Goal: Navigation & Orientation: Find specific page/section

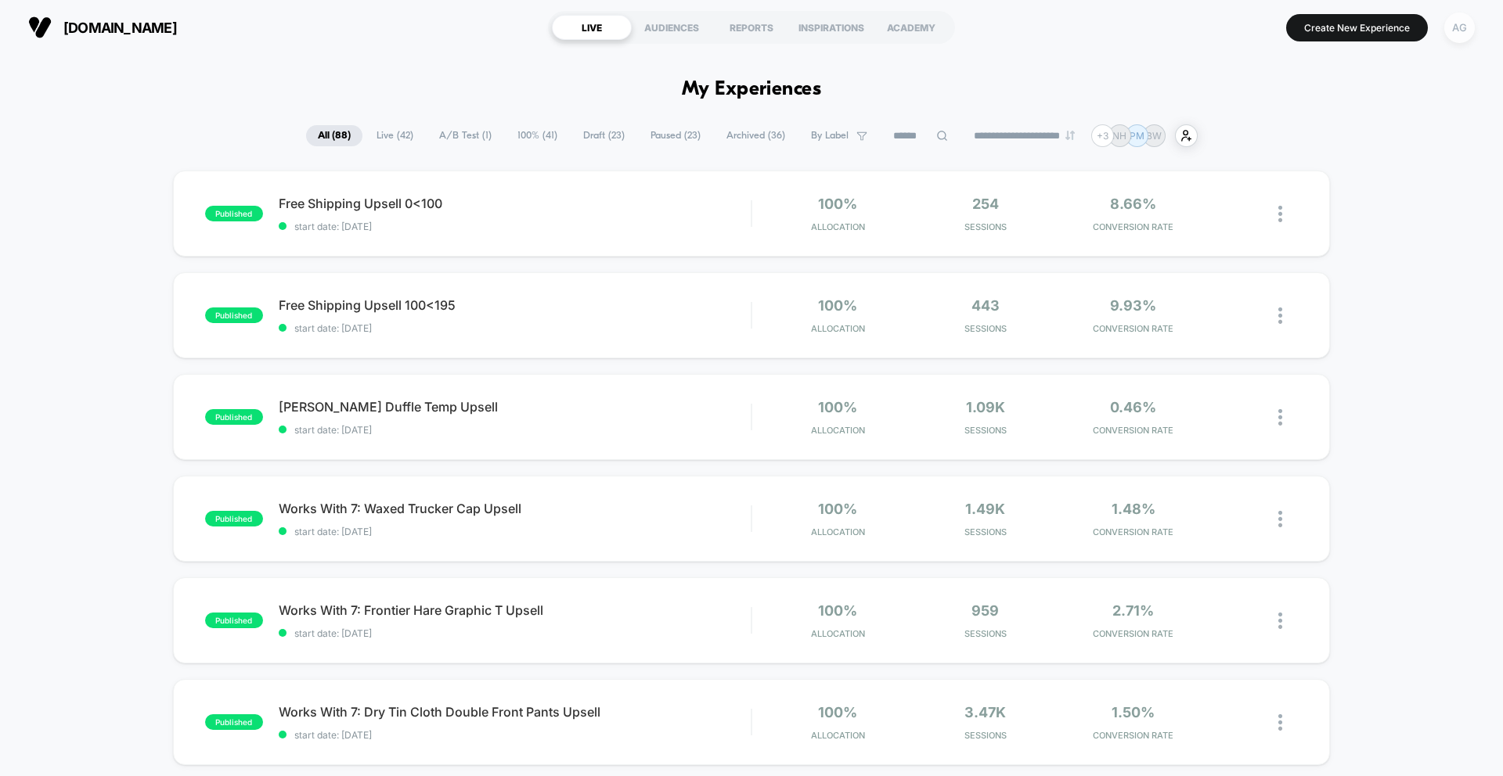
click at [1447, 30] on div "AG" at bounding box center [1459, 28] width 31 height 31
click at [1452, 35] on div "AG" at bounding box center [1459, 28] width 31 height 31
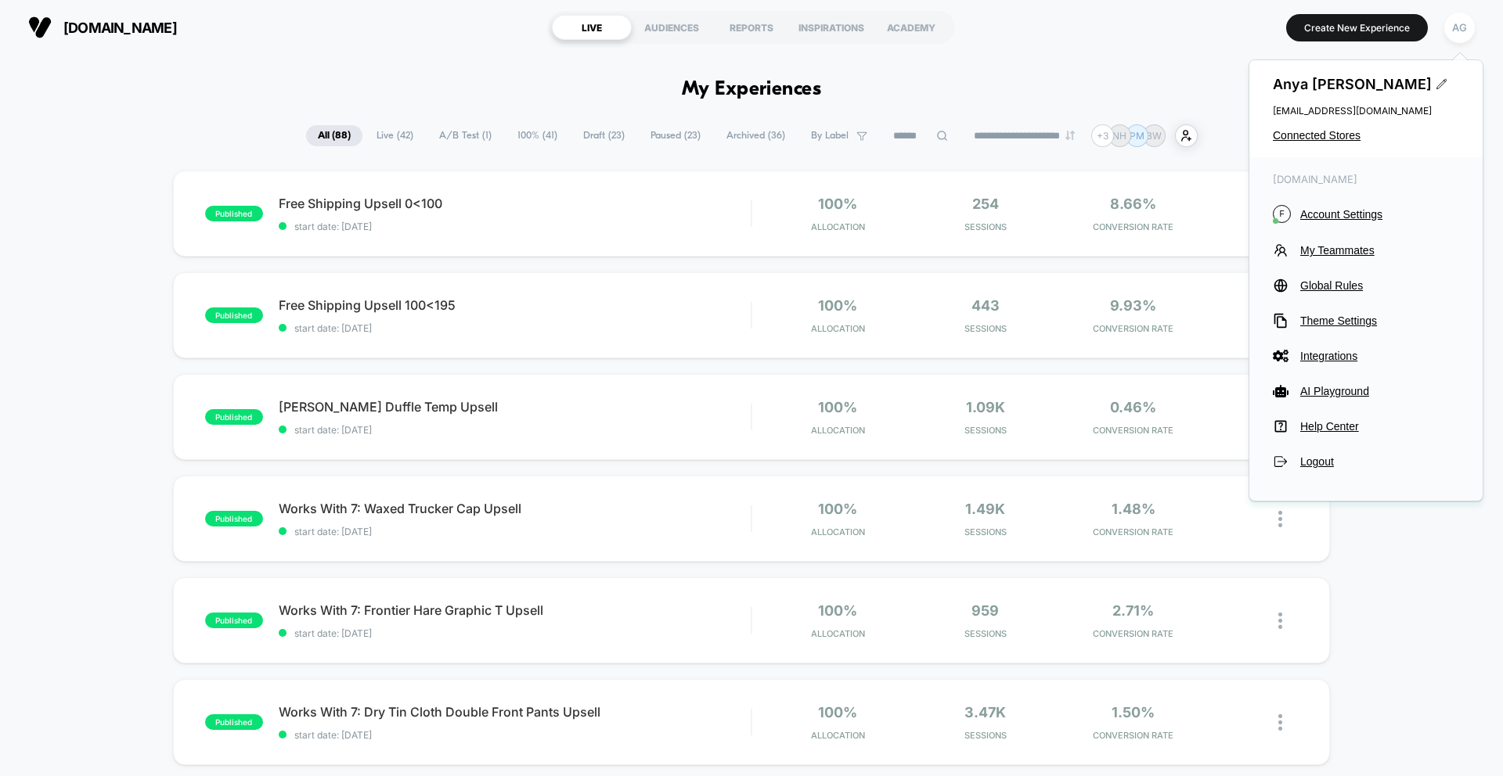
click at [454, 139] on span "A/B Test ( 1 )" at bounding box center [465, 135] width 76 height 21
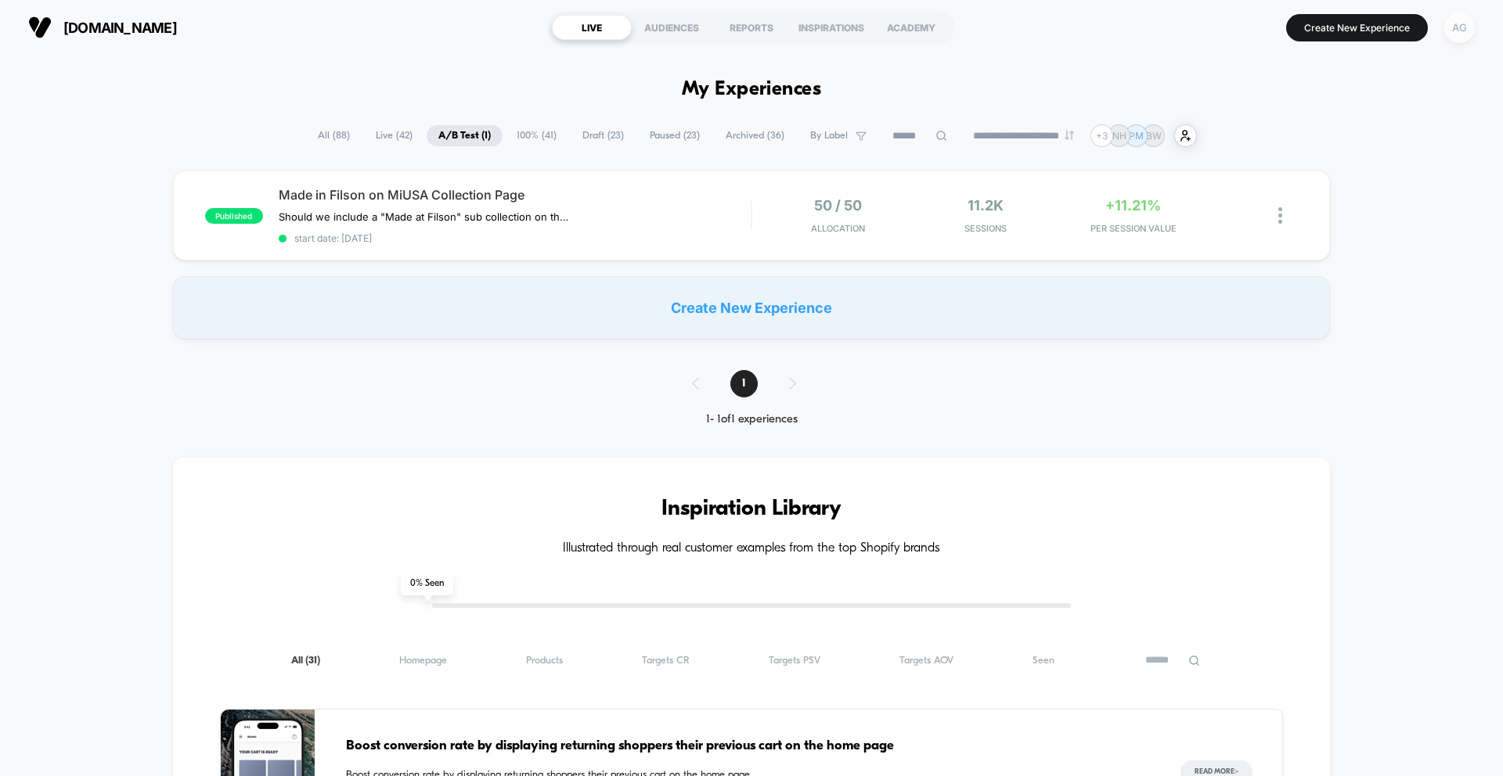
click at [1466, 26] on div "AG" at bounding box center [1459, 28] width 31 height 31
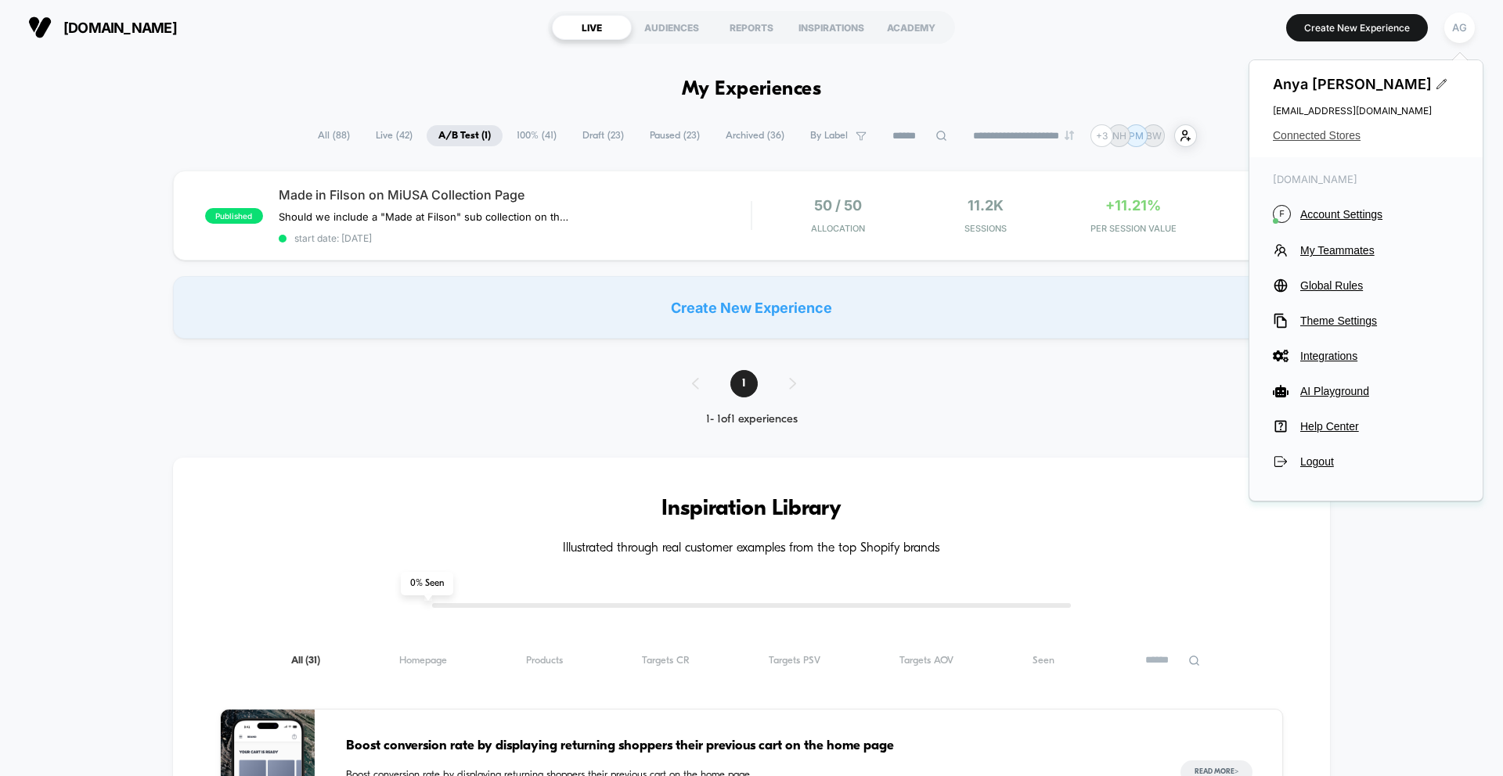
click at [1331, 129] on span "Connected Stores" at bounding box center [1366, 135] width 186 height 13
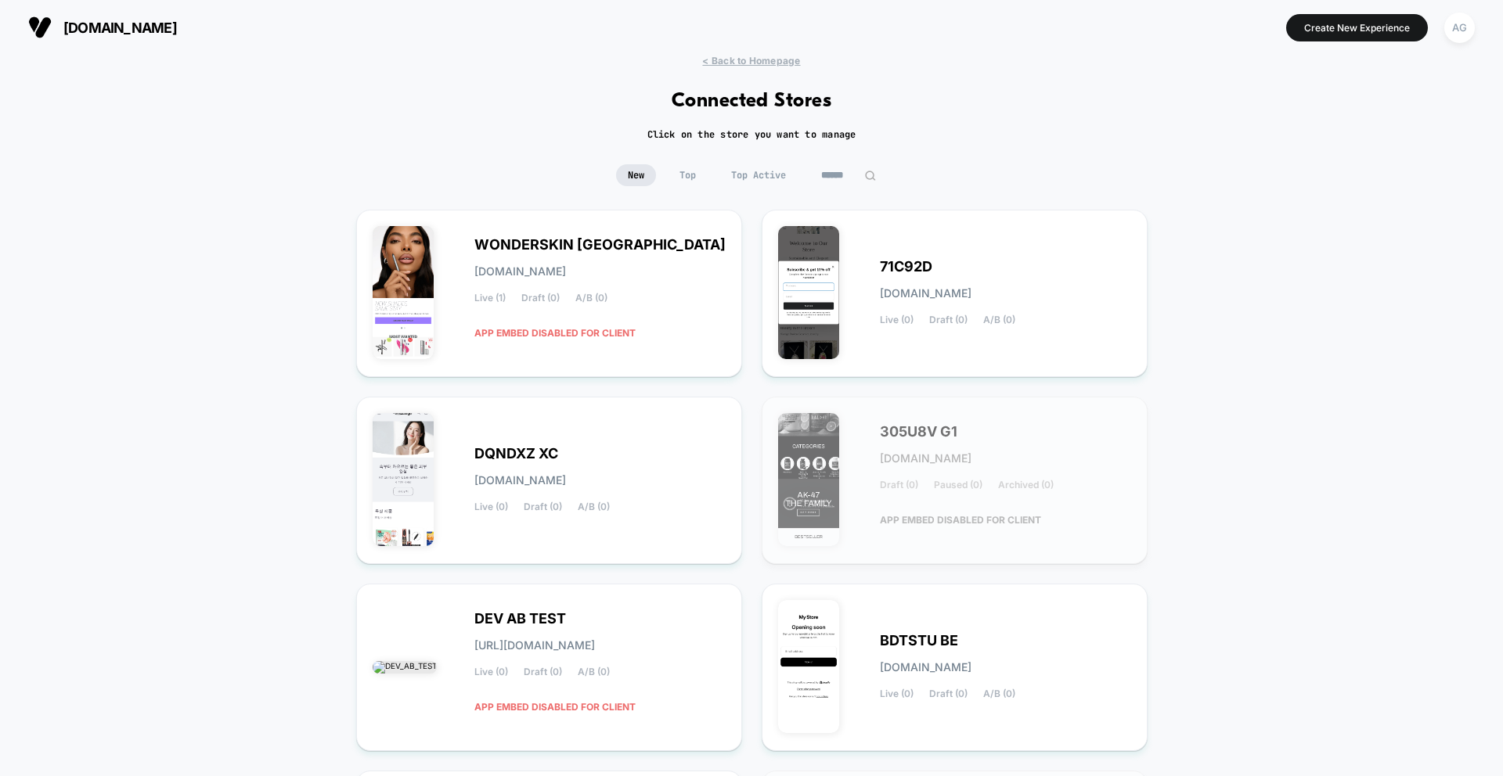
click at [760, 167] on span "Top Active" at bounding box center [758, 175] width 78 height 22
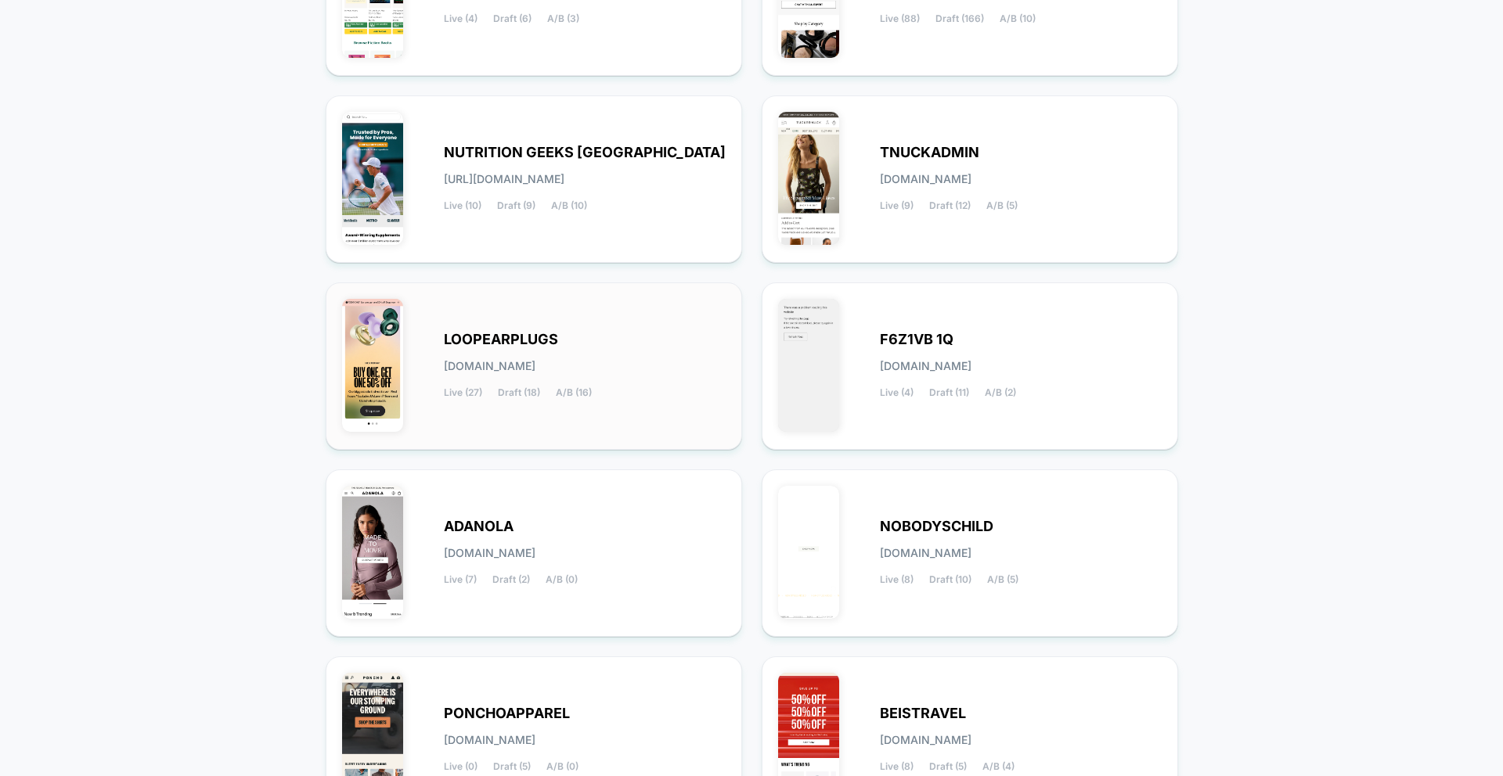
scroll to position [303, 0]
click at [863, 364] on div "F6Z1VB 1Q [DOMAIN_NAME] Live (4) Draft (11) A/B (2)" at bounding box center [970, 364] width 384 height 135
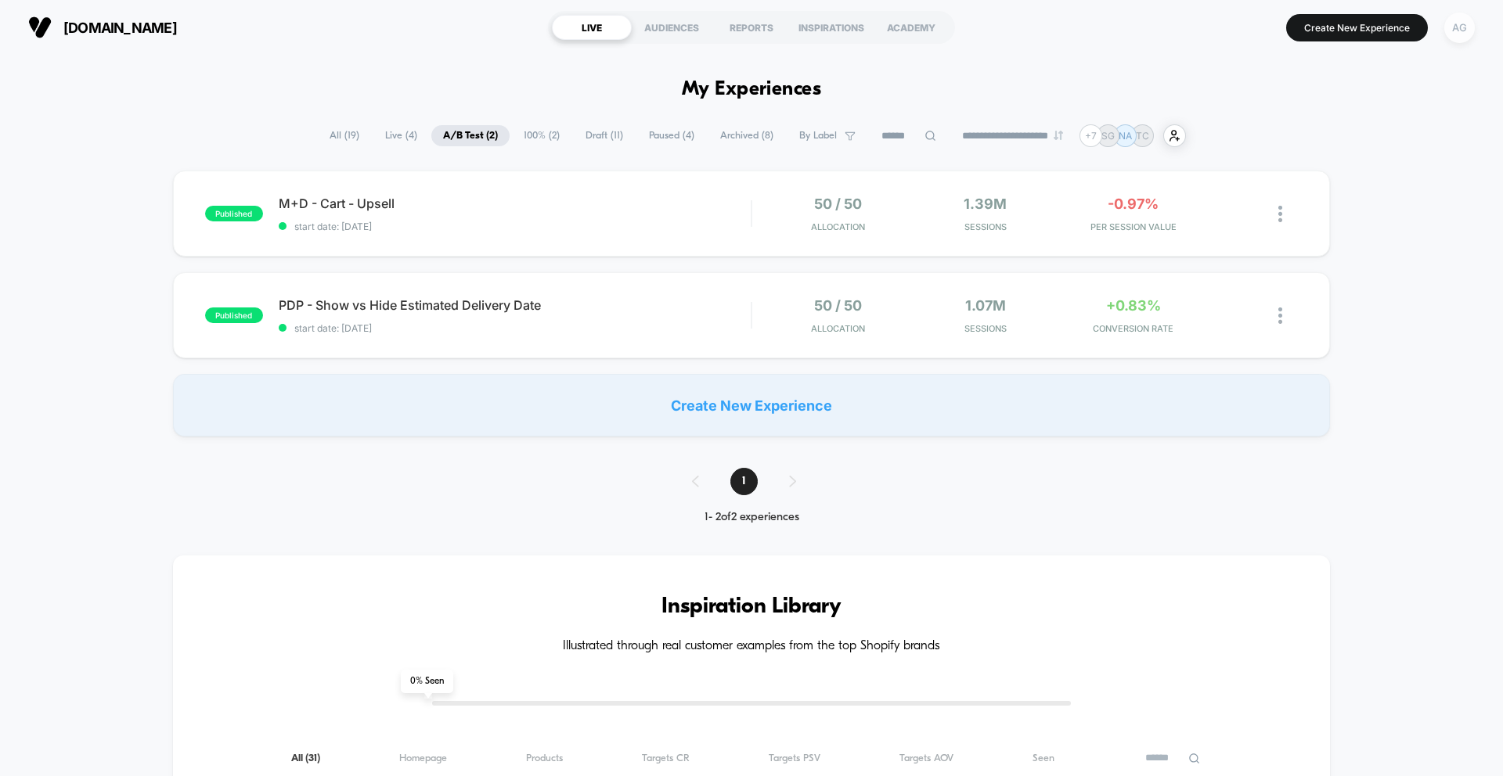
click at [1450, 20] on div "AG" at bounding box center [1459, 28] width 31 height 31
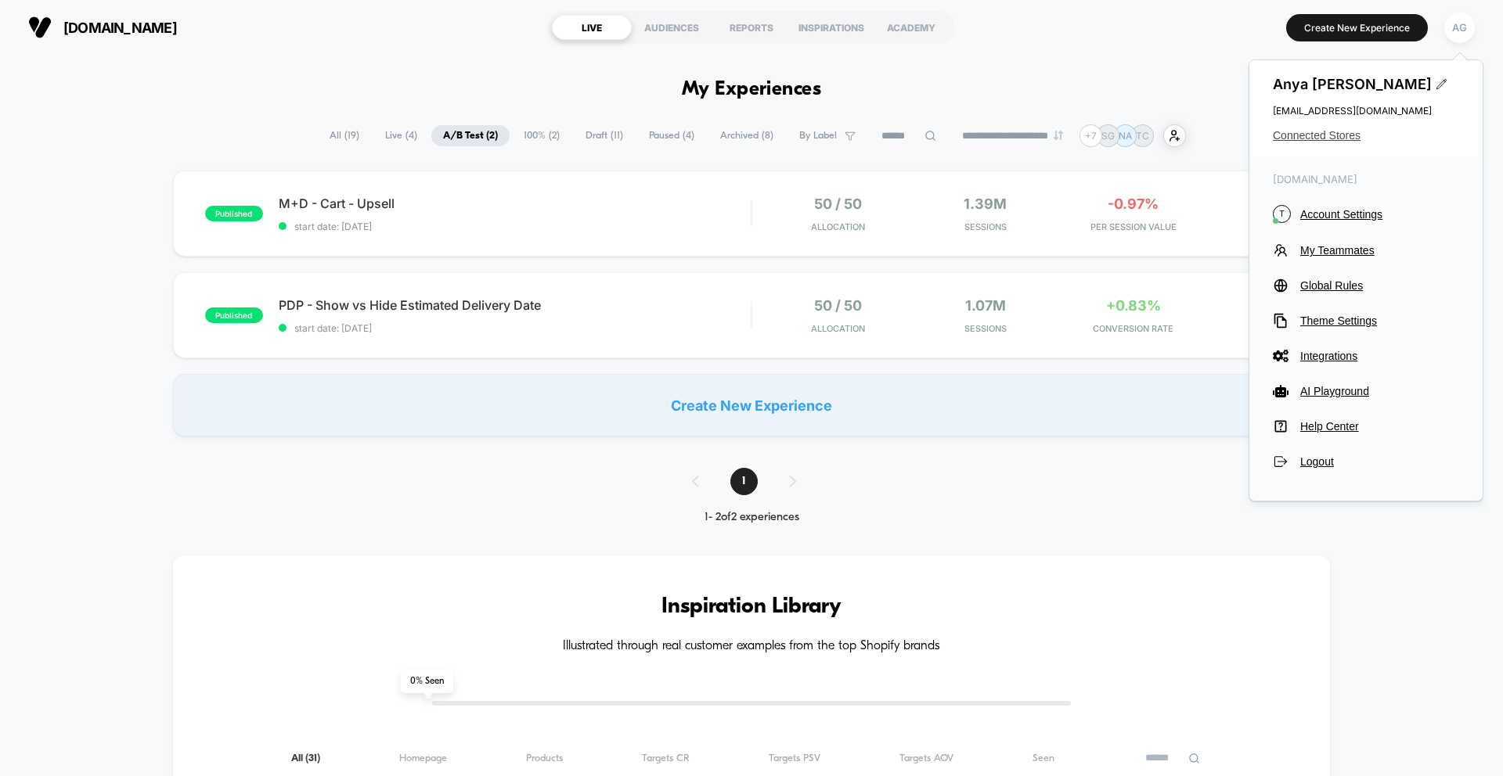
click at [1299, 138] on span "Connected Stores" at bounding box center [1366, 135] width 186 height 13
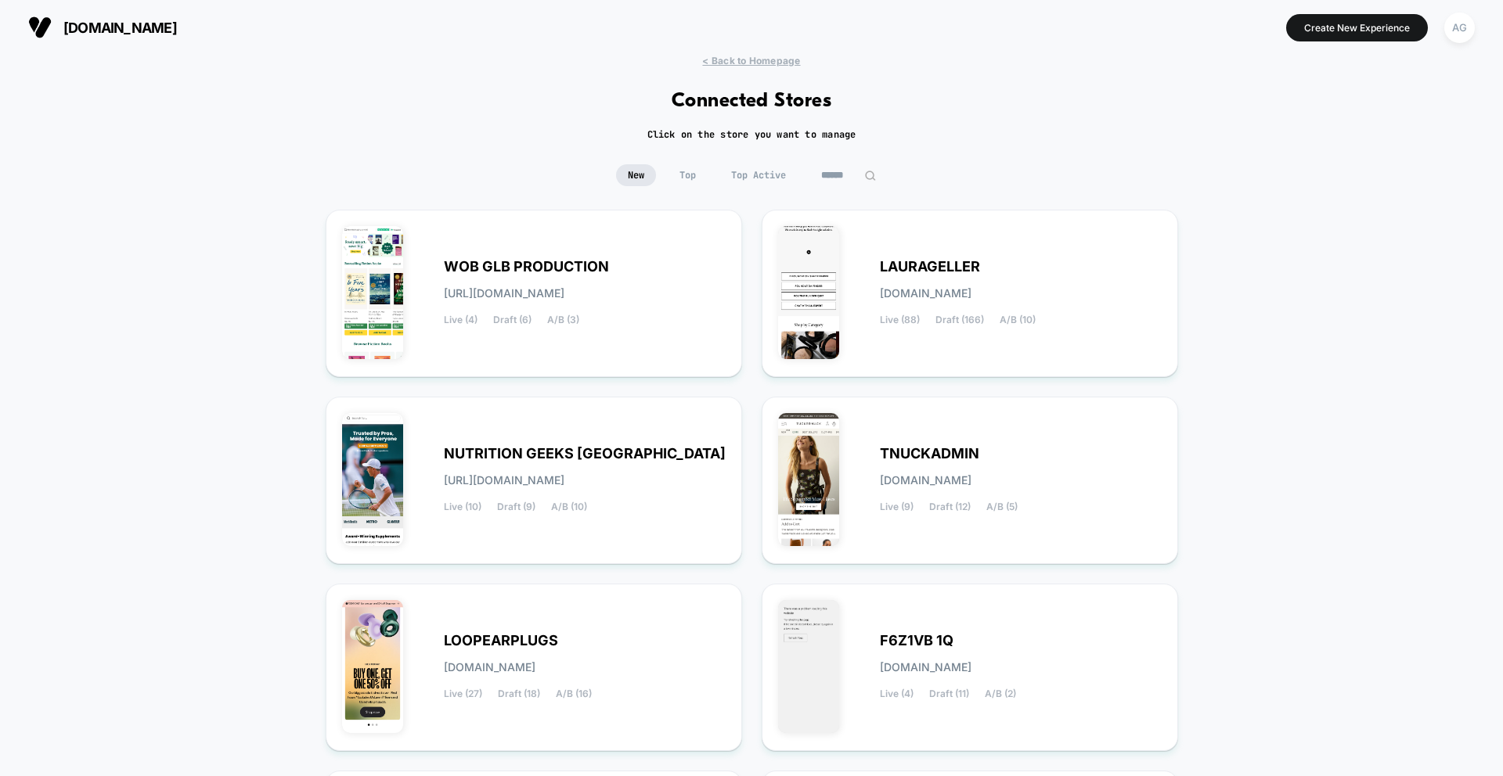
click at [776, 178] on span "Top Active" at bounding box center [758, 175] width 78 height 22
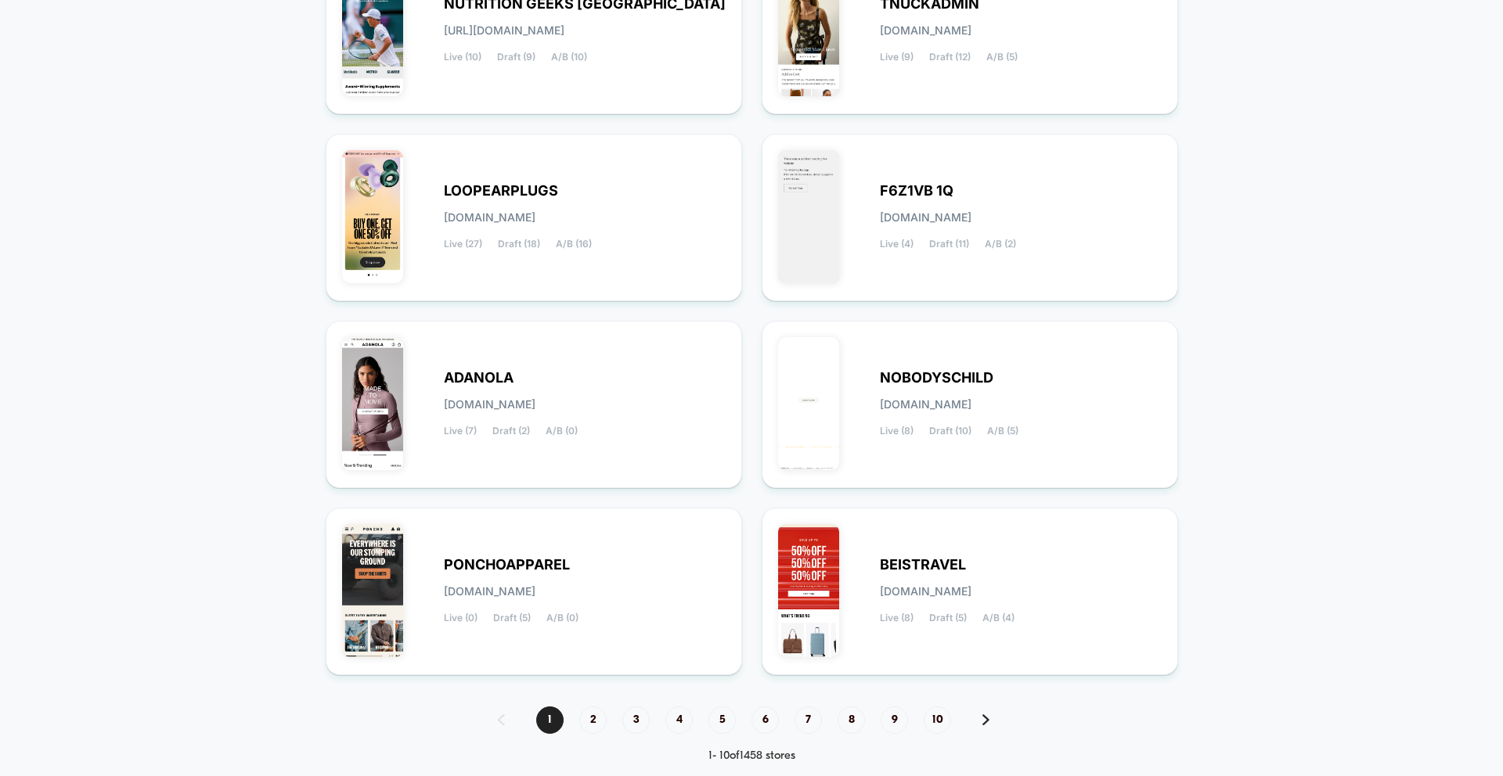
scroll to position [477, 0]
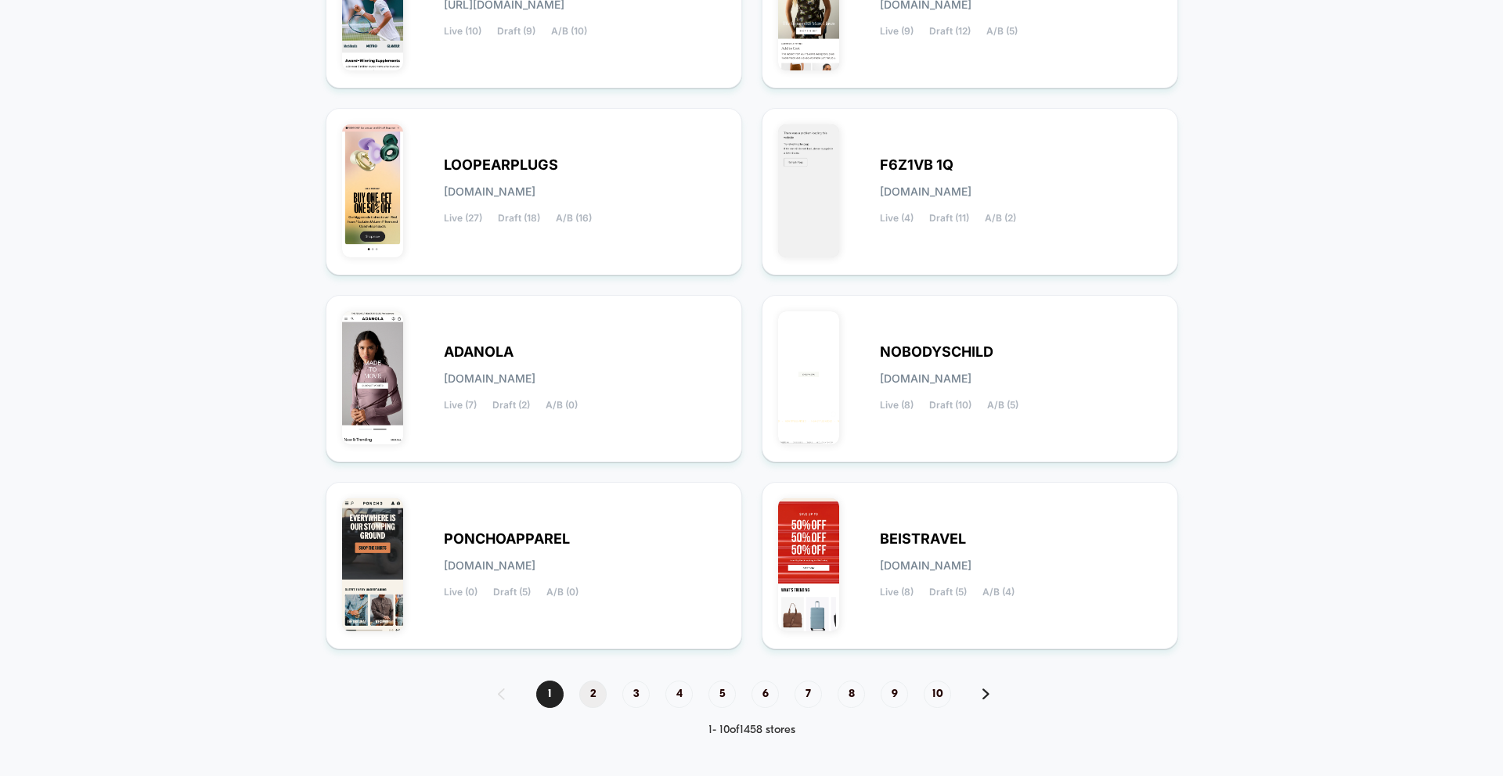
click at [593, 689] on span "2" at bounding box center [592, 694] width 27 height 27
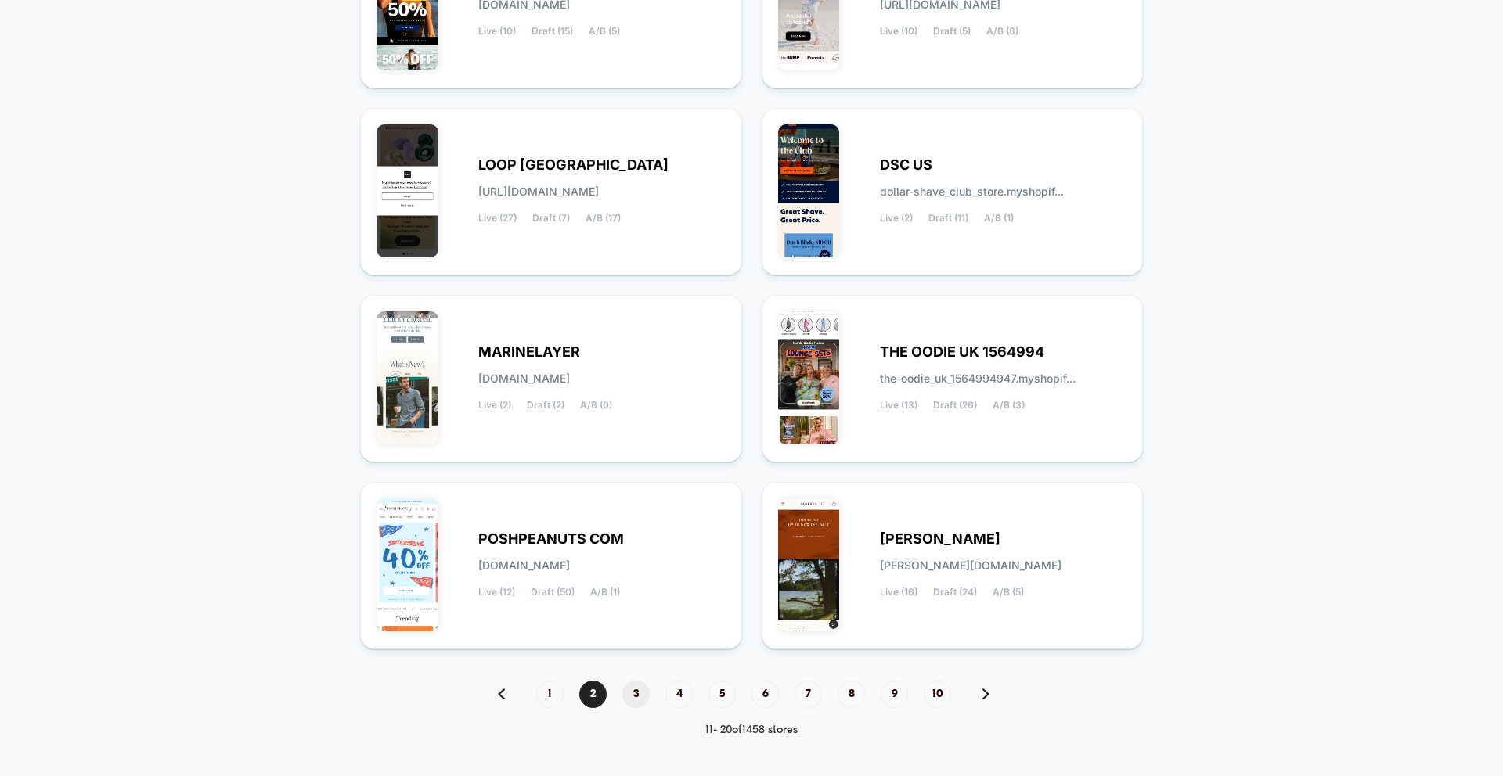
click at [639, 693] on span "3" at bounding box center [635, 694] width 27 height 27
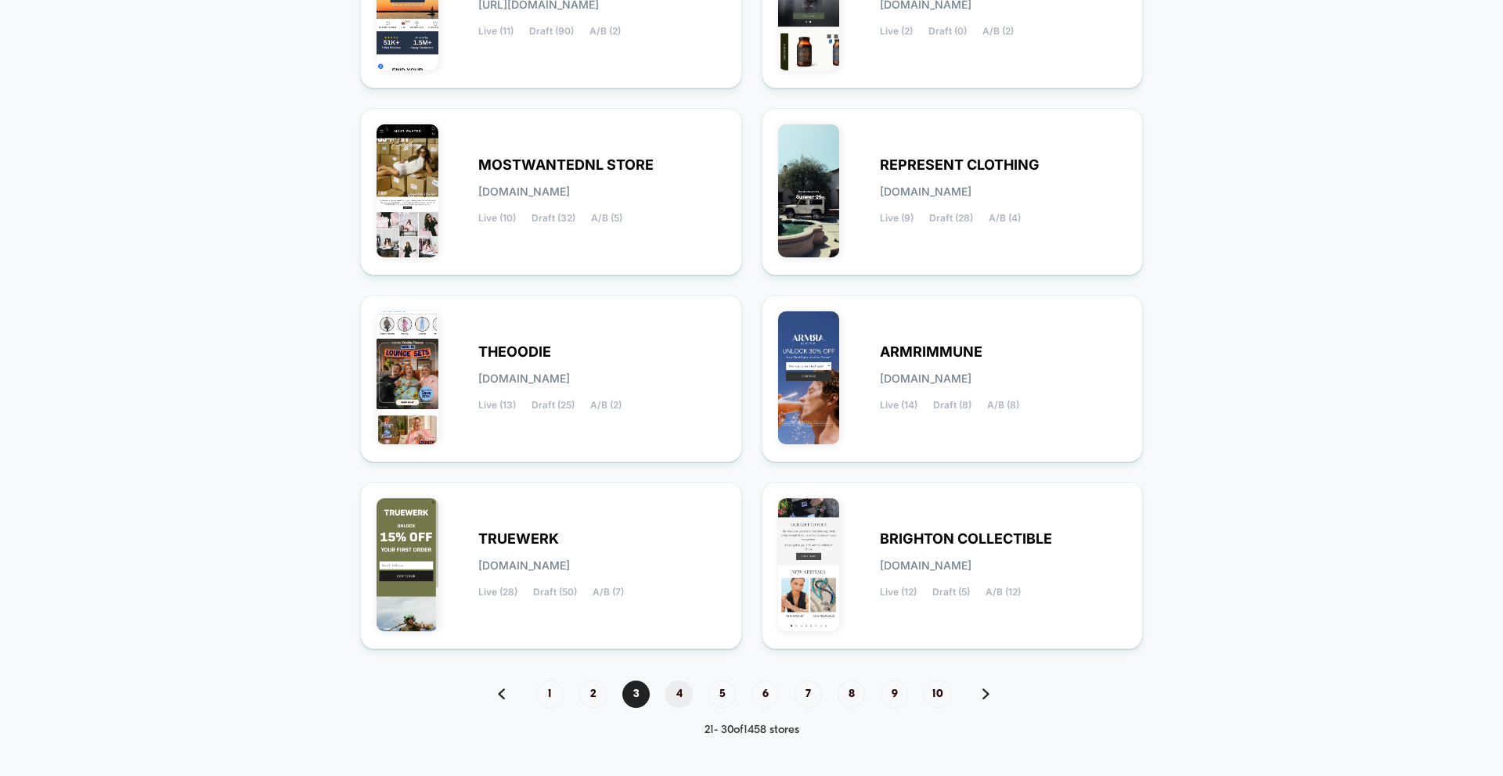
click at [676, 694] on span "4" at bounding box center [678, 694] width 27 height 27
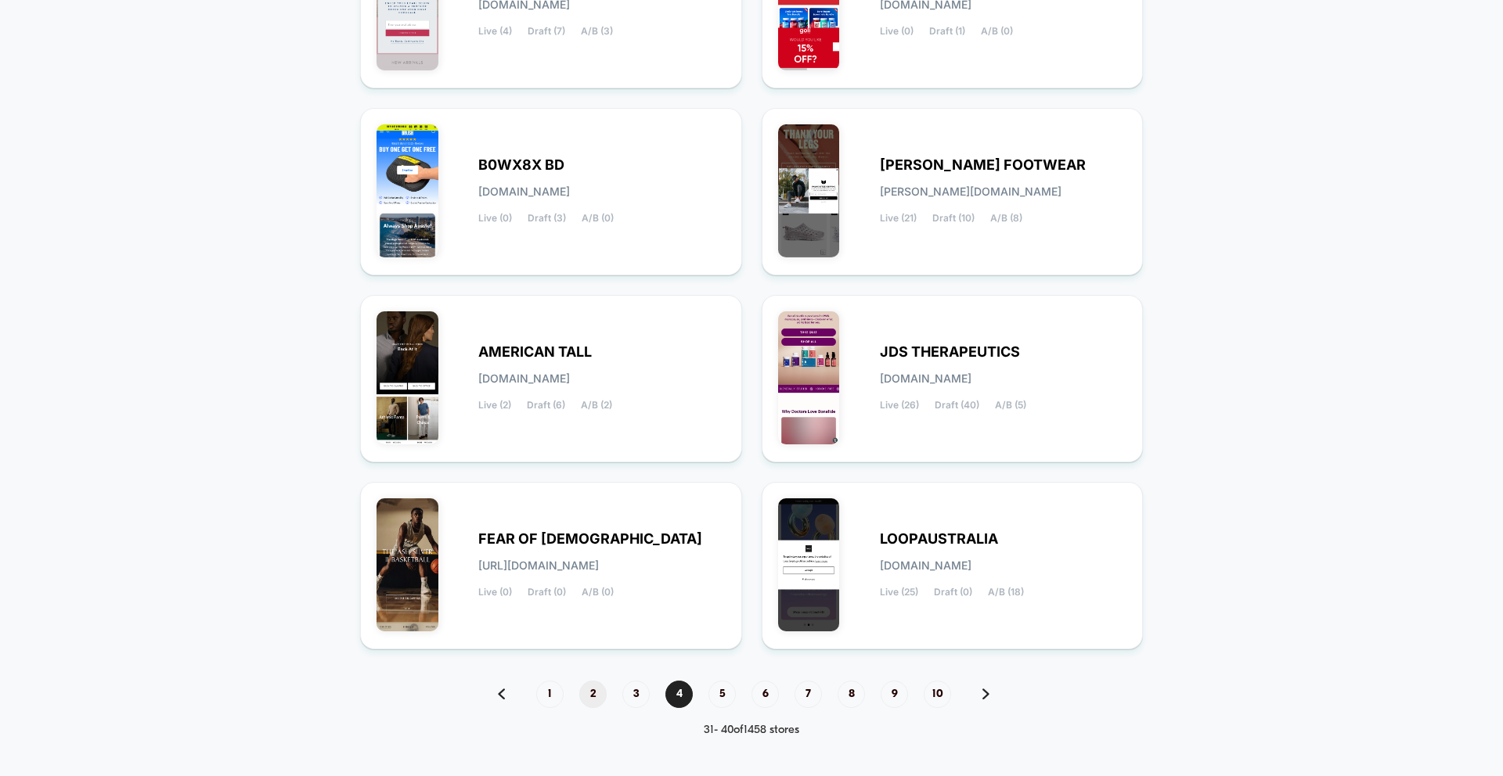
click at [597, 689] on span "2" at bounding box center [592, 694] width 27 height 27
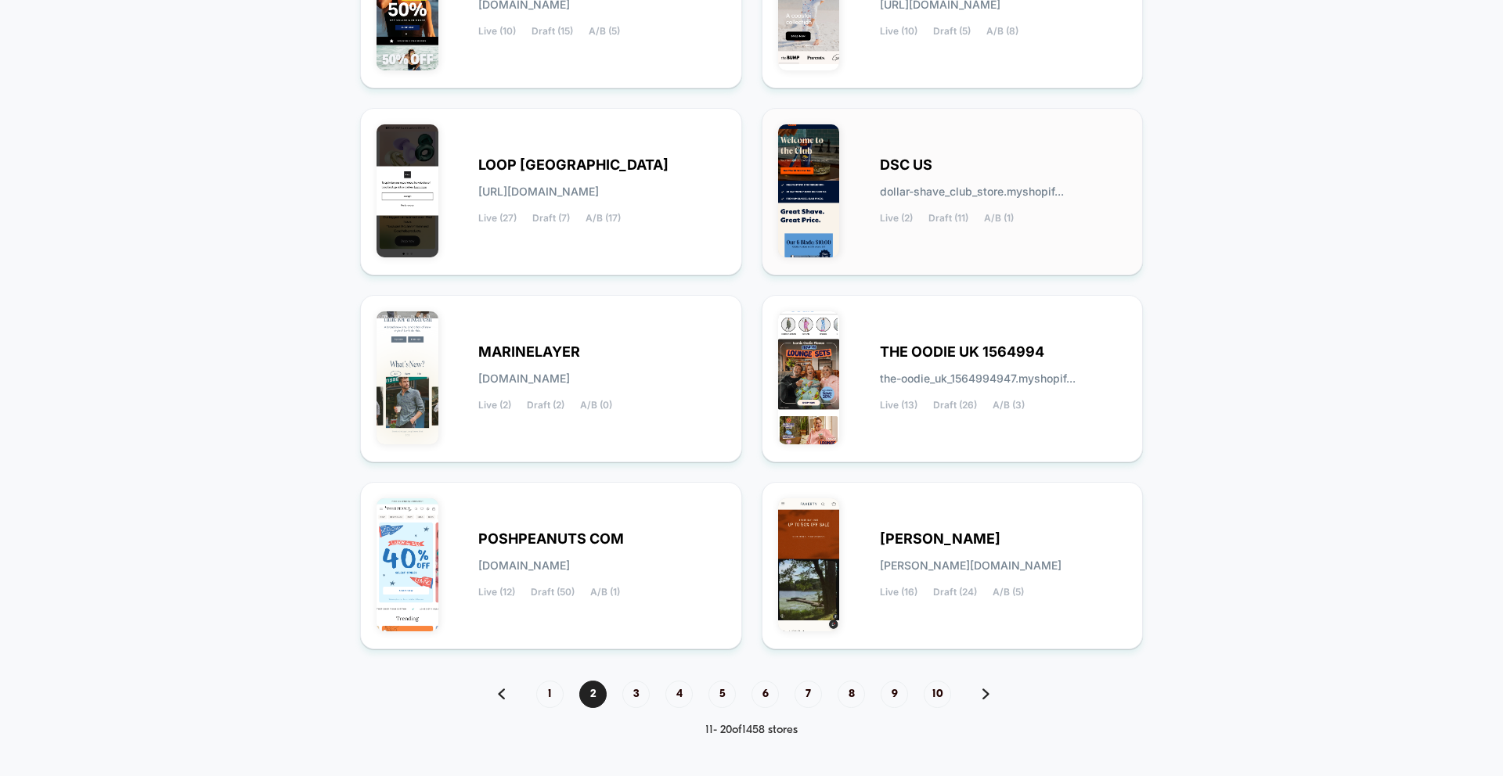
click at [884, 200] on div "DSC US dollar-shave_club_store.myshopif... Live (2) Draft (11) A/B (1)" at bounding box center [1003, 192] width 247 height 64
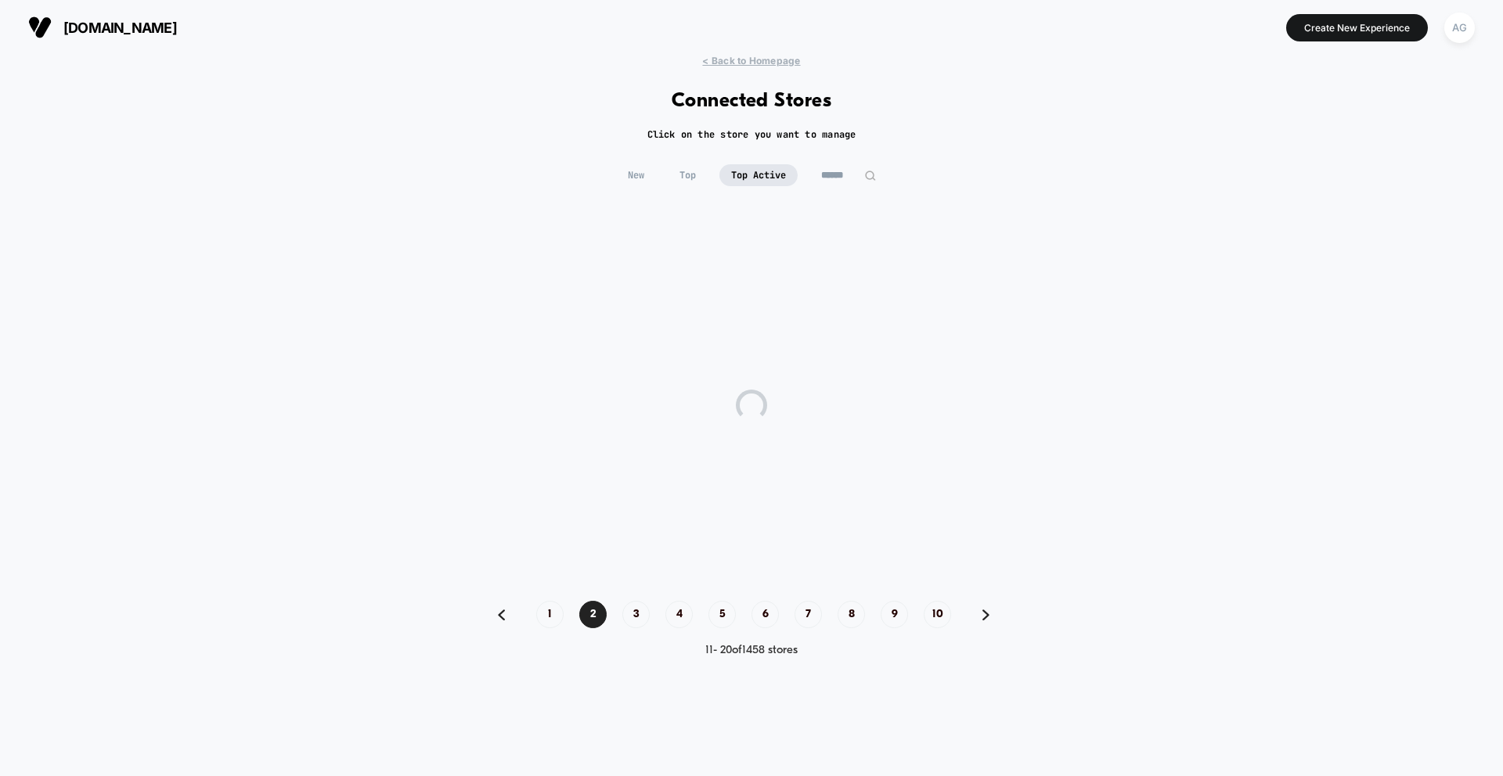
scroll to position [0, 0]
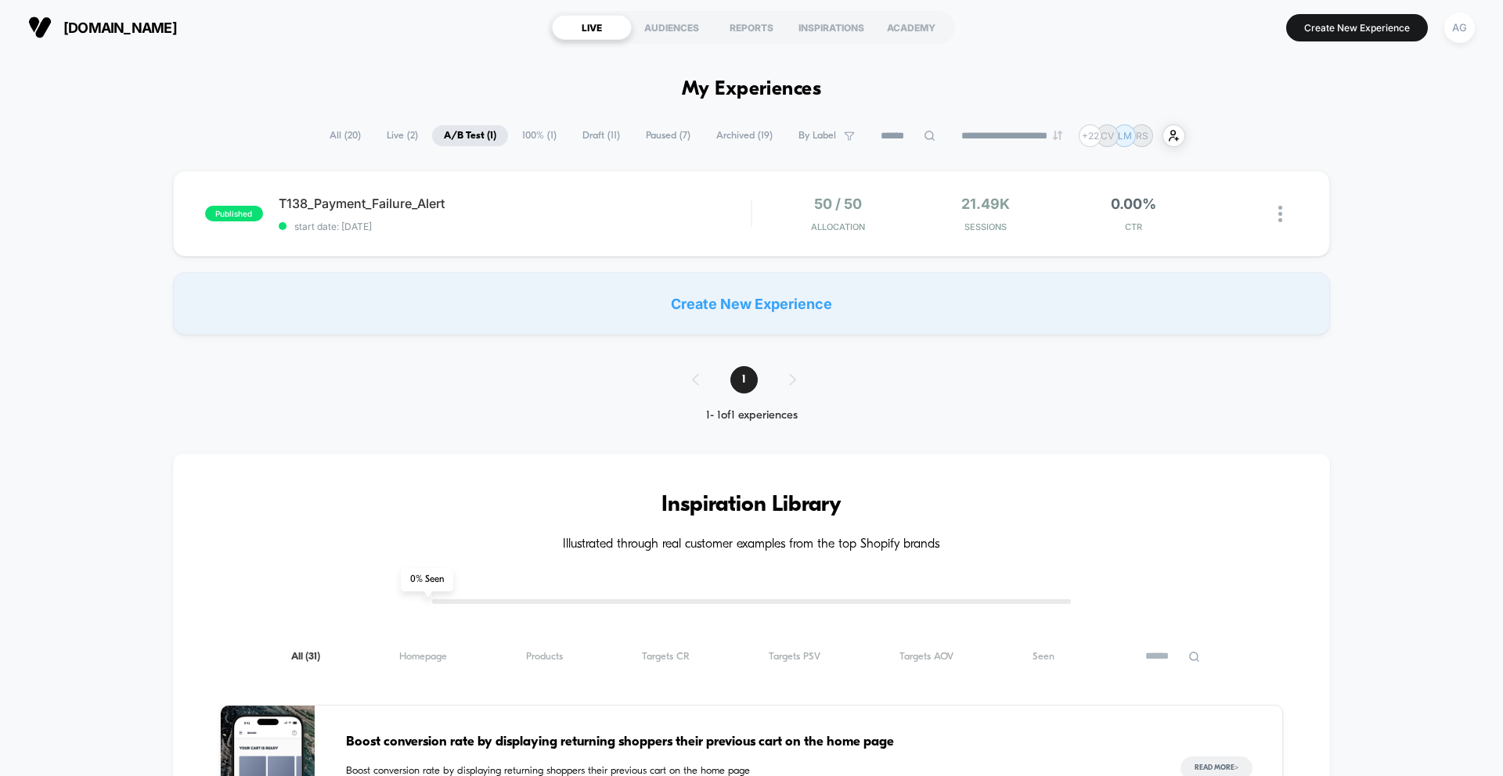
click at [391, 136] on span "Live ( 2 )" at bounding box center [402, 135] width 55 height 21
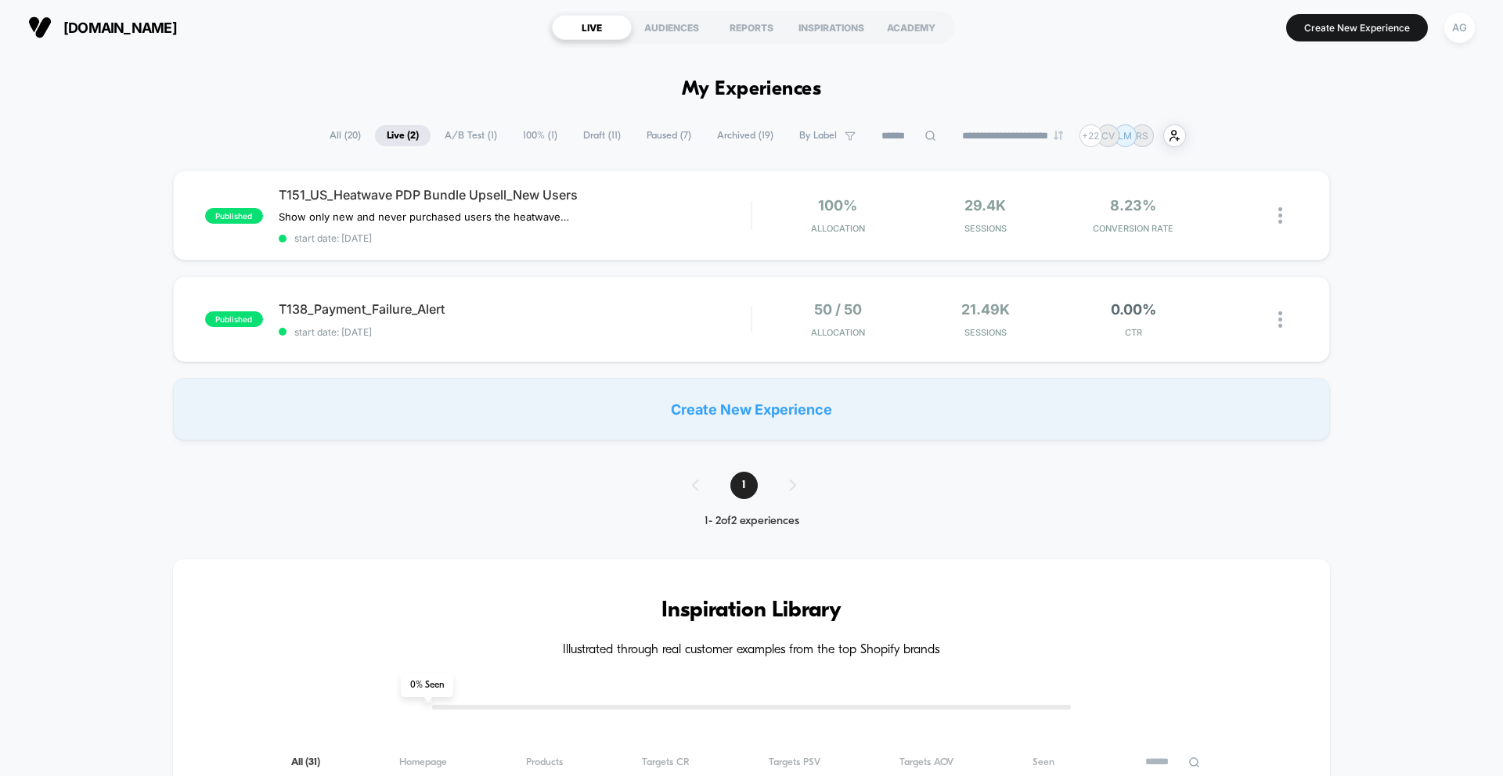
click at [330, 134] on span "All ( 20 )" at bounding box center [345, 135] width 55 height 21
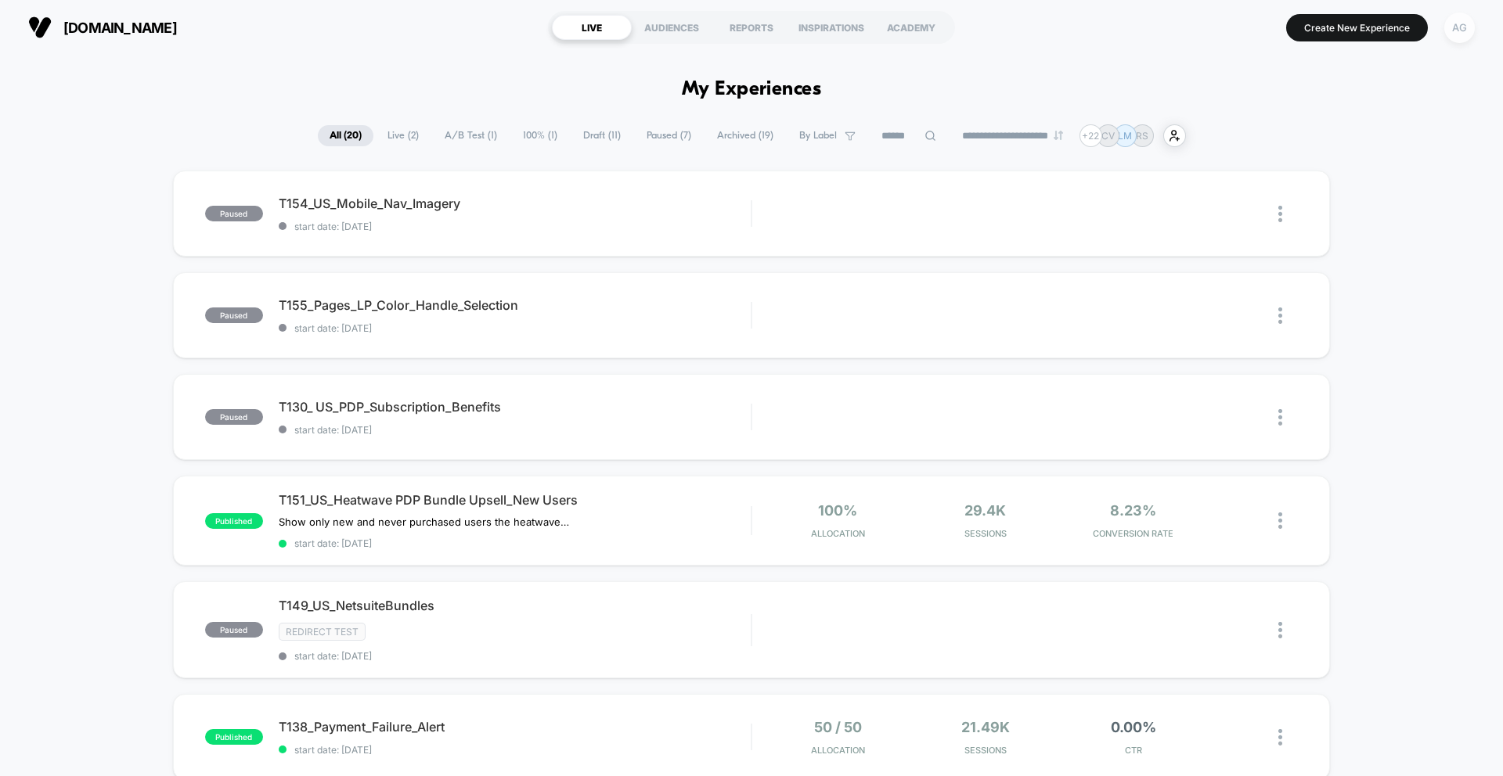
click at [1457, 31] on div "AG" at bounding box center [1459, 28] width 31 height 31
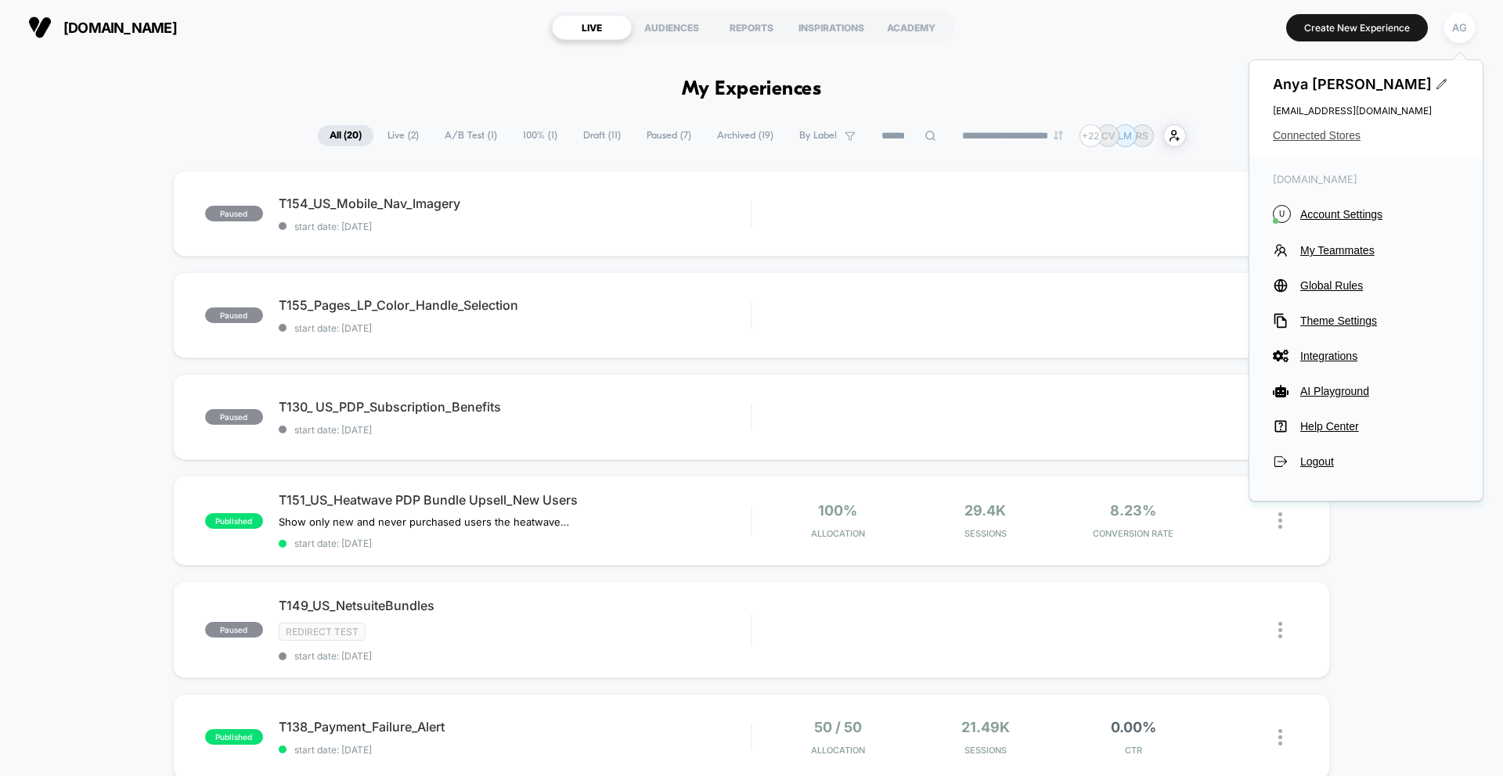
click at [1331, 130] on span "Connected Stores" at bounding box center [1366, 135] width 186 height 13
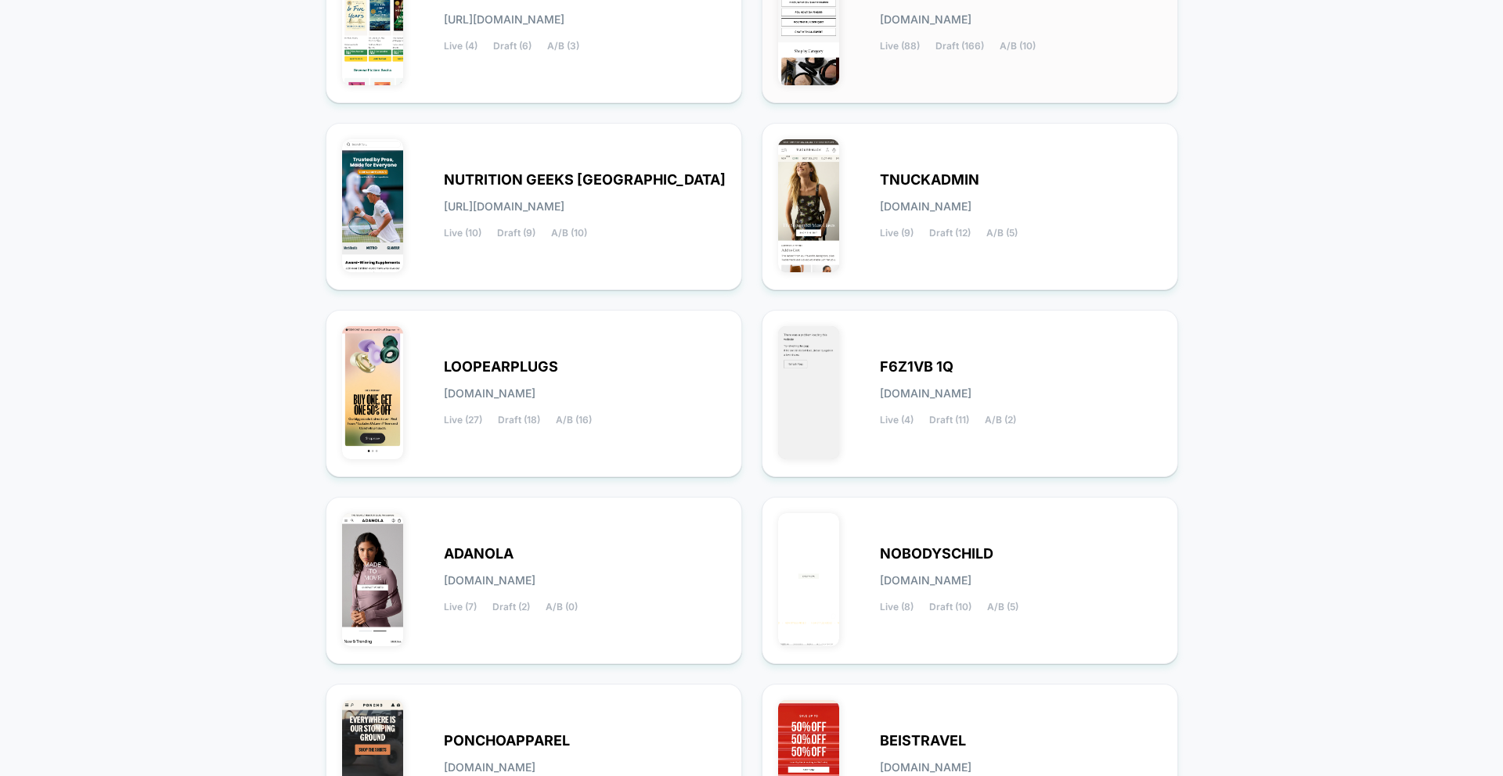
scroll to position [477, 0]
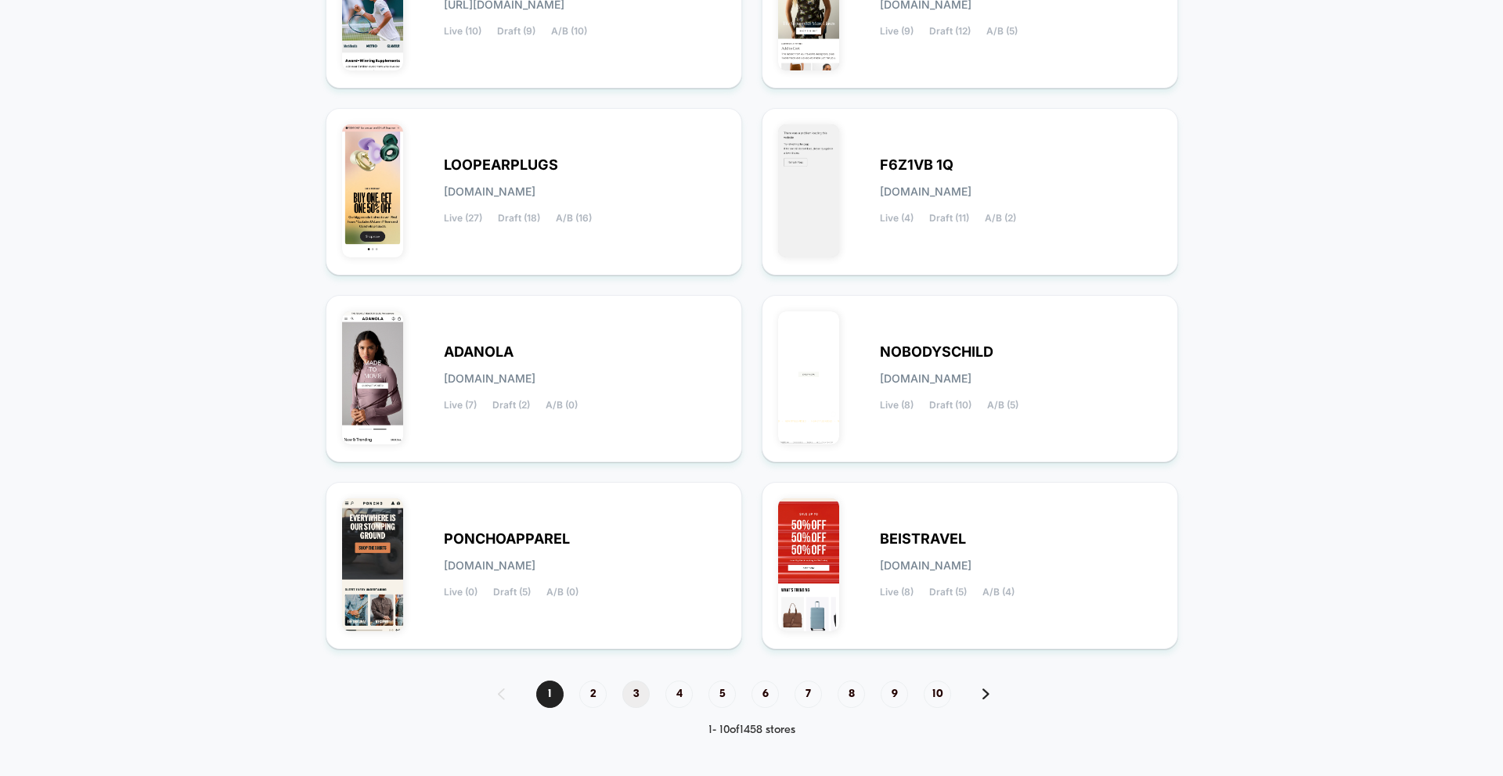
click at [628, 688] on span "3" at bounding box center [635, 694] width 27 height 27
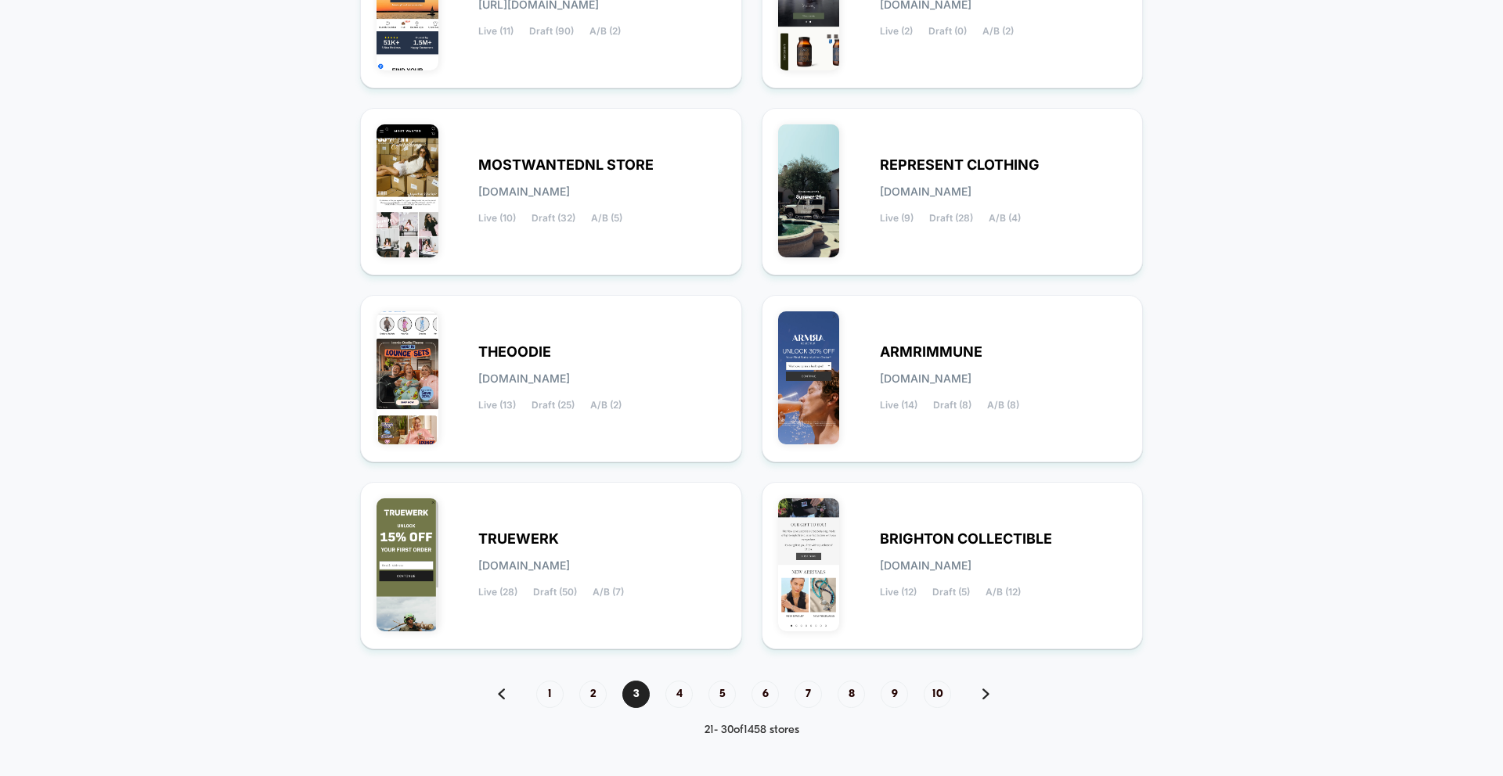
drag, startPoint x: 688, startPoint y: 691, endPoint x: 617, endPoint y: 688, distance: 71.3
click at [617, 688] on div "1 2 3 4 5 6 7 8 9 10" at bounding box center [751, 694] width 539 height 27
click at [590, 686] on span "2" at bounding box center [592, 694] width 27 height 27
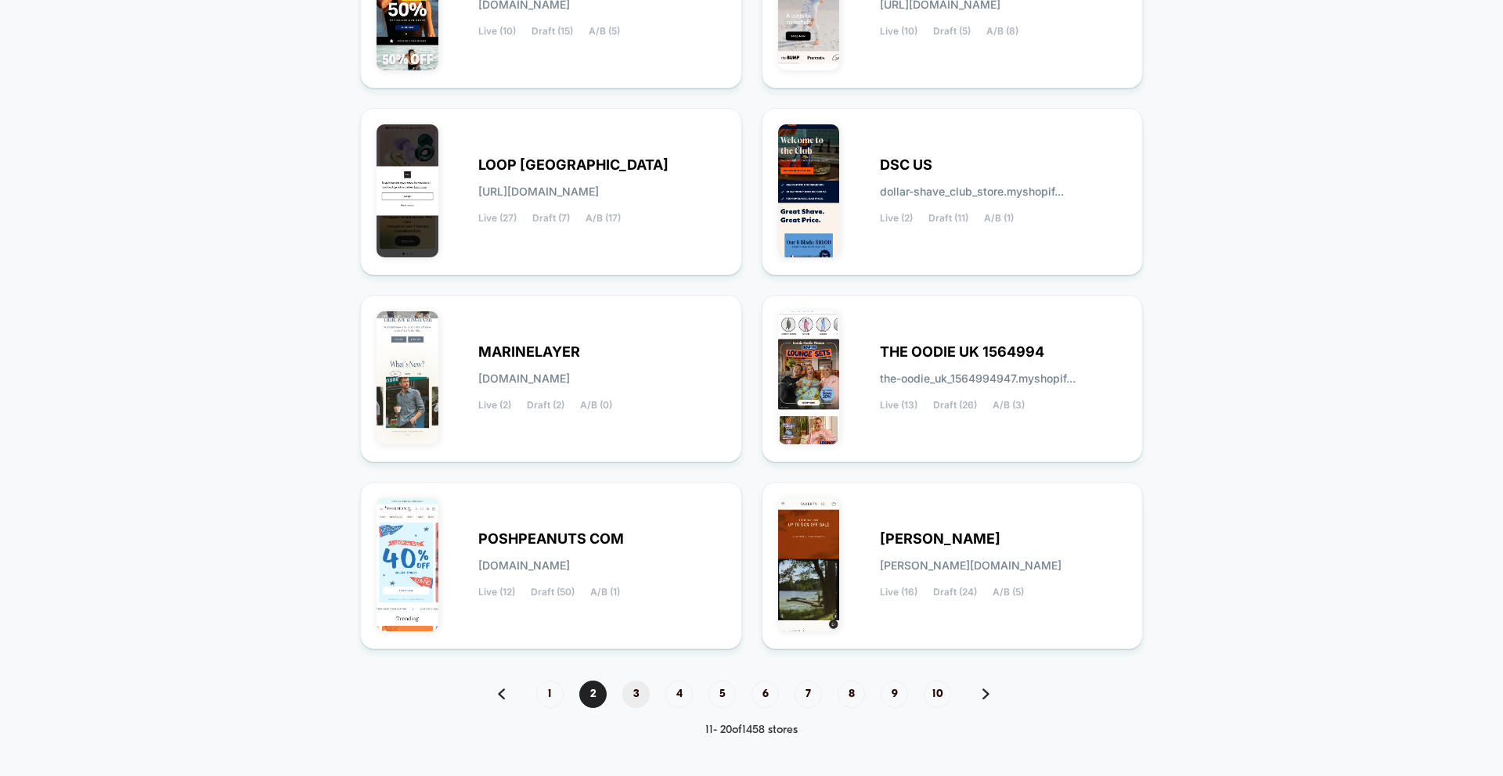
click at [633, 695] on span "3" at bounding box center [635, 694] width 27 height 27
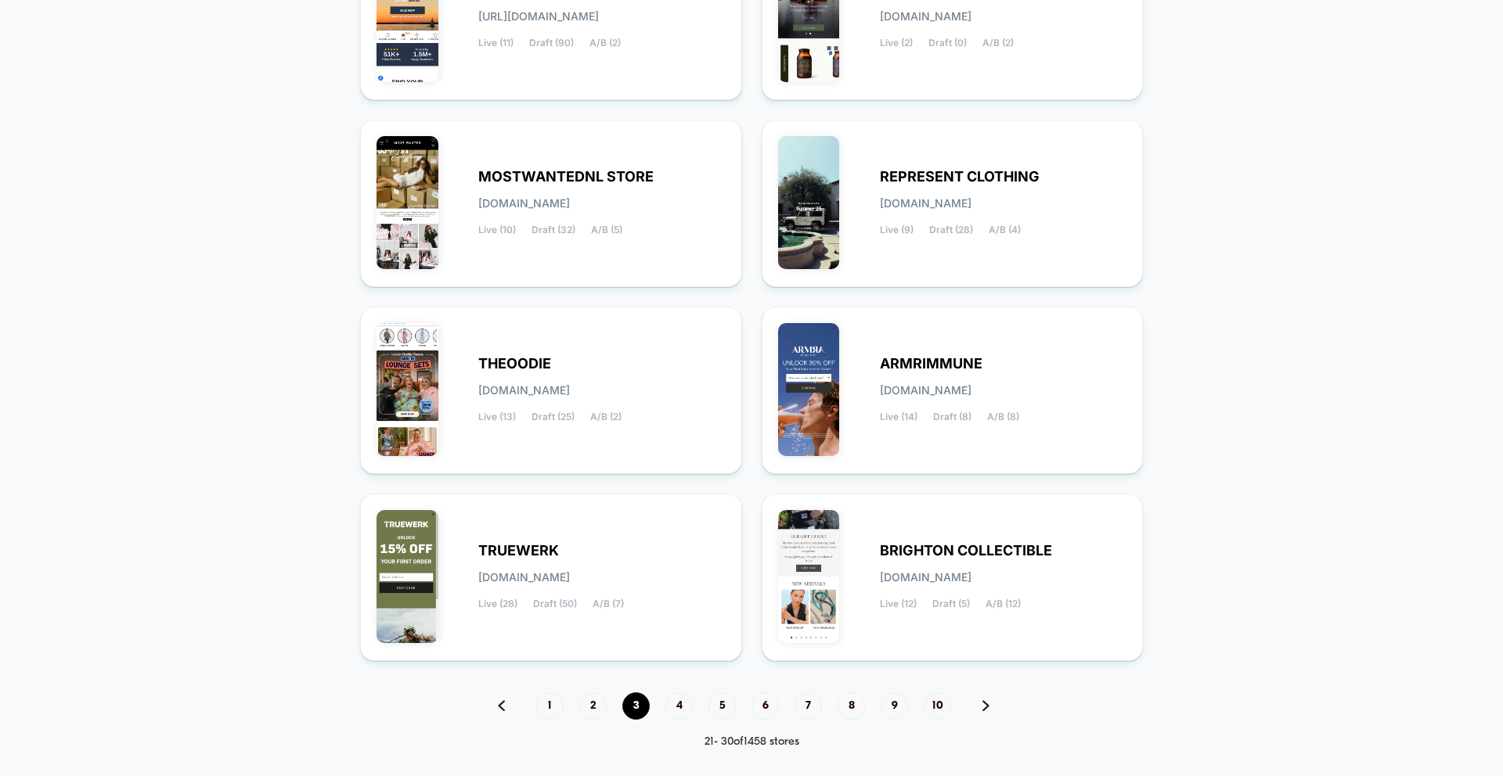
scroll to position [469, 0]
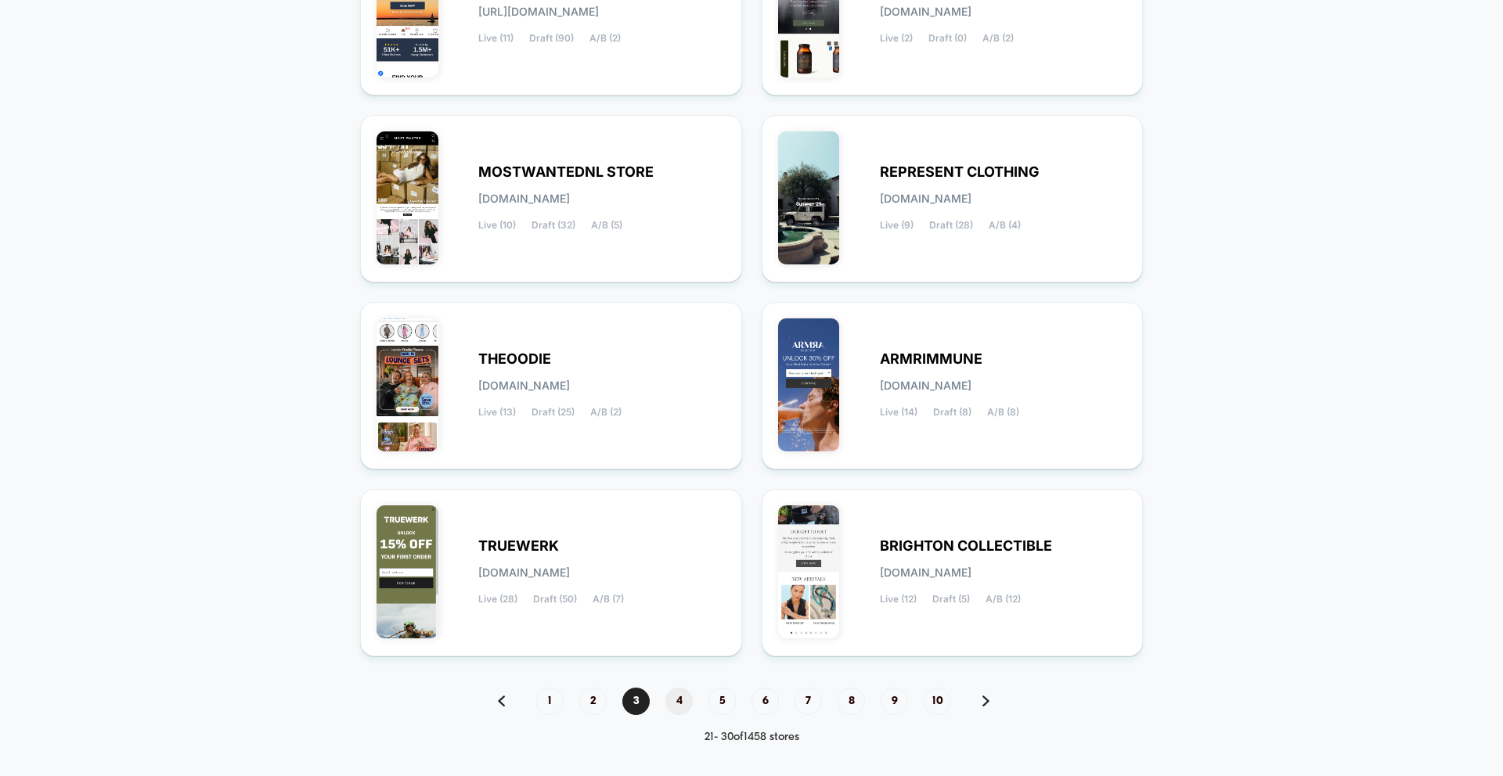
click at [692, 700] on span "4" at bounding box center [678, 701] width 27 height 27
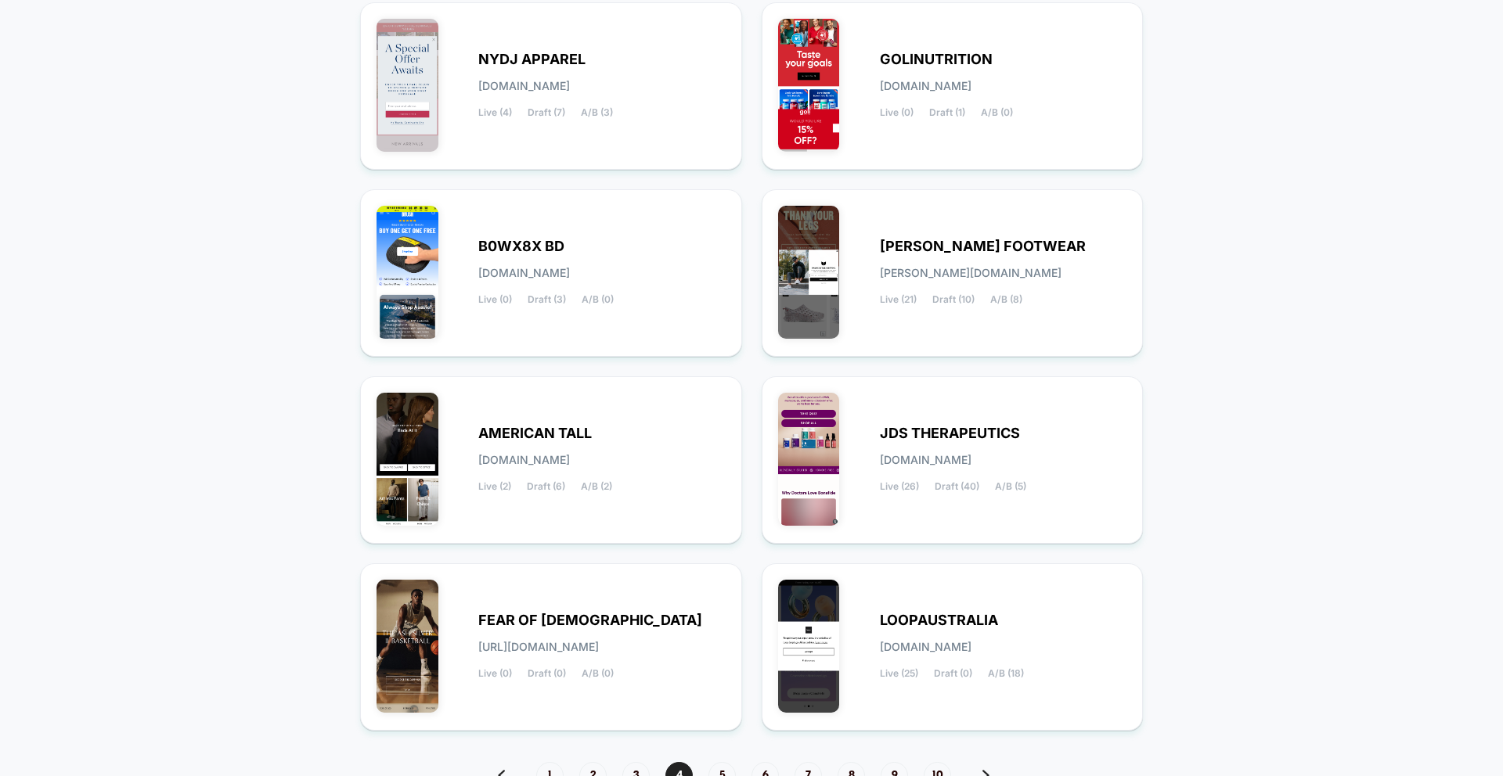
scroll to position [477, 0]
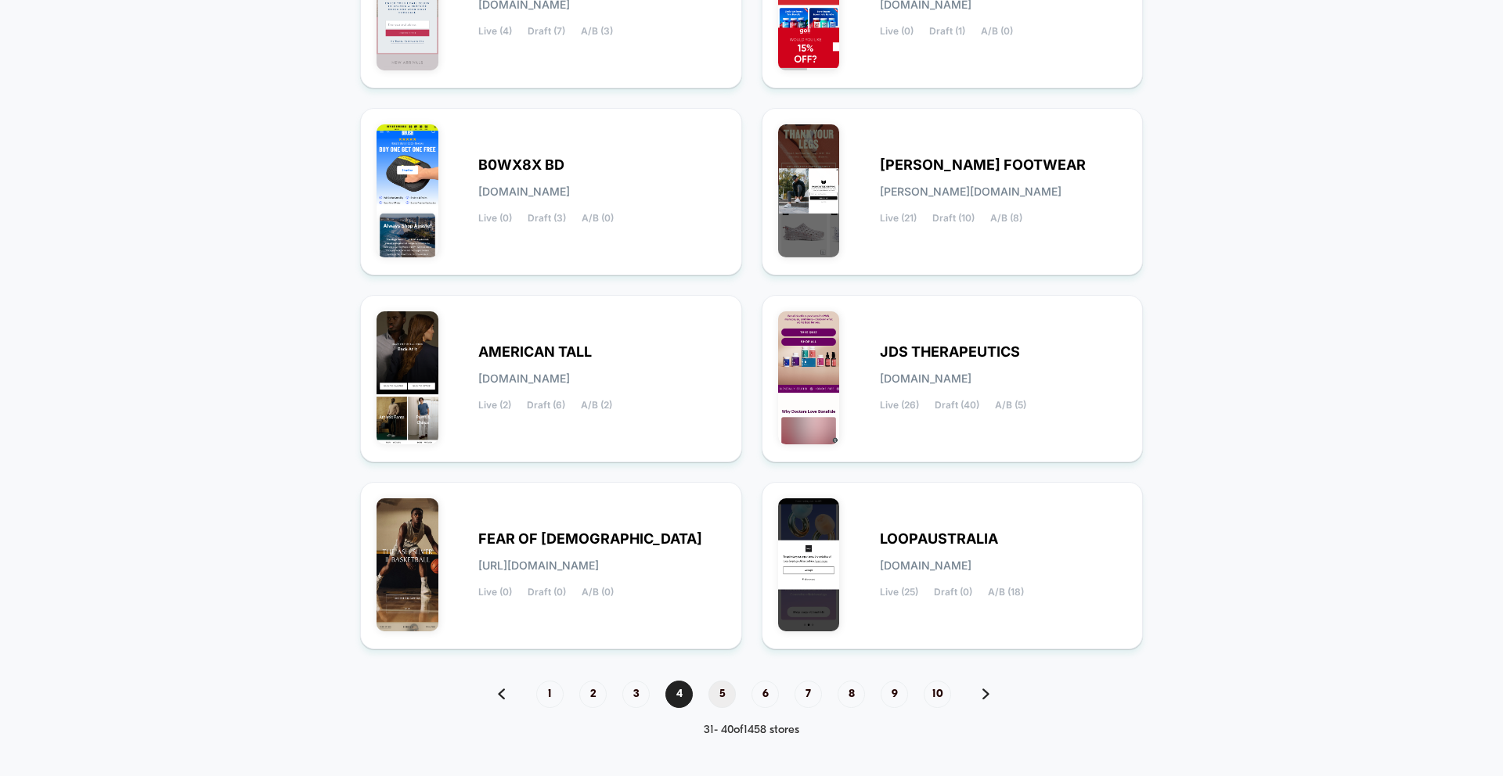
click at [722, 692] on span "5" at bounding box center [721, 694] width 27 height 27
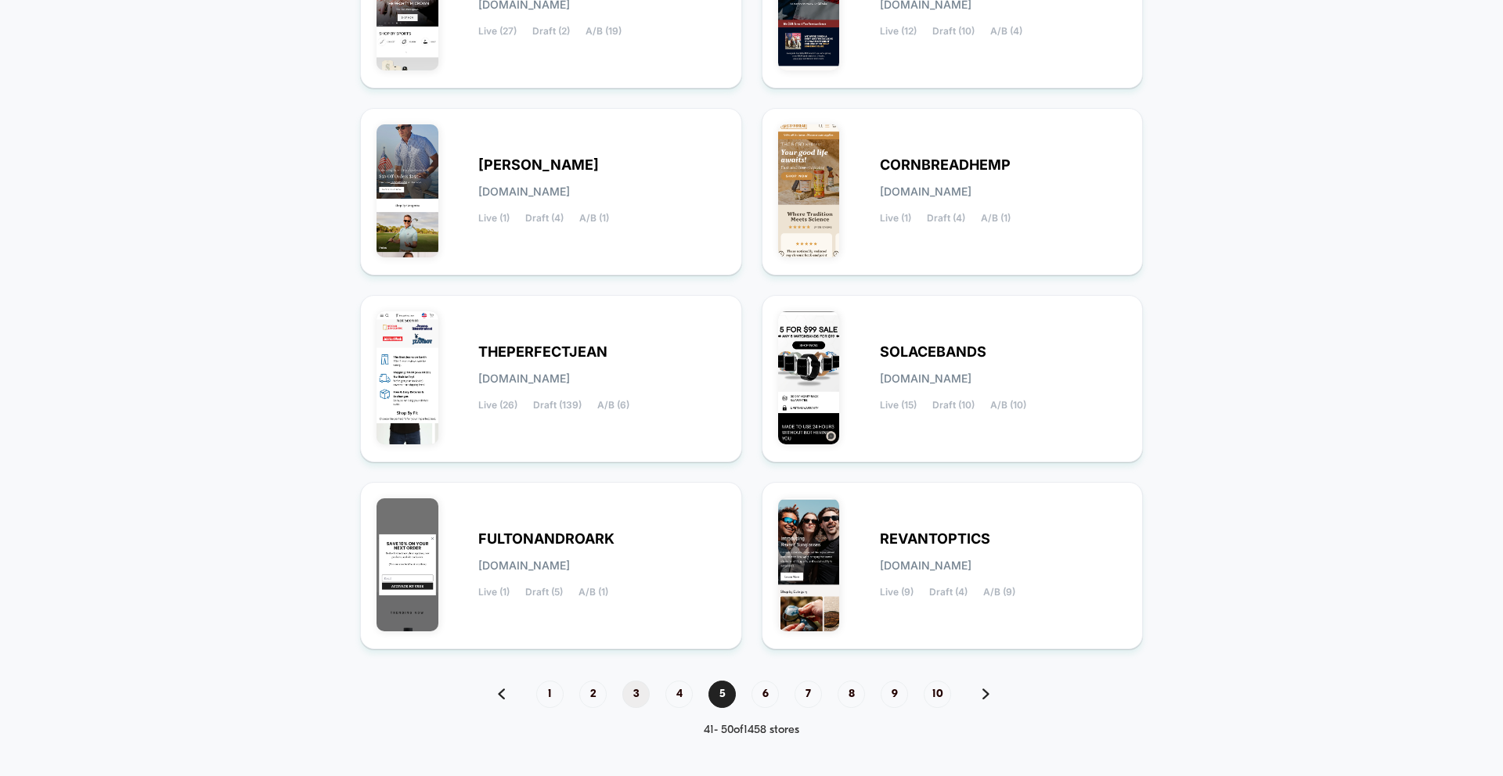
click at [625, 686] on span "3" at bounding box center [635, 694] width 27 height 27
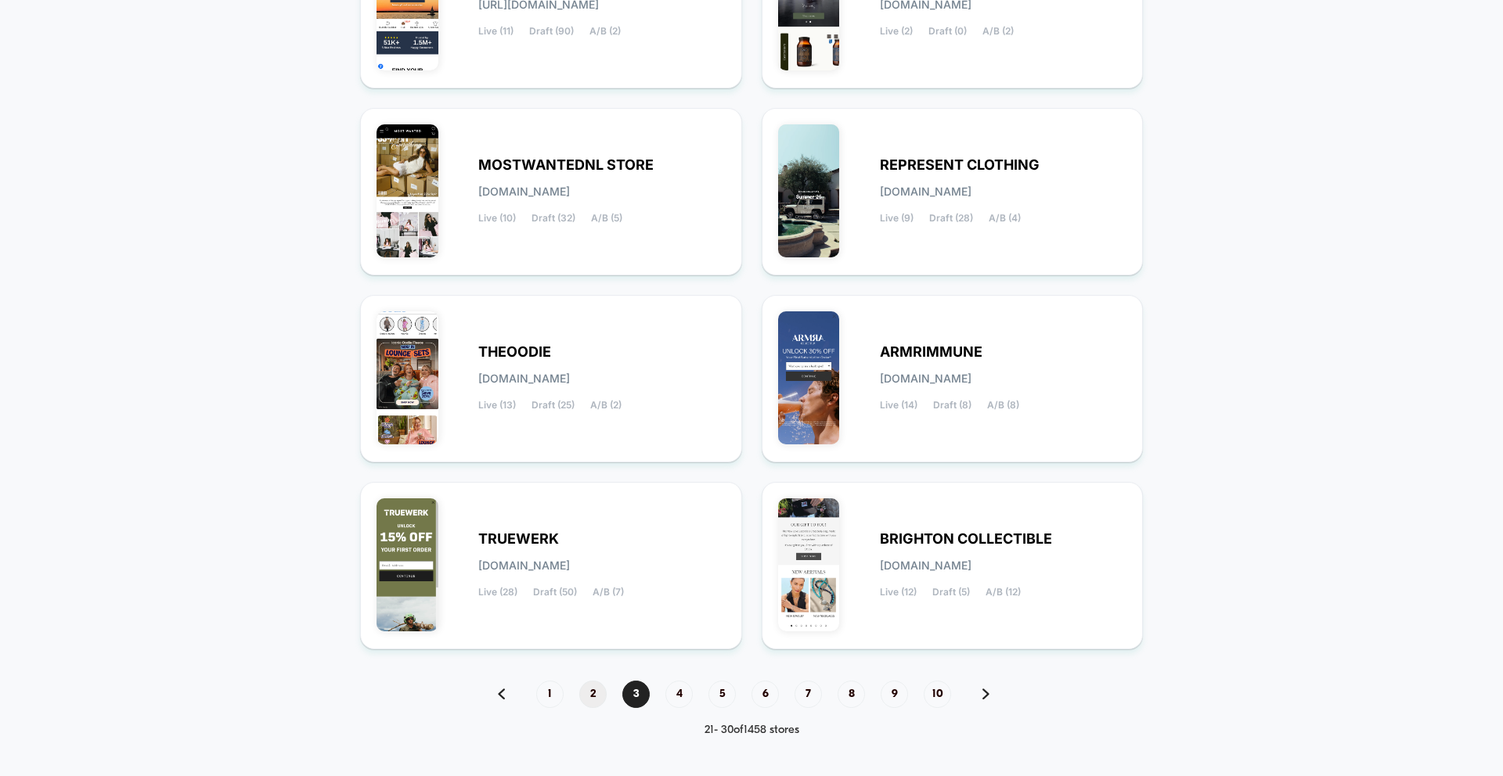
click at [591, 689] on span "2" at bounding box center [592, 694] width 27 height 27
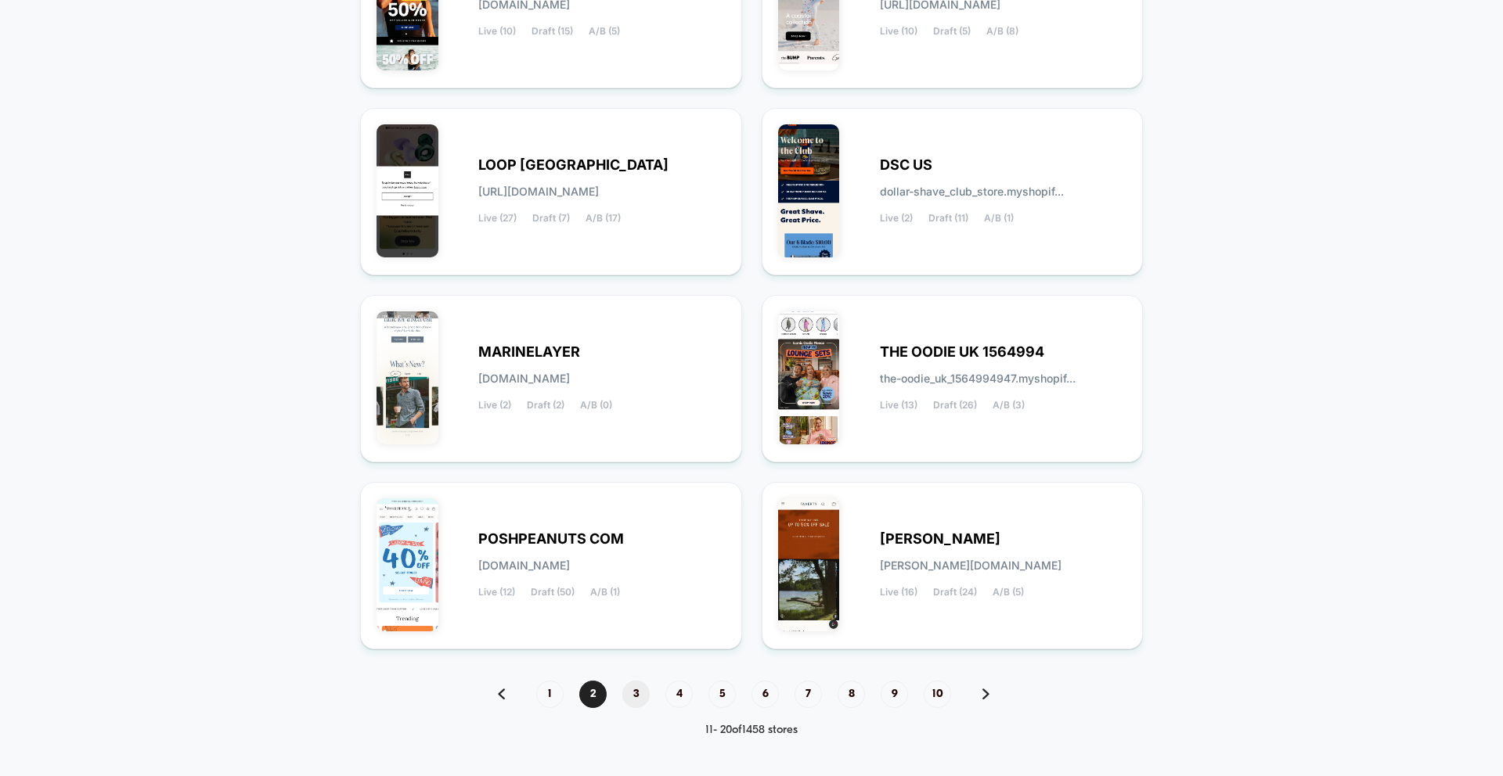
click at [632, 684] on span "3" at bounding box center [635, 694] width 27 height 27
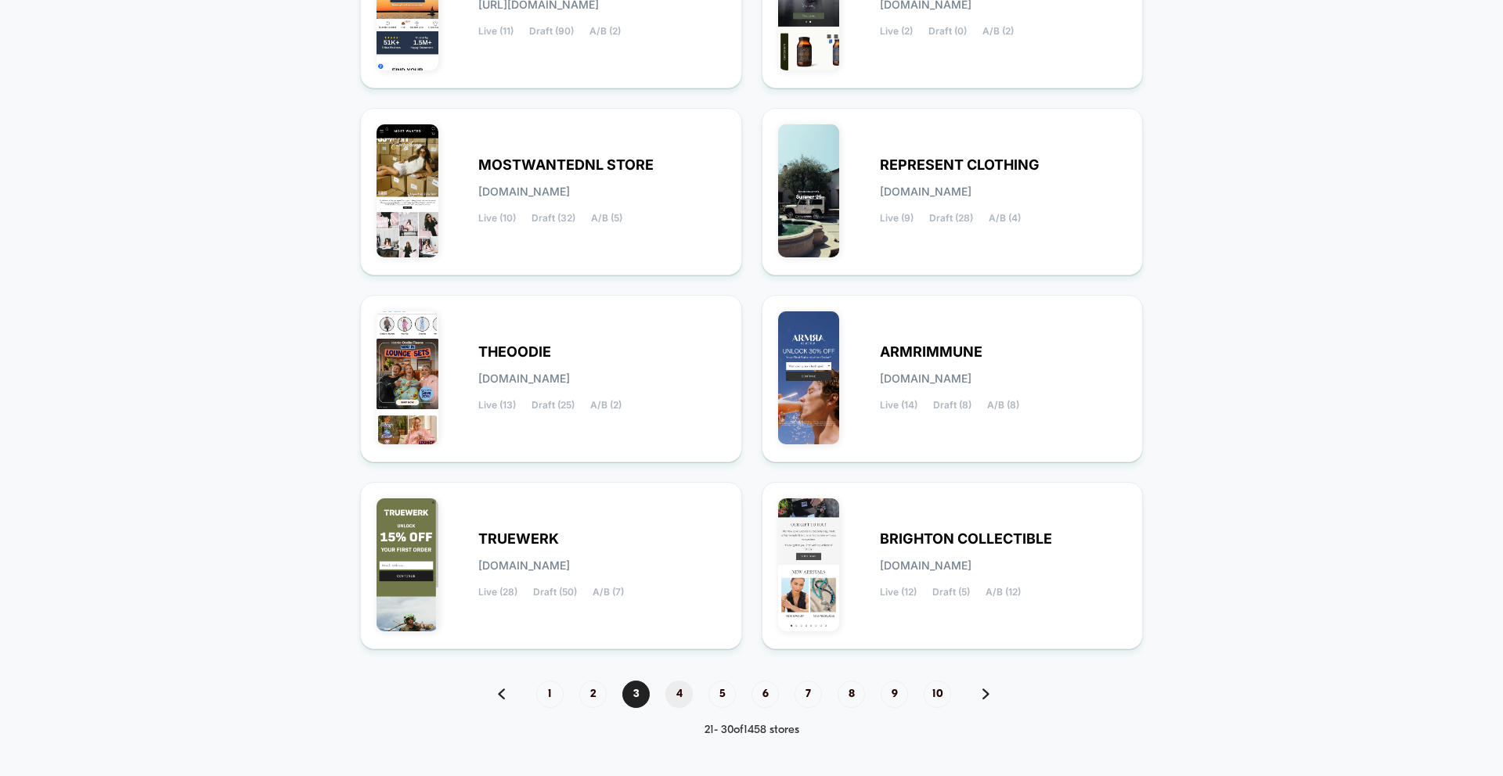
click at [683, 691] on span "4" at bounding box center [678, 694] width 27 height 27
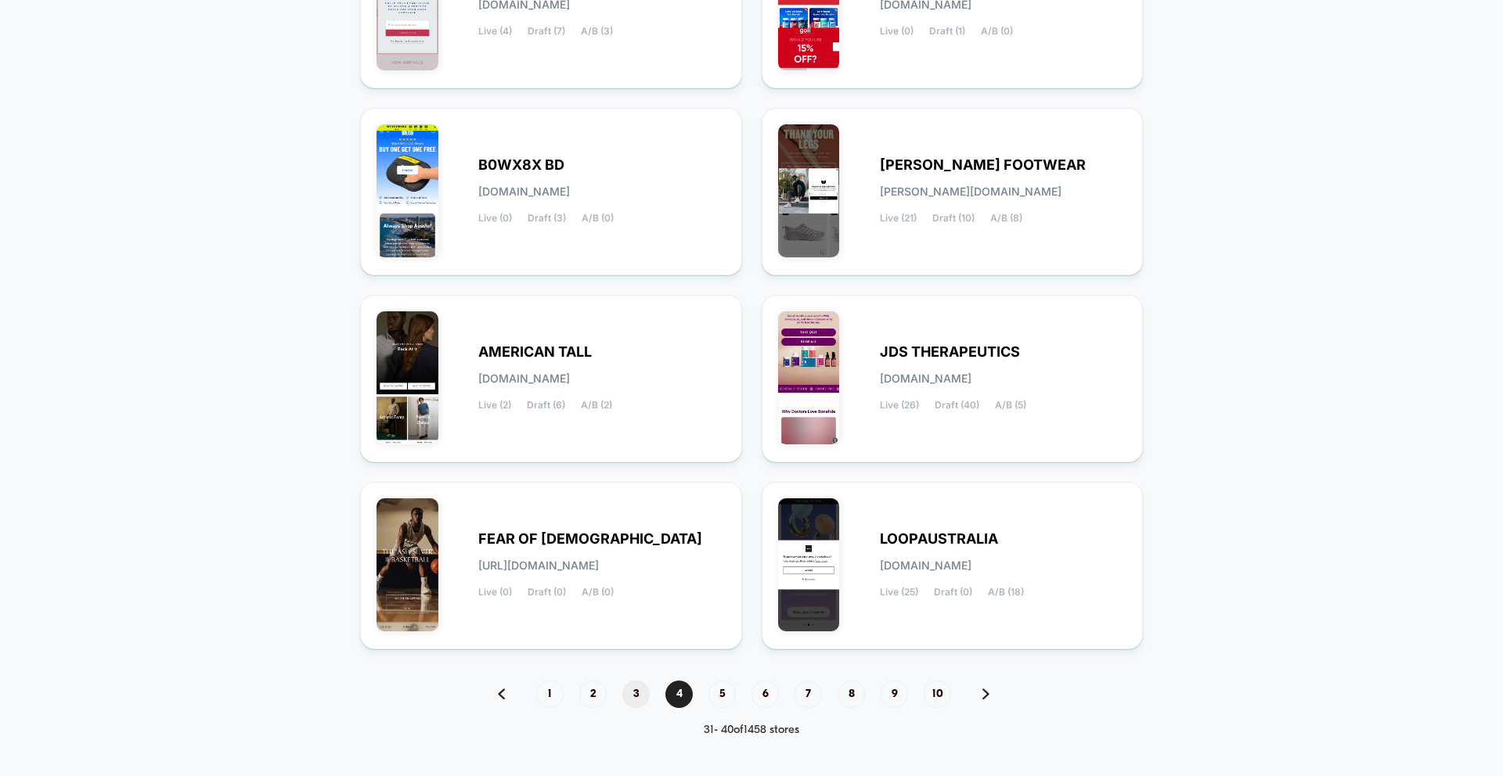
click at [640, 699] on span "3" at bounding box center [635, 694] width 27 height 27
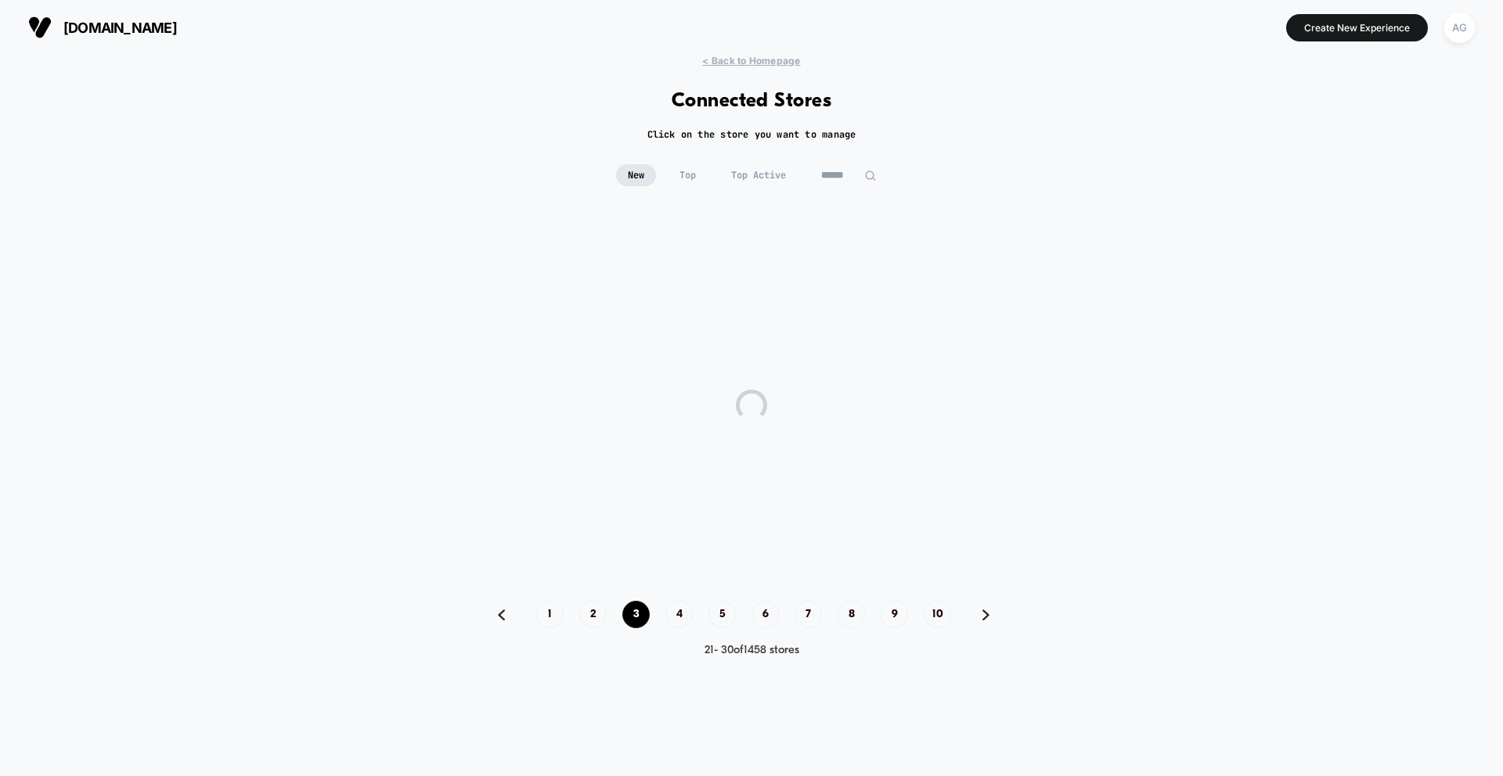
scroll to position [0, 0]
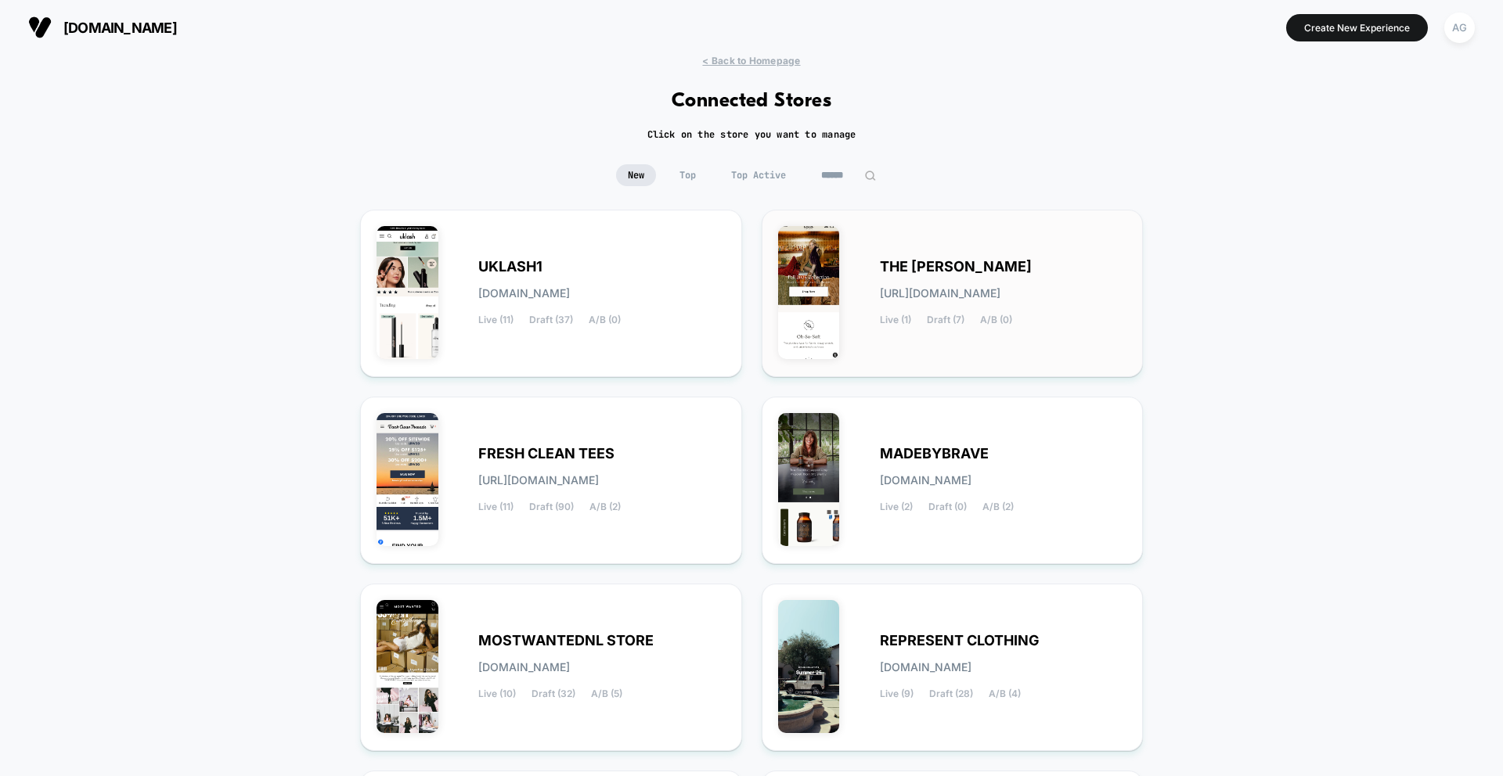
click at [868, 343] on div "THE [PERSON_NAME] [URL][DOMAIN_NAME] Live (1) Draft (7) A/B (0)" at bounding box center [952, 293] width 349 height 135
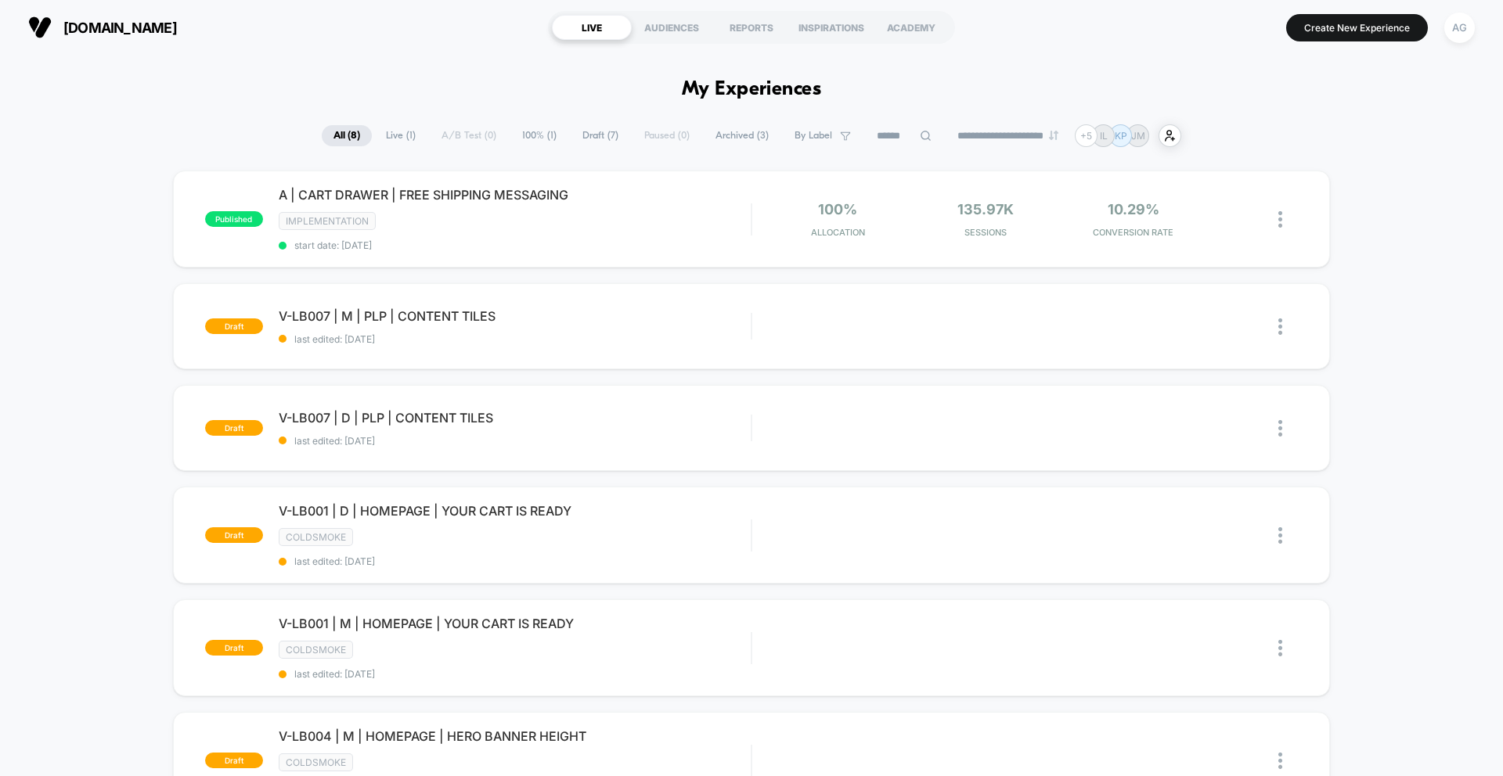
click at [402, 142] on span "Live ( 1 )" at bounding box center [400, 135] width 53 height 21
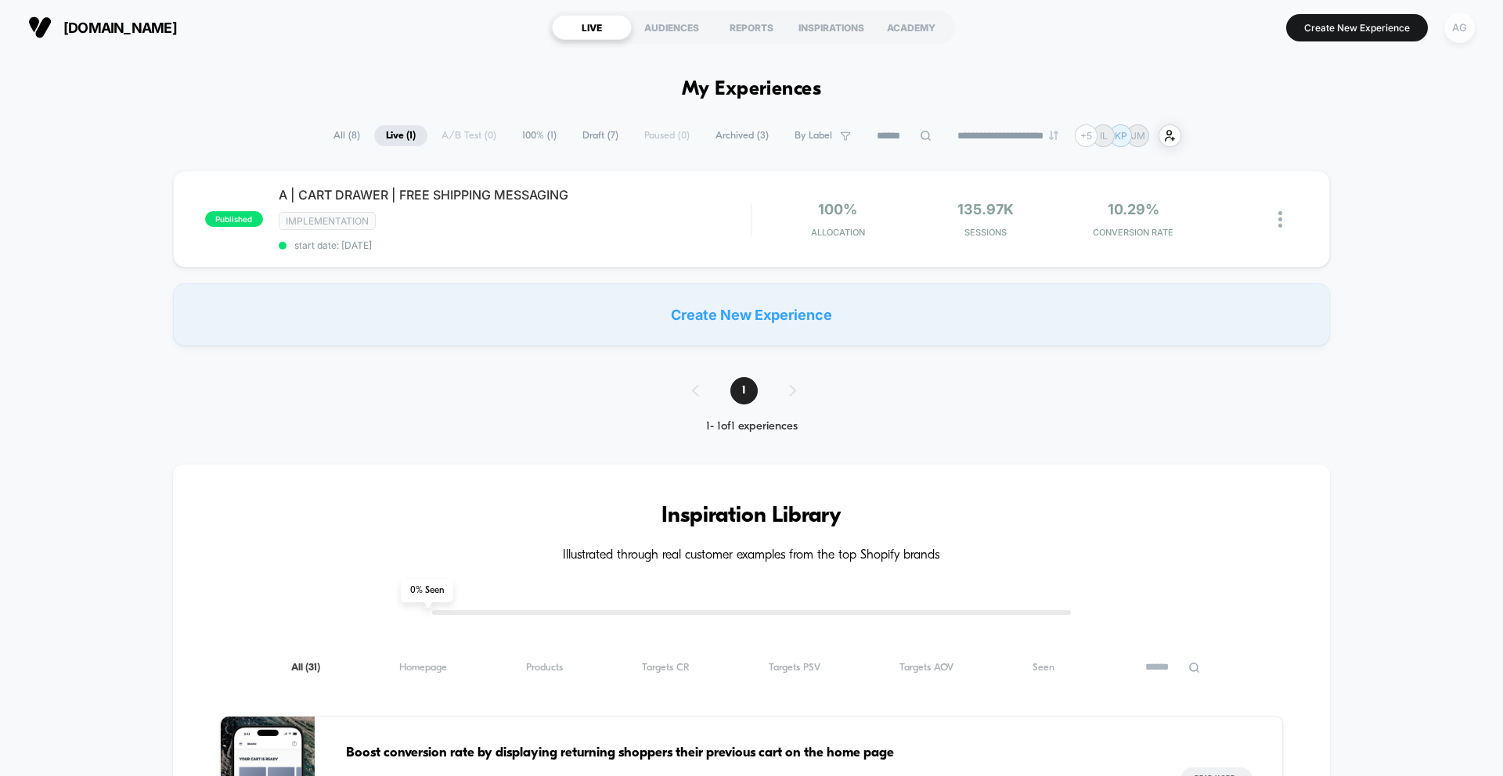
click at [1460, 40] on div "AG" at bounding box center [1459, 28] width 31 height 31
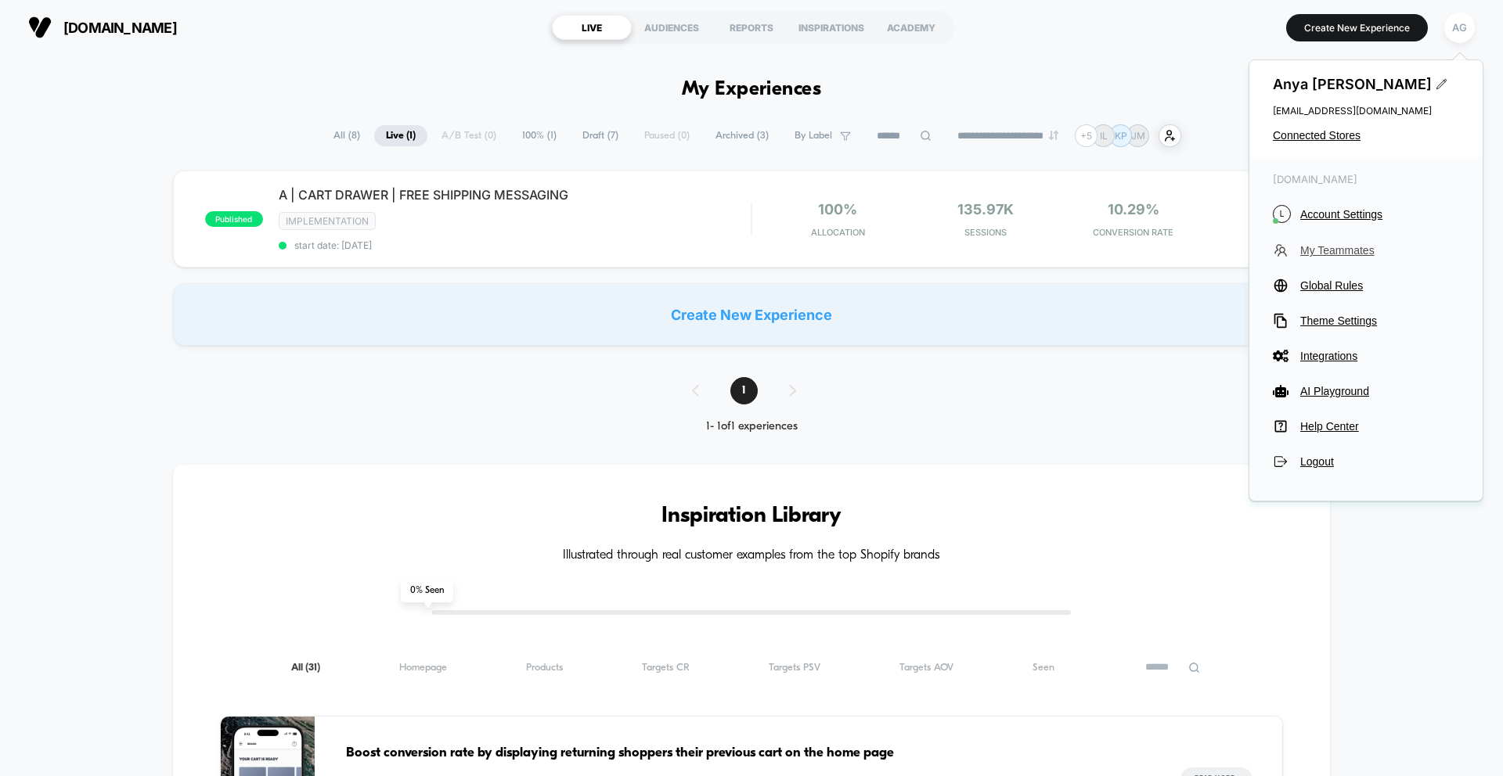
click at [1335, 255] on span "My Teammates" at bounding box center [1379, 250] width 159 height 13
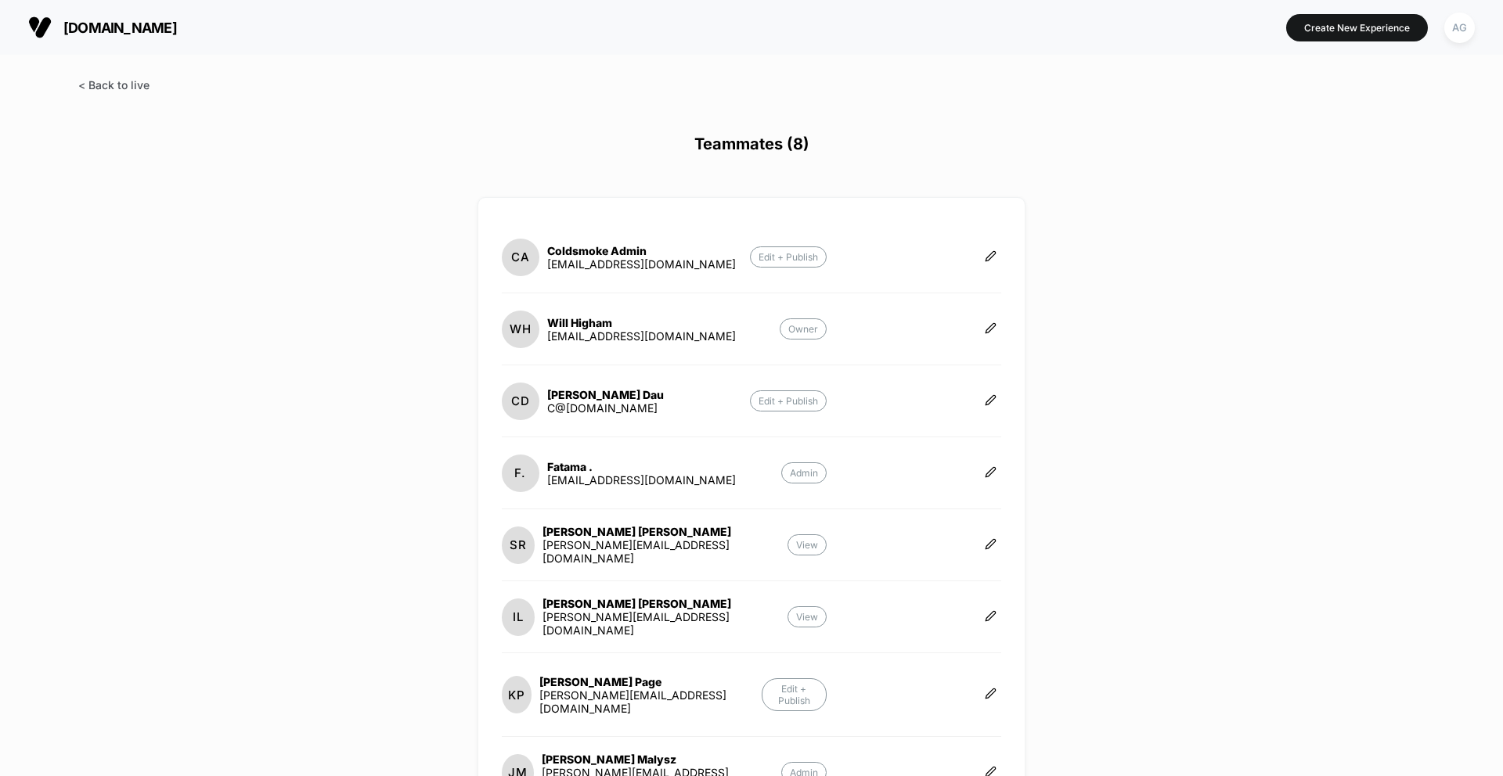
click at [124, 78] on span at bounding box center [113, 84] width 71 height 13
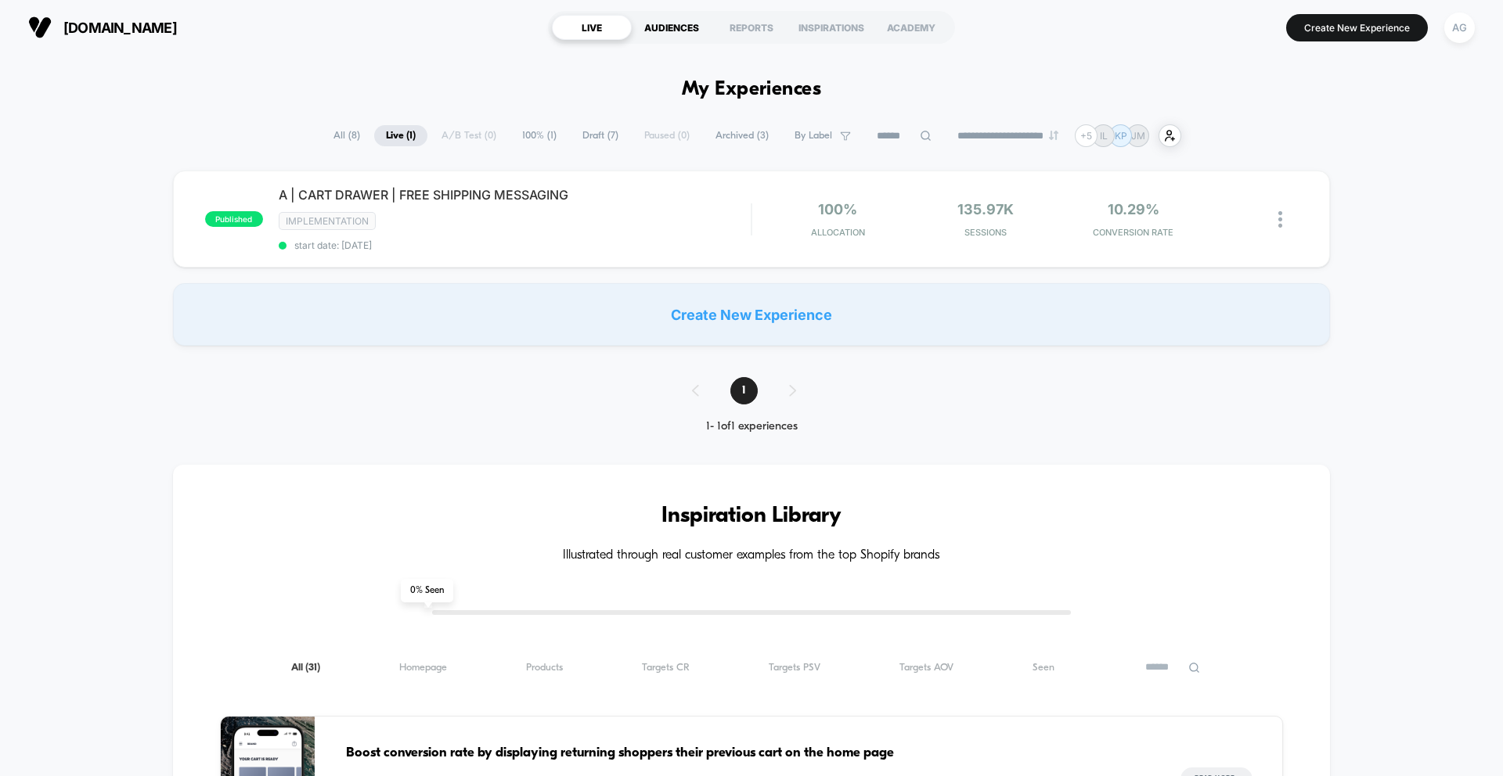
click at [674, 25] on div "AUDIENCES" at bounding box center [672, 27] width 80 height 25
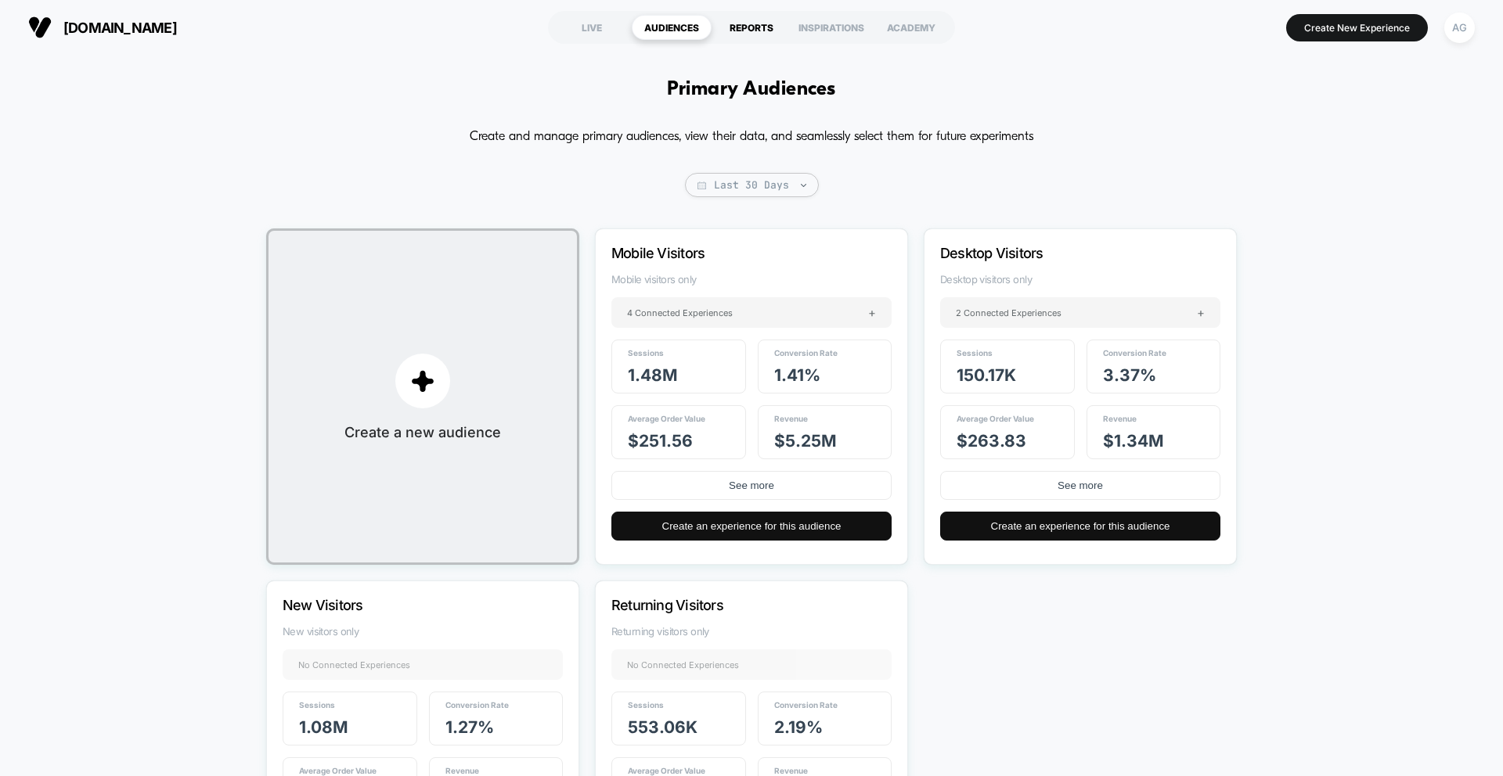
click at [750, 29] on div "REPORTS" at bounding box center [752, 27] width 80 height 25
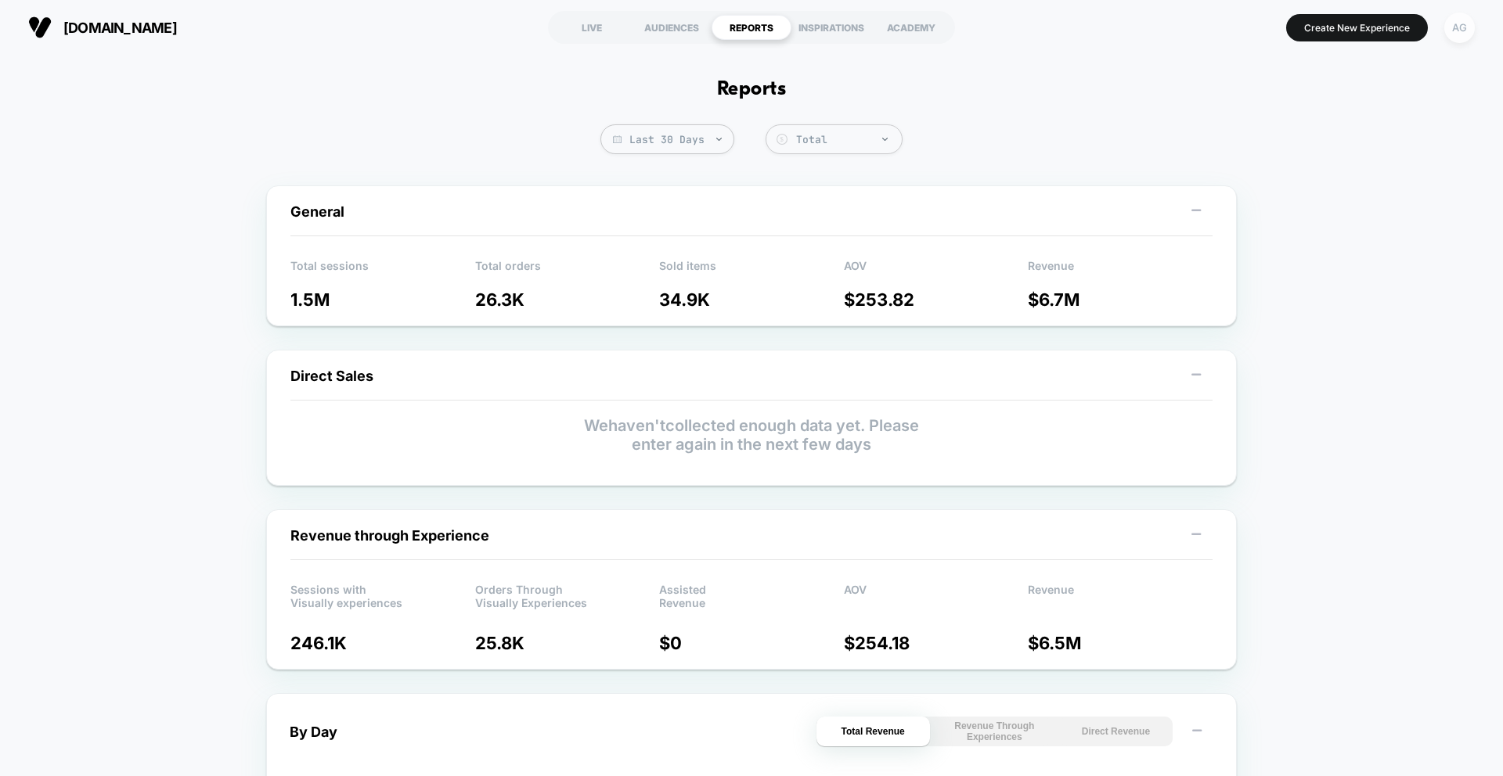
click at [1464, 25] on div "AG" at bounding box center [1459, 28] width 31 height 31
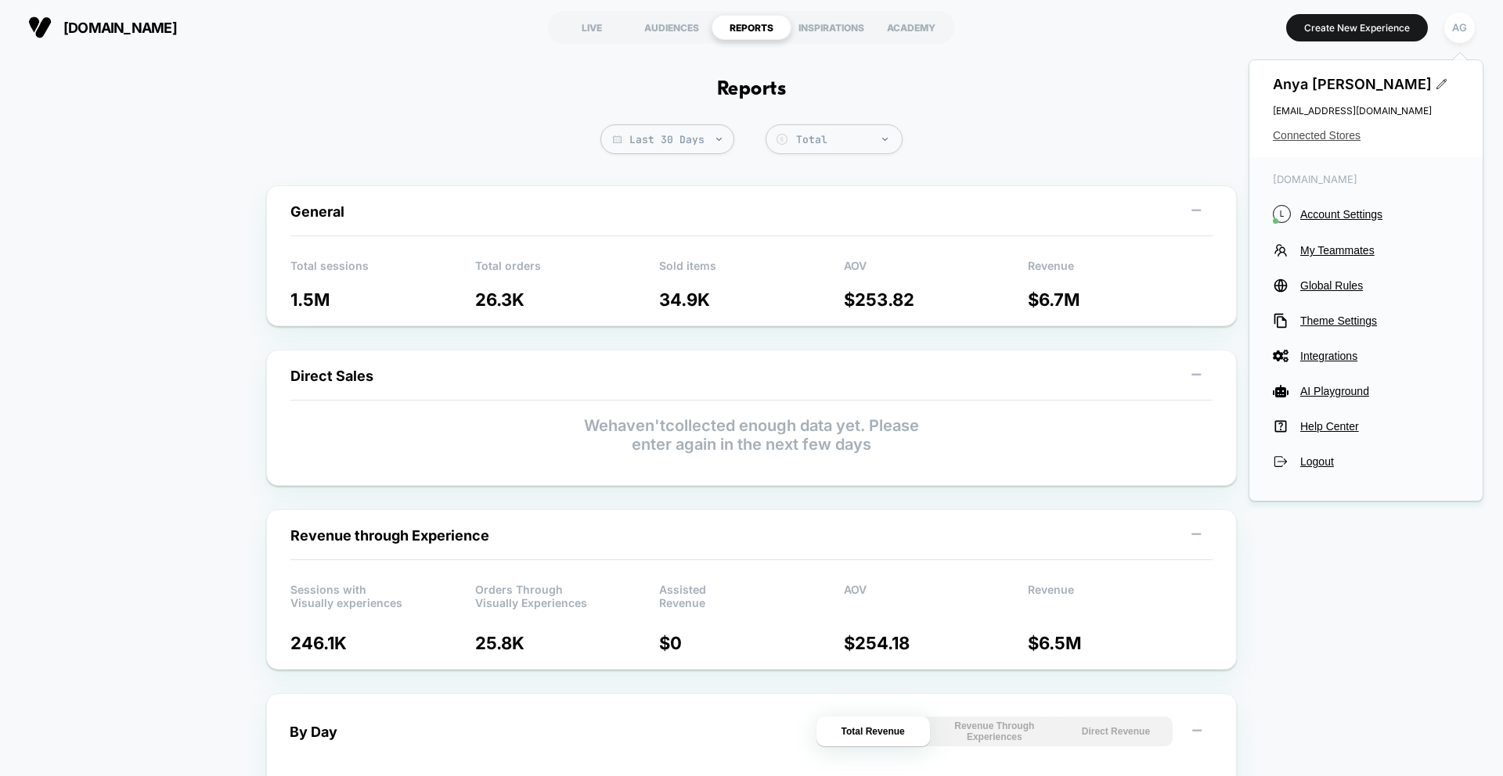
click at [1335, 132] on span "Connected Stores" at bounding box center [1366, 135] width 186 height 13
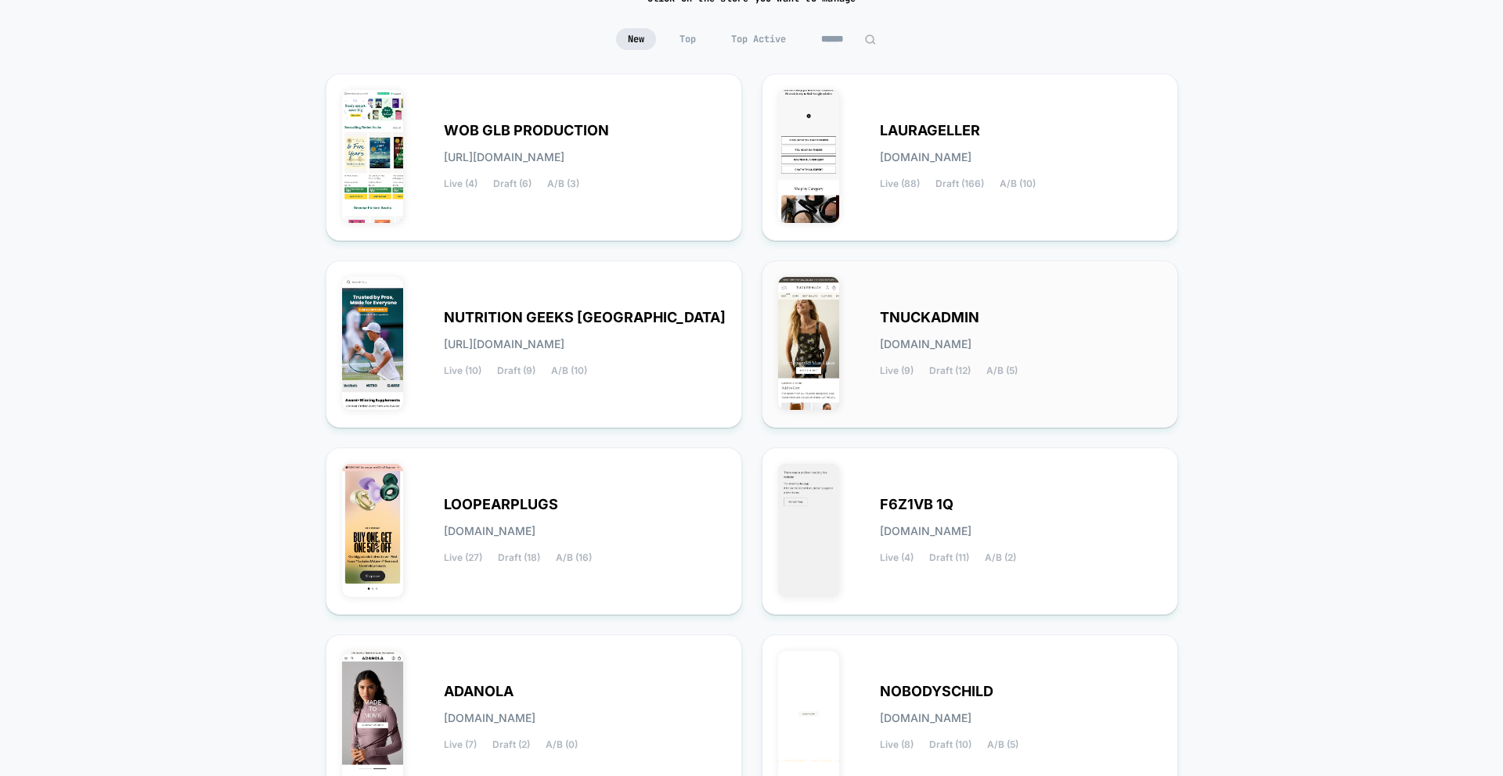
scroll to position [477, 0]
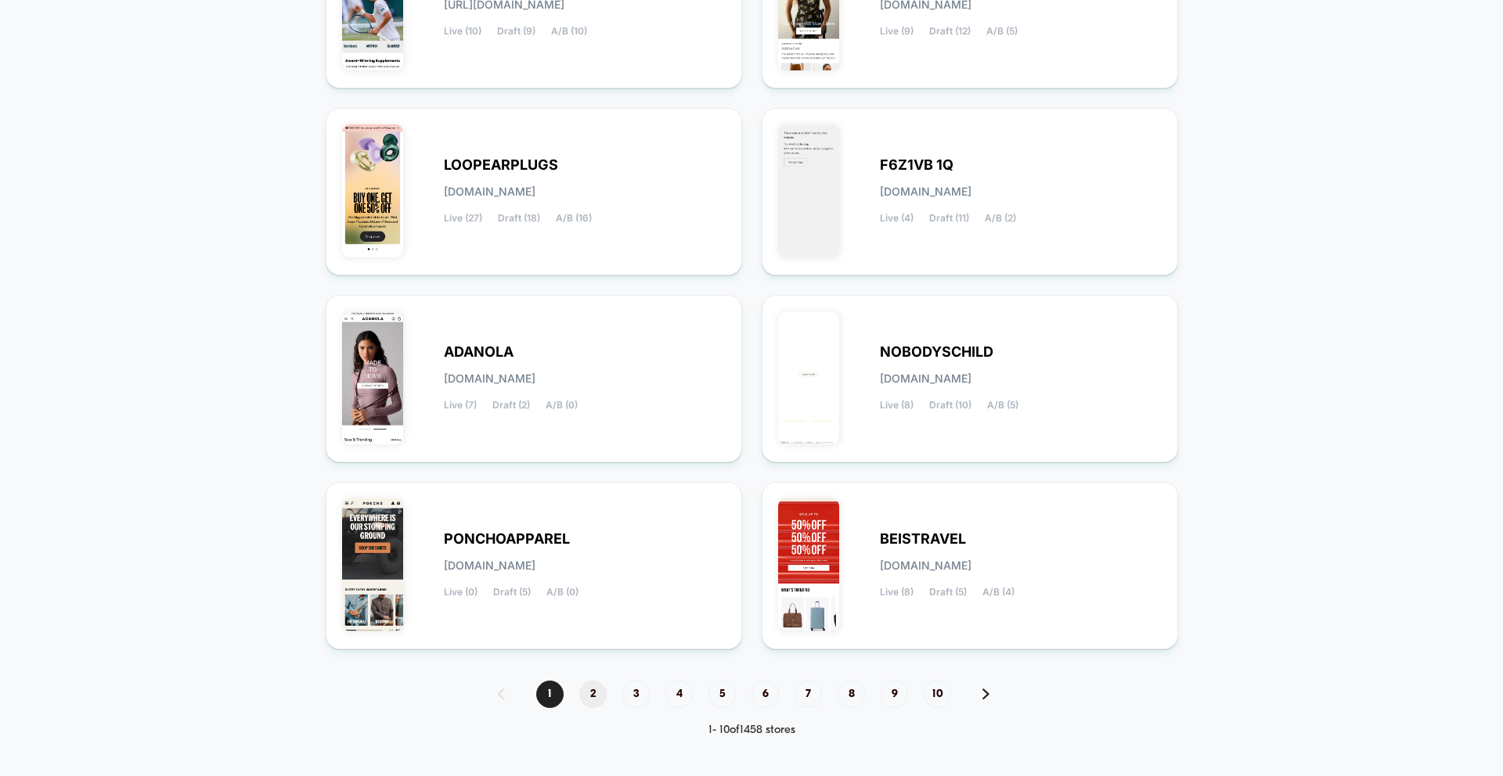
click at [598, 704] on span "2" at bounding box center [592, 694] width 27 height 27
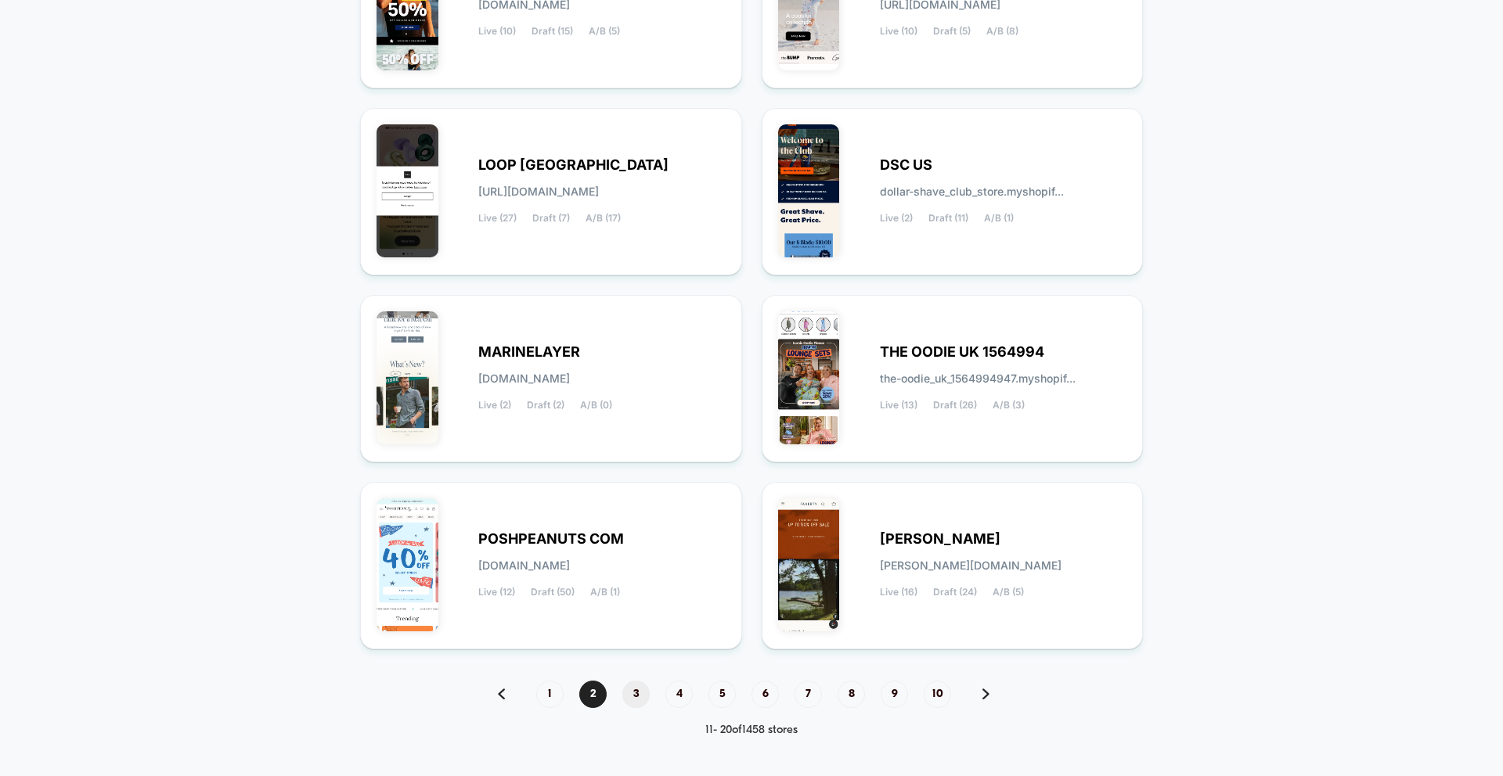
click at [638, 694] on span "3" at bounding box center [635, 694] width 27 height 27
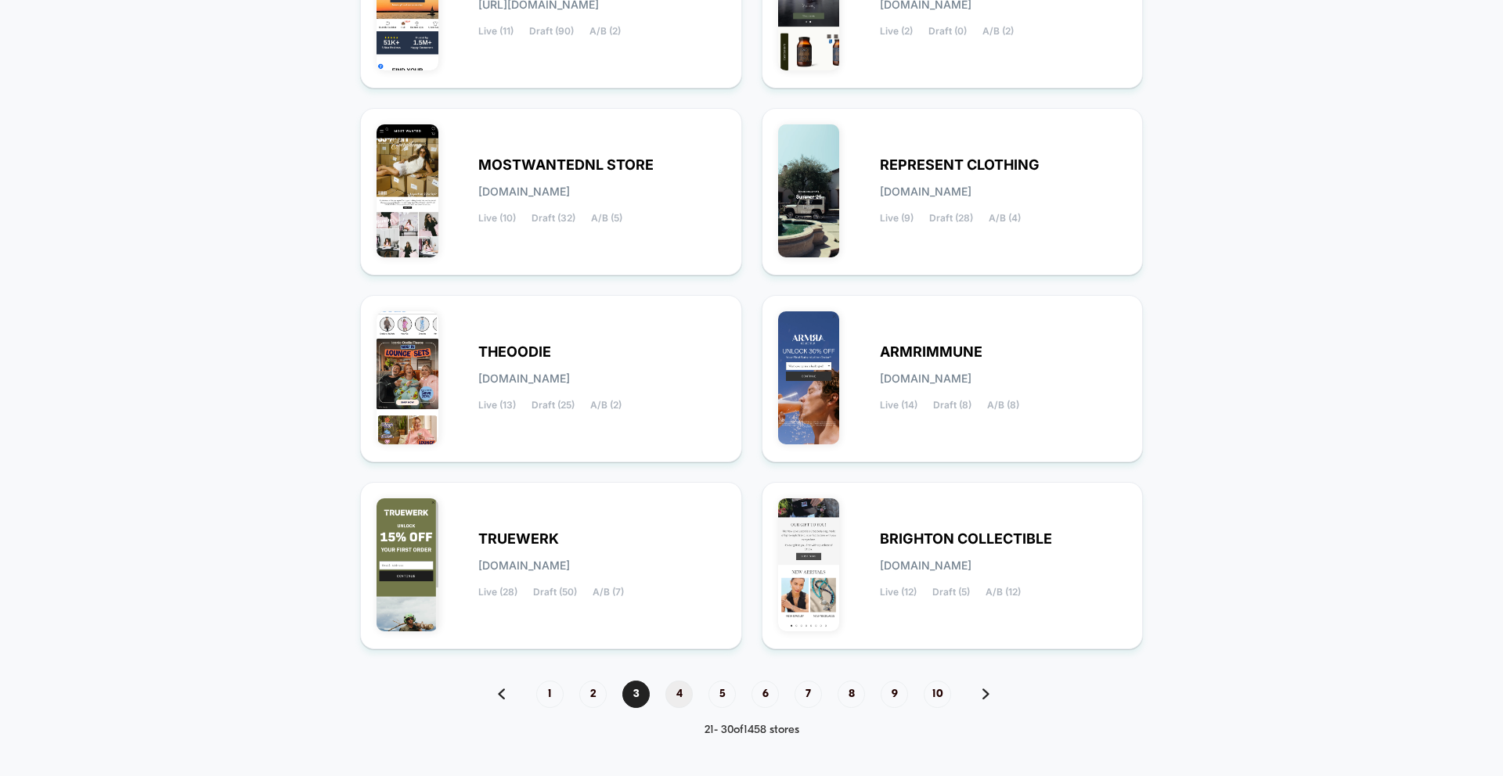
click at [671, 685] on span "4" at bounding box center [678, 694] width 27 height 27
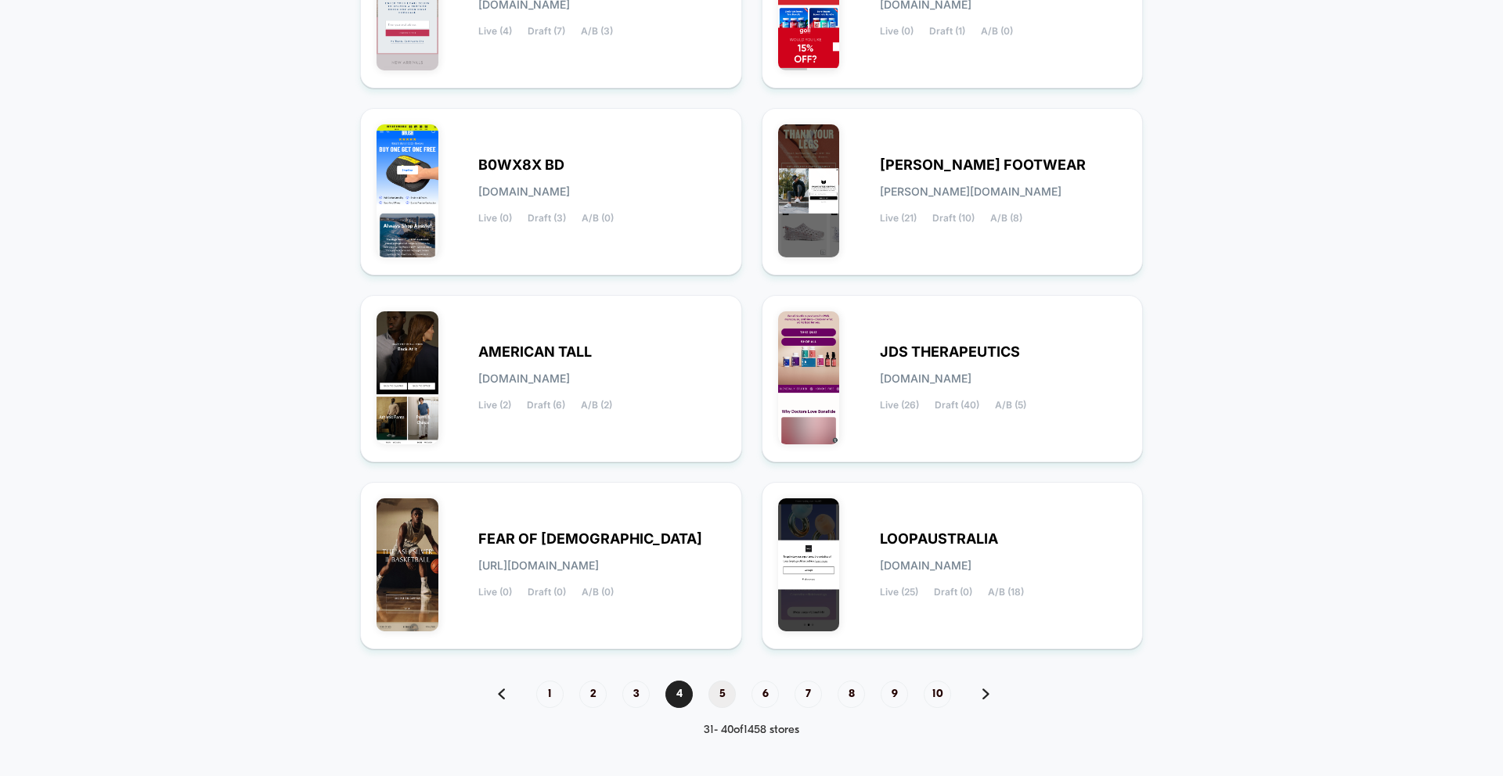
click at [712, 698] on span "5" at bounding box center [721, 694] width 27 height 27
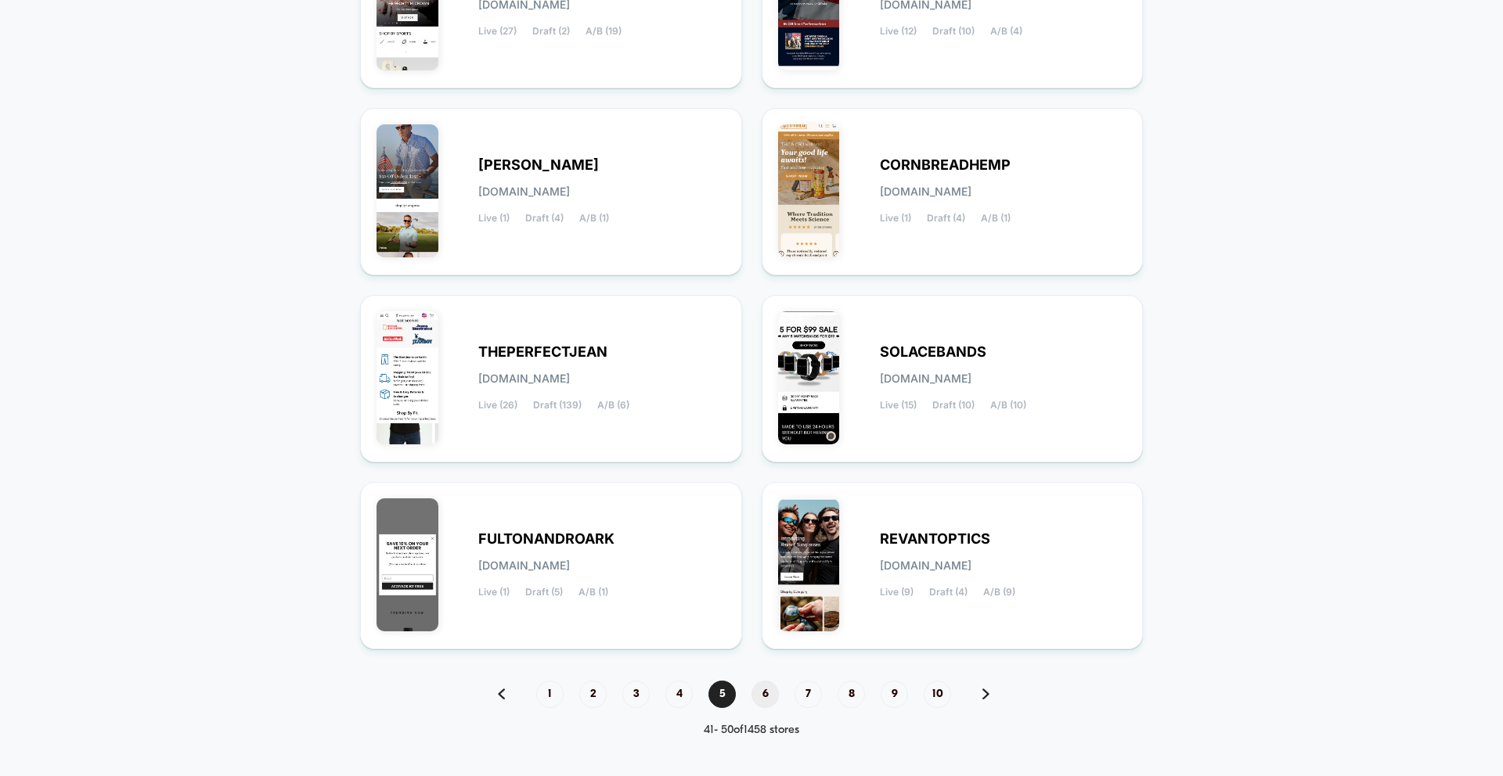
click at [765, 687] on span "6" at bounding box center [764, 694] width 27 height 27
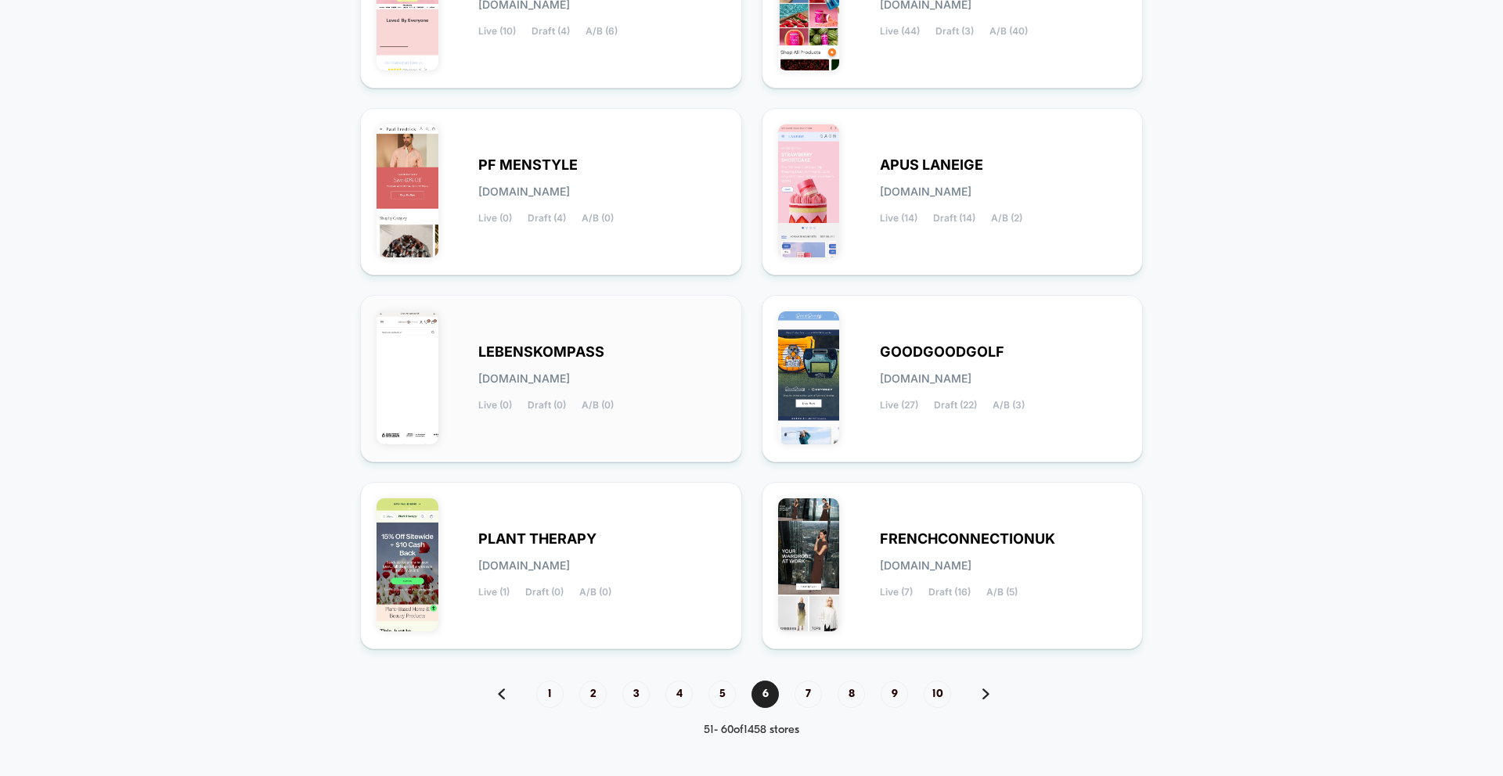
click at [645, 379] on div "LEBENSKOMPASS [DOMAIN_NAME] Live (0) Draft (0) A/B (0)" at bounding box center [601, 379] width 247 height 64
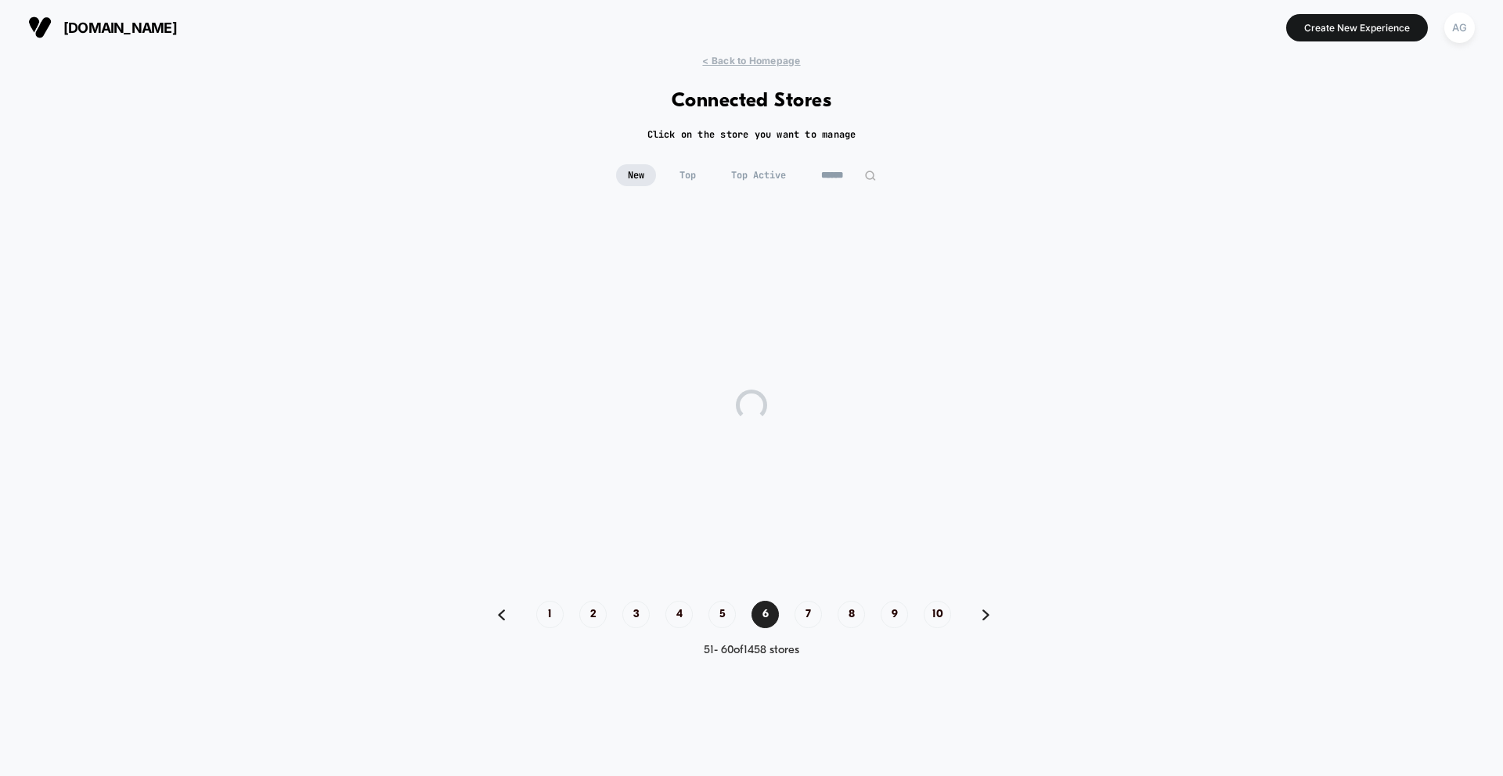
scroll to position [0, 0]
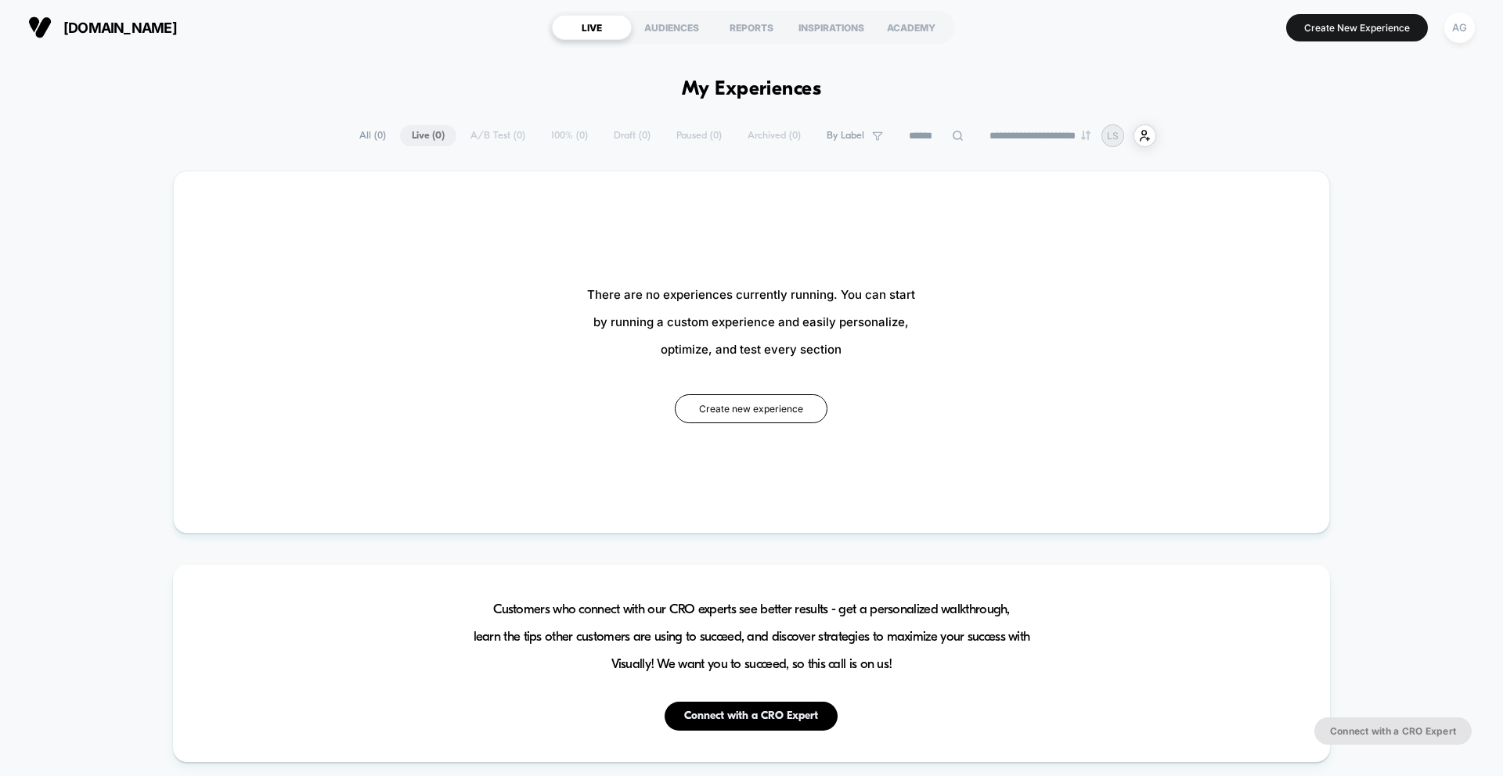
click at [367, 136] on span "All ( 0 )" at bounding box center [373, 135] width 50 height 21
click at [679, 34] on div "AUDIENCES" at bounding box center [672, 27] width 80 height 25
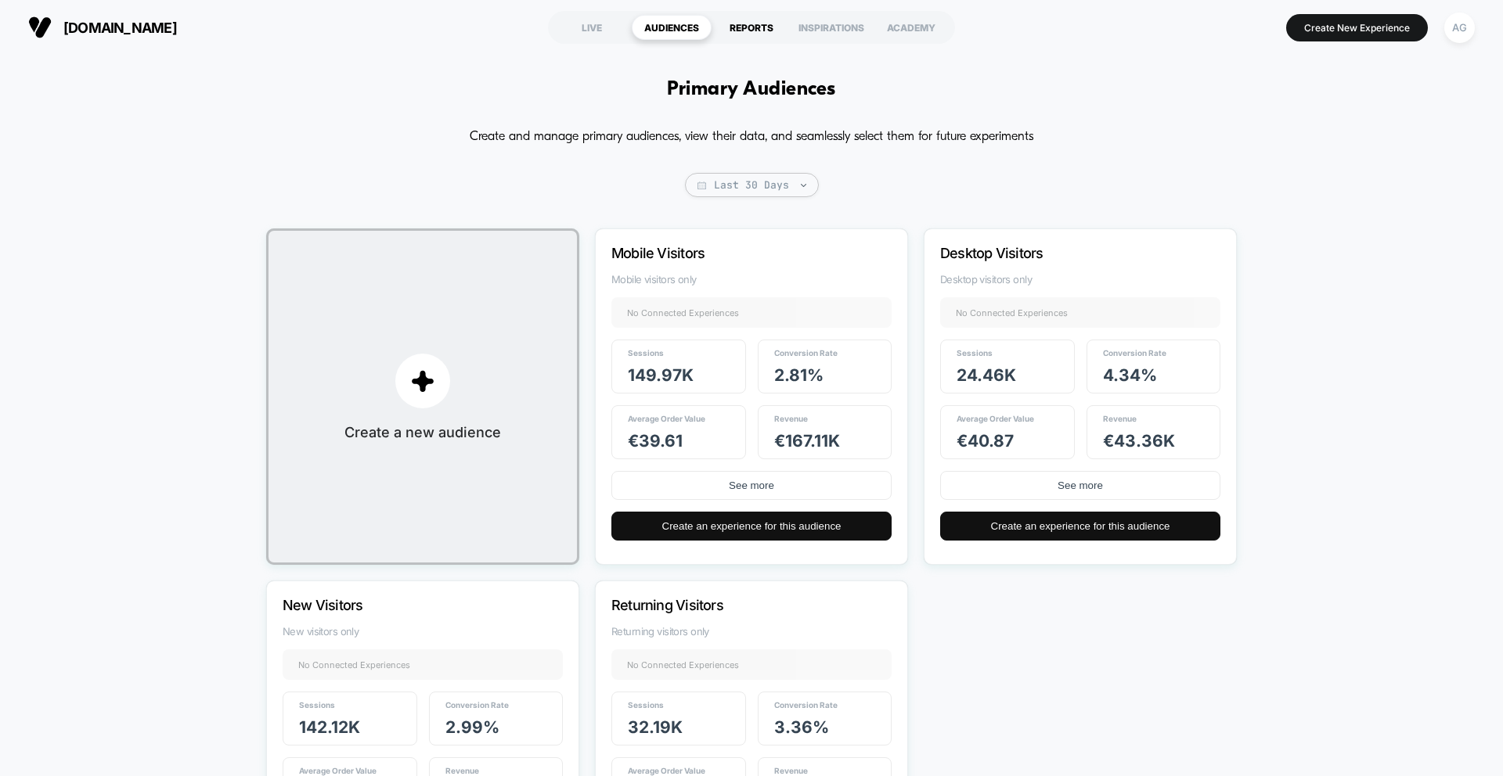
click at [749, 33] on div "REPORTS" at bounding box center [752, 27] width 80 height 25
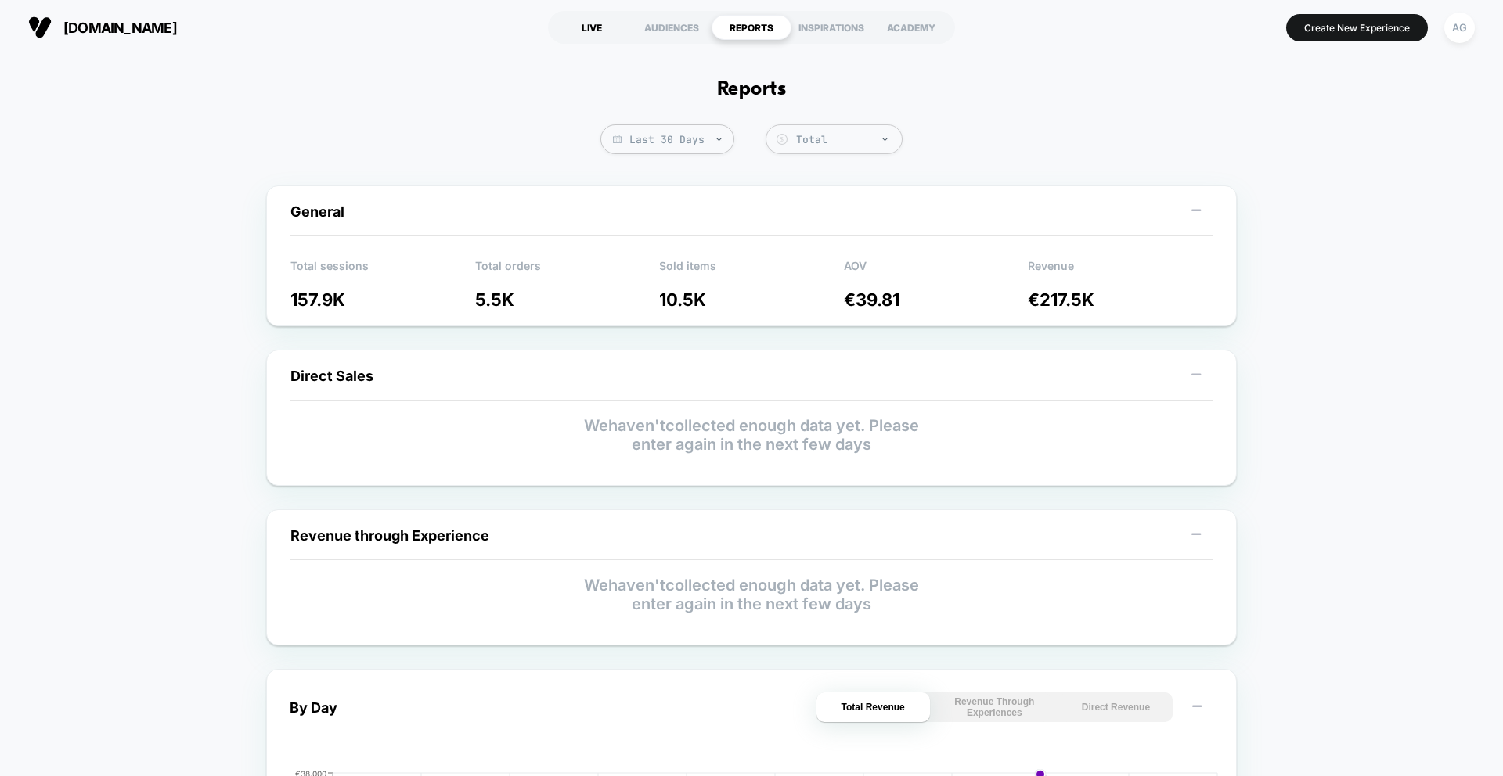
click at [604, 25] on div "LIVE" at bounding box center [592, 27] width 80 height 25
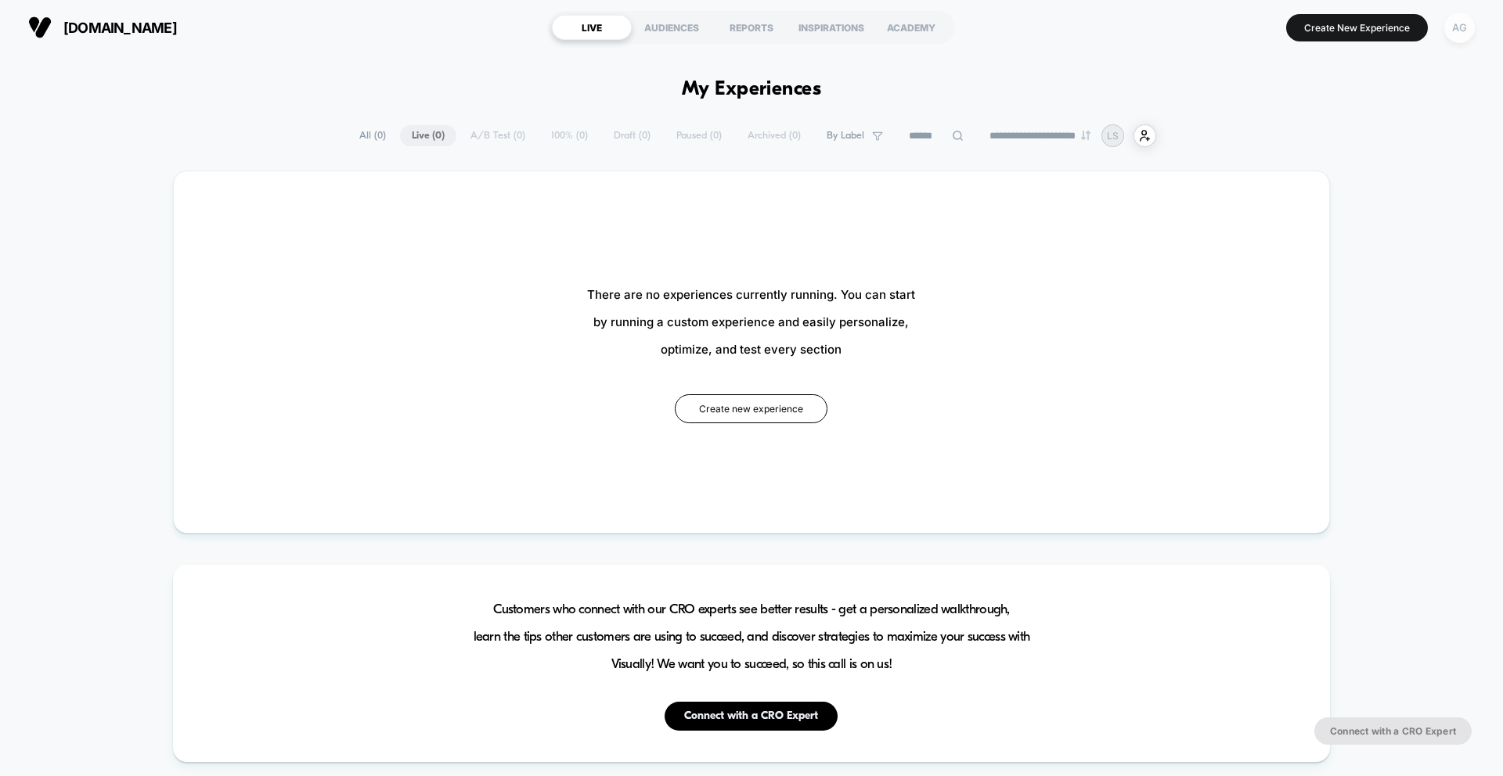
click at [1459, 34] on div "AG" at bounding box center [1459, 28] width 31 height 31
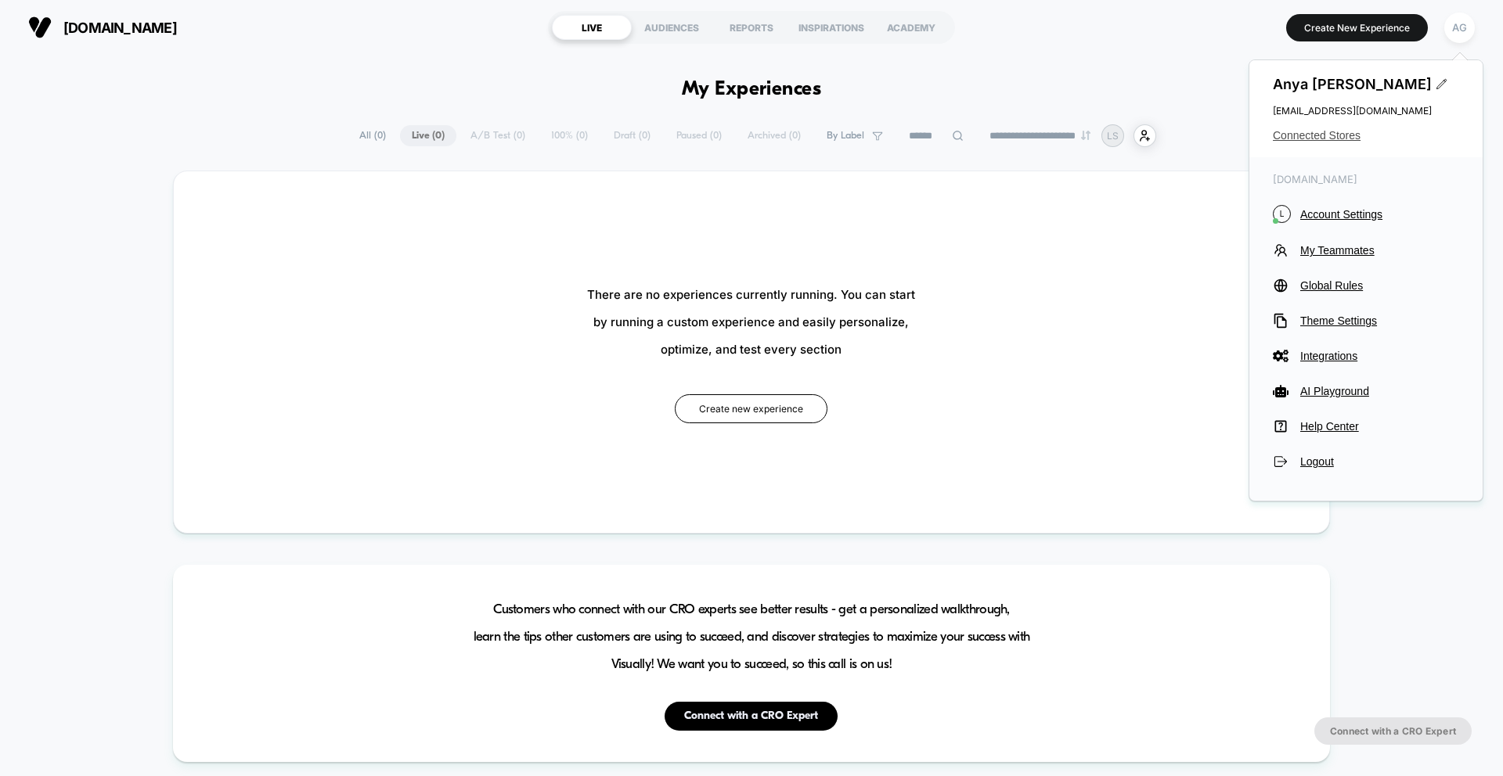
click at [1345, 138] on span "Connected Stores" at bounding box center [1366, 135] width 186 height 13
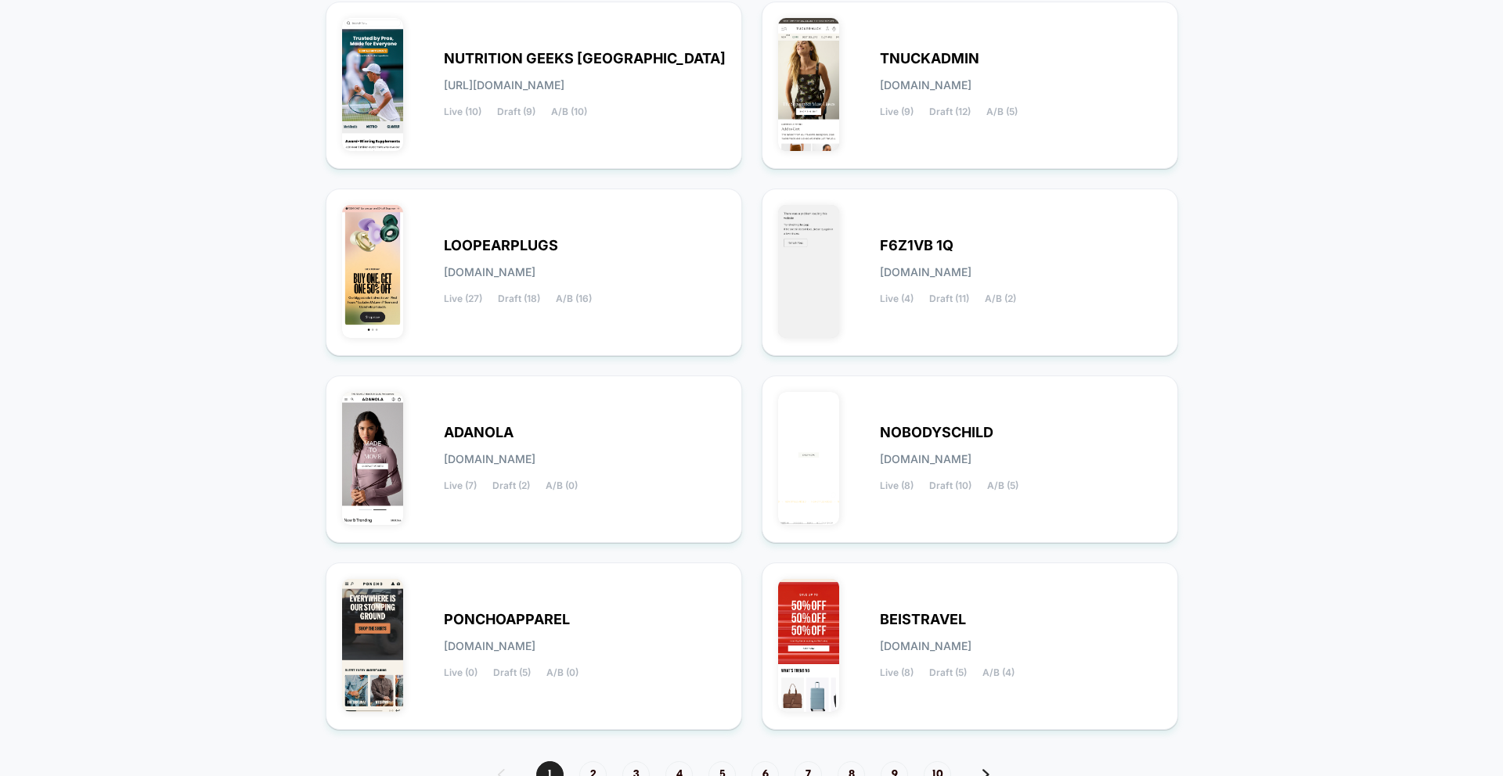
scroll to position [477, 0]
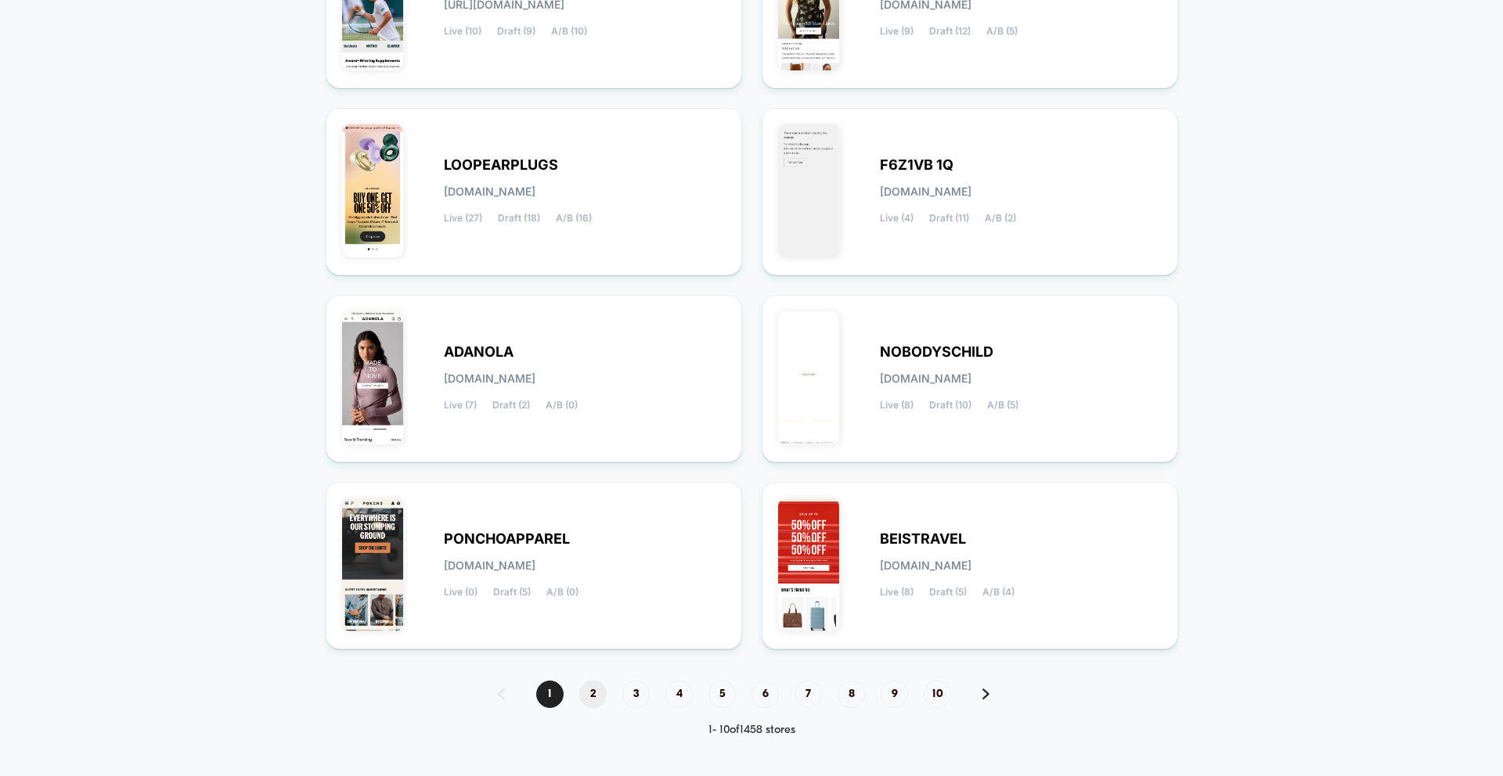
click at [585, 690] on span "2" at bounding box center [592, 694] width 27 height 27
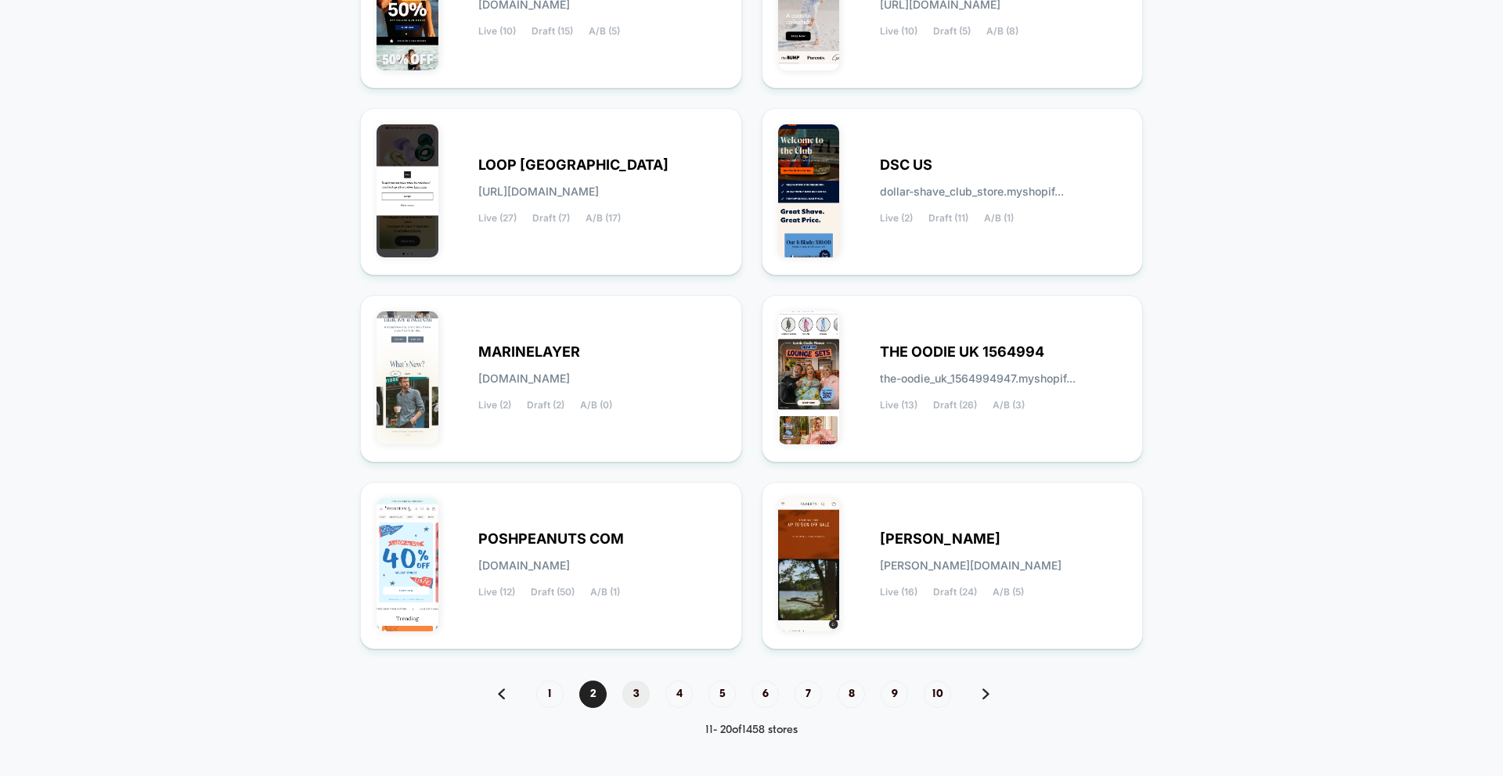
click at [643, 692] on span "3" at bounding box center [635, 694] width 27 height 27
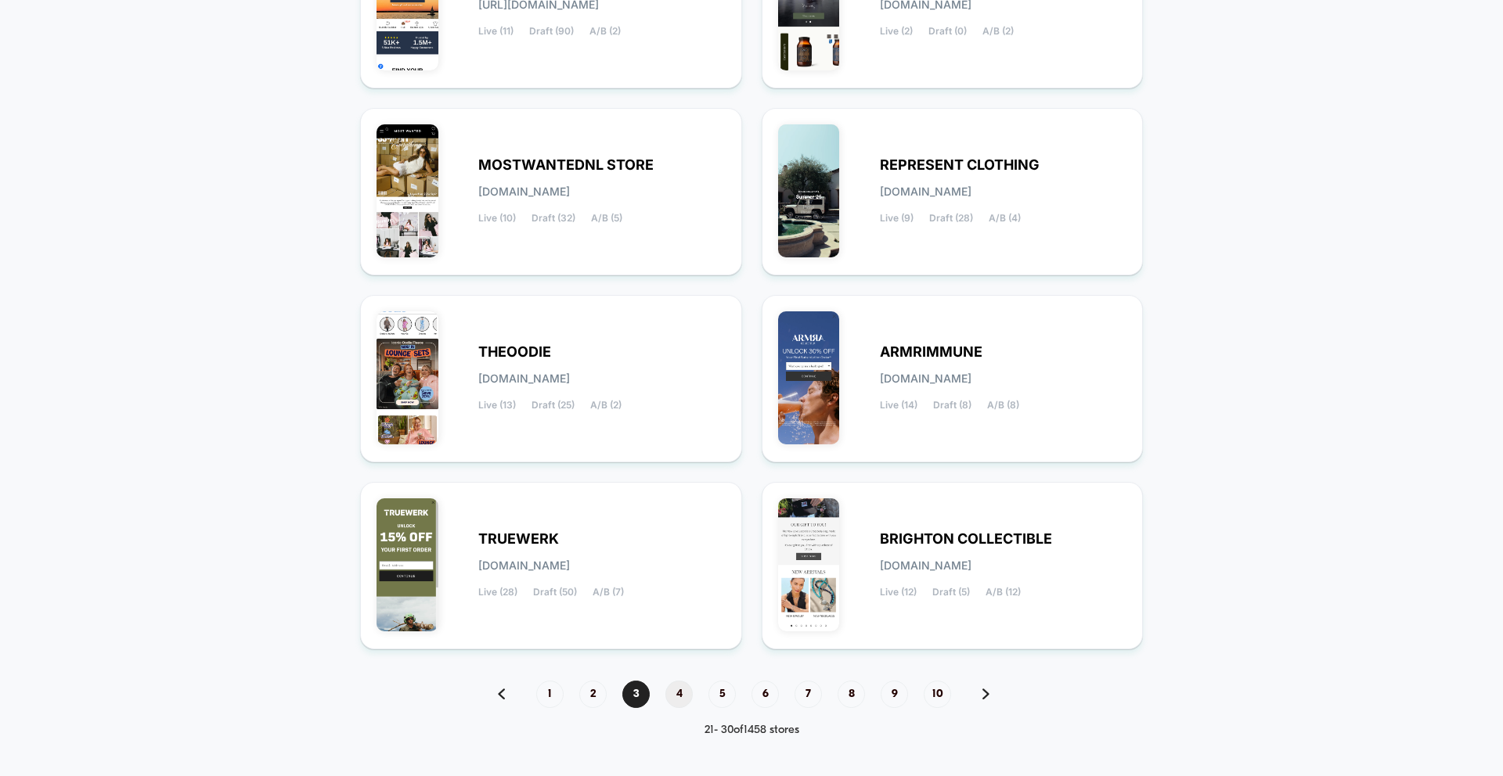
click at [676, 688] on span "4" at bounding box center [678, 694] width 27 height 27
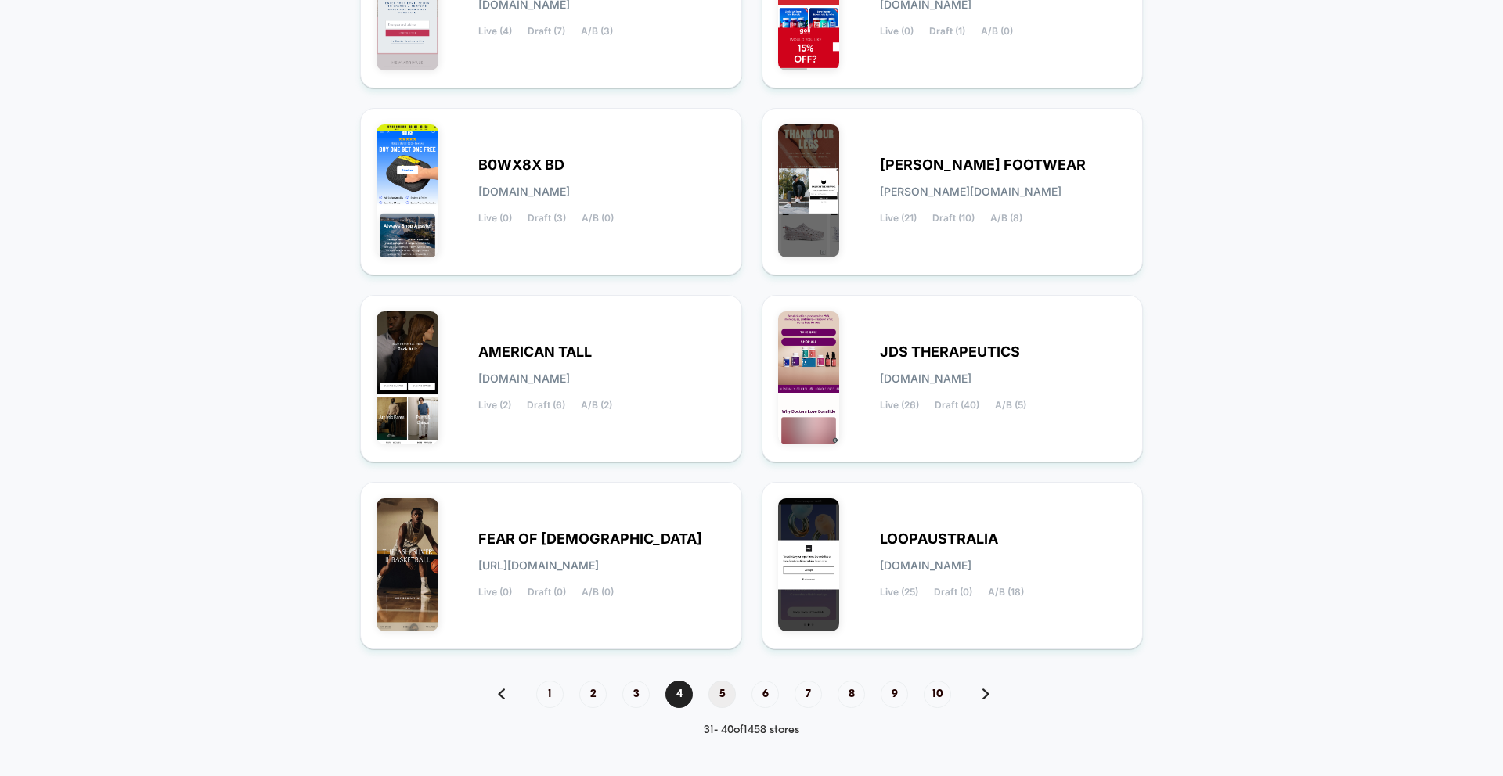
click at [712, 700] on span "5" at bounding box center [721, 694] width 27 height 27
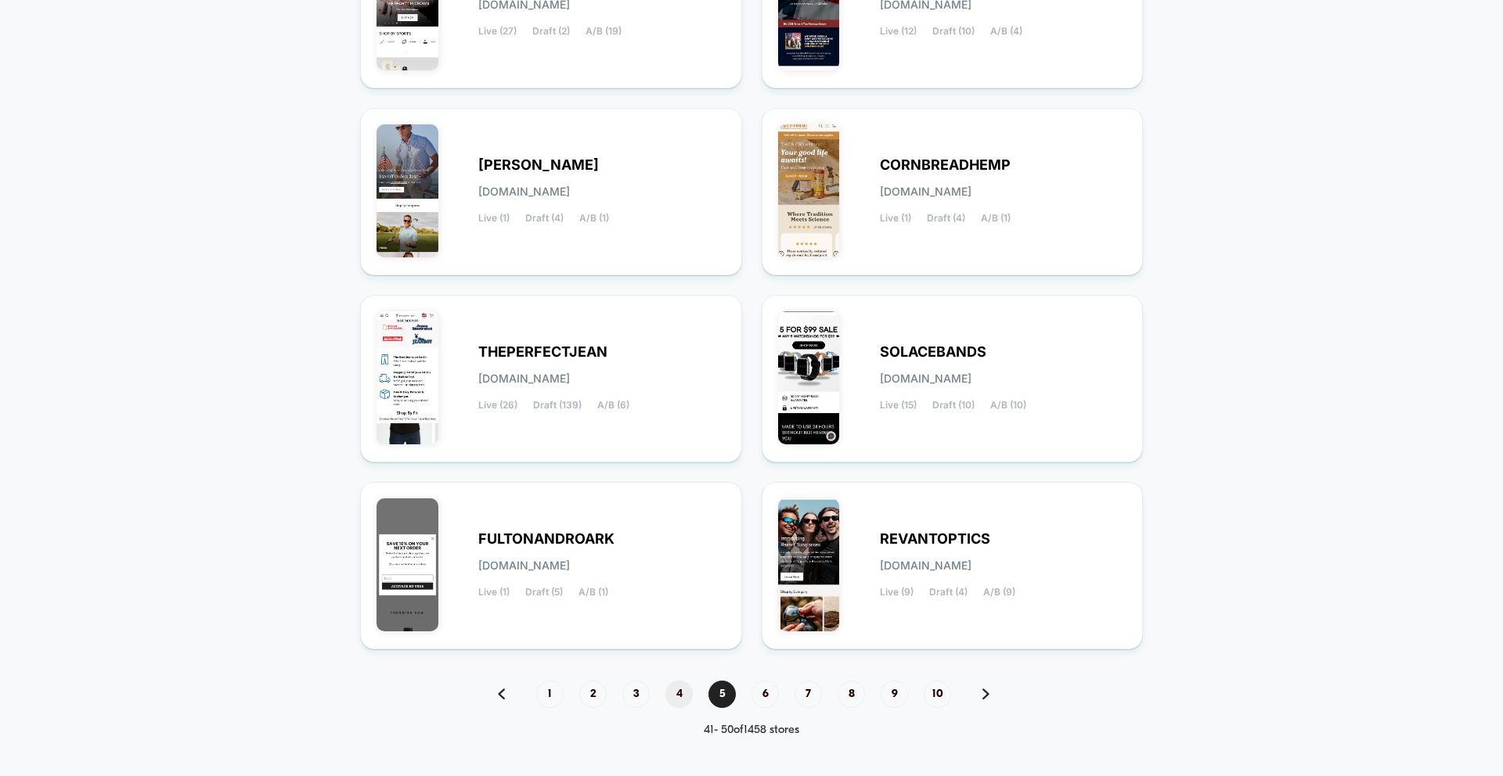
click at [690, 693] on span "4" at bounding box center [678, 694] width 27 height 27
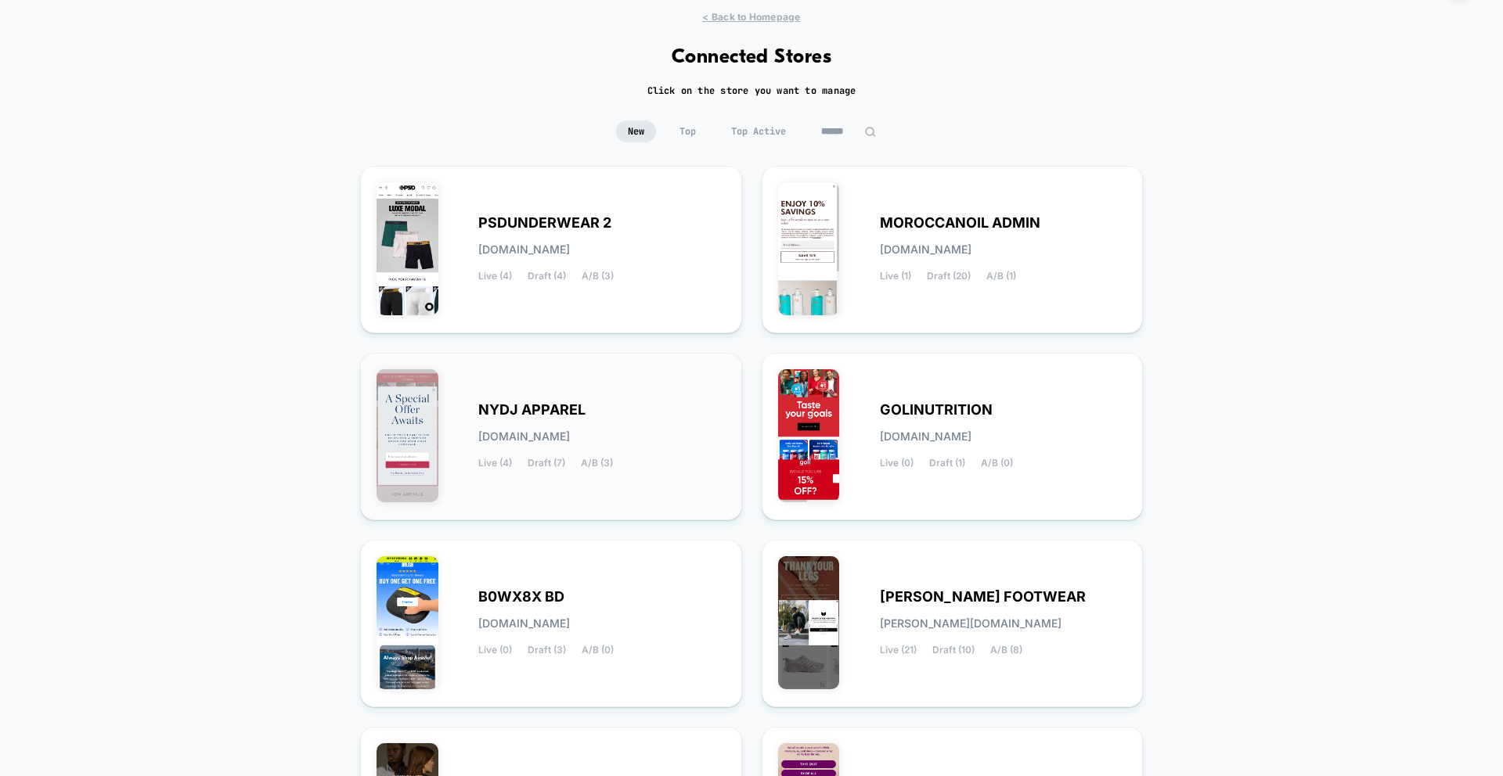
scroll to position [104, 0]
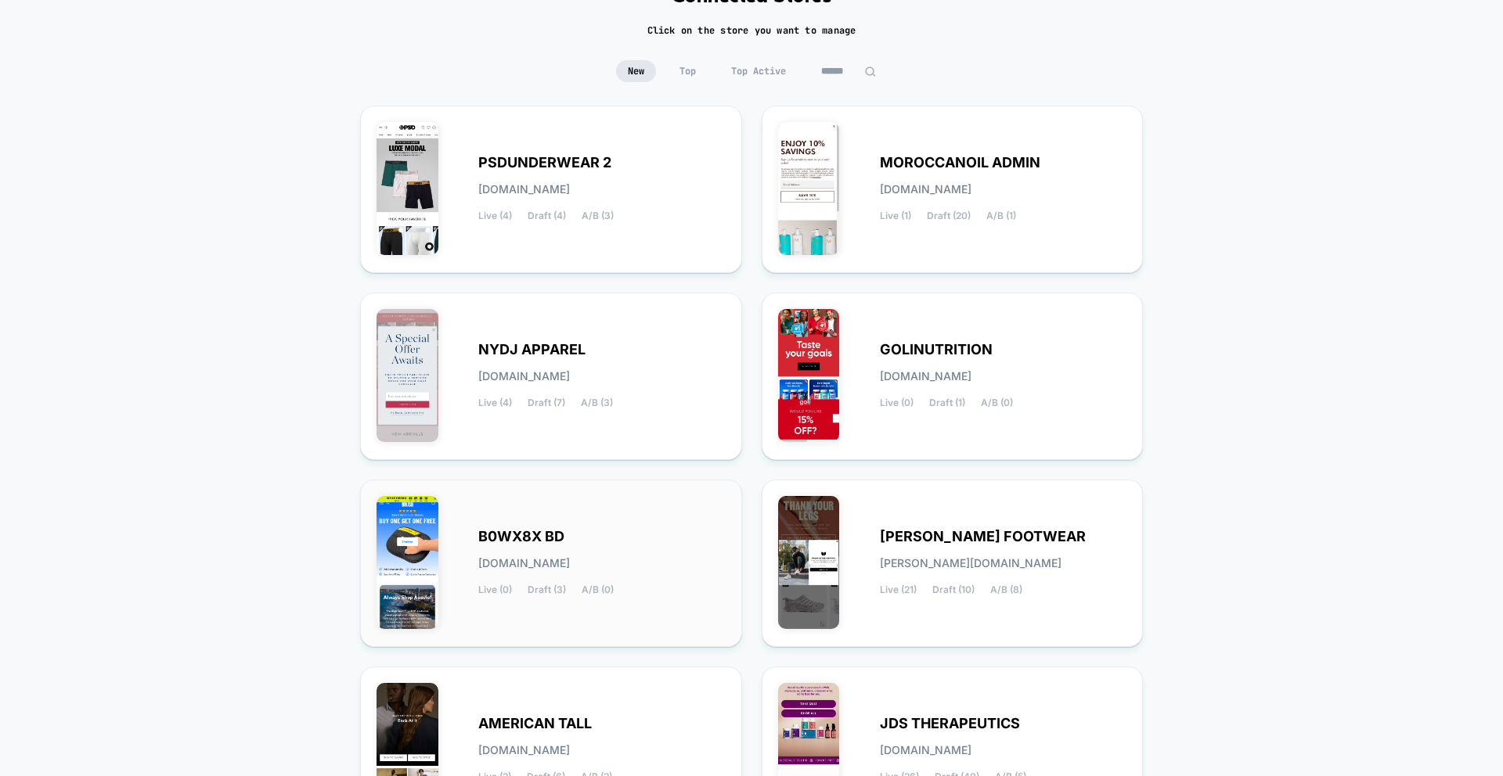
click at [521, 524] on div "B0WX8X BD [DOMAIN_NAME] Live (0) Draft (3) A/B (0)" at bounding box center [550, 563] width 349 height 135
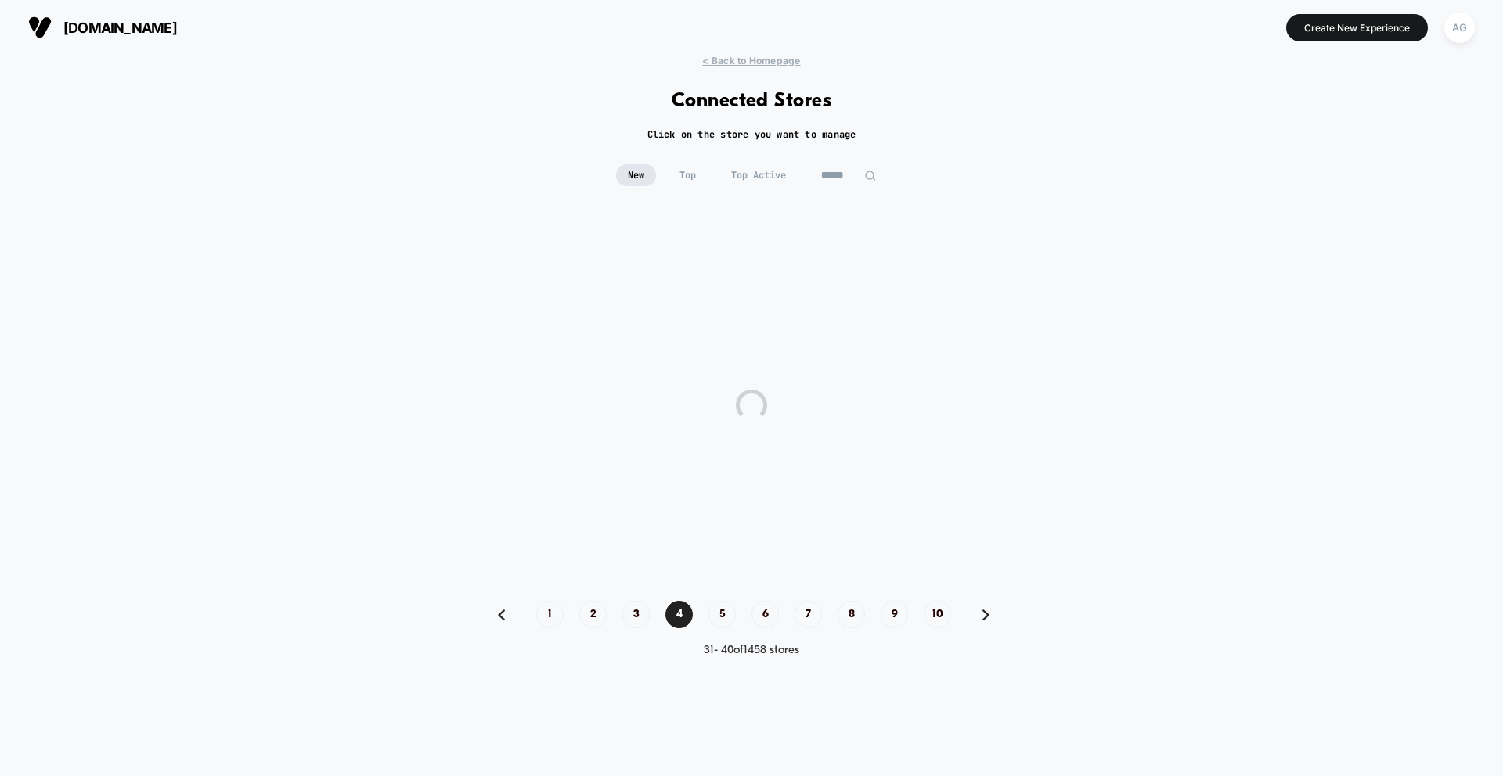
scroll to position [0, 0]
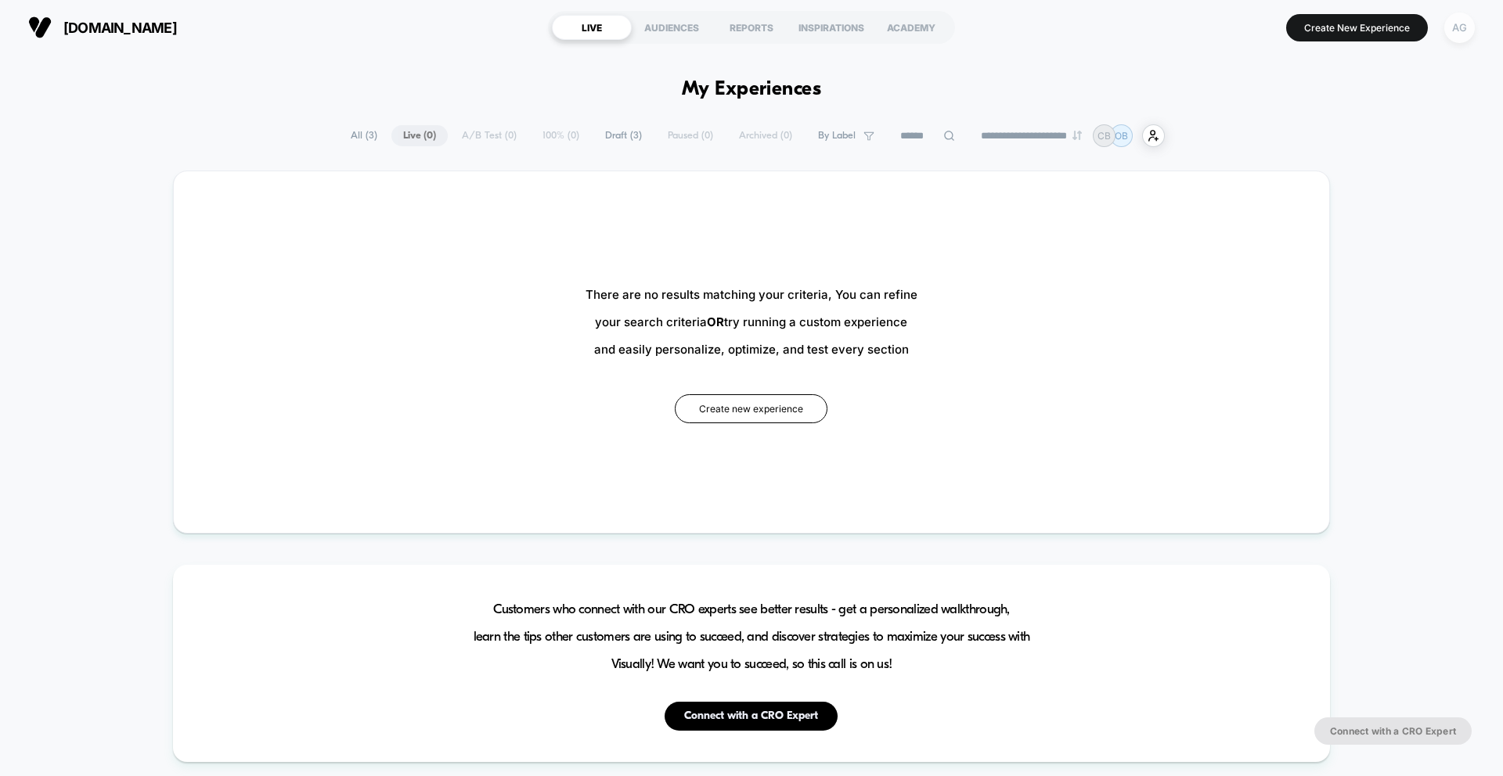
click at [1465, 31] on div "AG" at bounding box center [1459, 28] width 31 height 31
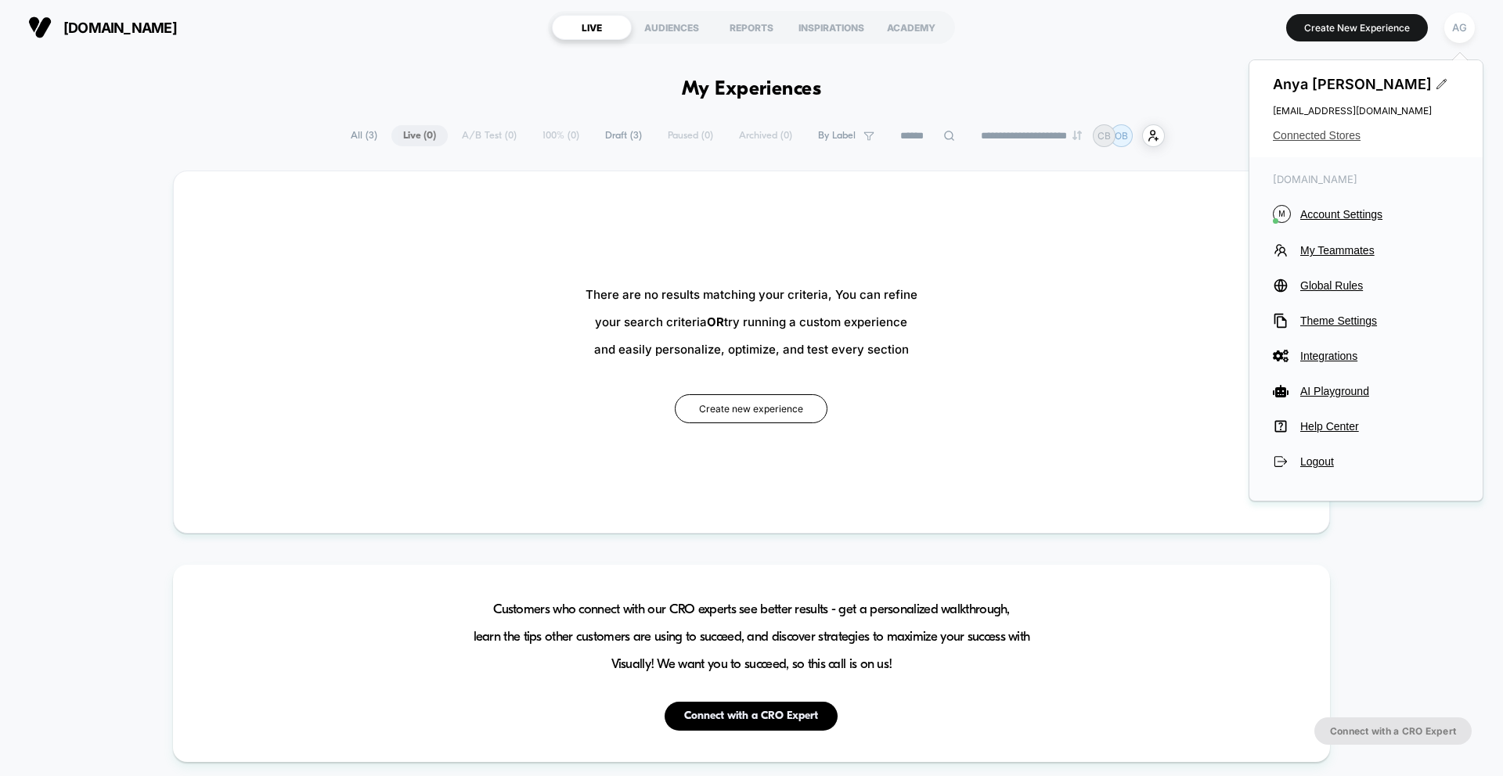
click at [1353, 136] on span "Connected Stores" at bounding box center [1366, 135] width 186 height 13
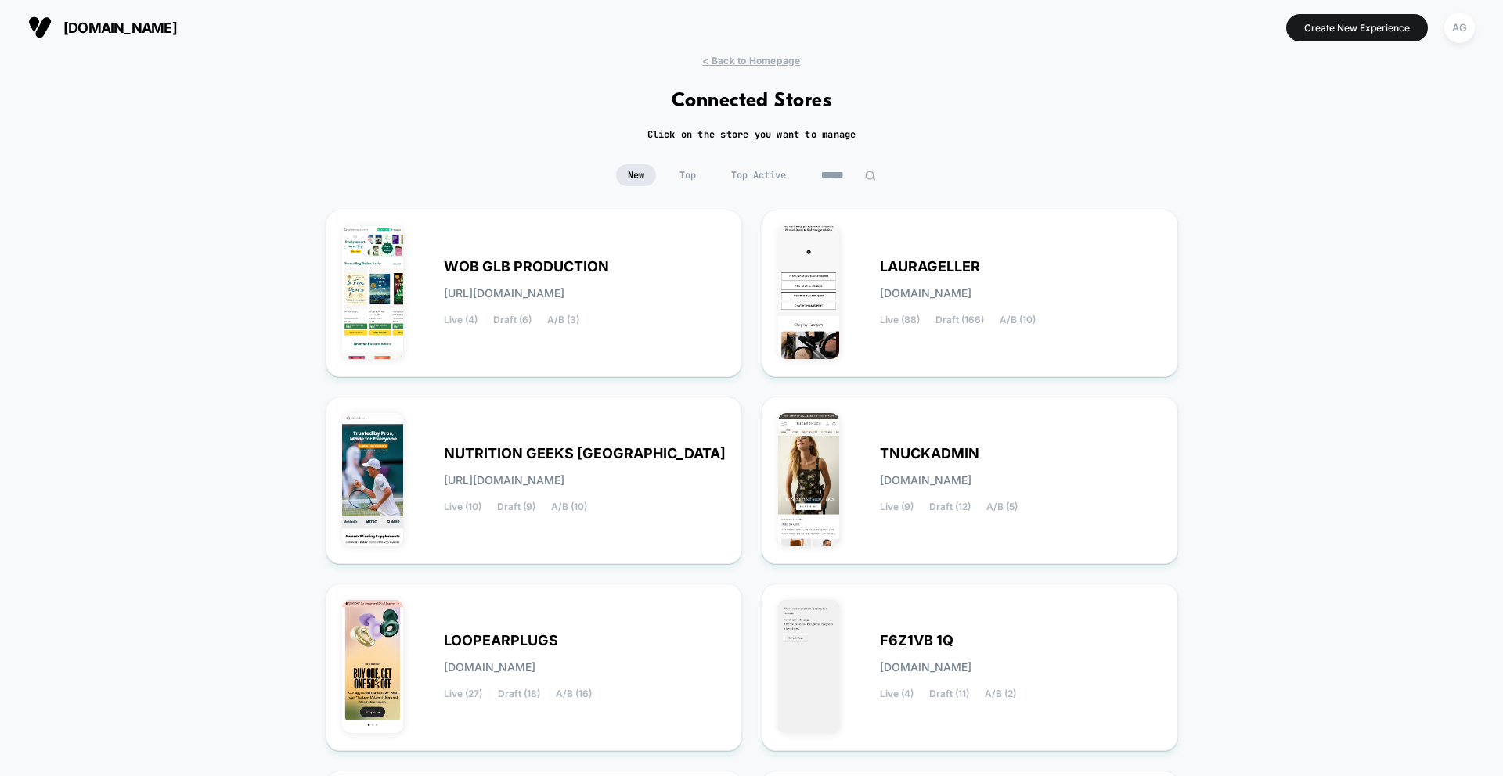
click at [751, 178] on span "Top Active" at bounding box center [758, 175] width 78 height 22
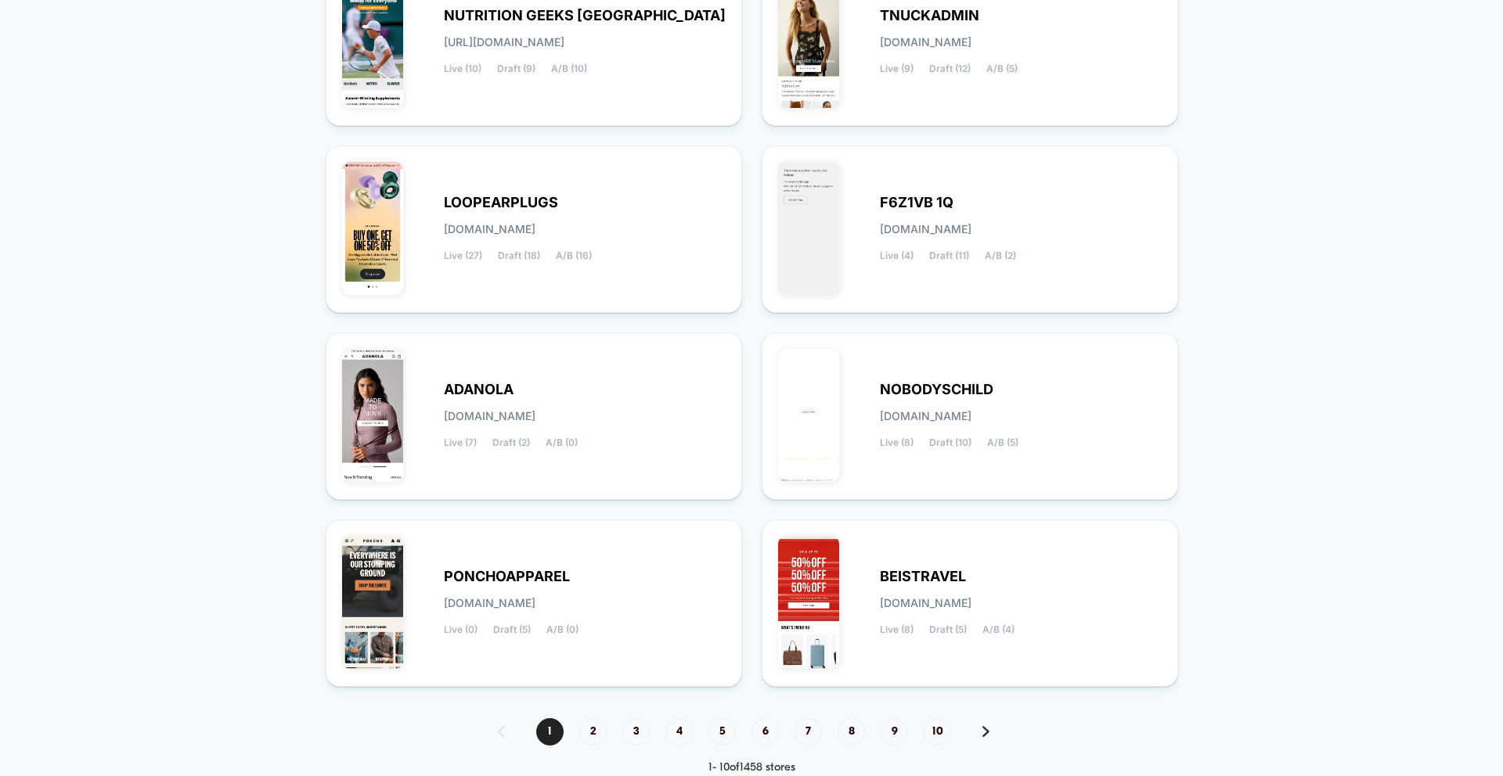
scroll to position [477, 0]
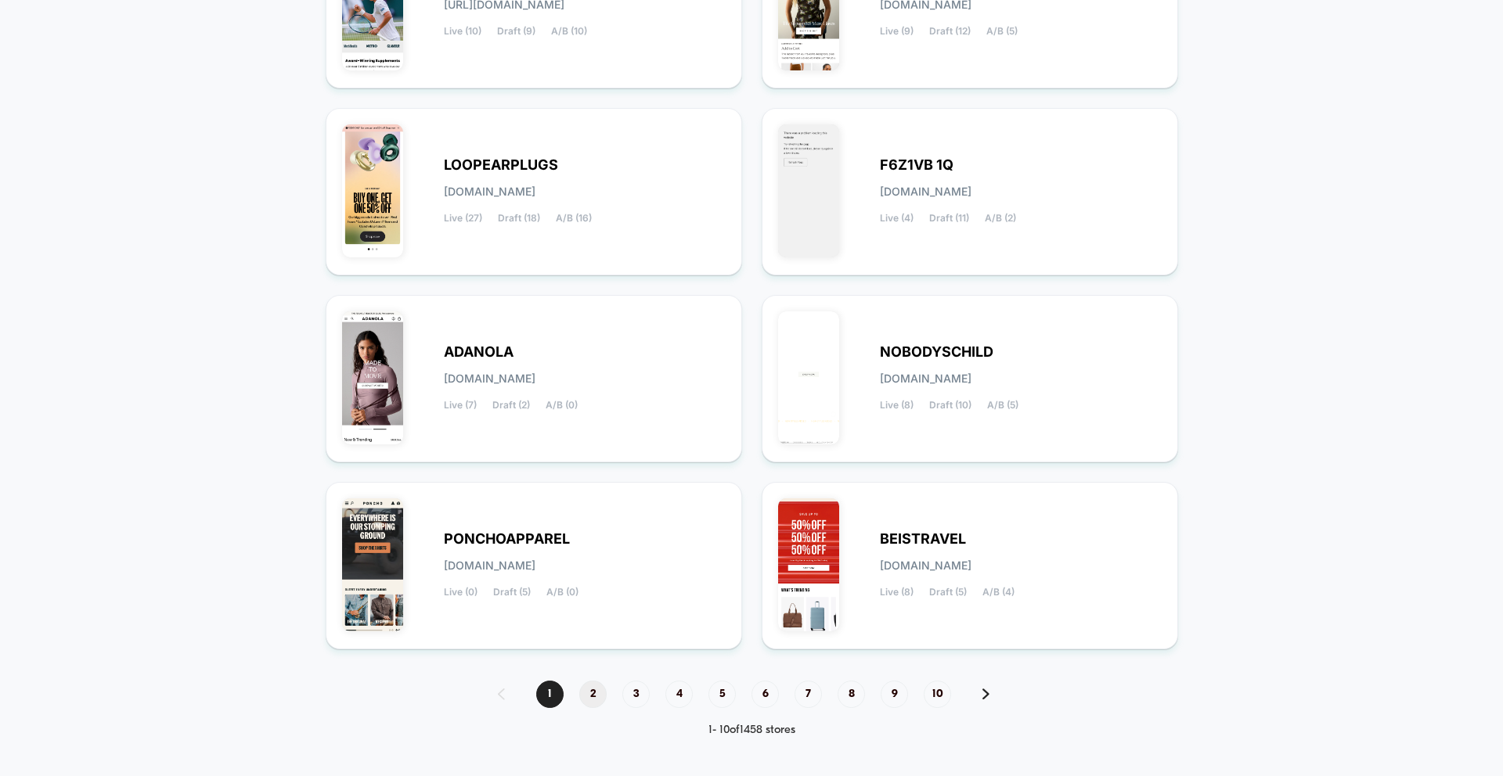
click at [588, 704] on span "2" at bounding box center [592, 694] width 27 height 27
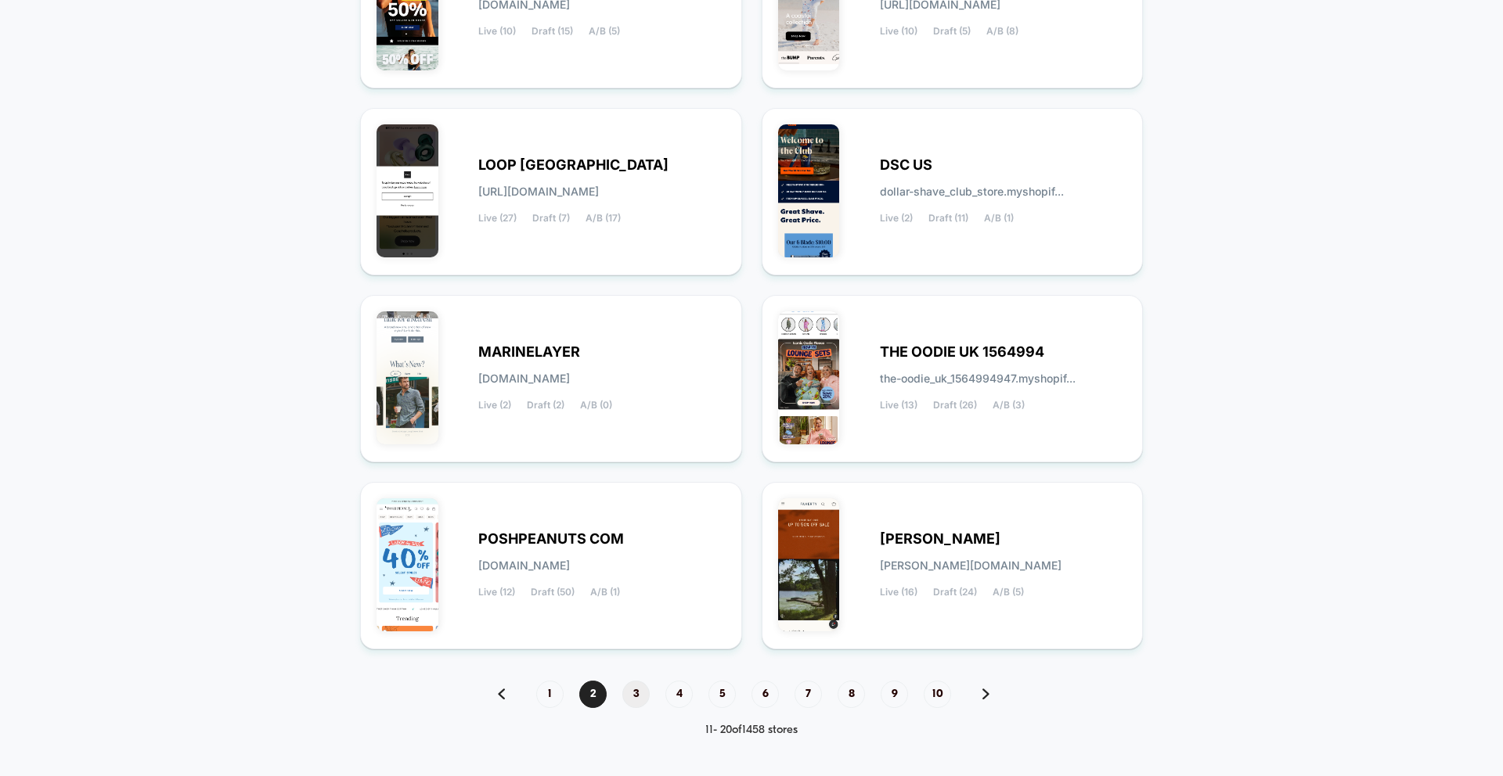
click at [629, 700] on span "3" at bounding box center [635, 694] width 27 height 27
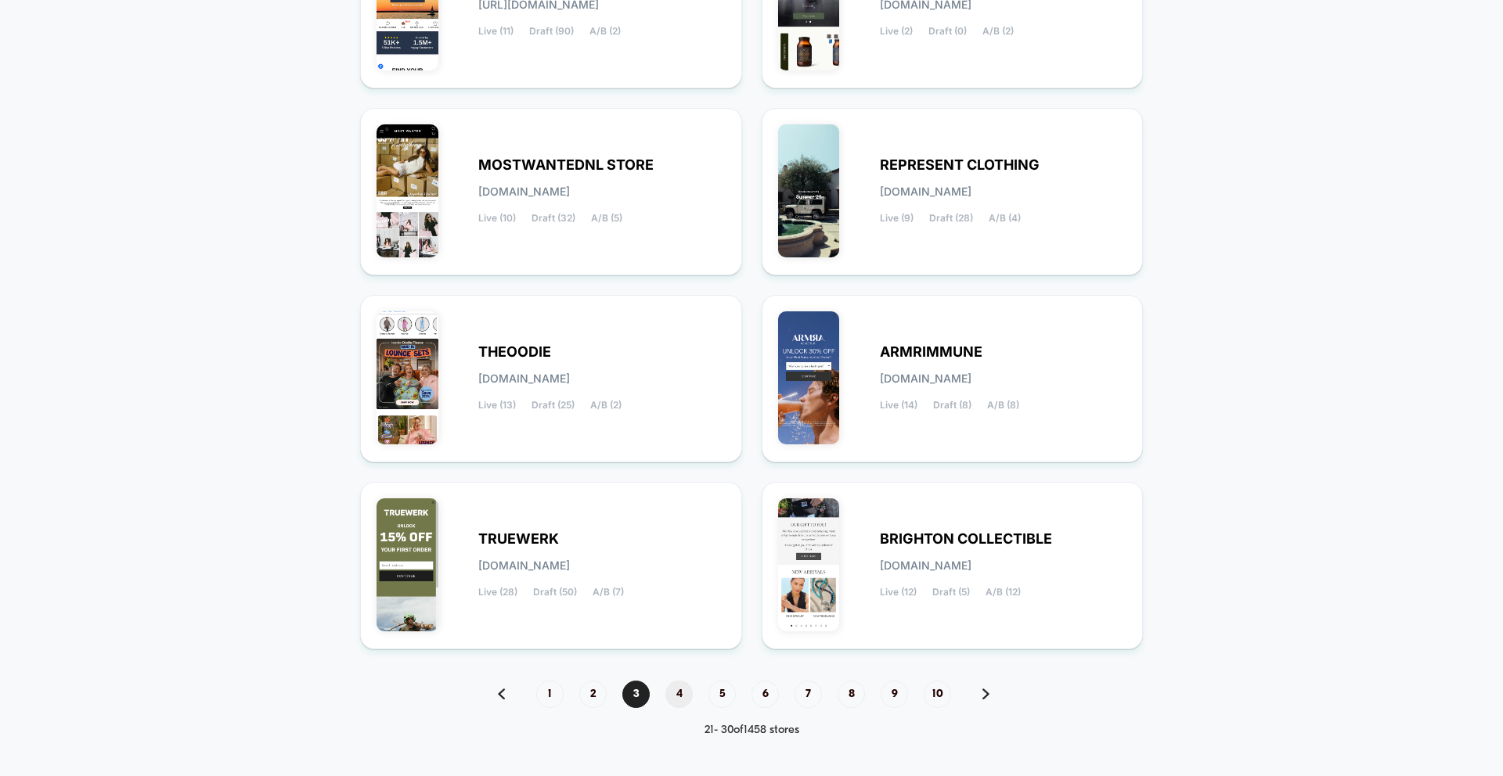
click at [679, 697] on span "4" at bounding box center [678, 694] width 27 height 27
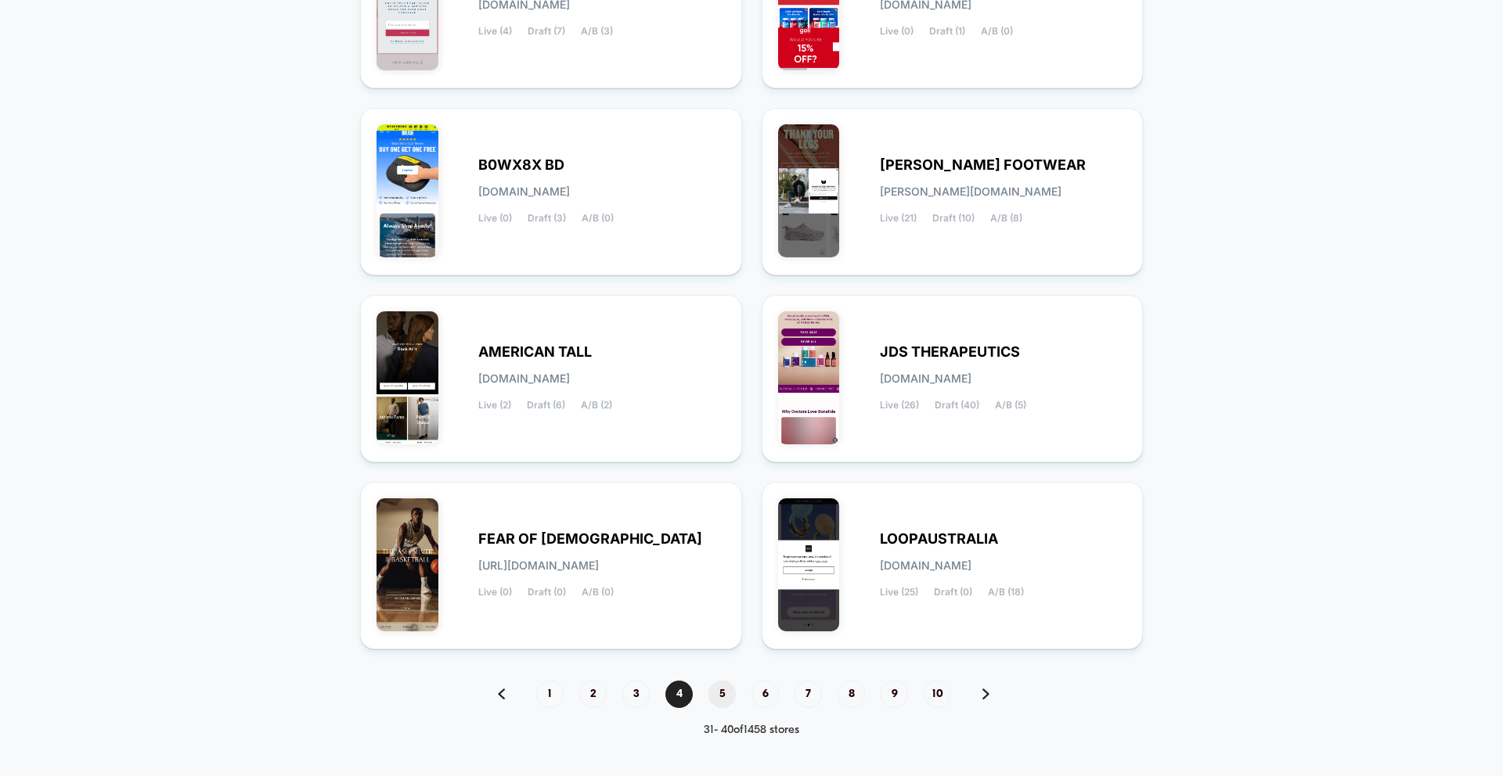
click at [723, 694] on span "5" at bounding box center [721, 694] width 27 height 27
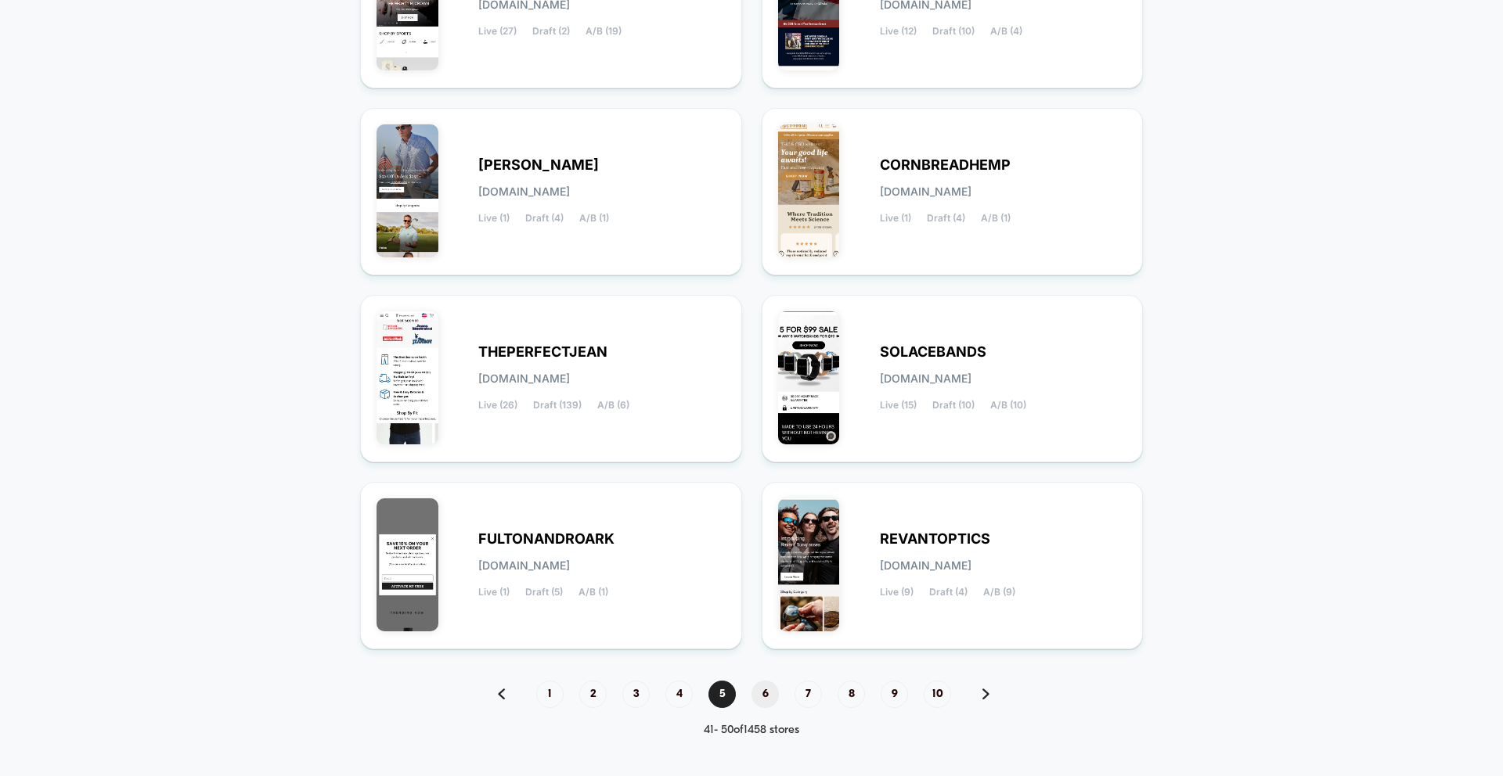
click at [767, 694] on span "6" at bounding box center [764, 694] width 27 height 27
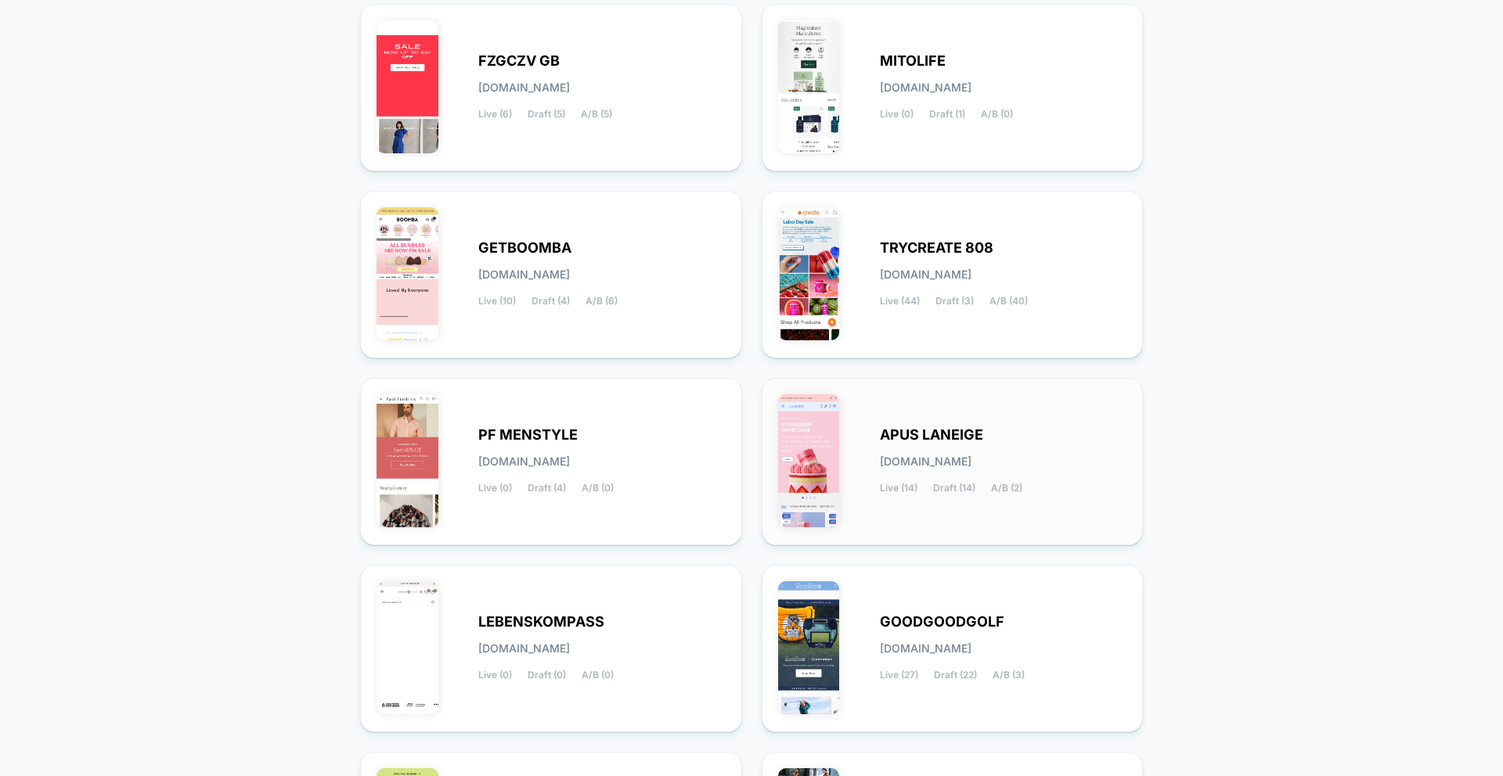
scroll to position [348, 0]
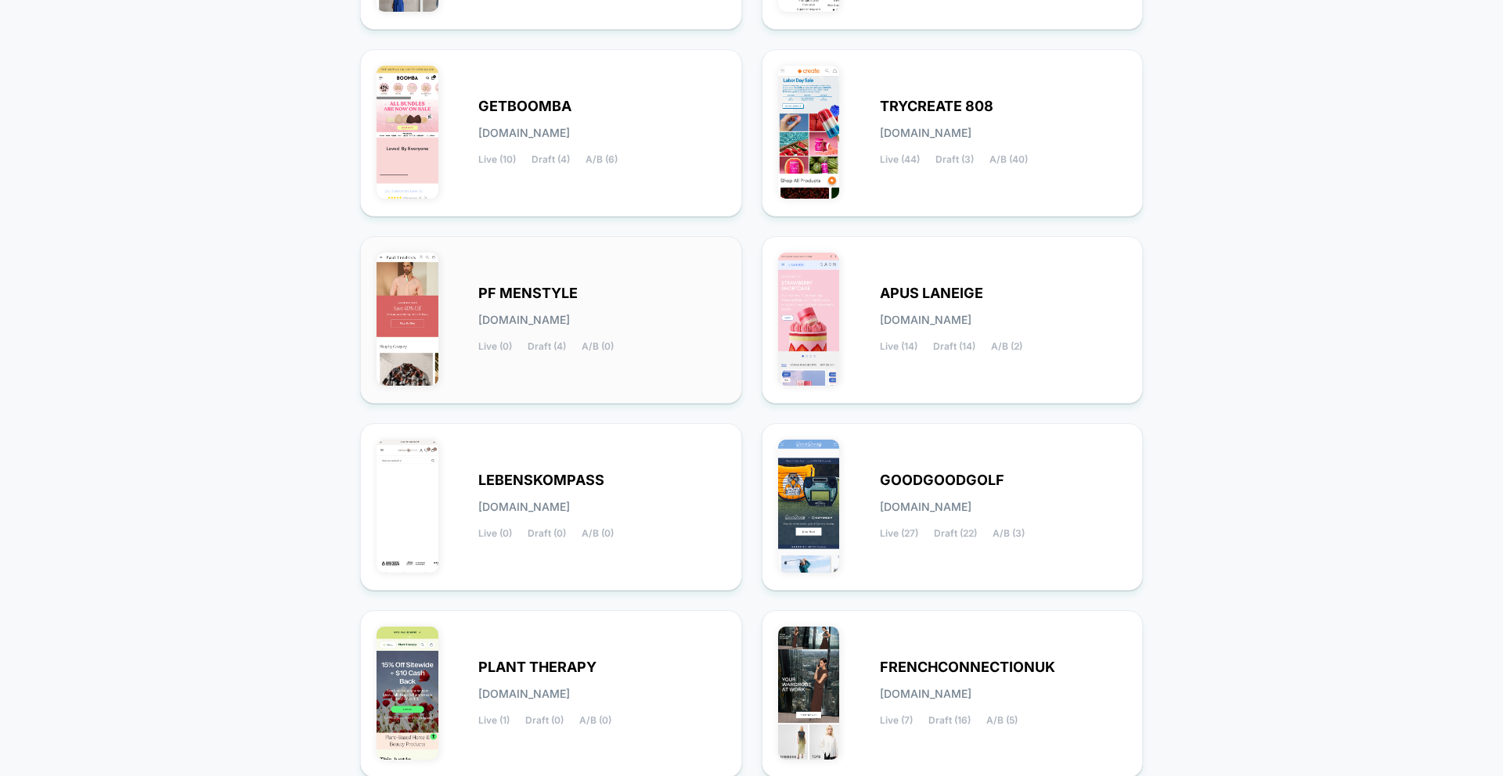
click at [551, 327] on div "PF MENSTYLE [DOMAIN_NAME] Live (0) Draft (4) A/B (0)" at bounding box center [601, 320] width 247 height 64
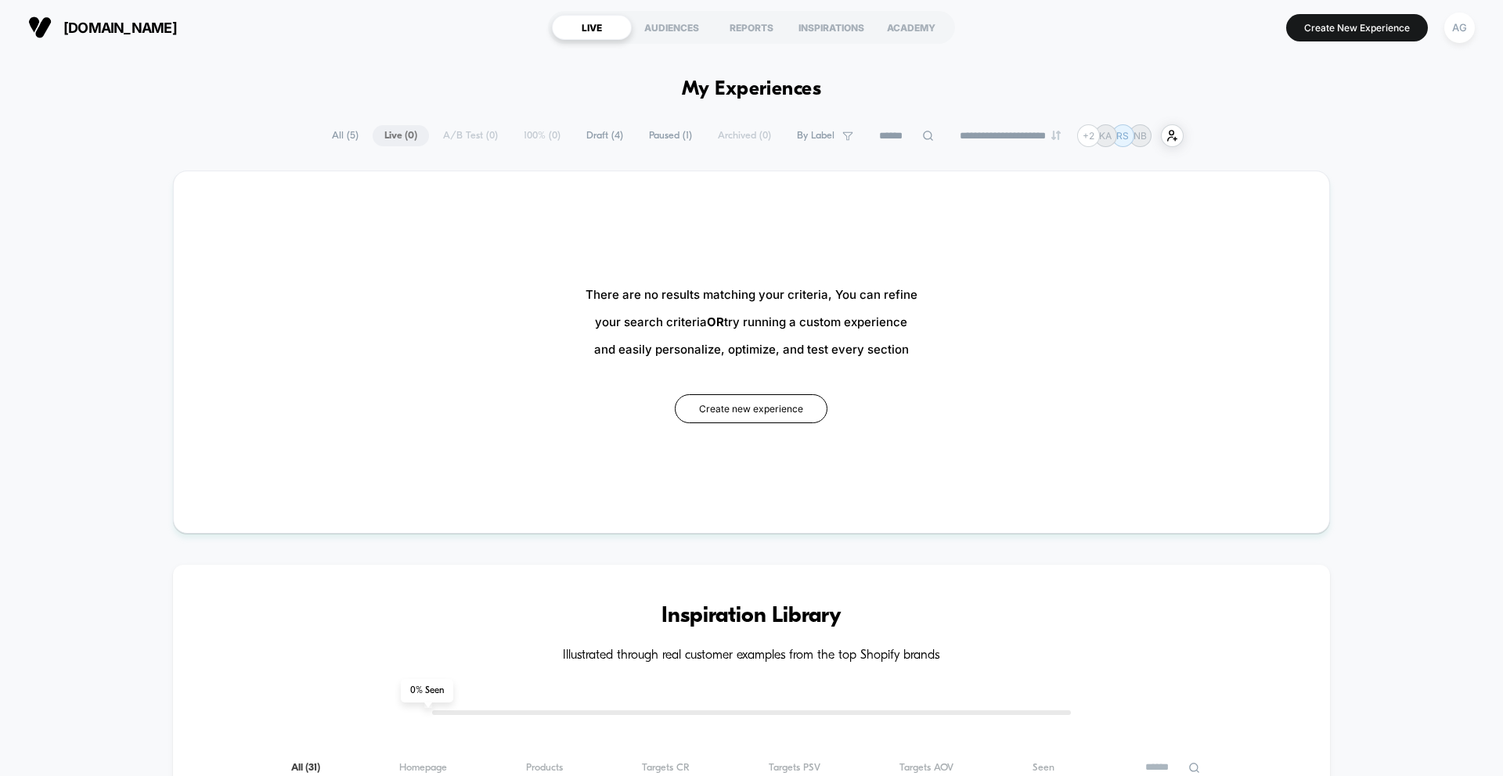
click at [1449, 42] on button "AG" at bounding box center [1459, 28] width 40 height 32
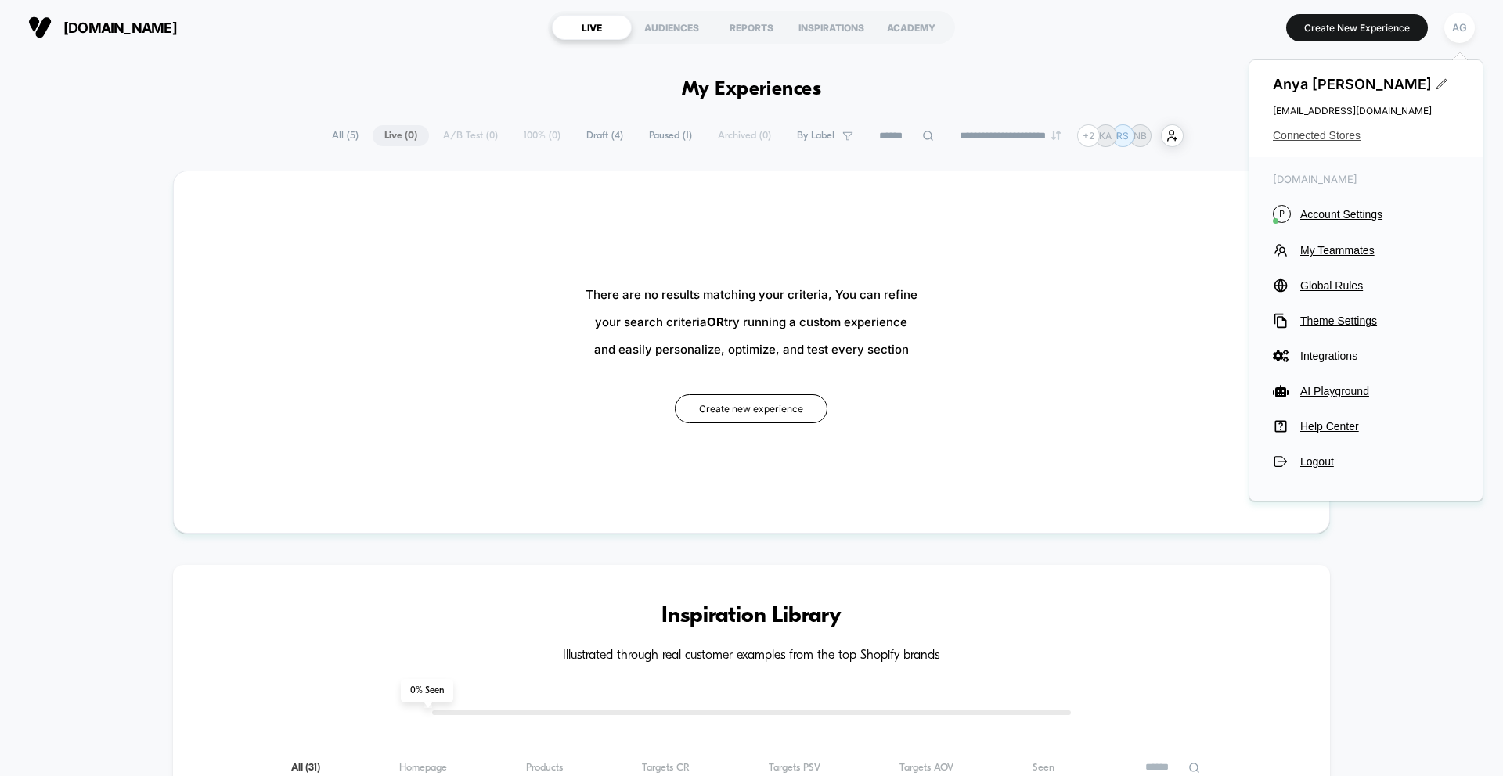
click at [1349, 132] on span "Connected Stores" at bounding box center [1366, 135] width 186 height 13
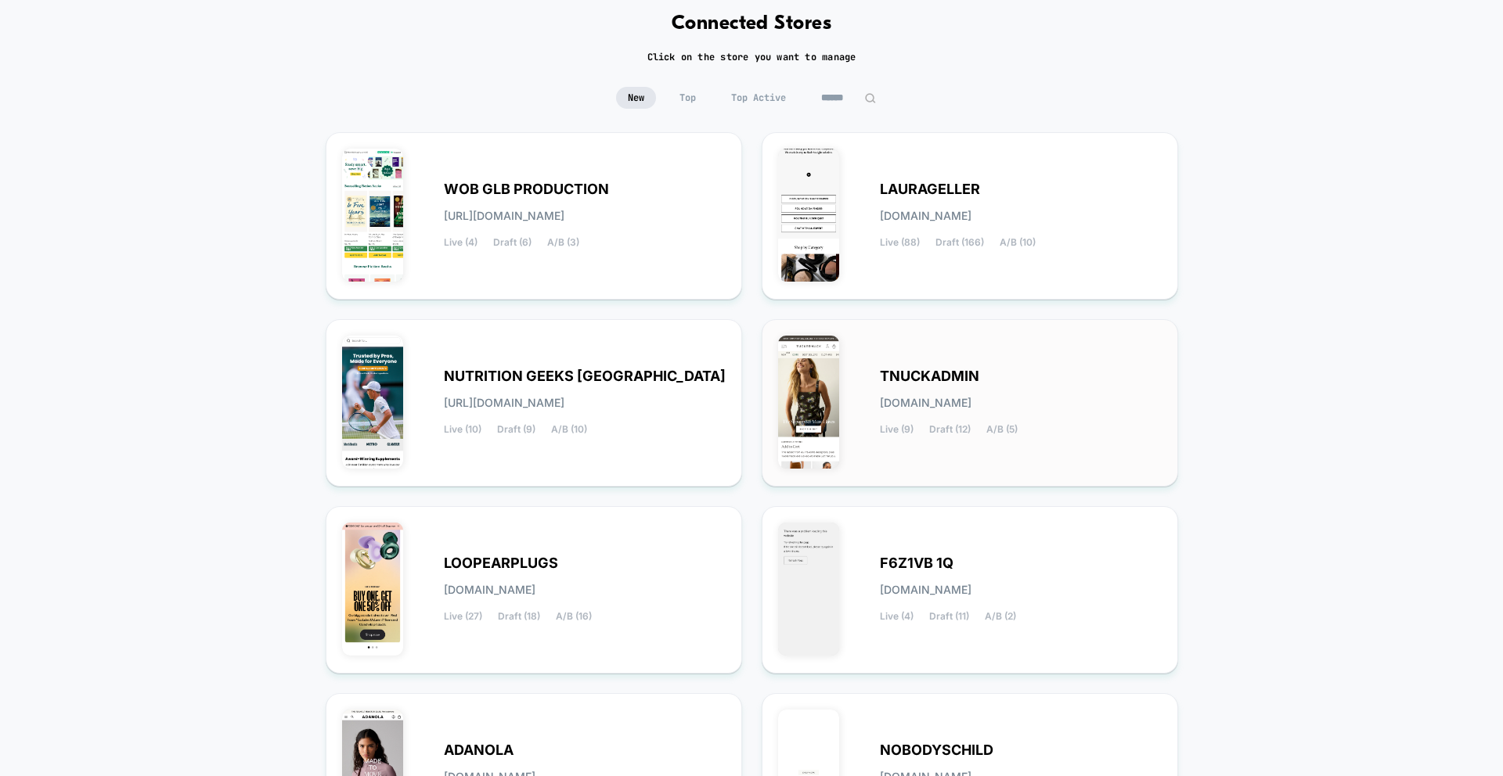
scroll to position [122, 0]
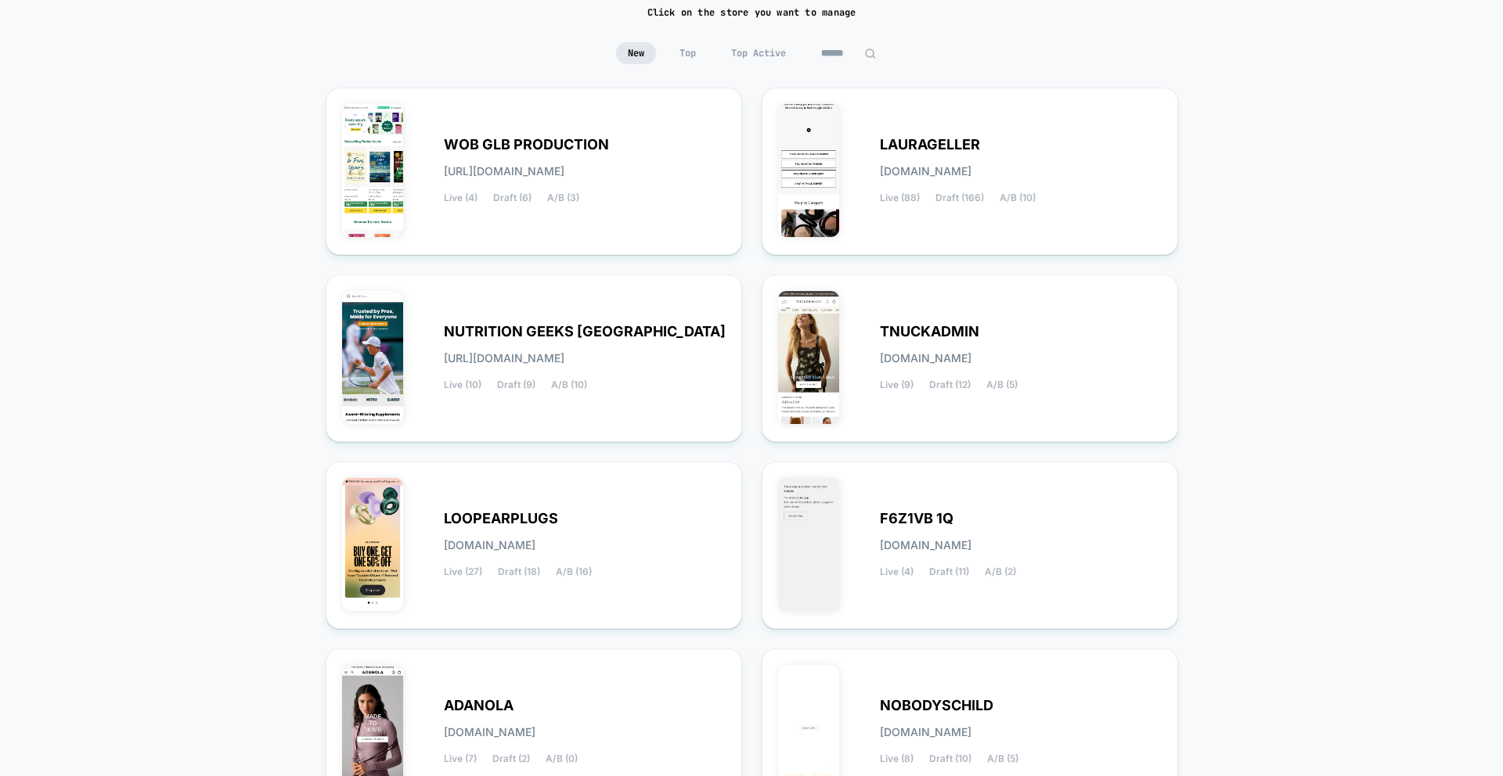
click at [728, 41] on div "< Back to Homepage Connected Stores Click on the store you want to manage New T…" at bounding box center [751, 524] width 1503 height 1182
click at [730, 44] on span "Top Active" at bounding box center [758, 53] width 78 height 22
click at [738, 59] on span "Top Active" at bounding box center [758, 53] width 78 height 22
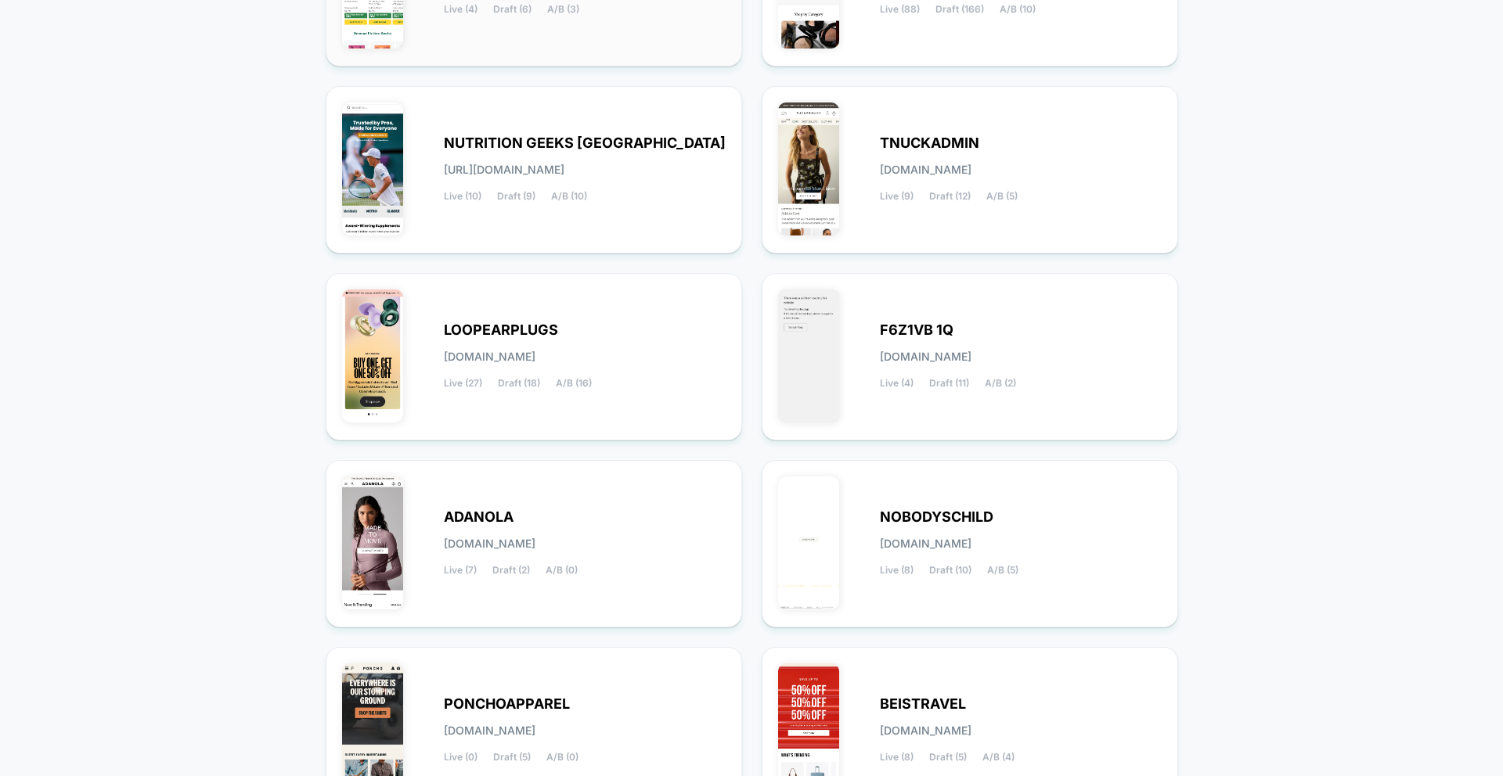
scroll to position [477, 0]
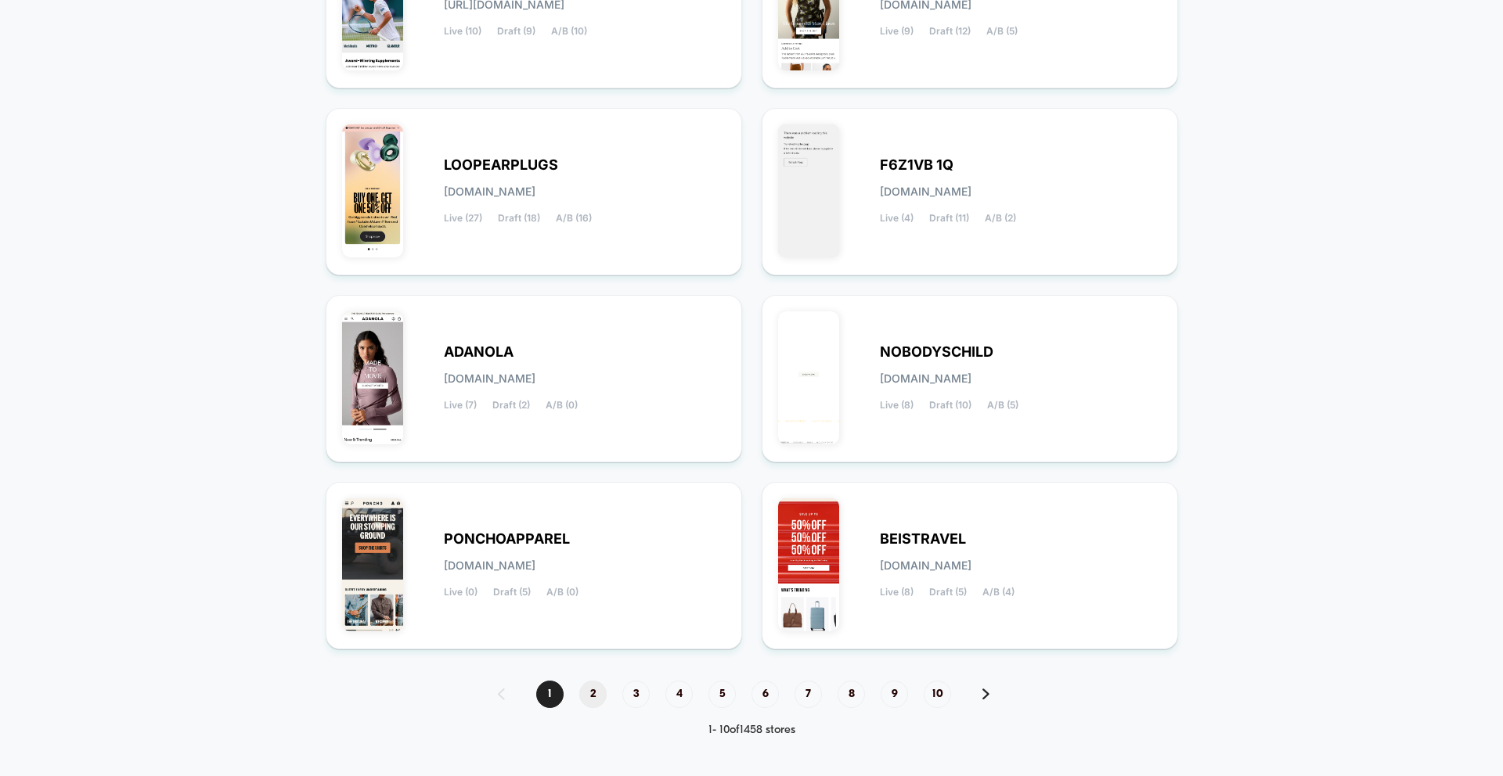
click at [591, 701] on span "2" at bounding box center [592, 694] width 27 height 27
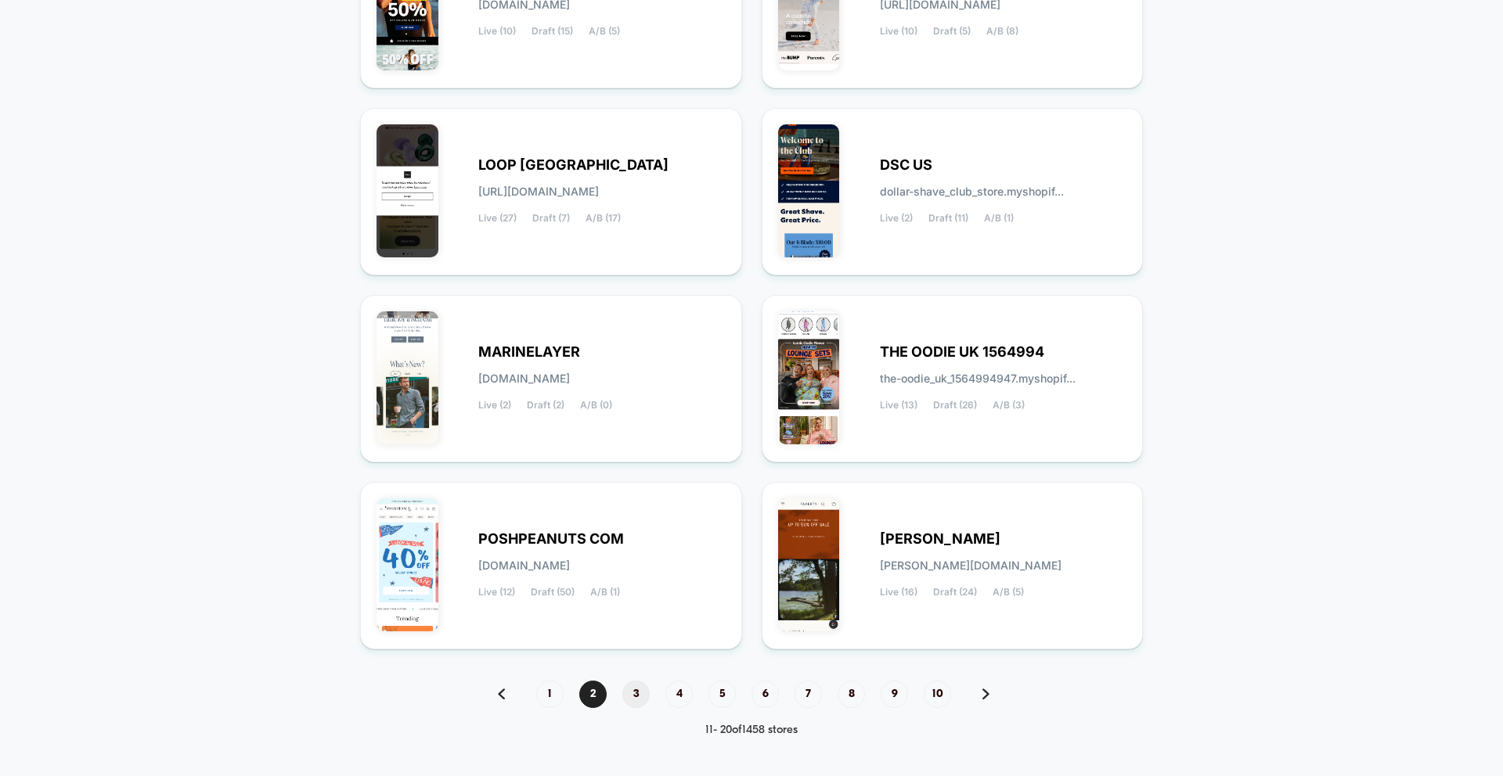
click at [634, 698] on span "3" at bounding box center [635, 694] width 27 height 27
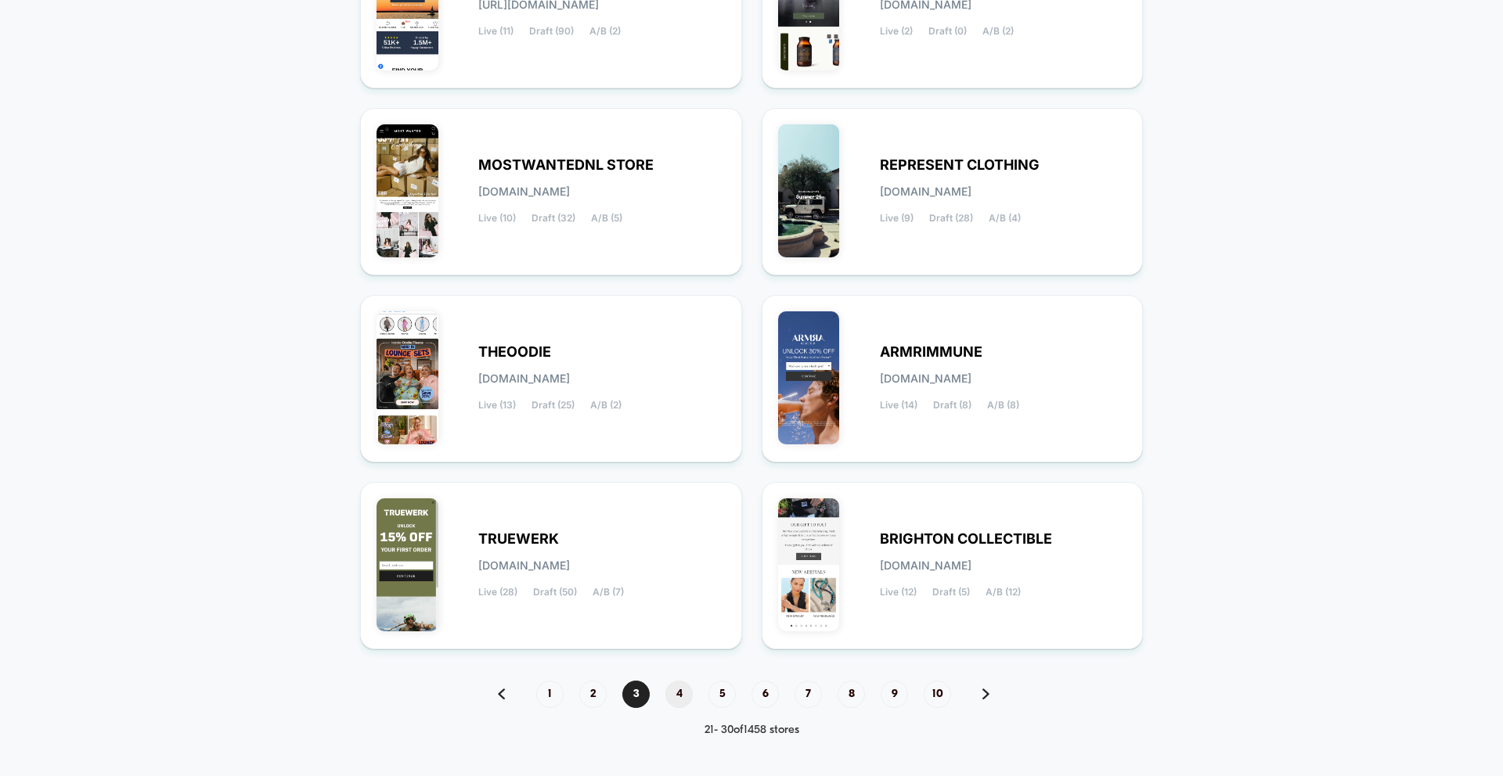
click at [687, 690] on span "4" at bounding box center [678, 694] width 27 height 27
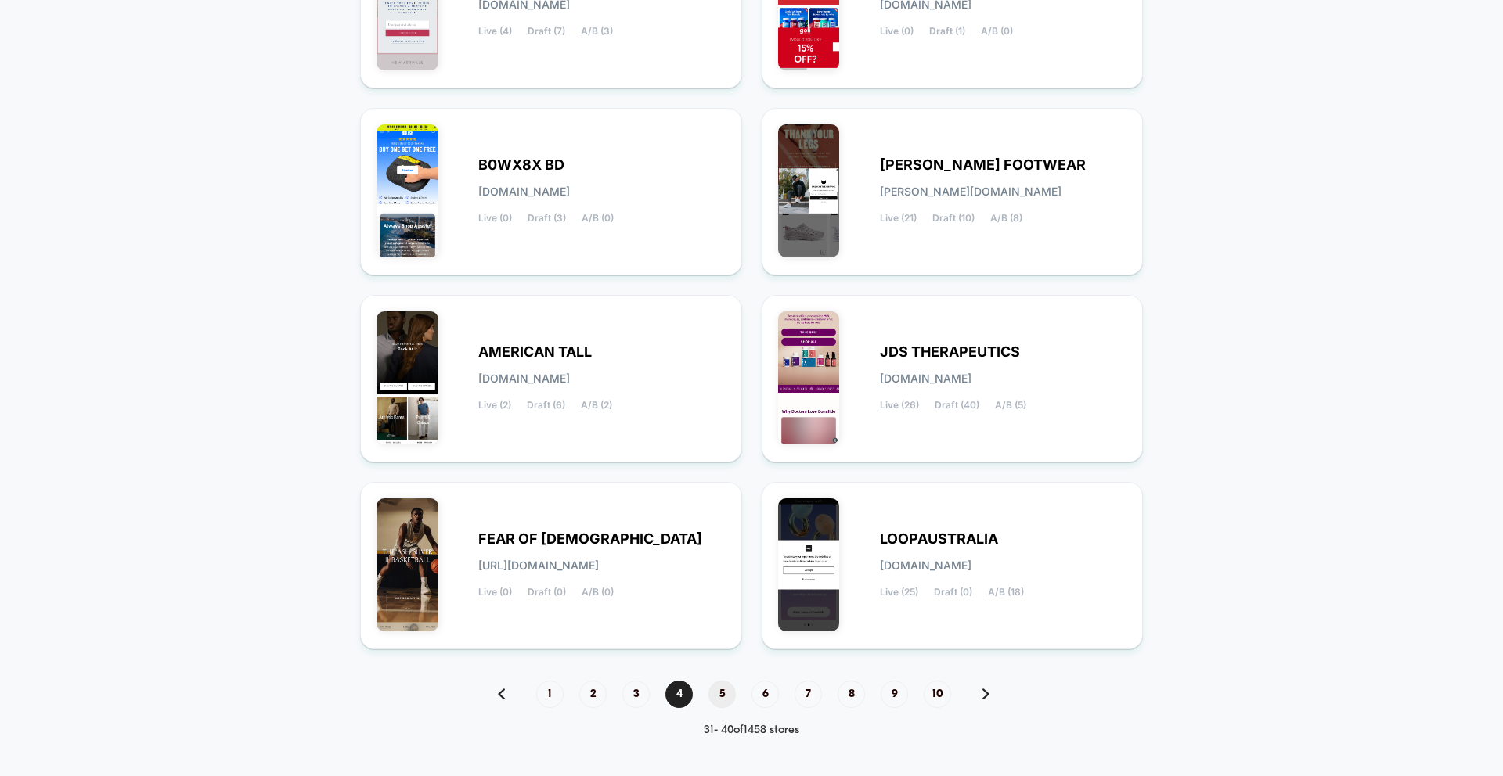
click at [724, 699] on span "5" at bounding box center [721, 694] width 27 height 27
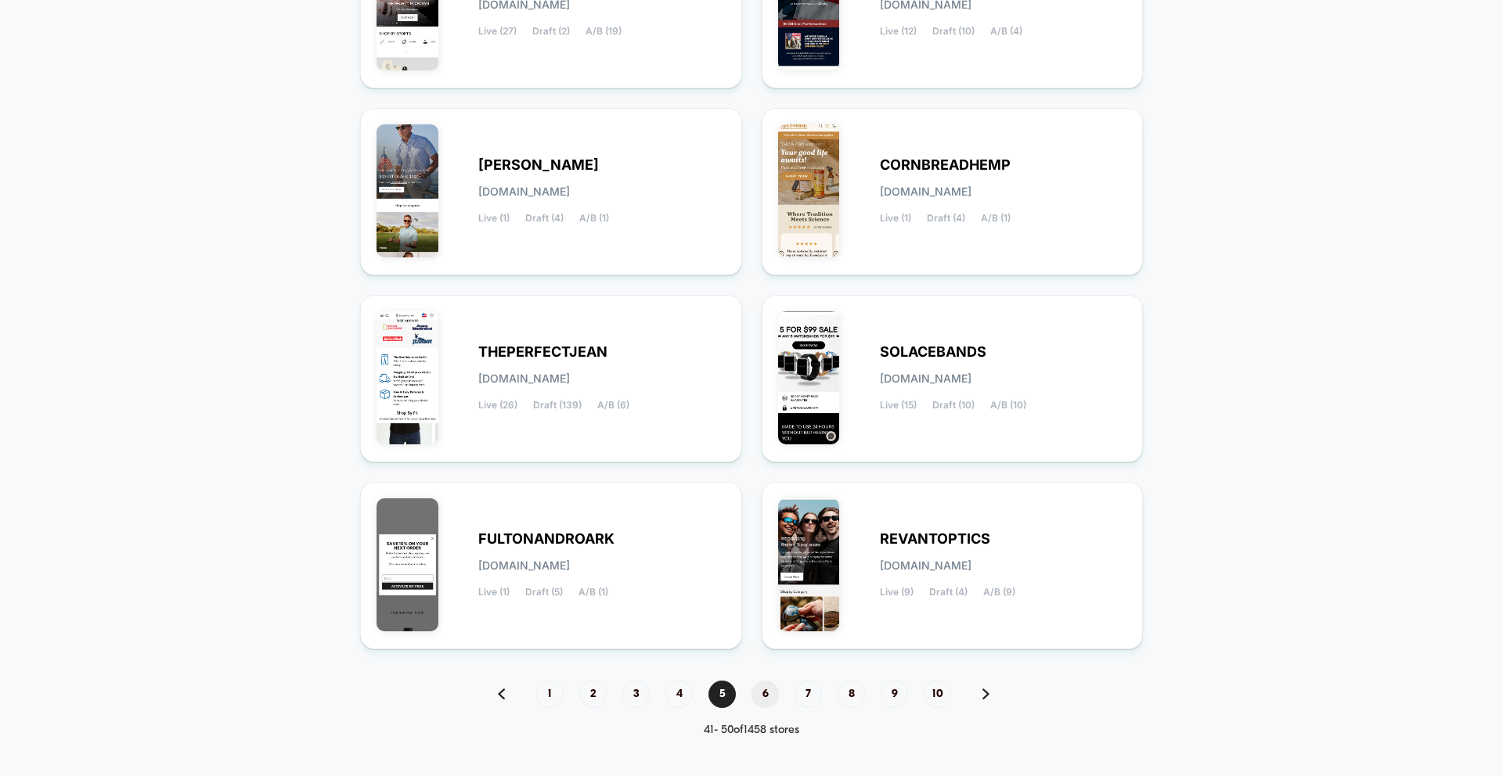
click at [766, 703] on span "6" at bounding box center [764, 694] width 27 height 27
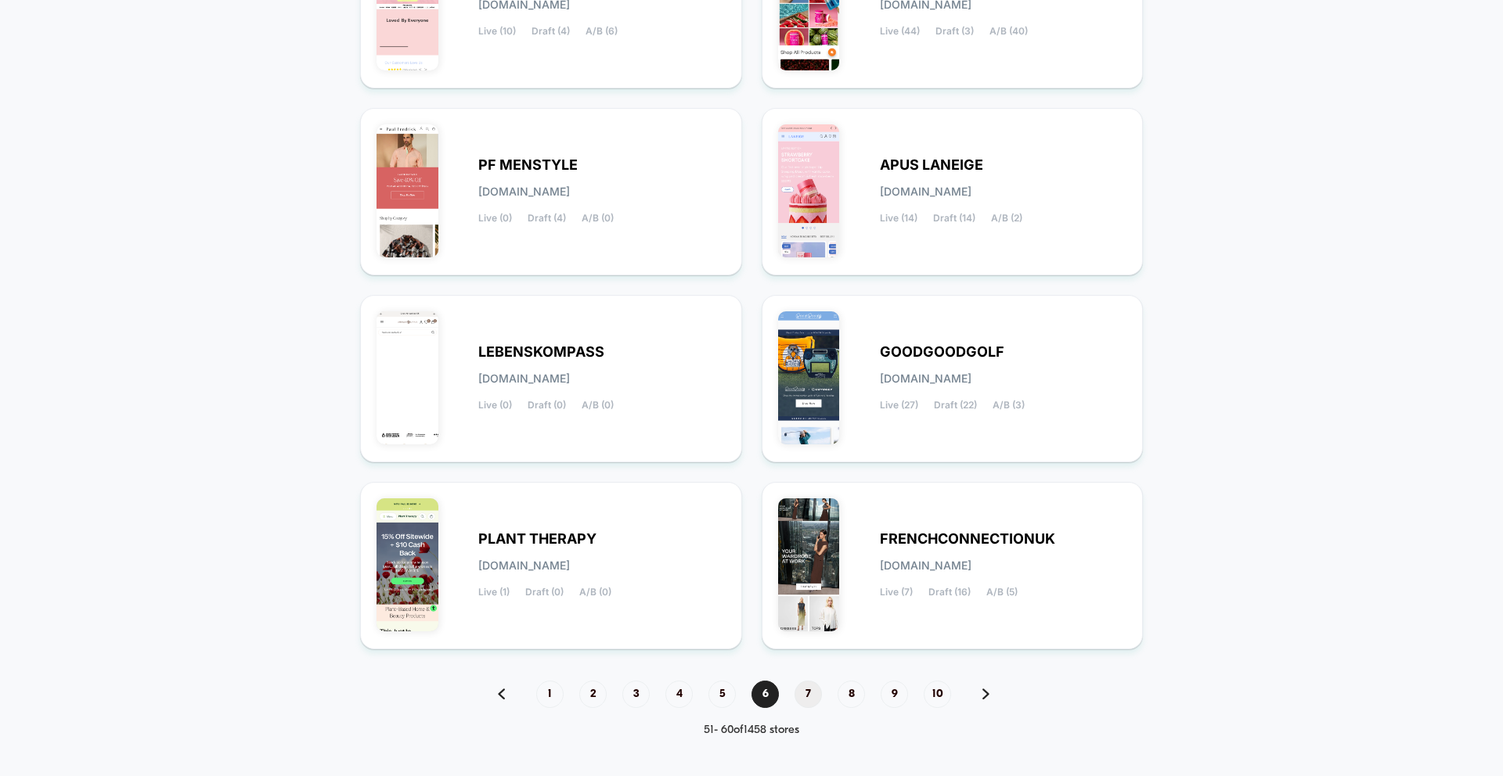
click at [813, 691] on span "7" at bounding box center [807, 694] width 27 height 27
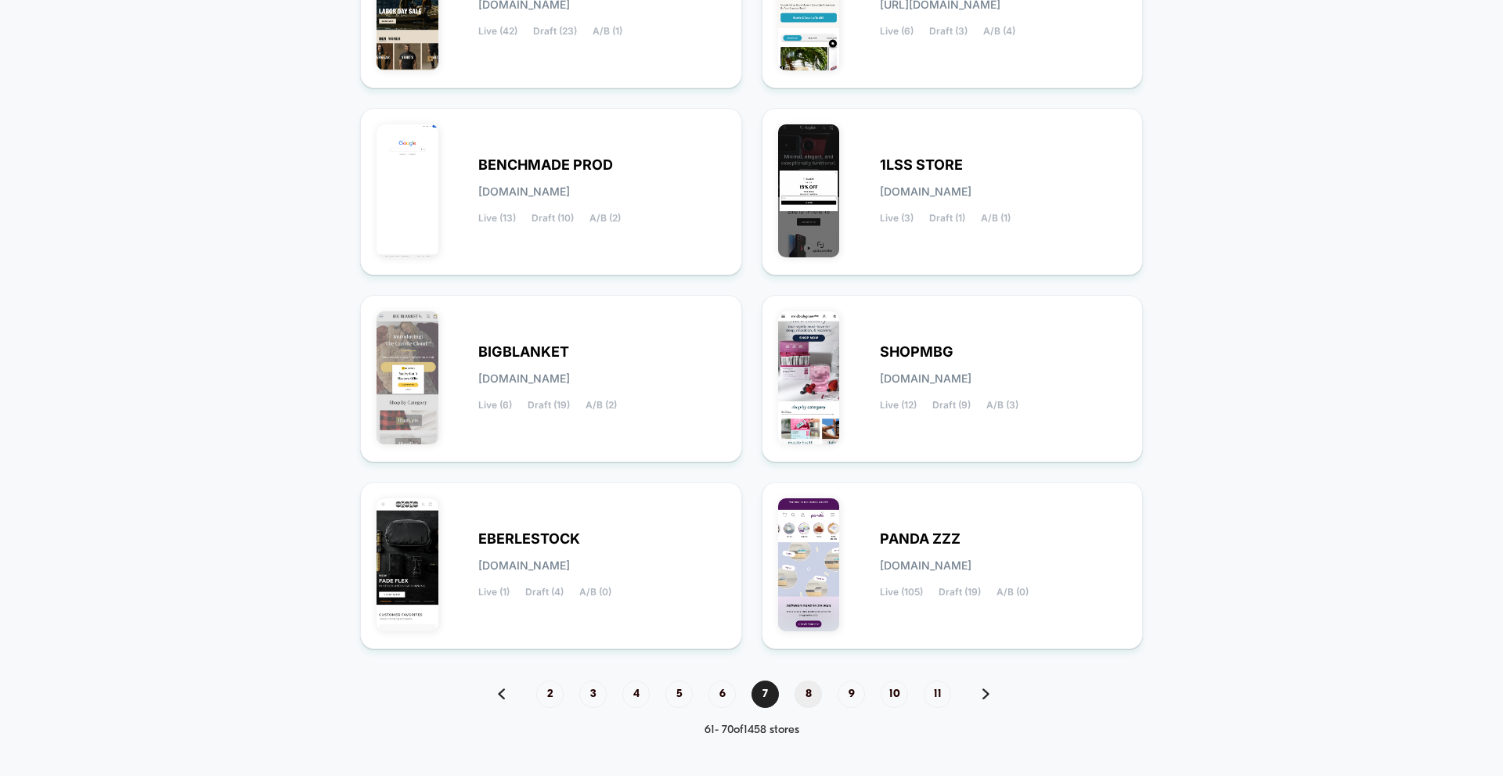
click at [803, 694] on span "8" at bounding box center [807, 694] width 27 height 27
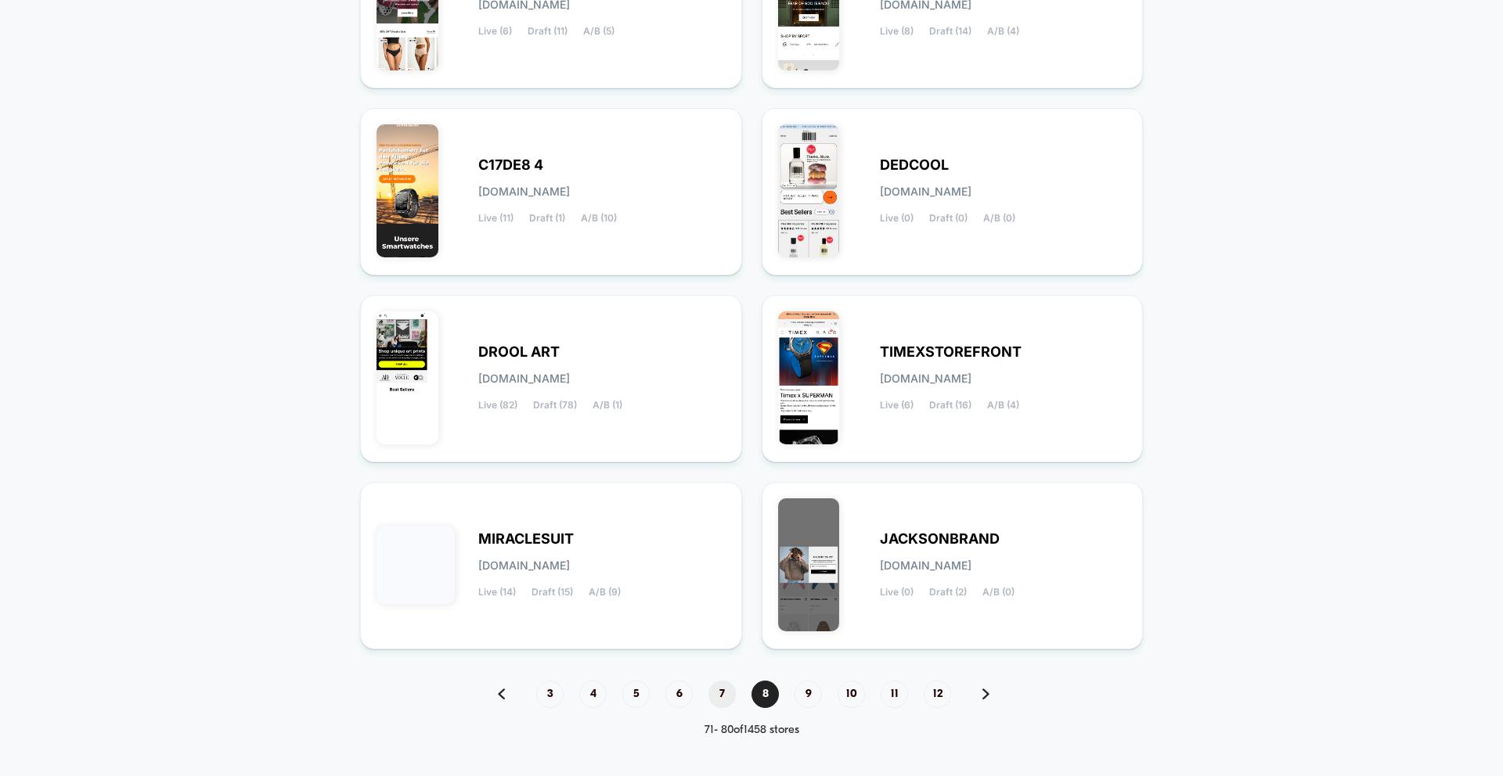
click at [730, 683] on span "7" at bounding box center [721, 694] width 27 height 27
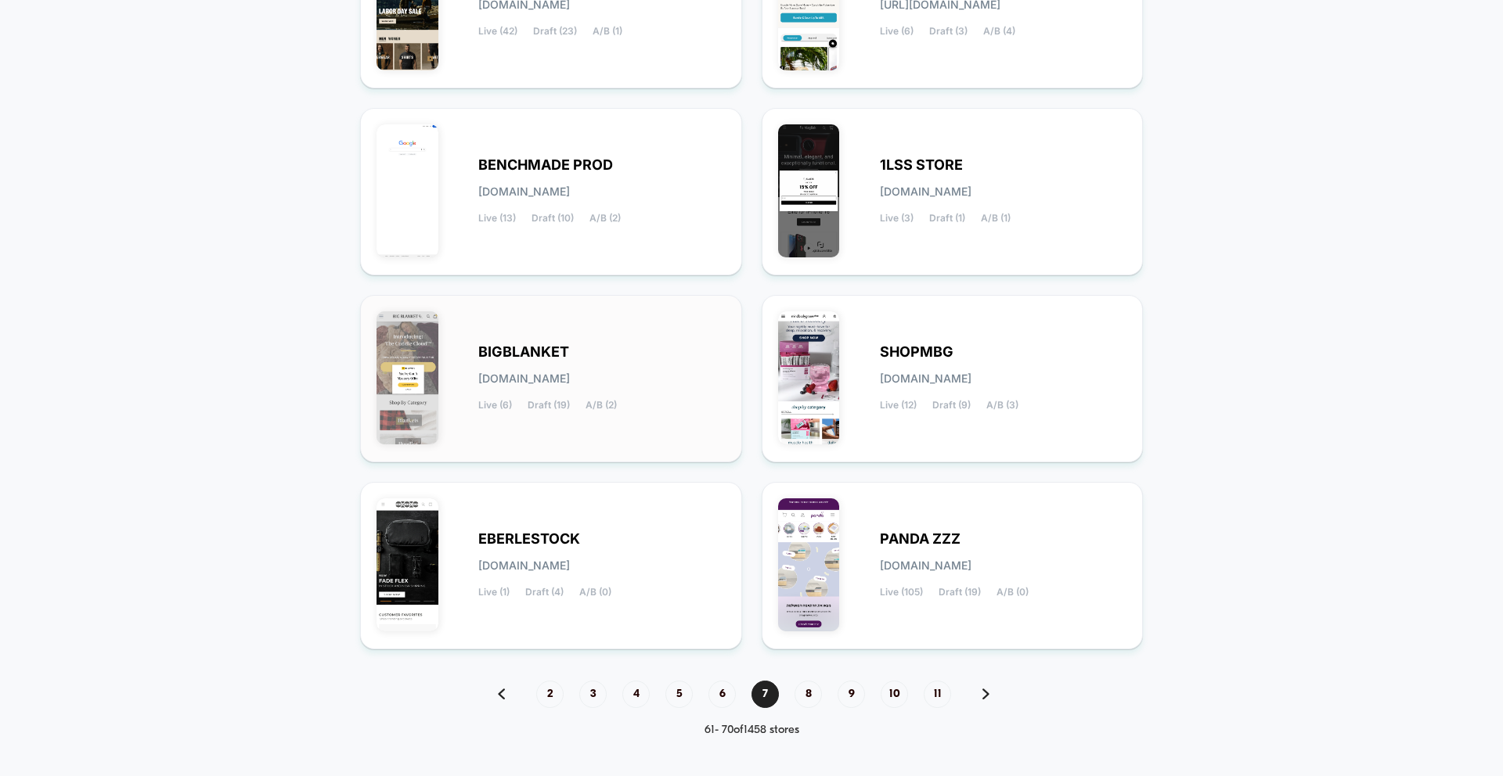
click at [529, 382] on span "[DOMAIN_NAME]" at bounding box center [524, 378] width 92 height 11
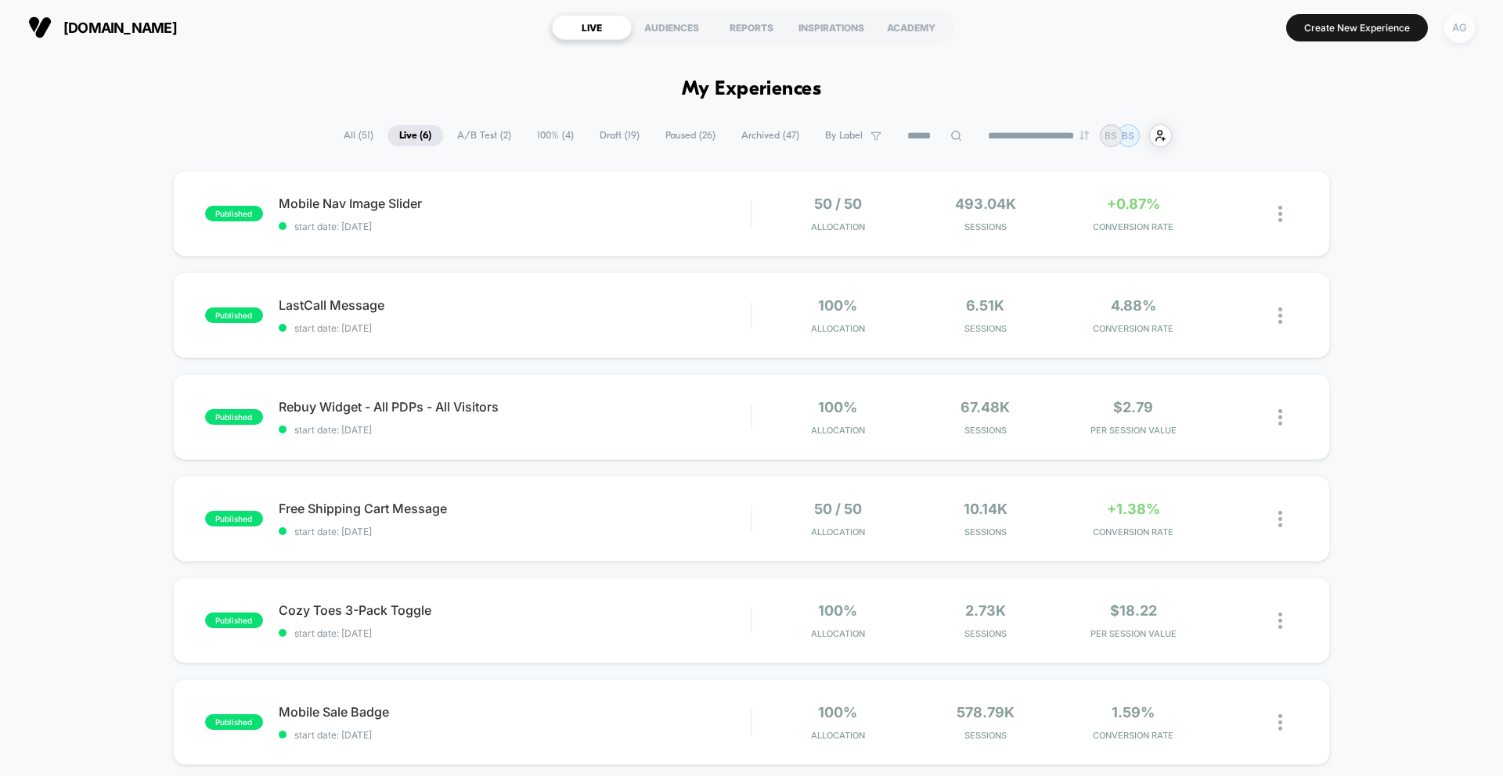
click at [1460, 31] on div "AG" at bounding box center [1459, 28] width 31 height 31
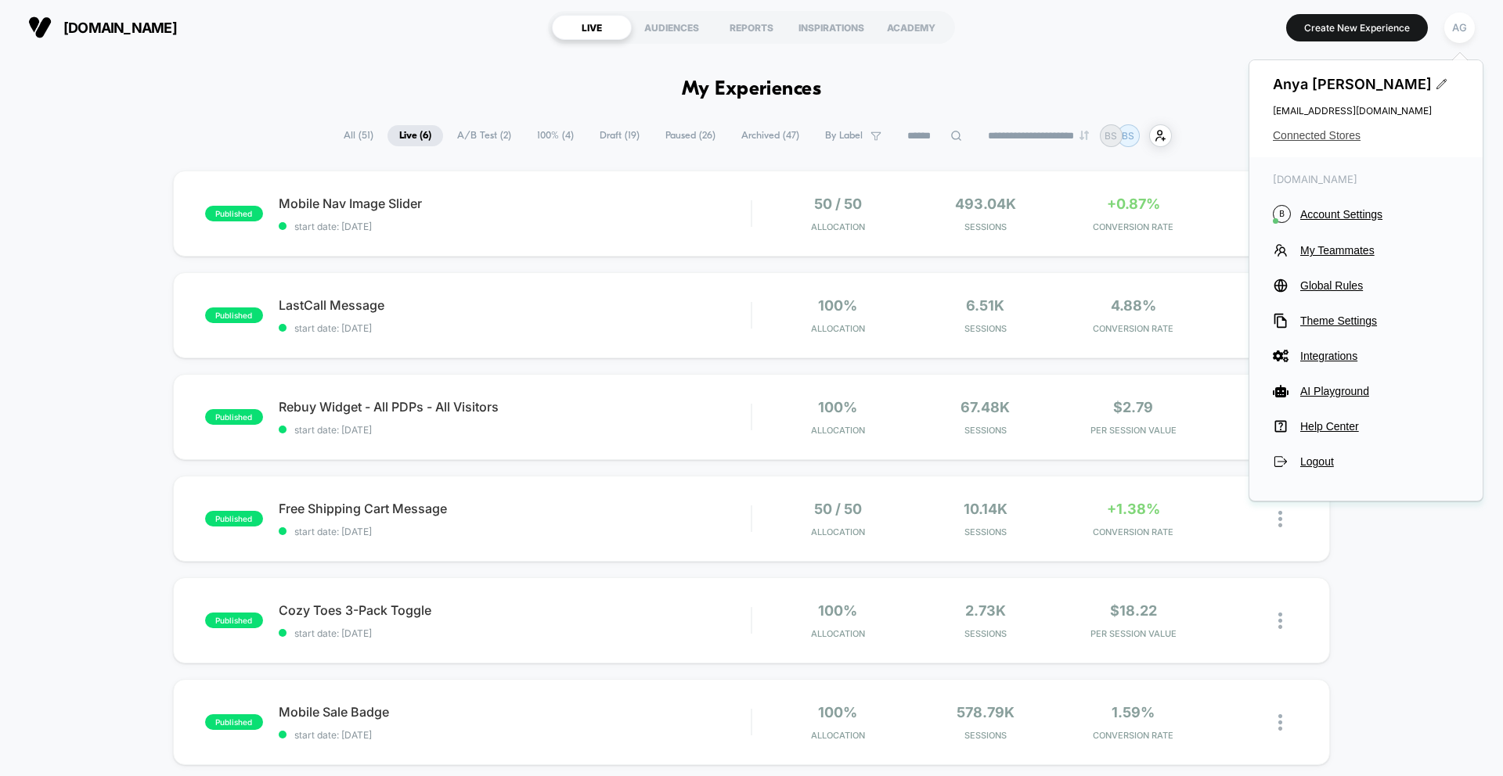
click at [1330, 132] on span "Connected Stores" at bounding box center [1366, 135] width 186 height 13
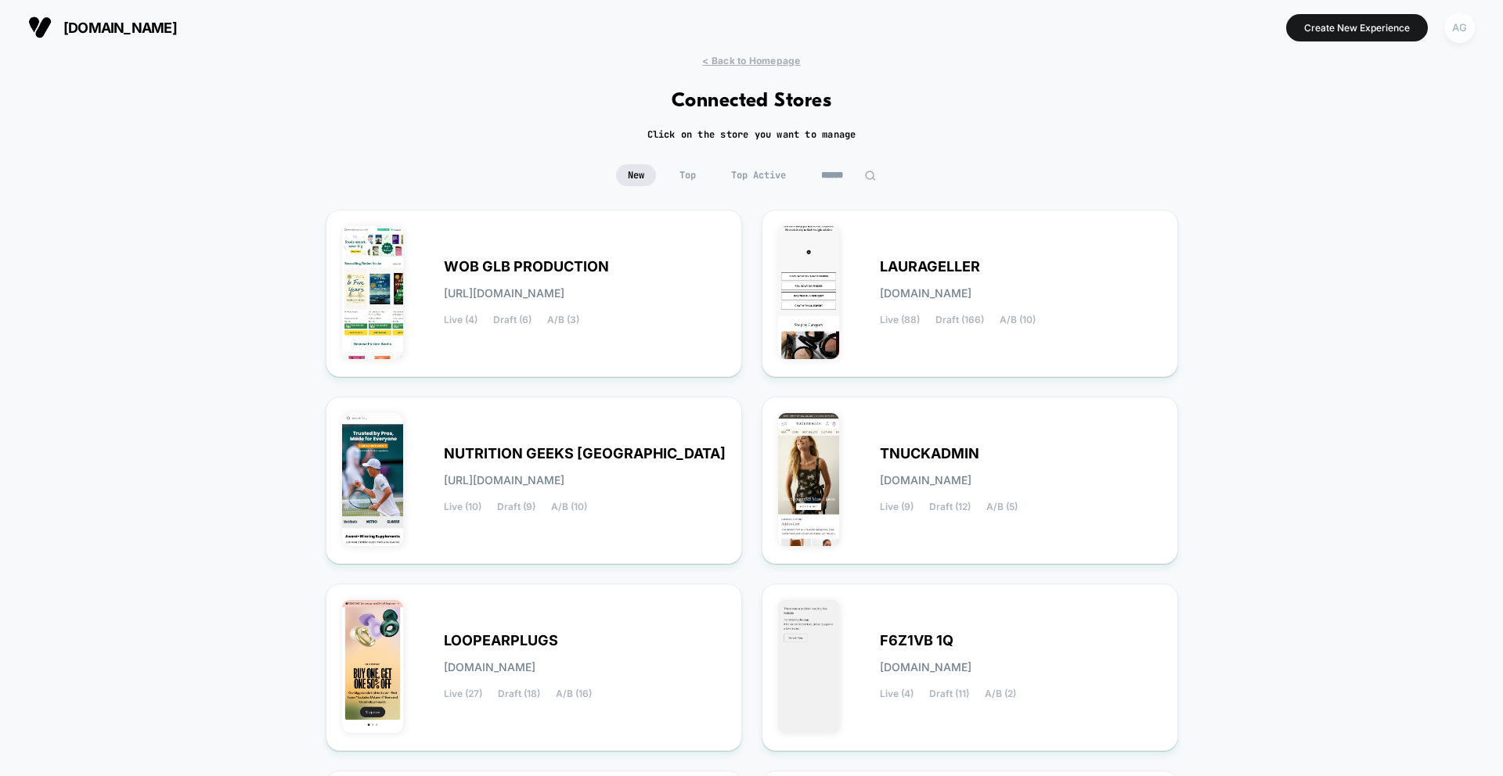
click at [1454, 31] on div "AG" at bounding box center [1459, 28] width 31 height 31
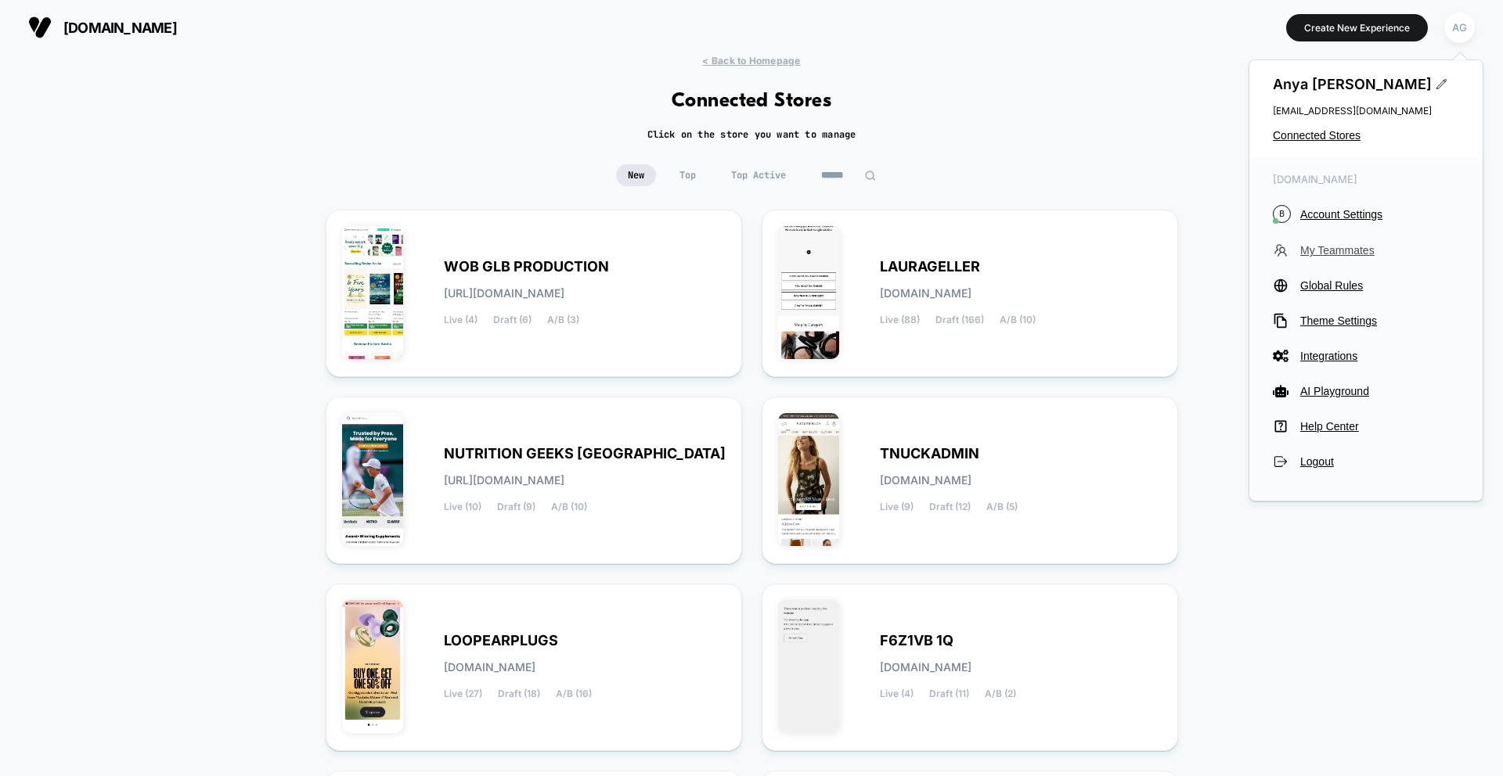
click at [1344, 248] on span "My Teammates" at bounding box center [1379, 250] width 159 height 13
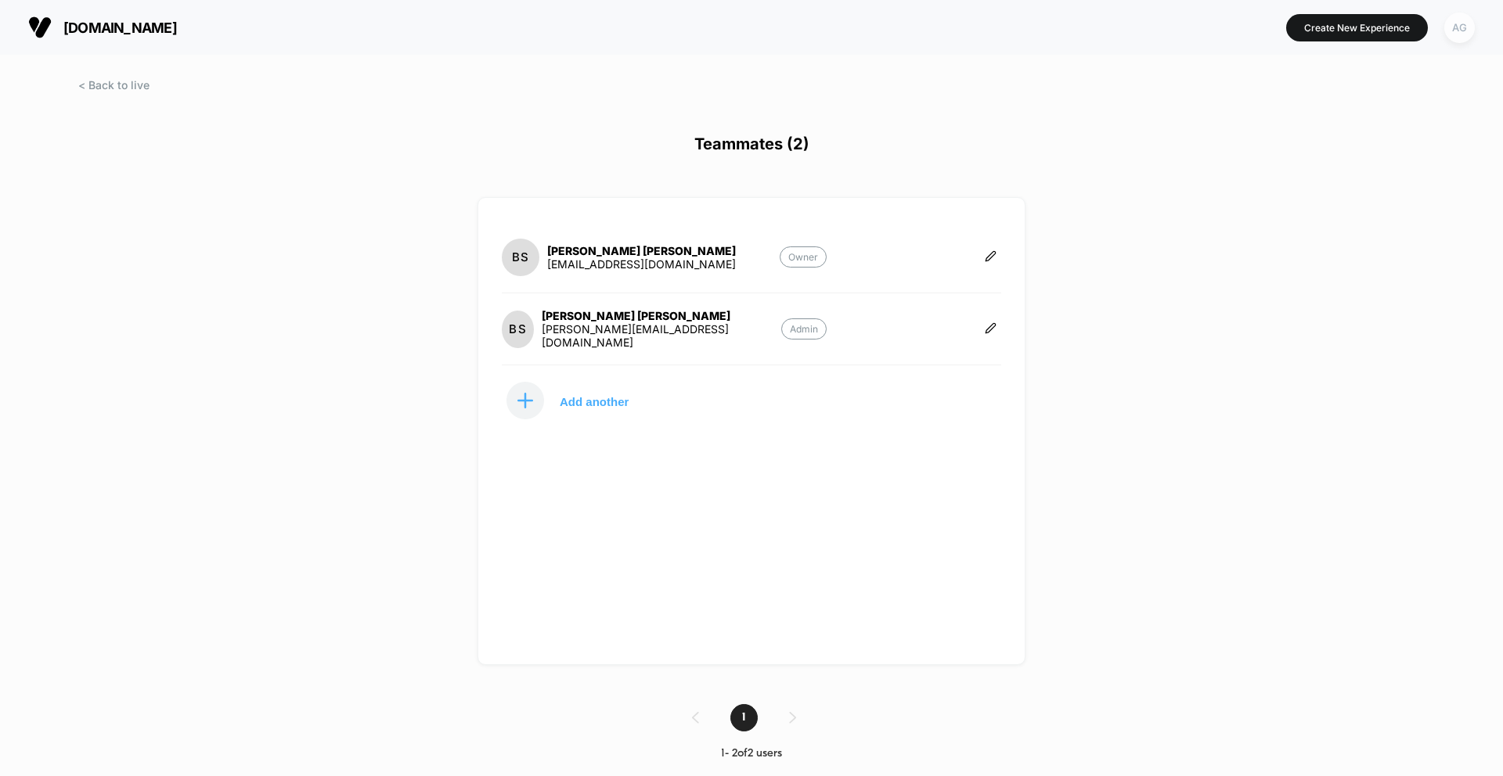
click at [1472, 34] on div "AG" at bounding box center [1459, 28] width 31 height 31
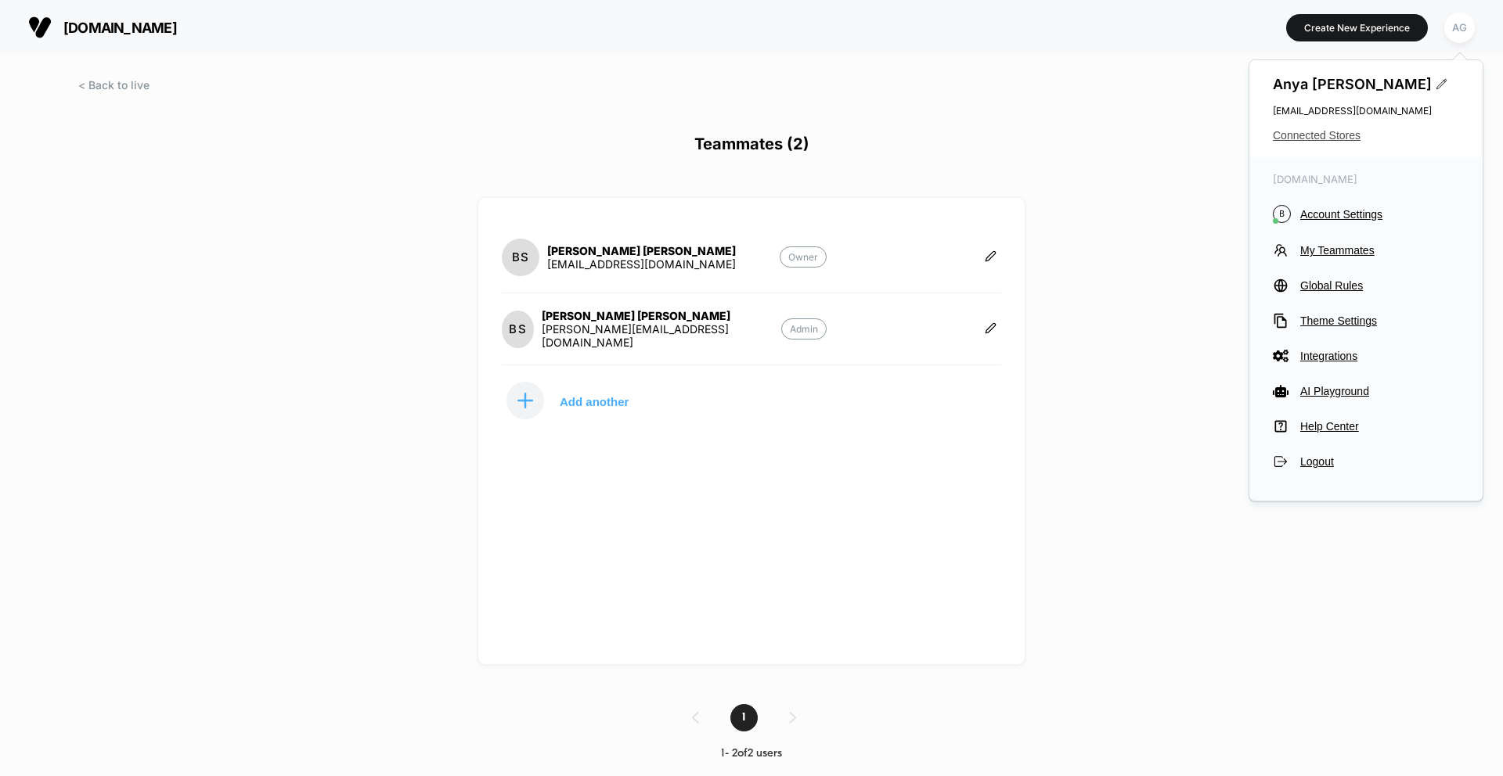
click at [1353, 135] on span "Connected Stores" at bounding box center [1366, 135] width 186 height 13
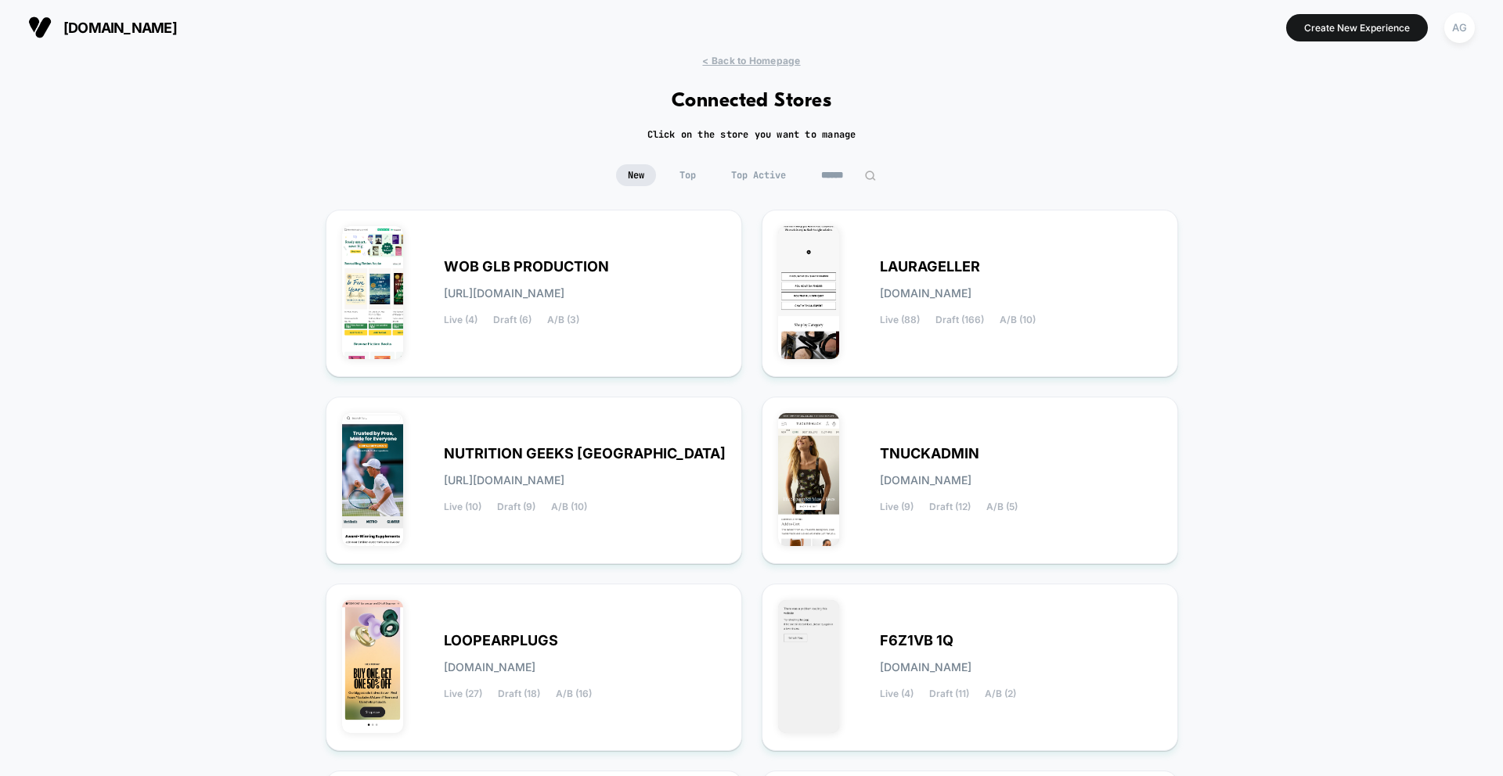
click at [730, 179] on span "Top Active" at bounding box center [758, 175] width 78 height 22
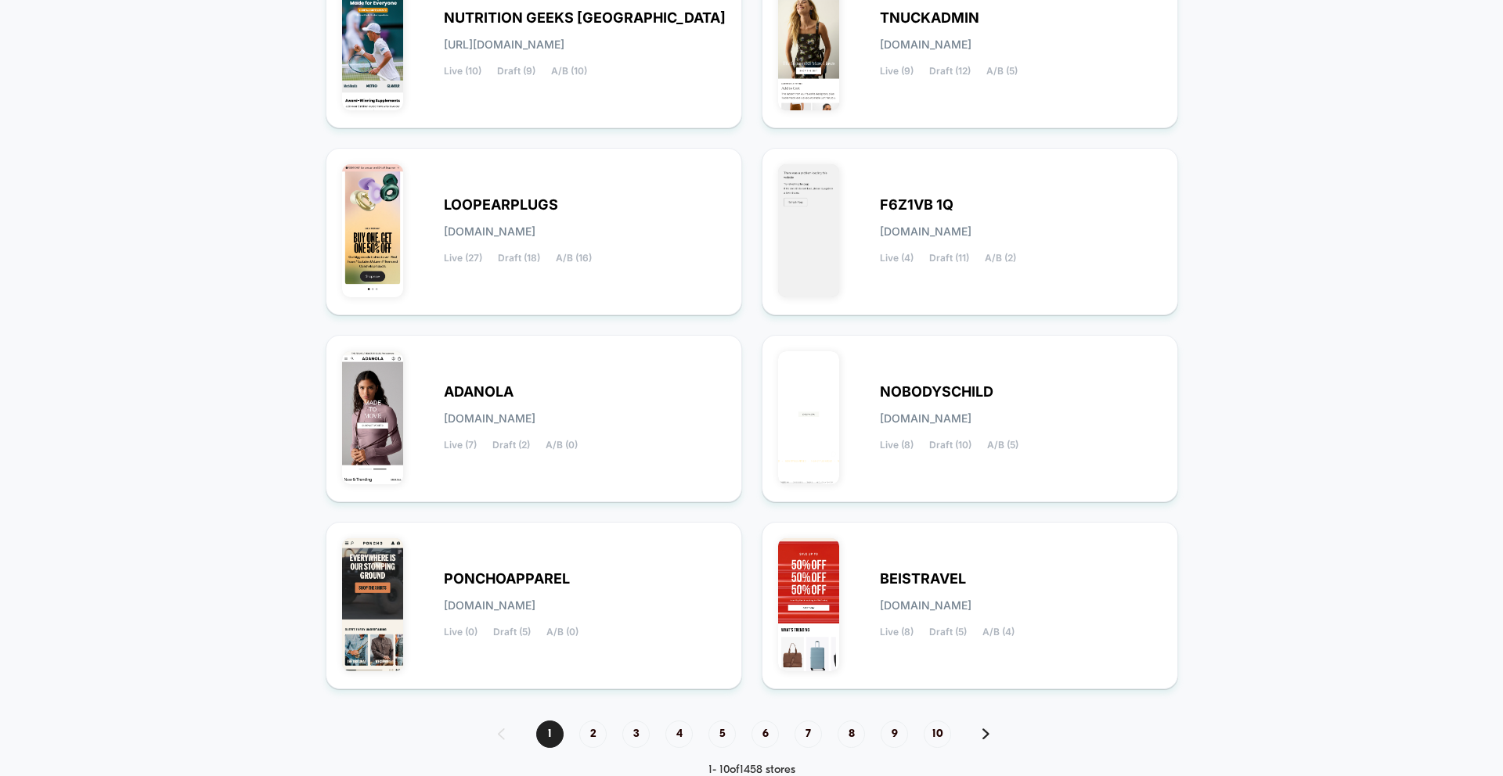
scroll to position [477, 0]
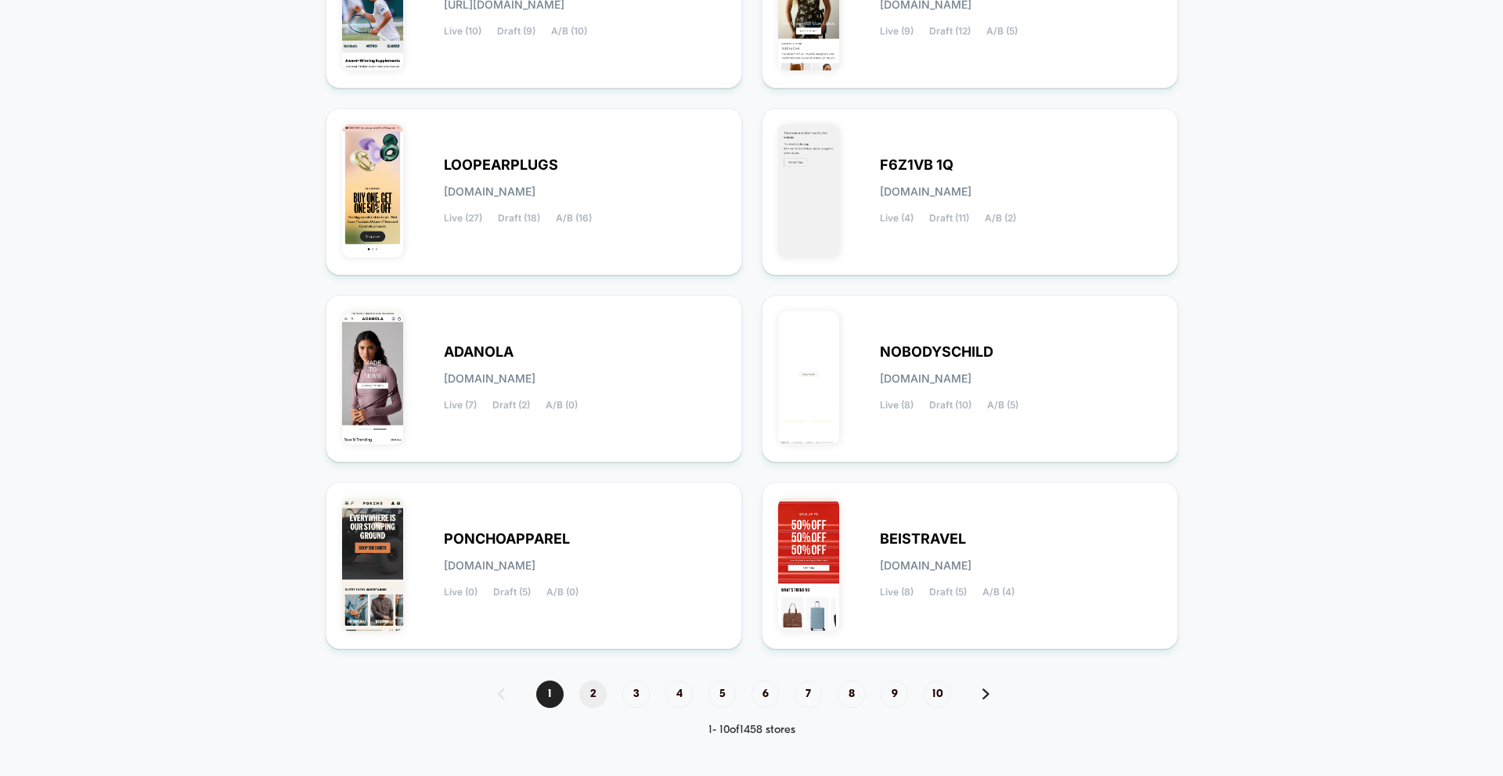
click at [596, 691] on span "2" at bounding box center [592, 694] width 27 height 27
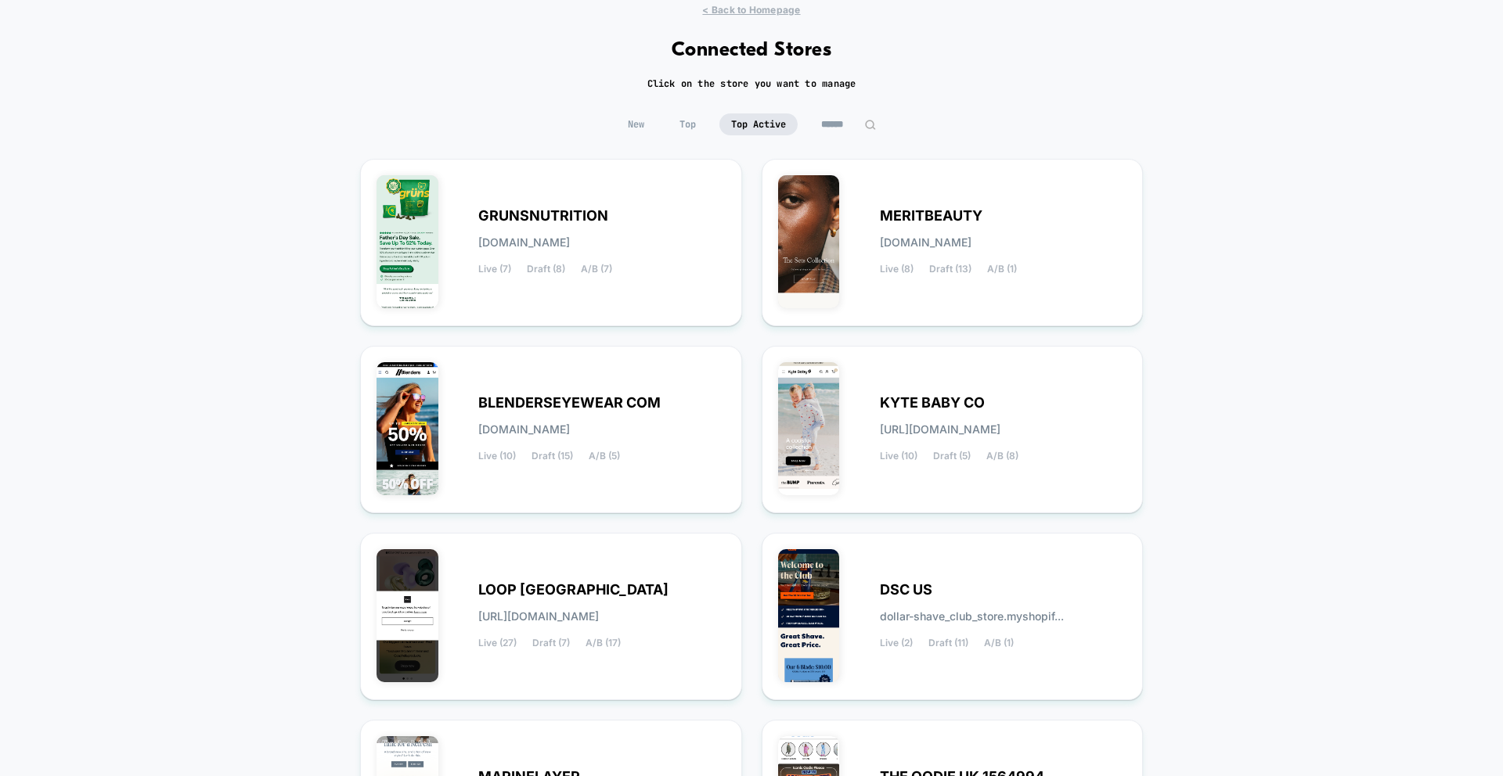
scroll to position [59, 0]
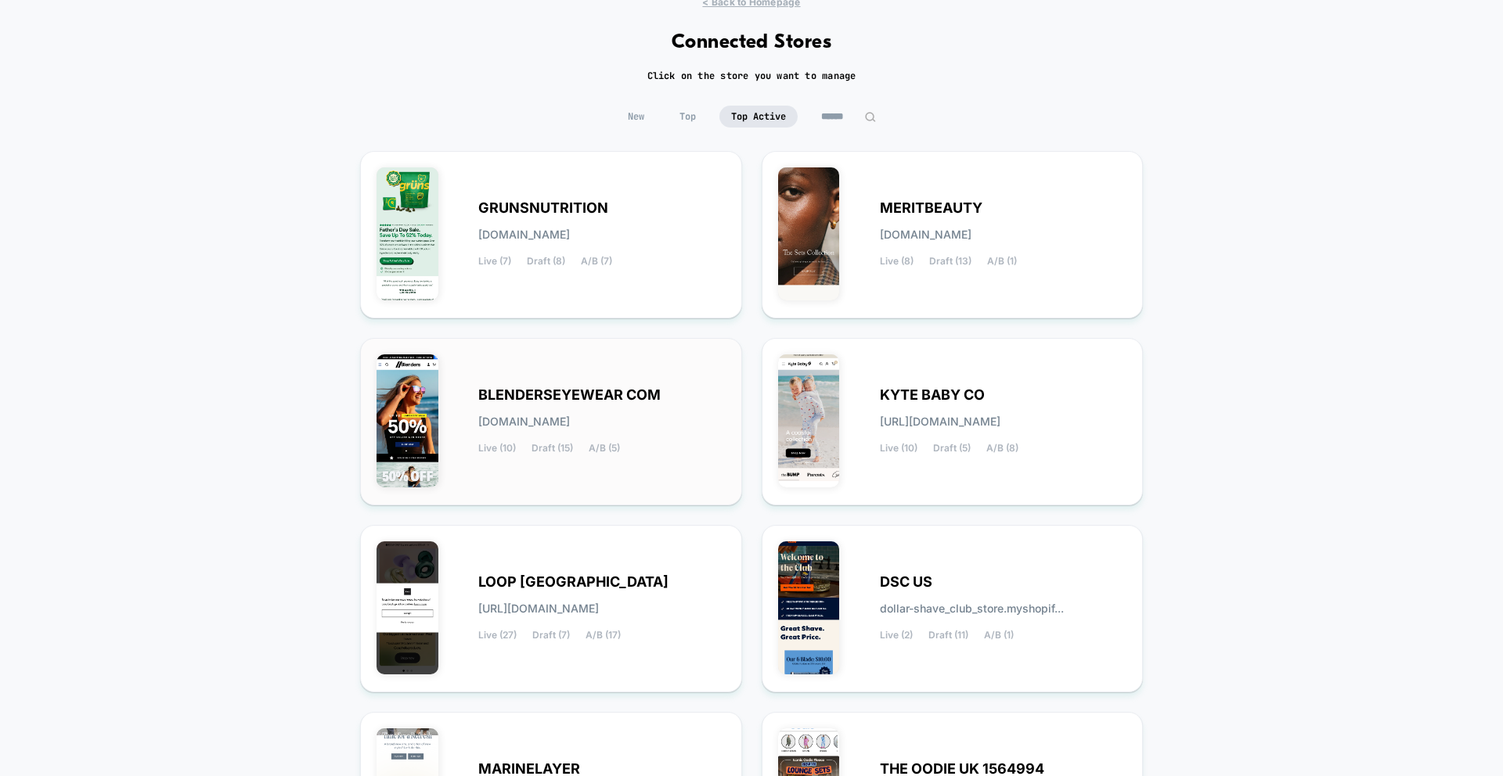
click at [625, 461] on div "BLENDERSEYEWEAR COM [DOMAIN_NAME] Live (10) Draft (15) A/B (5)" at bounding box center [550, 422] width 349 height 135
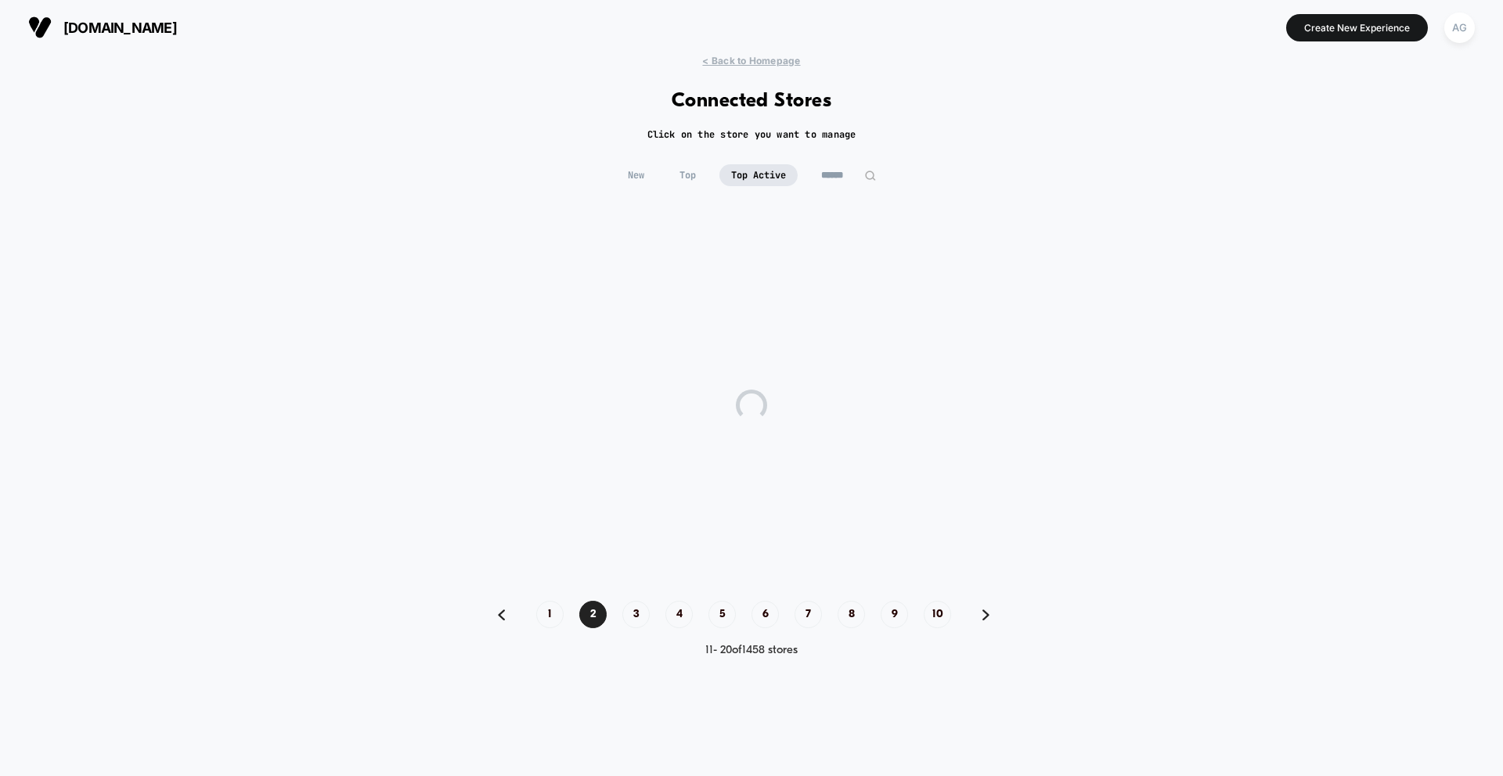
scroll to position [0, 0]
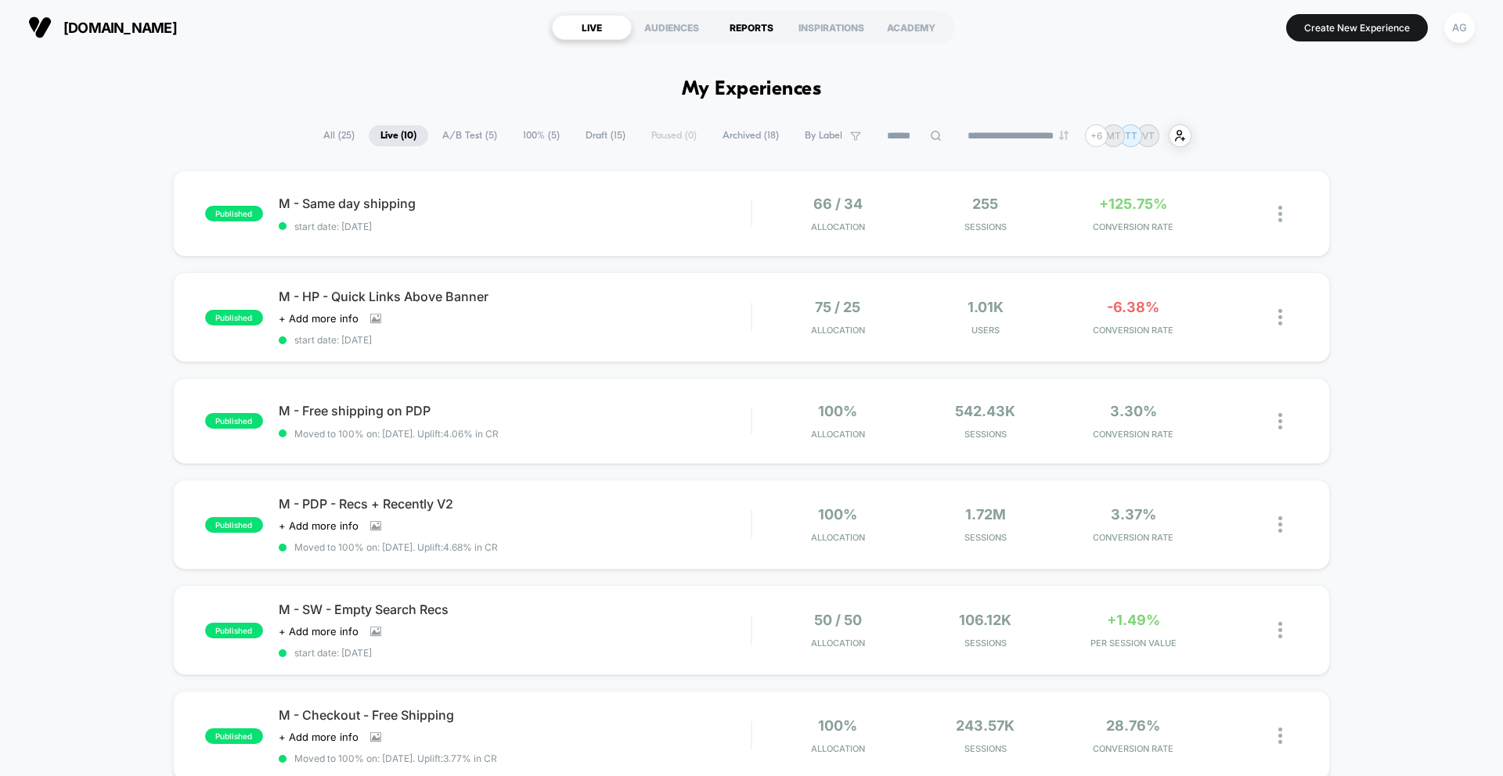
click at [755, 30] on div "REPORTS" at bounding box center [752, 27] width 80 height 25
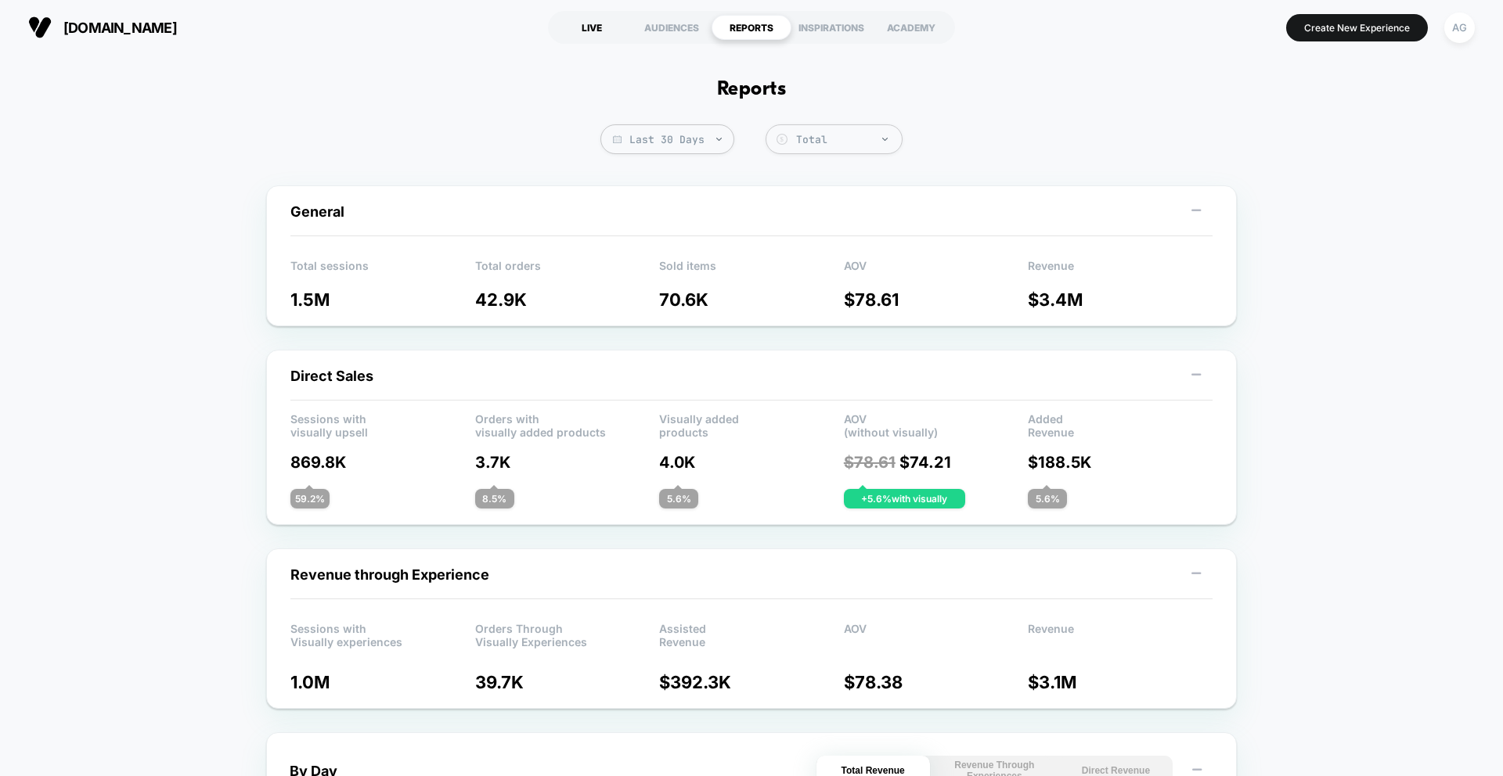
click at [574, 31] on div "LIVE" at bounding box center [592, 27] width 80 height 25
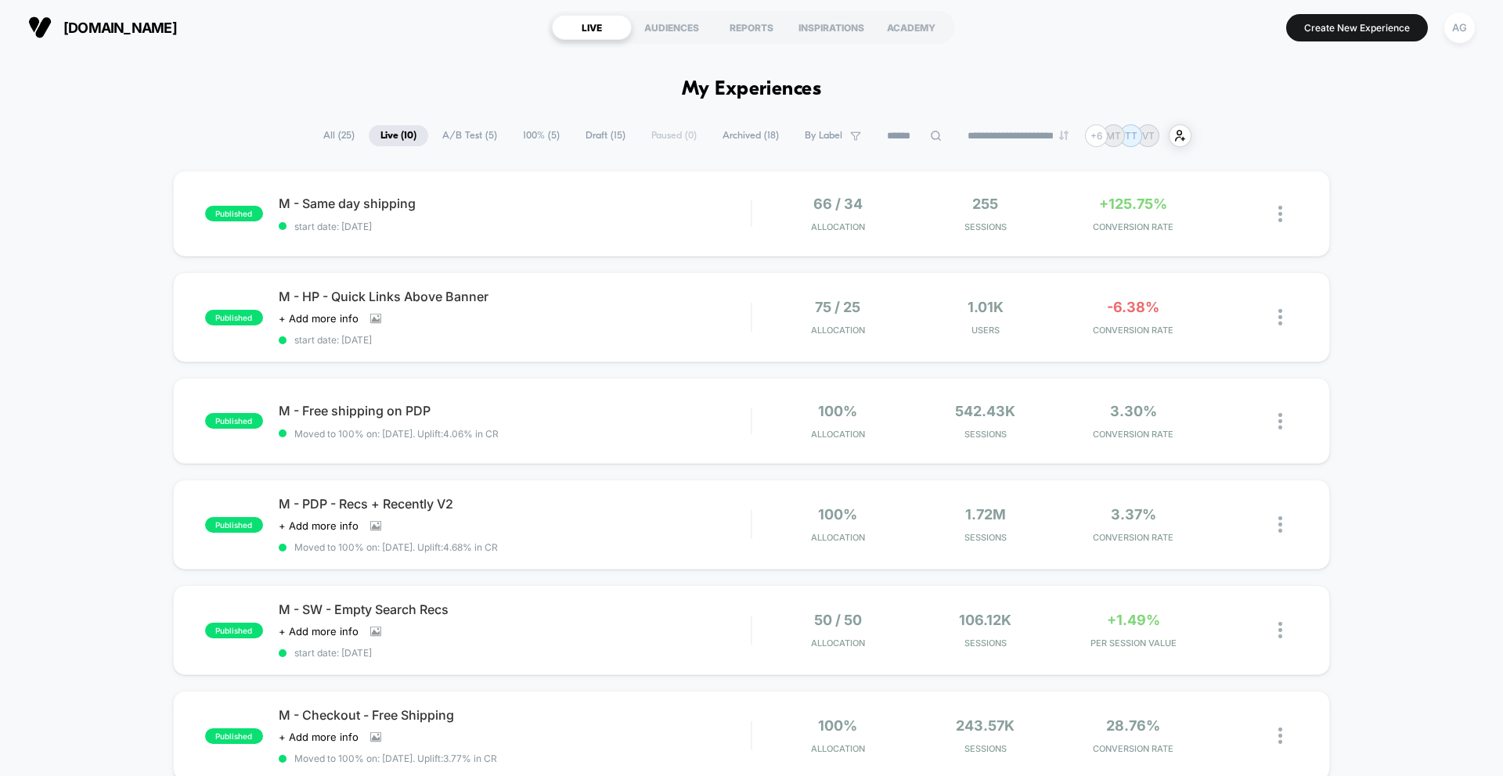
click at [348, 143] on span "All ( 25 )" at bounding box center [339, 135] width 55 height 21
click at [1451, 31] on div "AG" at bounding box center [1459, 28] width 31 height 31
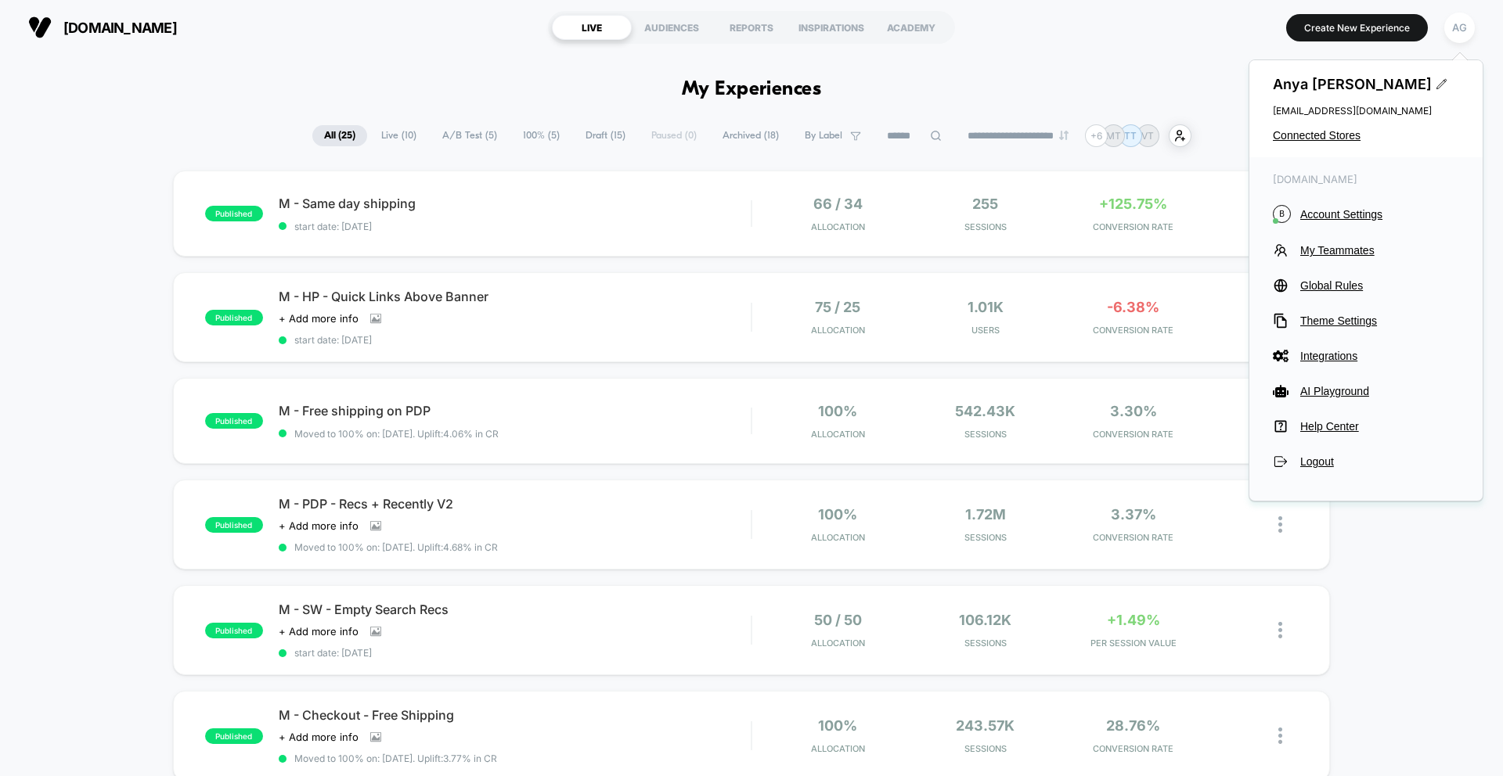
click at [1292, 143] on div "[PERSON_NAME] [EMAIL_ADDRESS][DOMAIN_NAME] Connected Stores" at bounding box center [1365, 108] width 233 height 97
click at [1298, 137] on span "Connected Stores" at bounding box center [1366, 135] width 186 height 13
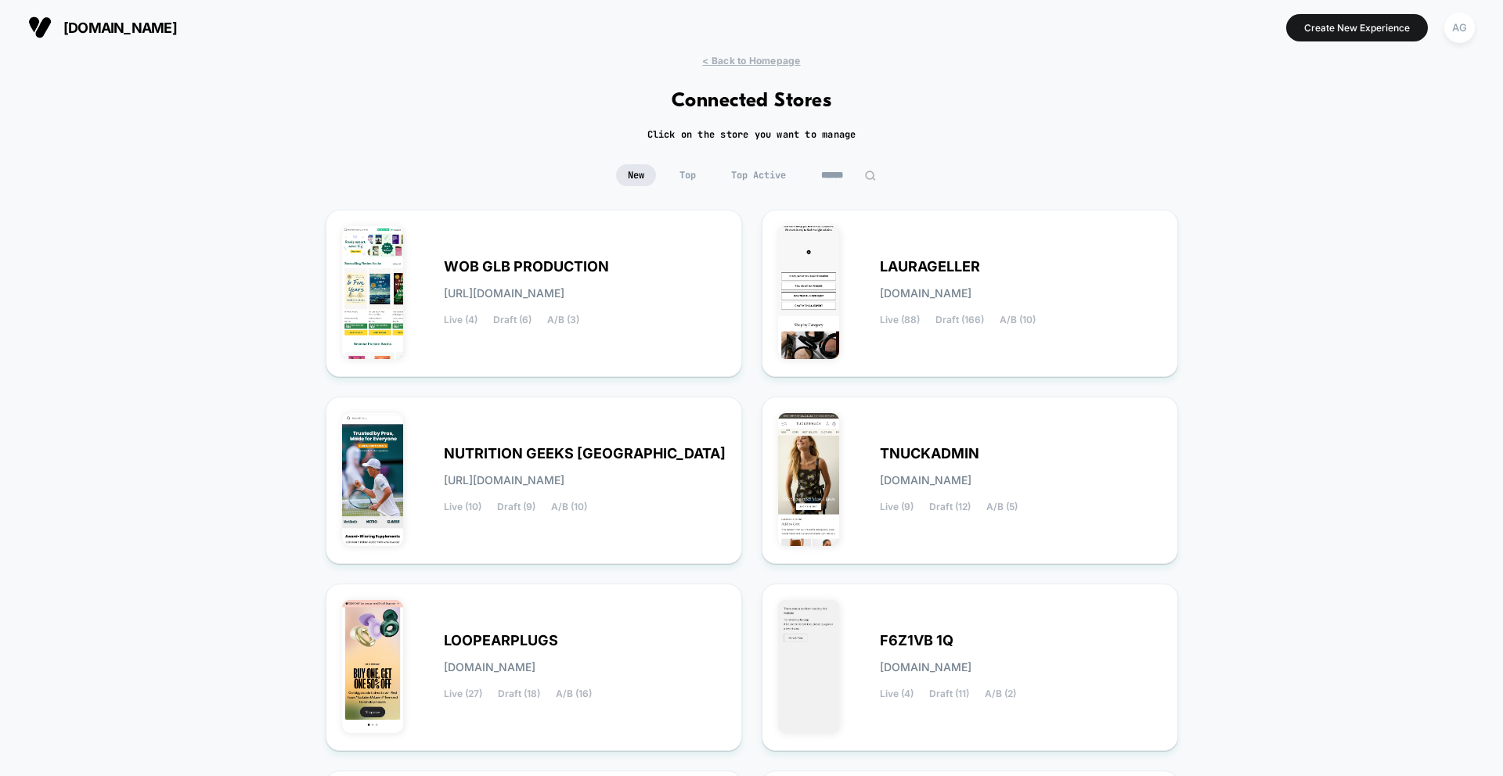
click at [749, 178] on span "Top Active" at bounding box center [758, 175] width 78 height 22
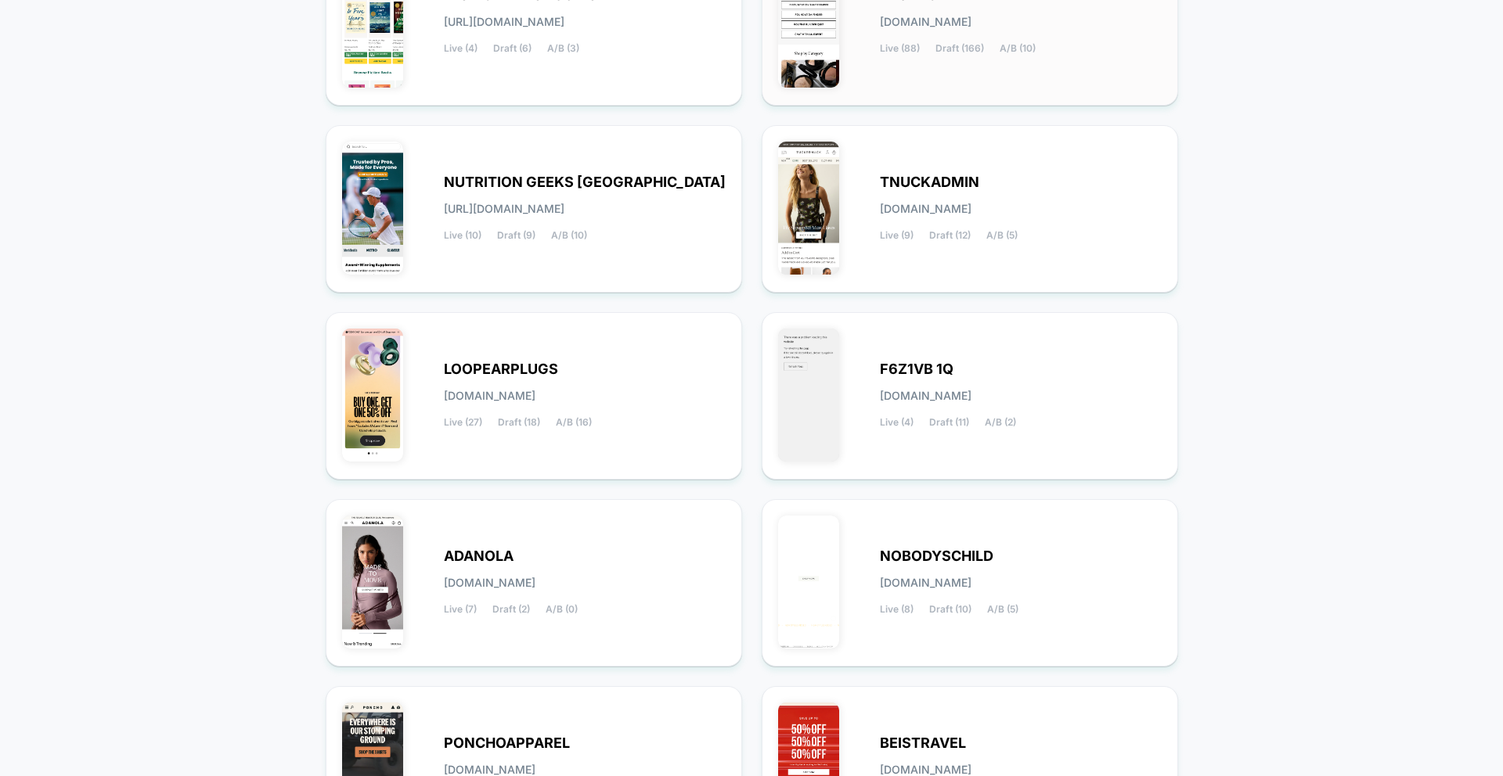
scroll to position [477, 0]
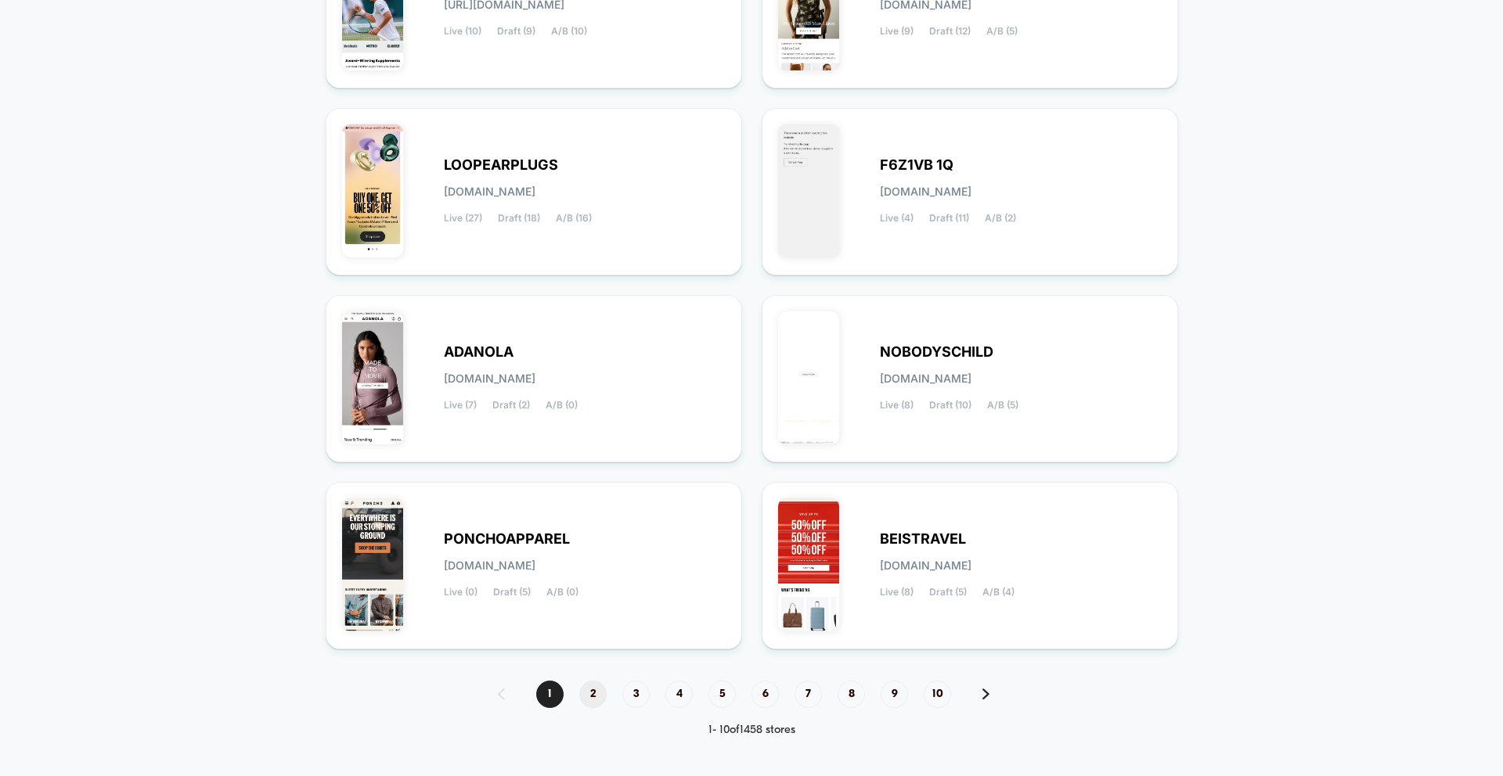
click at [598, 686] on span "2" at bounding box center [592, 694] width 27 height 27
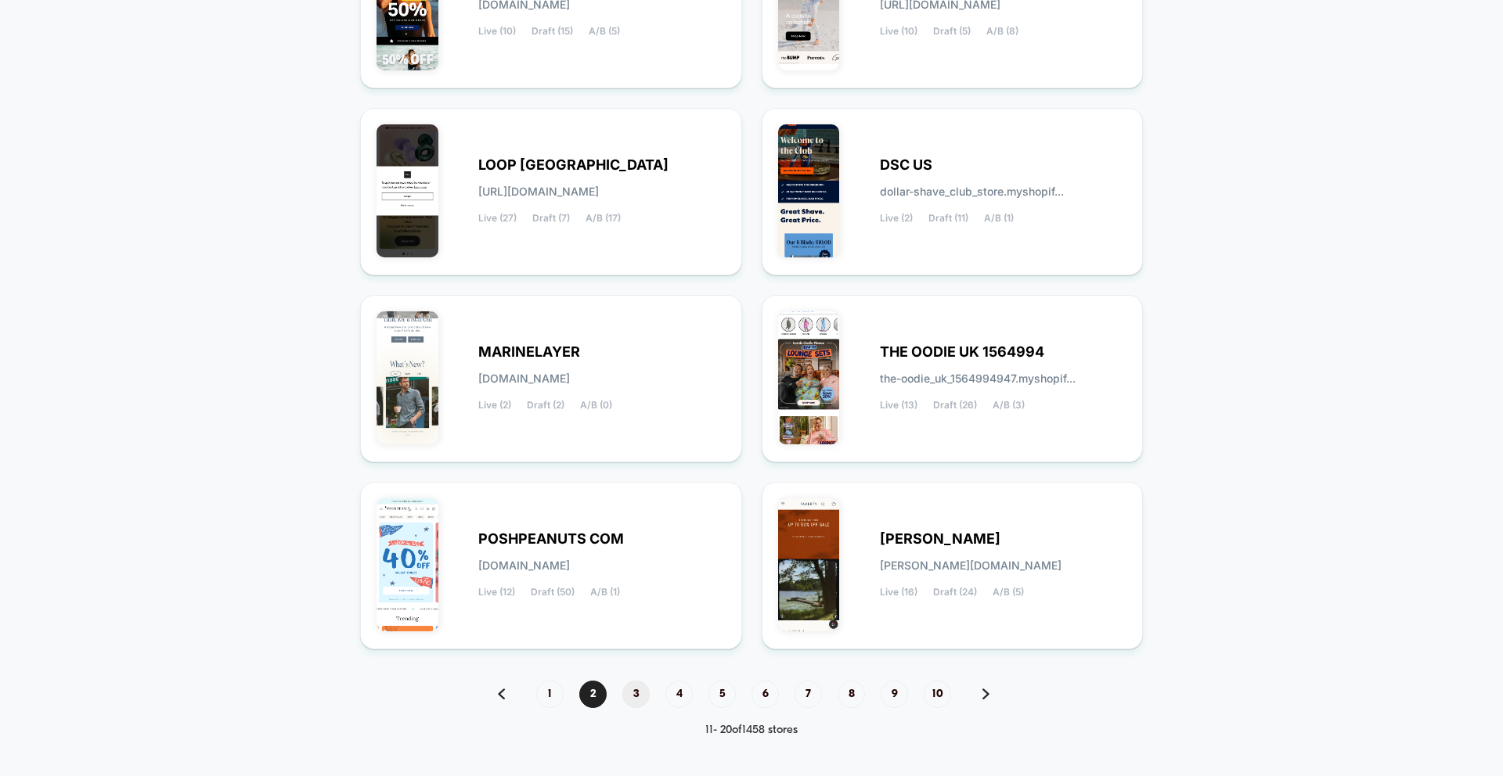
click at [631, 692] on span "3" at bounding box center [635, 694] width 27 height 27
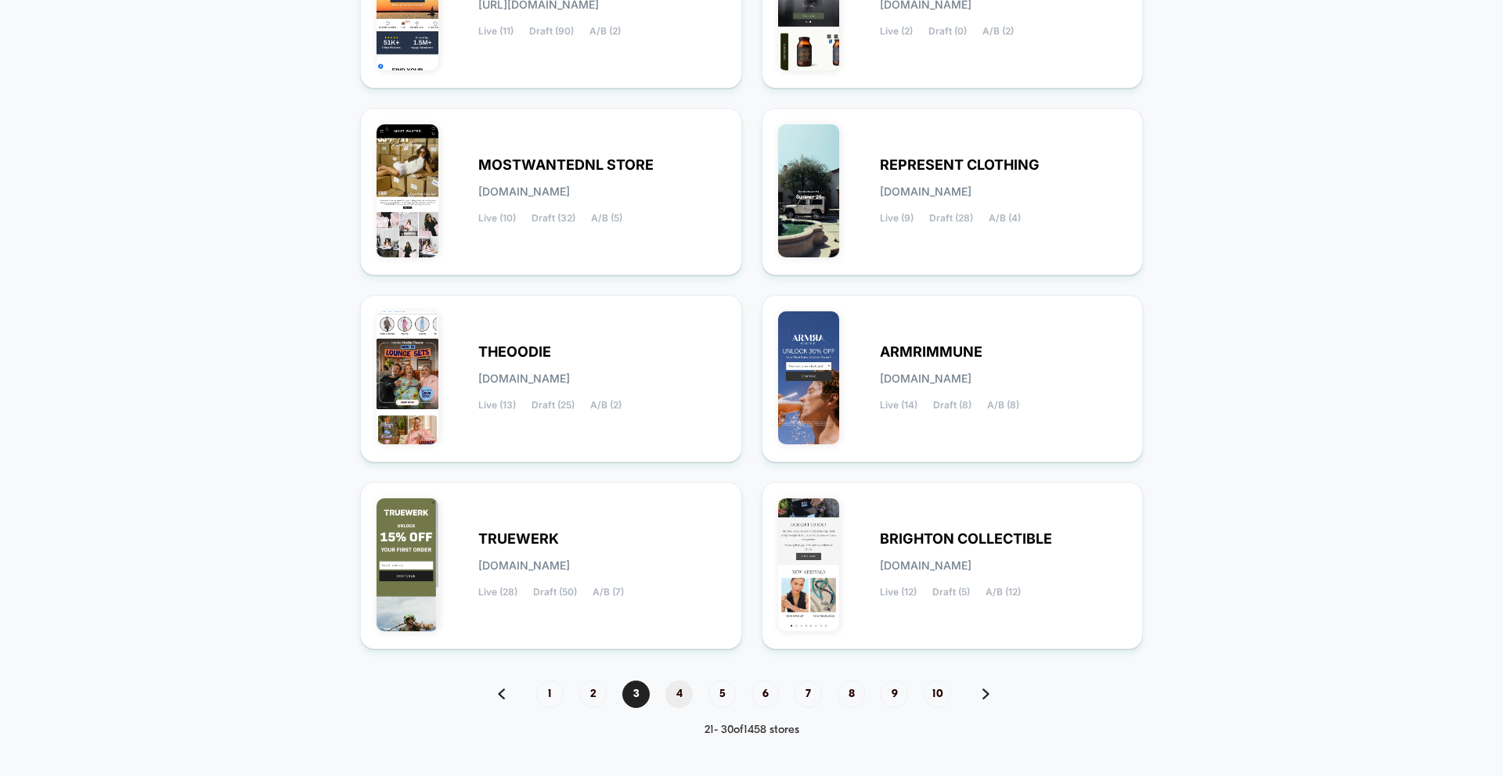
click at [673, 696] on span "4" at bounding box center [678, 694] width 27 height 27
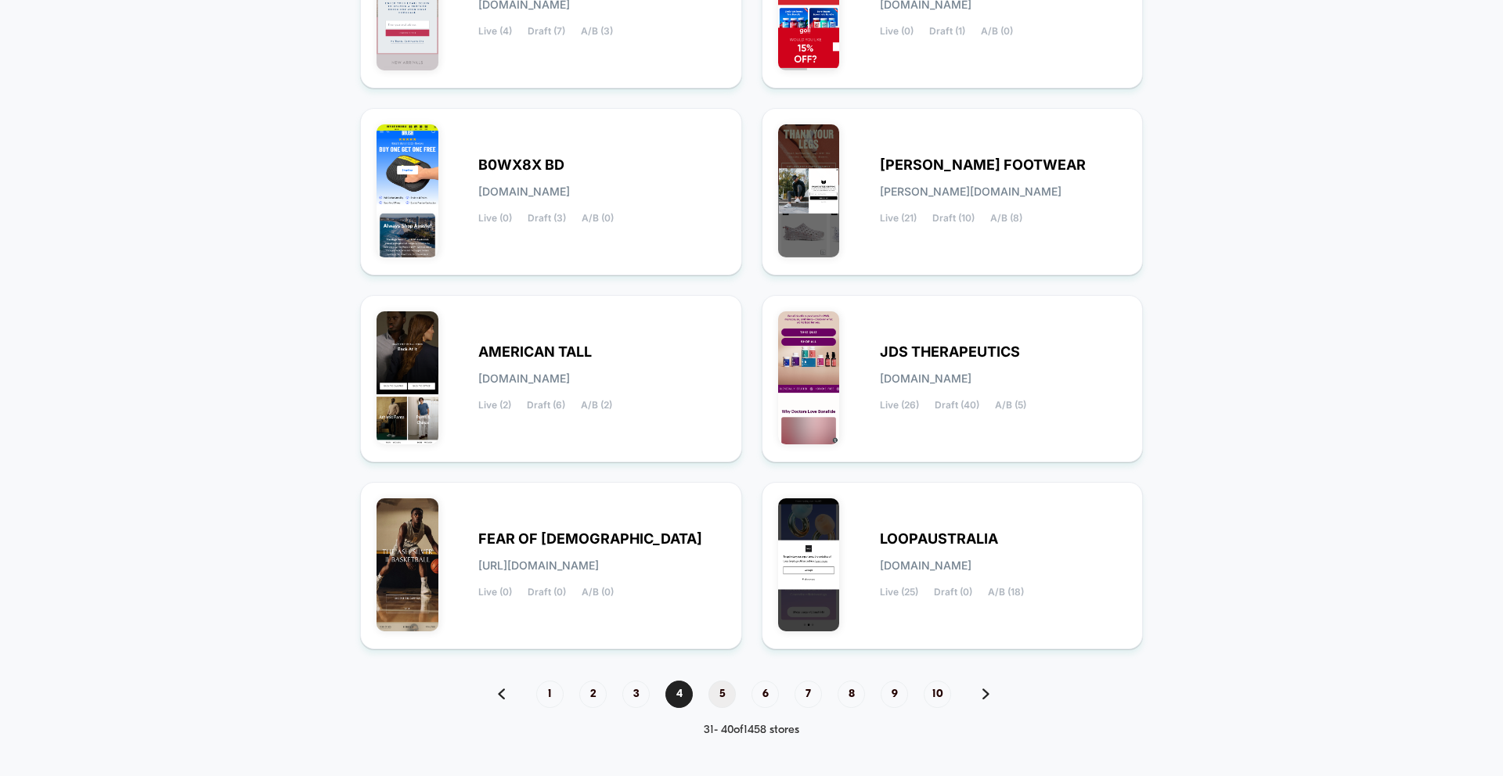
click at [715, 694] on span "5" at bounding box center [721, 694] width 27 height 27
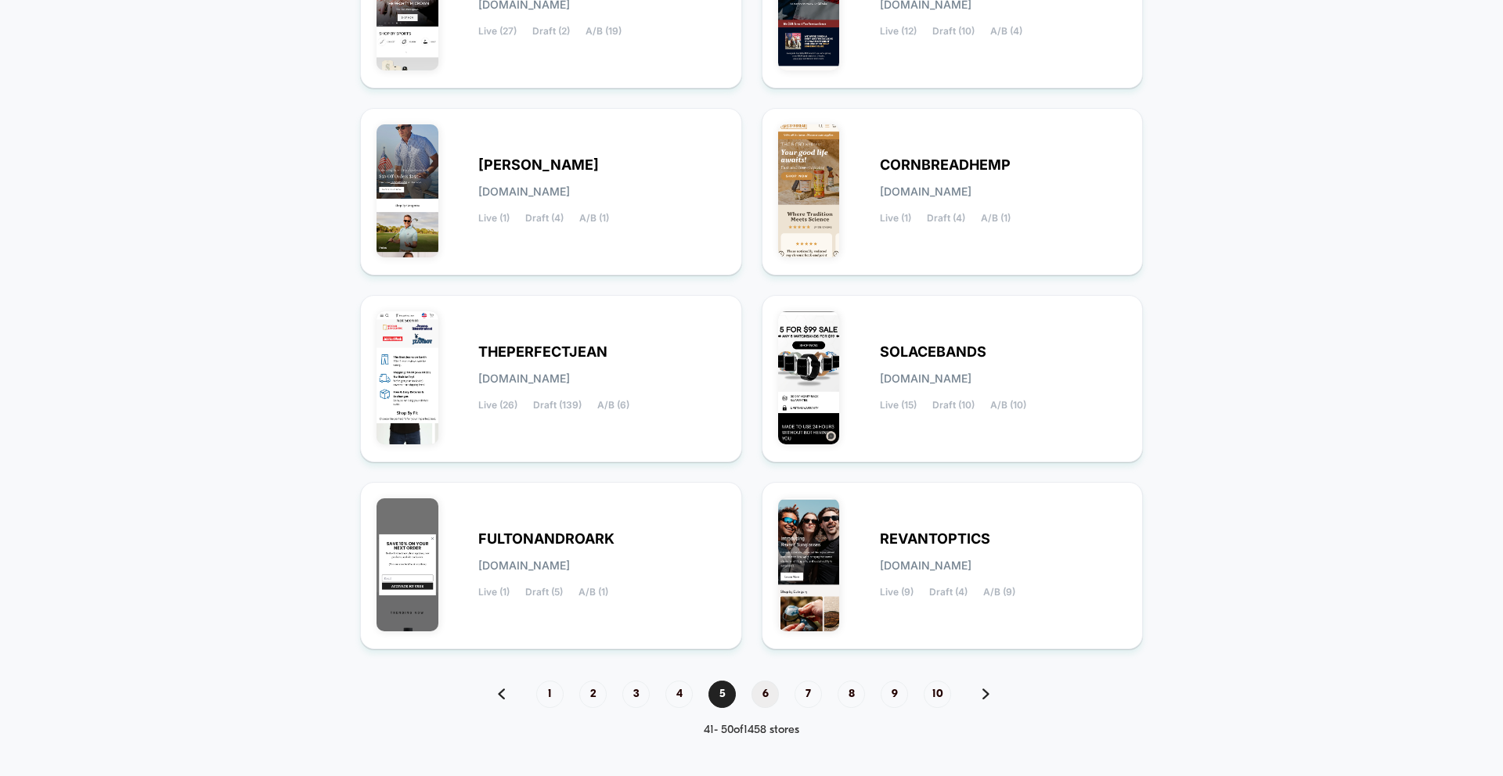
click at [766, 695] on span "6" at bounding box center [764, 694] width 27 height 27
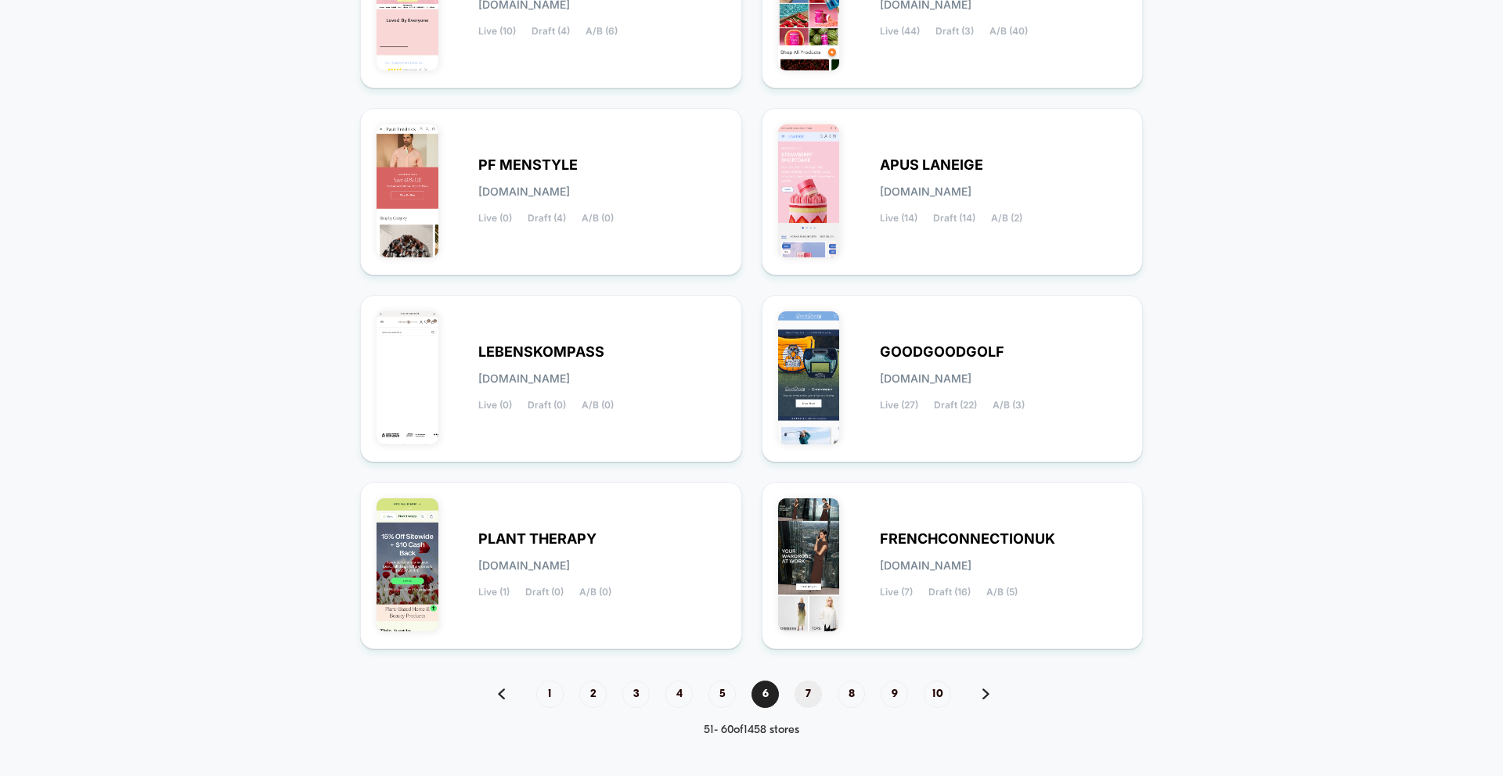
click at [795, 693] on span "7" at bounding box center [807, 694] width 27 height 27
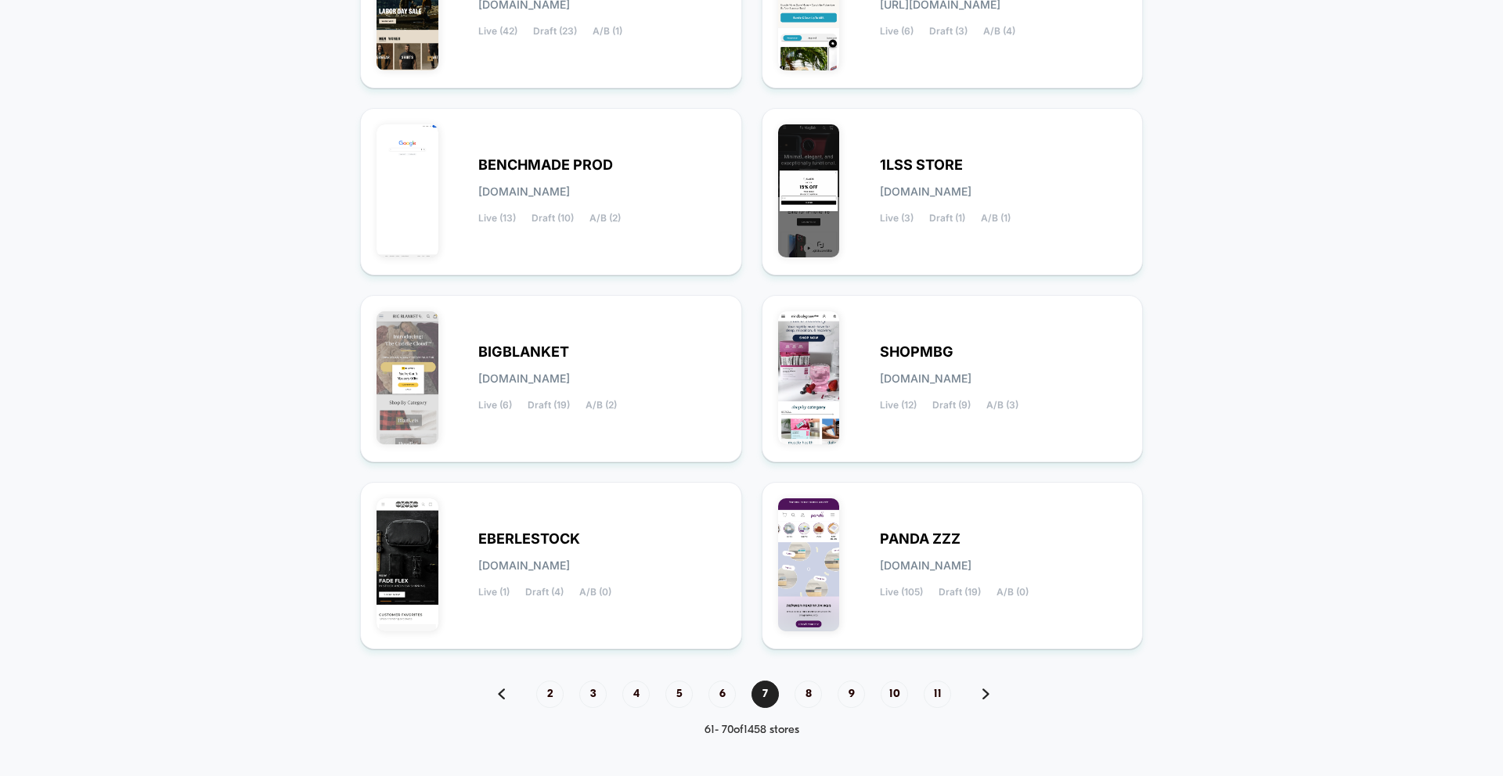
click at [792, 687] on div "2 3 4 5 6 7 8 9 10 11" at bounding box center [751, 694] width 539 height 27
click at [804, 689] on span "8" at bounding box center [807, 694] width 27 height 27
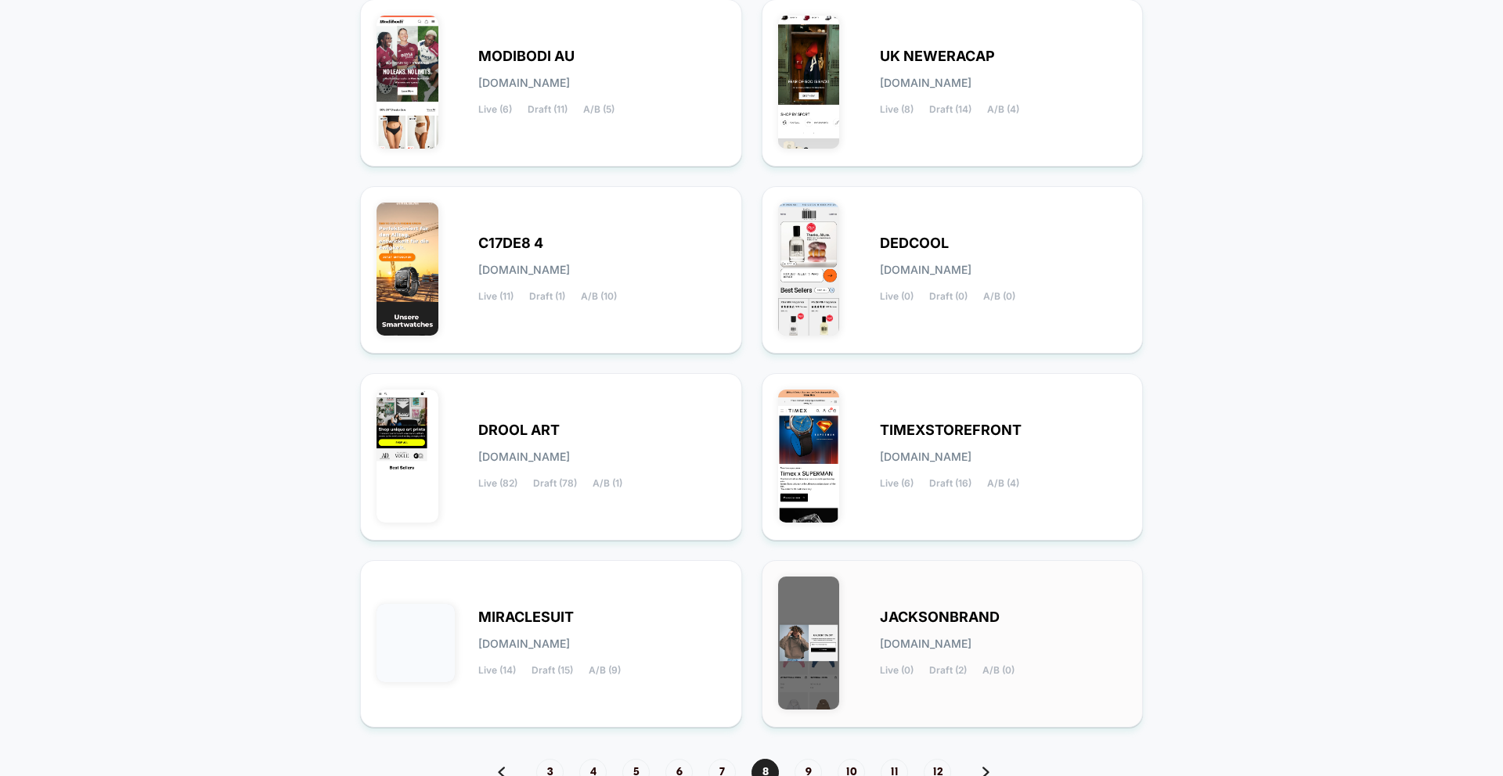
scroll to position [395, 0]
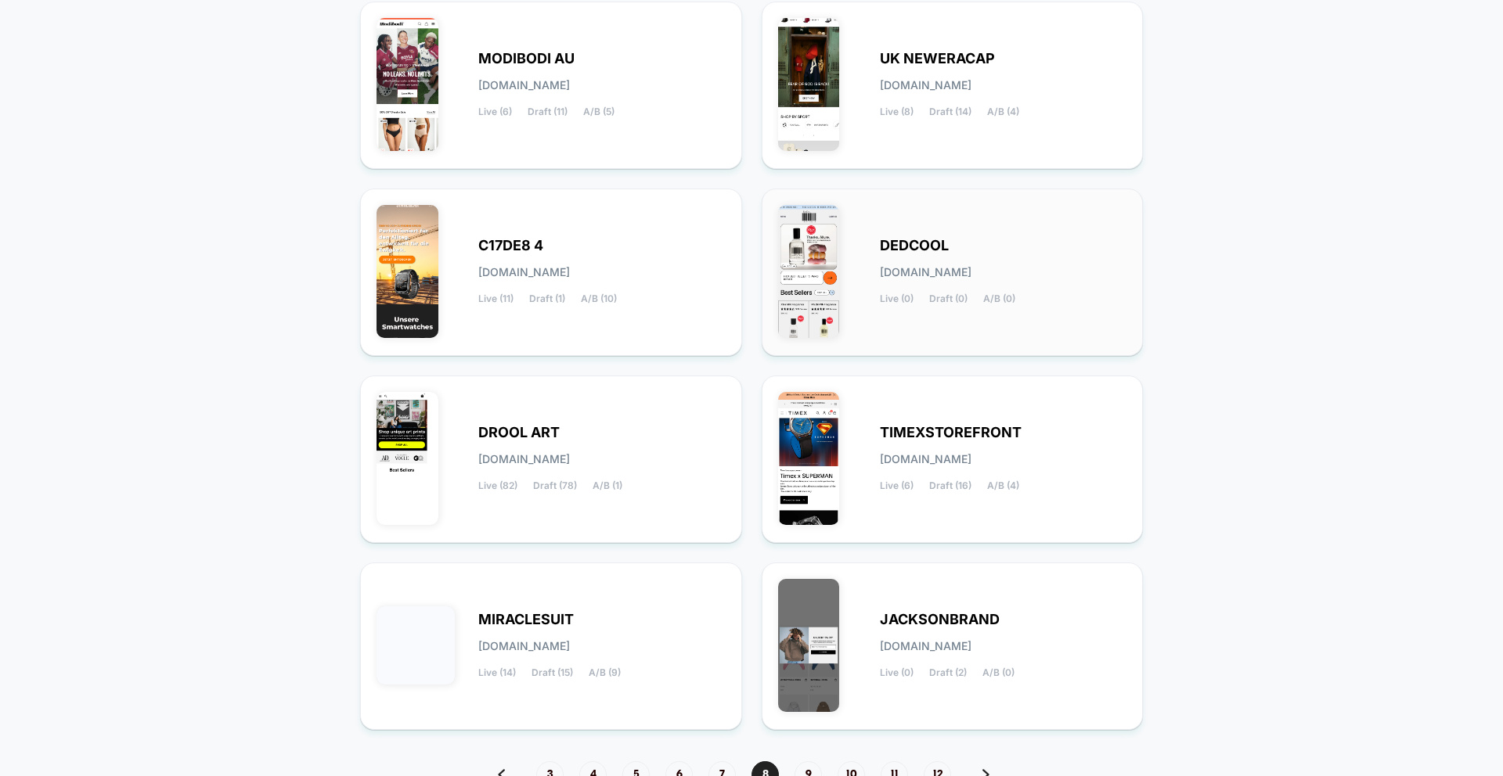
click at [885, 305] on div "DEDCOOL [DOMAIN_NAME] Live (0) Draft (0) A/B (0)" at bounding box center [952, 272] width 349 height 135
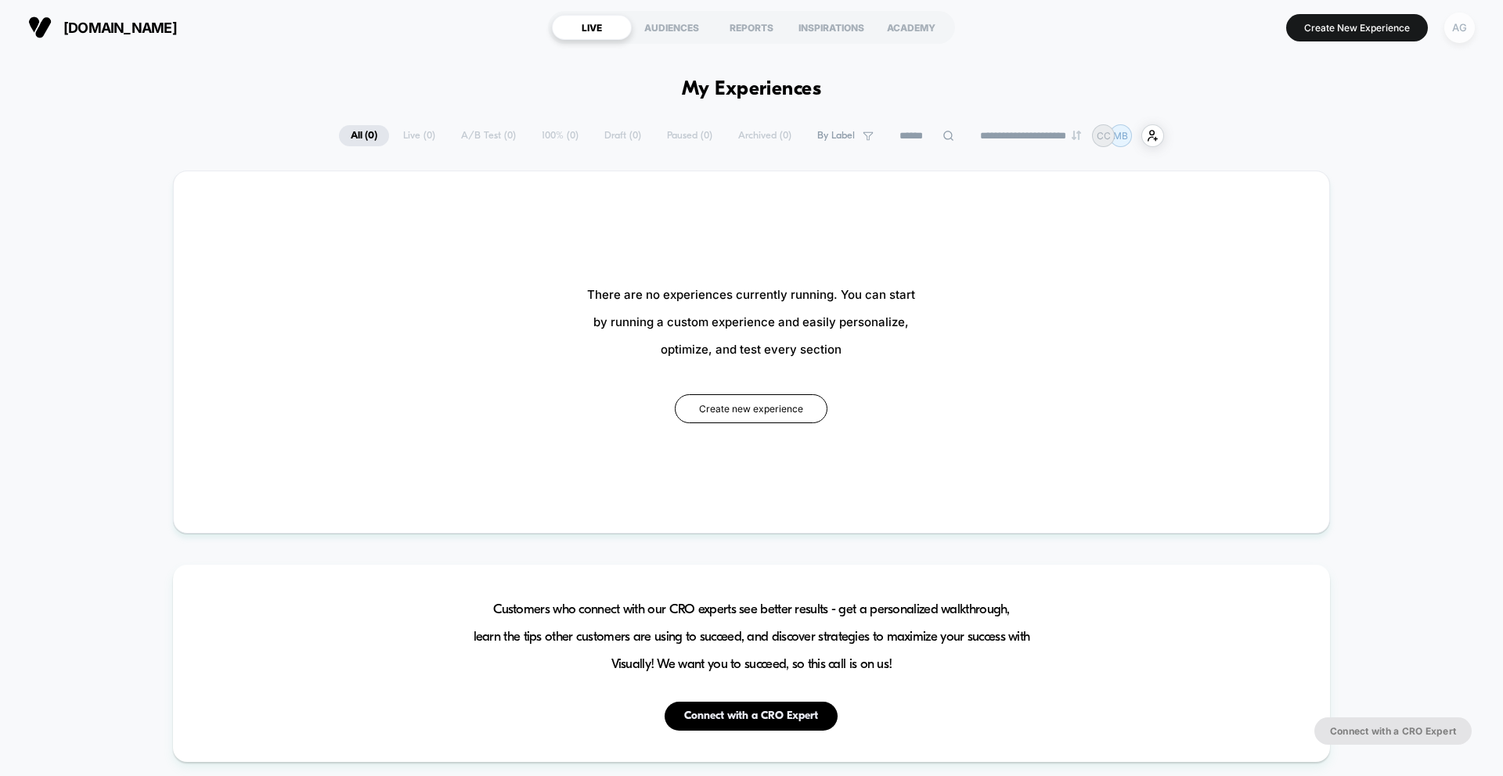
click at [1455, 38] on div "AG" at bounding box center [1459, 28] width 31 height 31
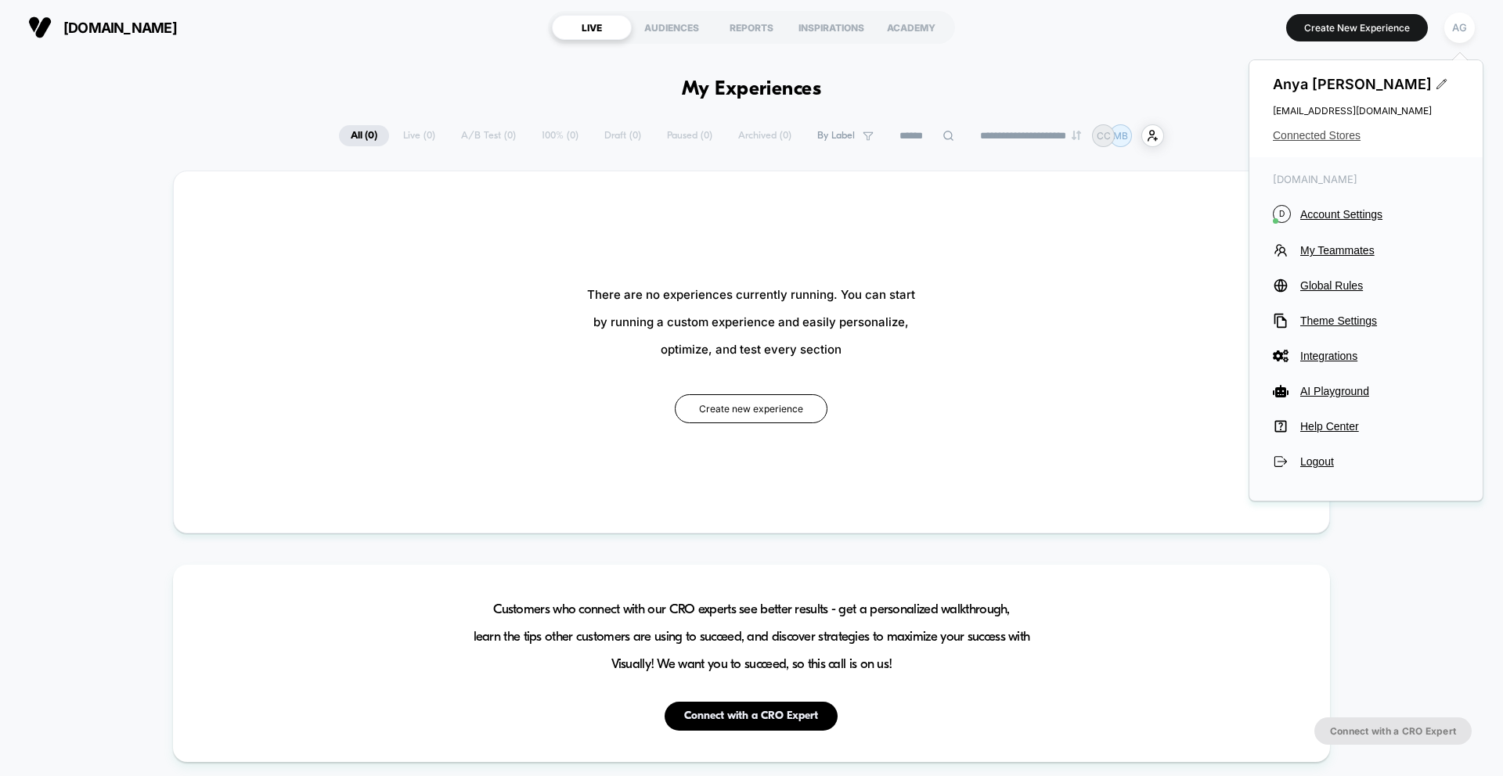
click at [1323, 132] on span "Connected Stores" at bounding box center [1366, 135] width 186 height 13
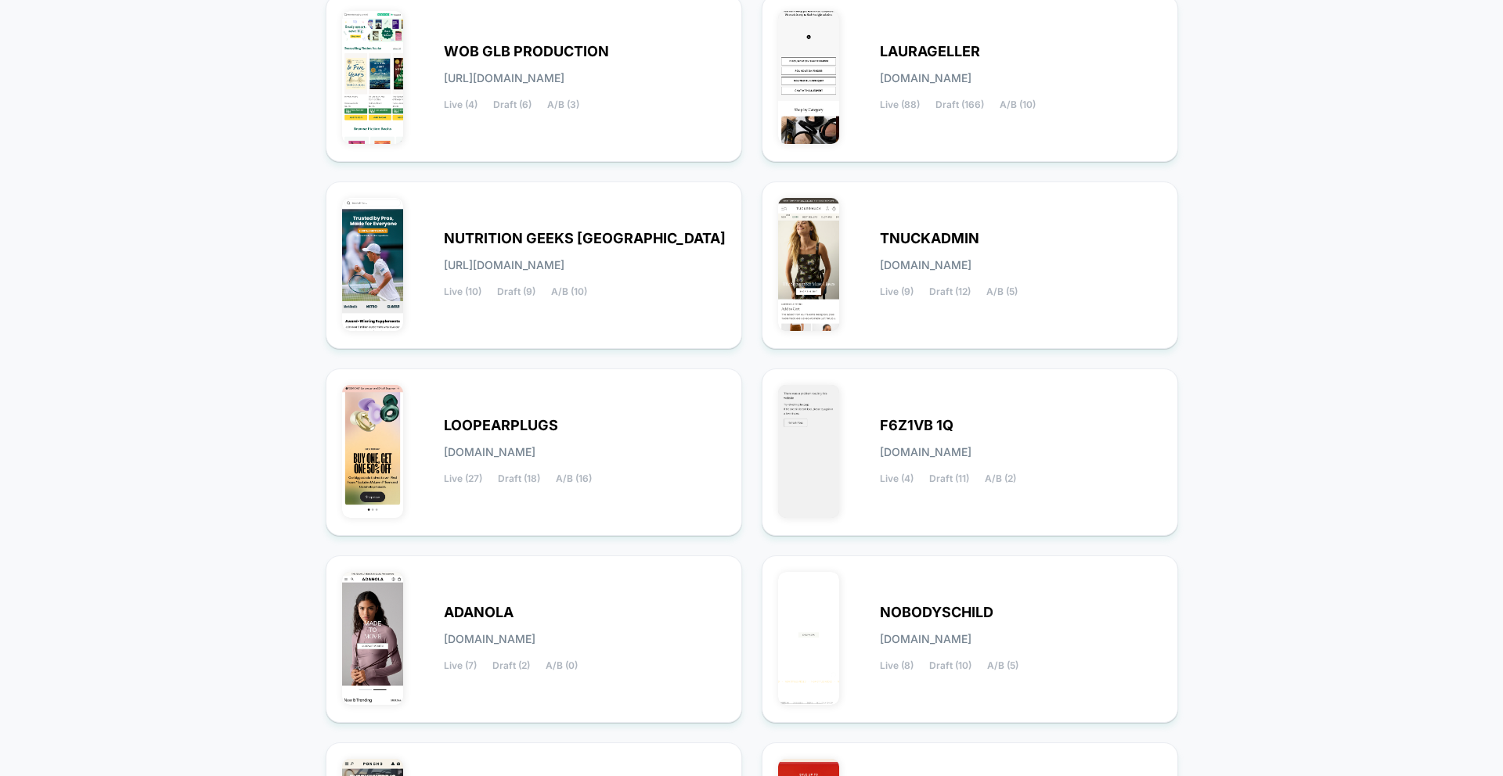
scroll to position [477, 0]
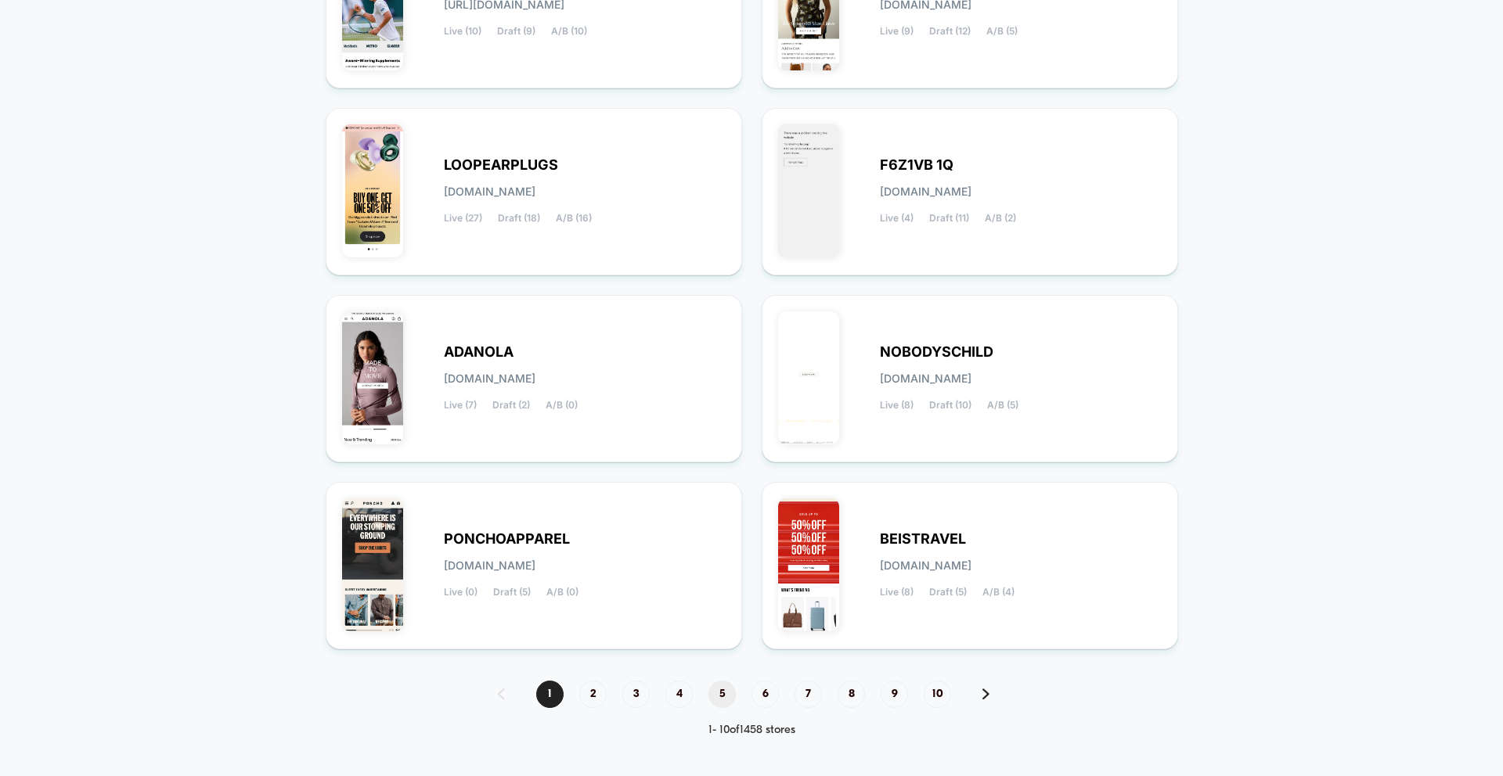
click at [726, 690] on span "5" at bounding box center [721, 694] width 27 height 27
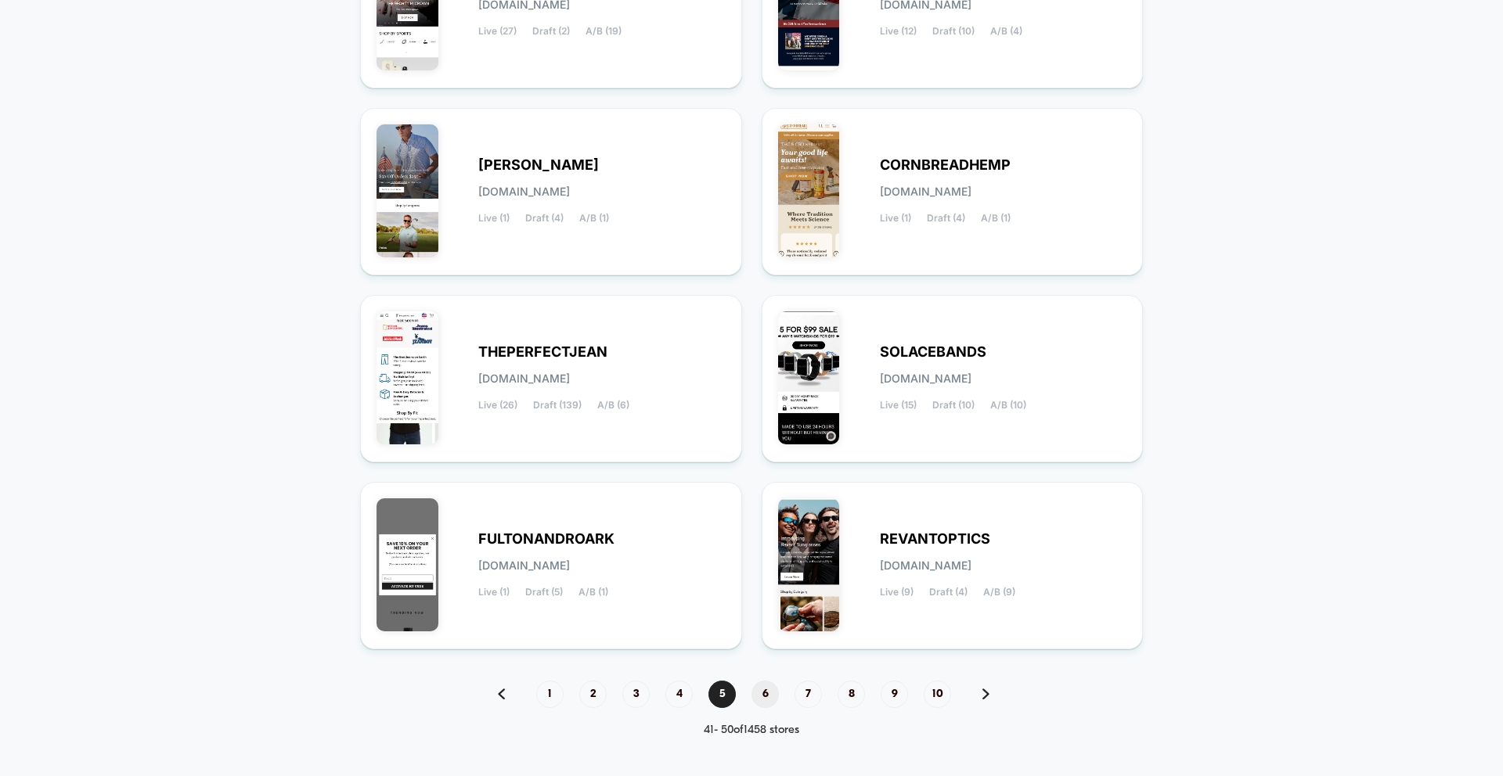
click at [761, 696] on span "6" at bounding box center [764, 694] width 27 height 27
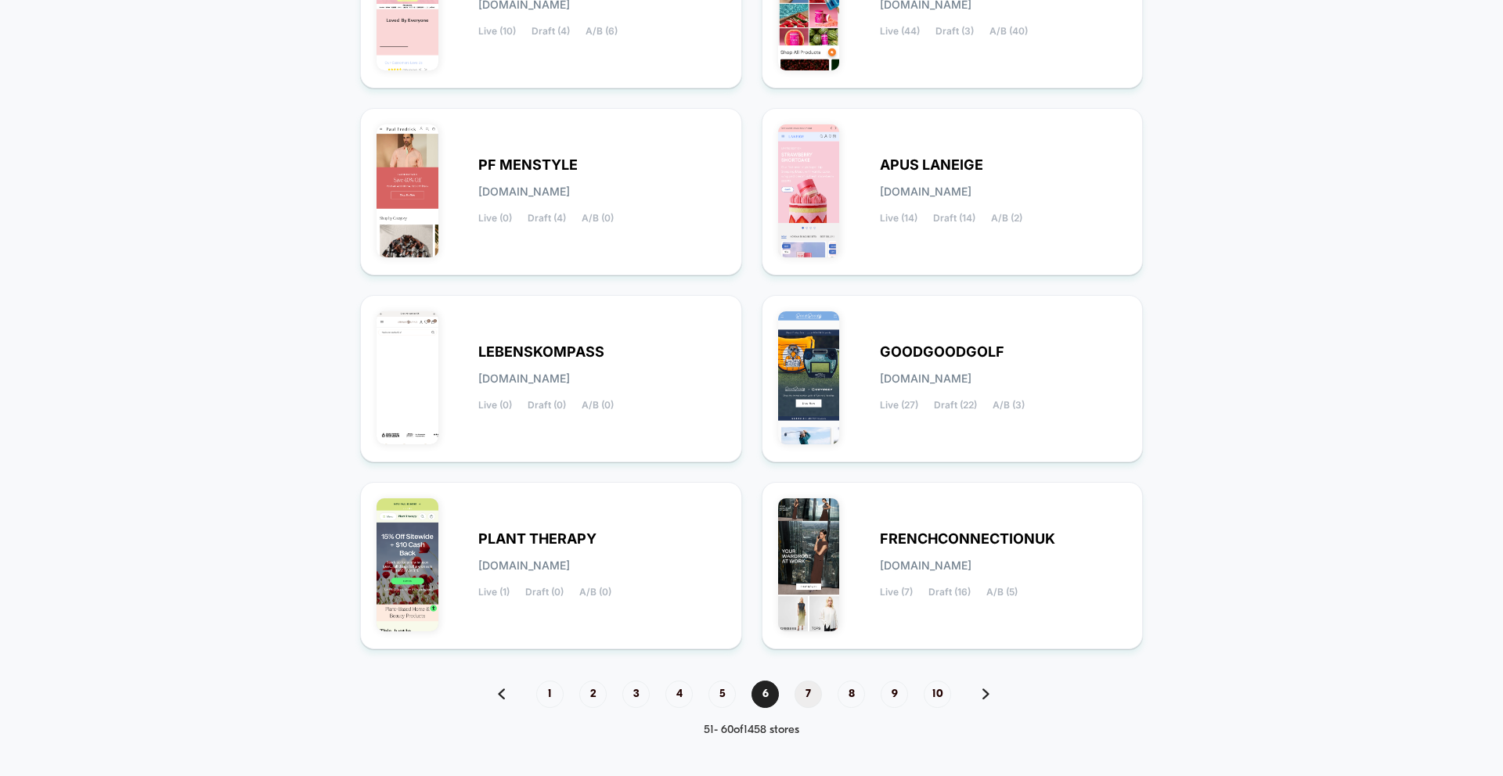
click at [802, 693] on span "7" at bounding box center [807, 694] width 27 height 27
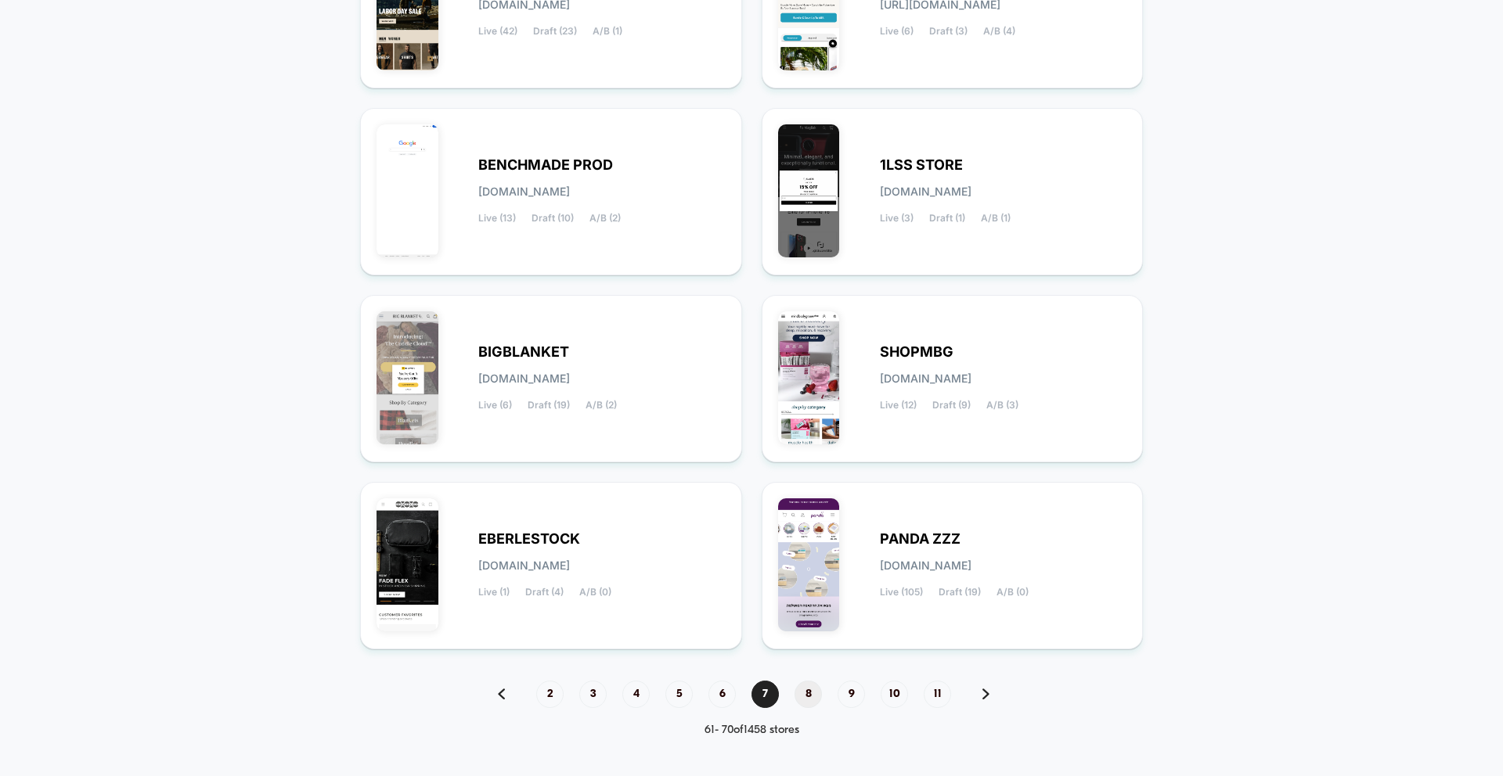
click at [811, 690] on span "8" at bounding box center [807, 694] width 27 height 27
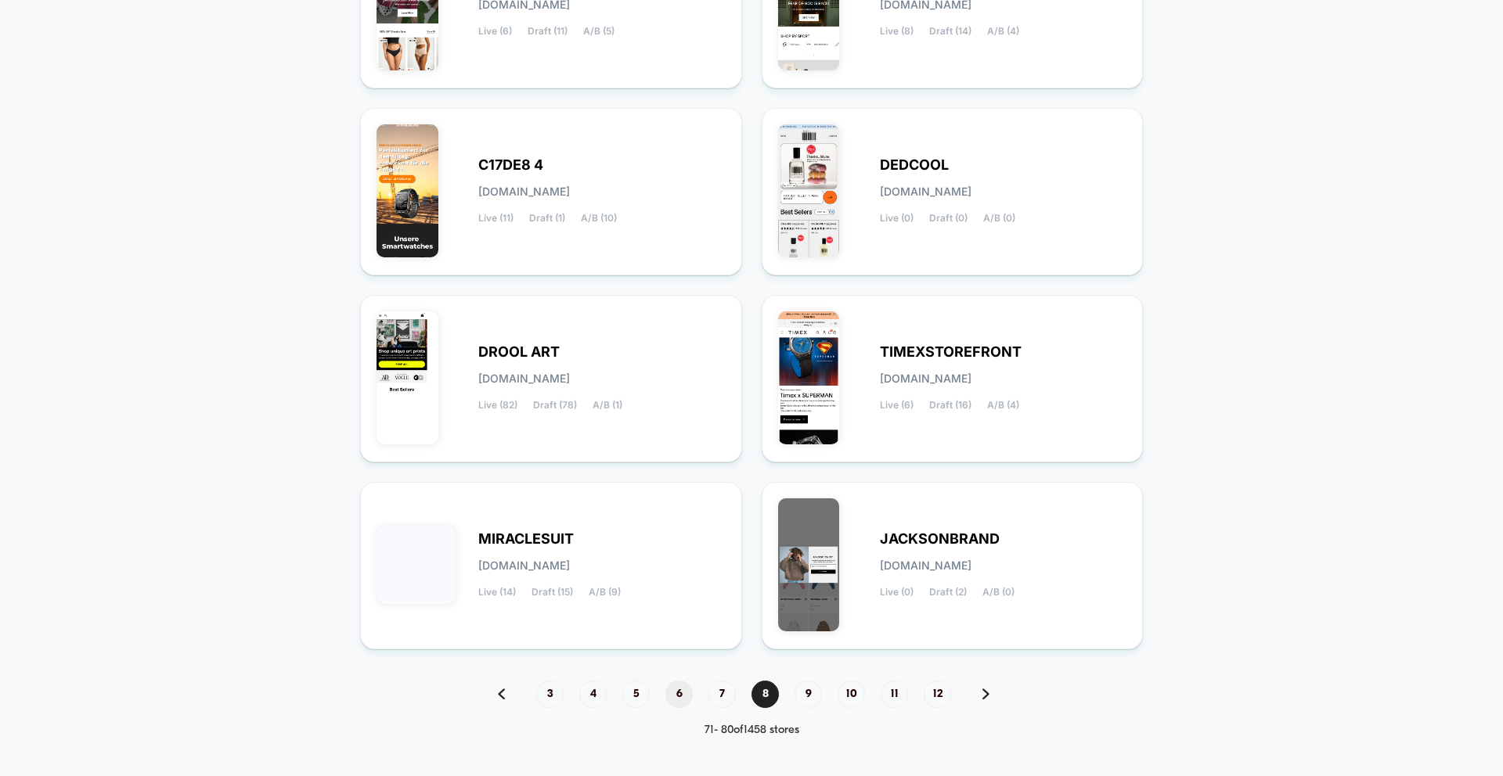
click at [682, 690] on span "6" at bounding box center [678, 694] width 27 height 27
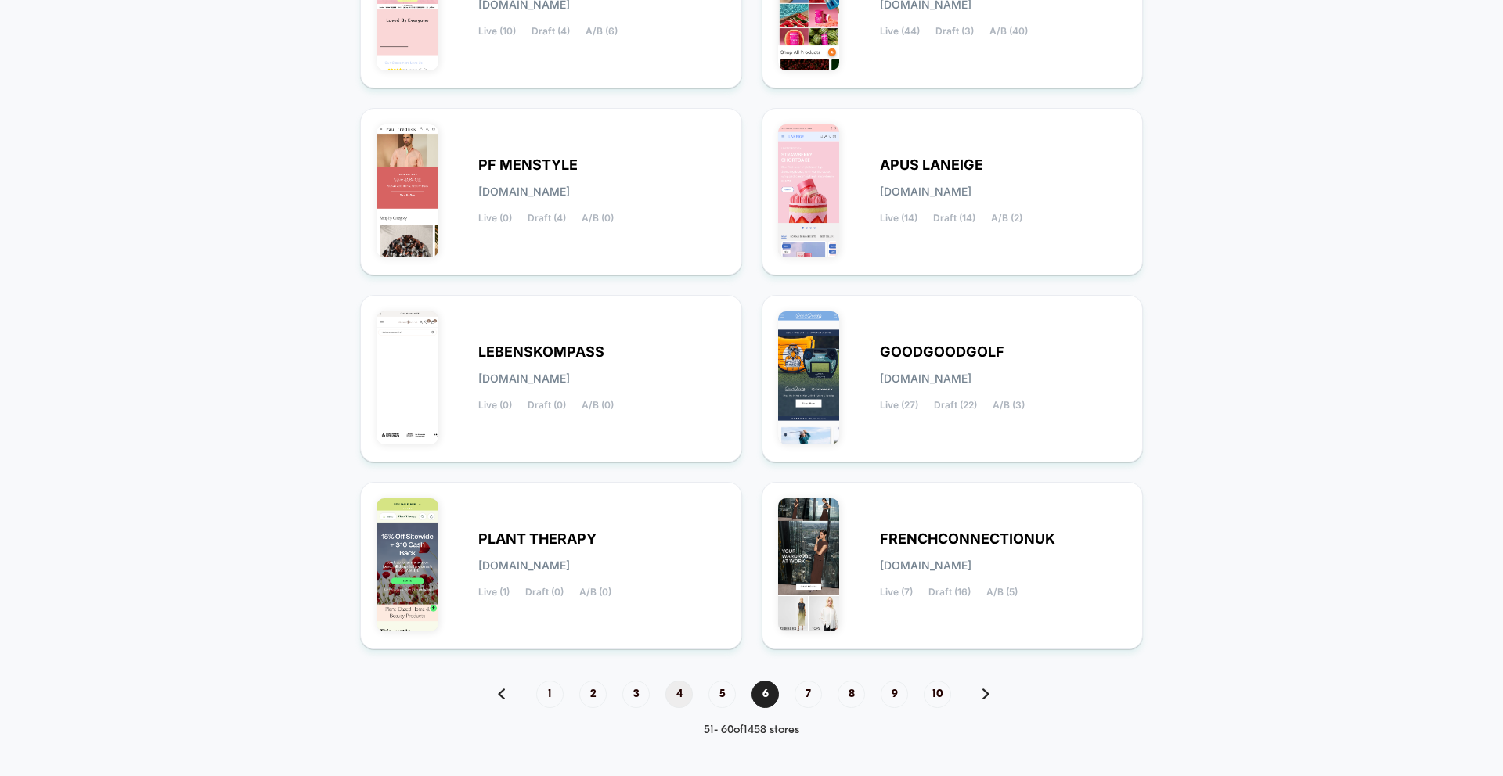
click at [677, 697] on span "4" at bounding box center [678, 694] width 27 height 27
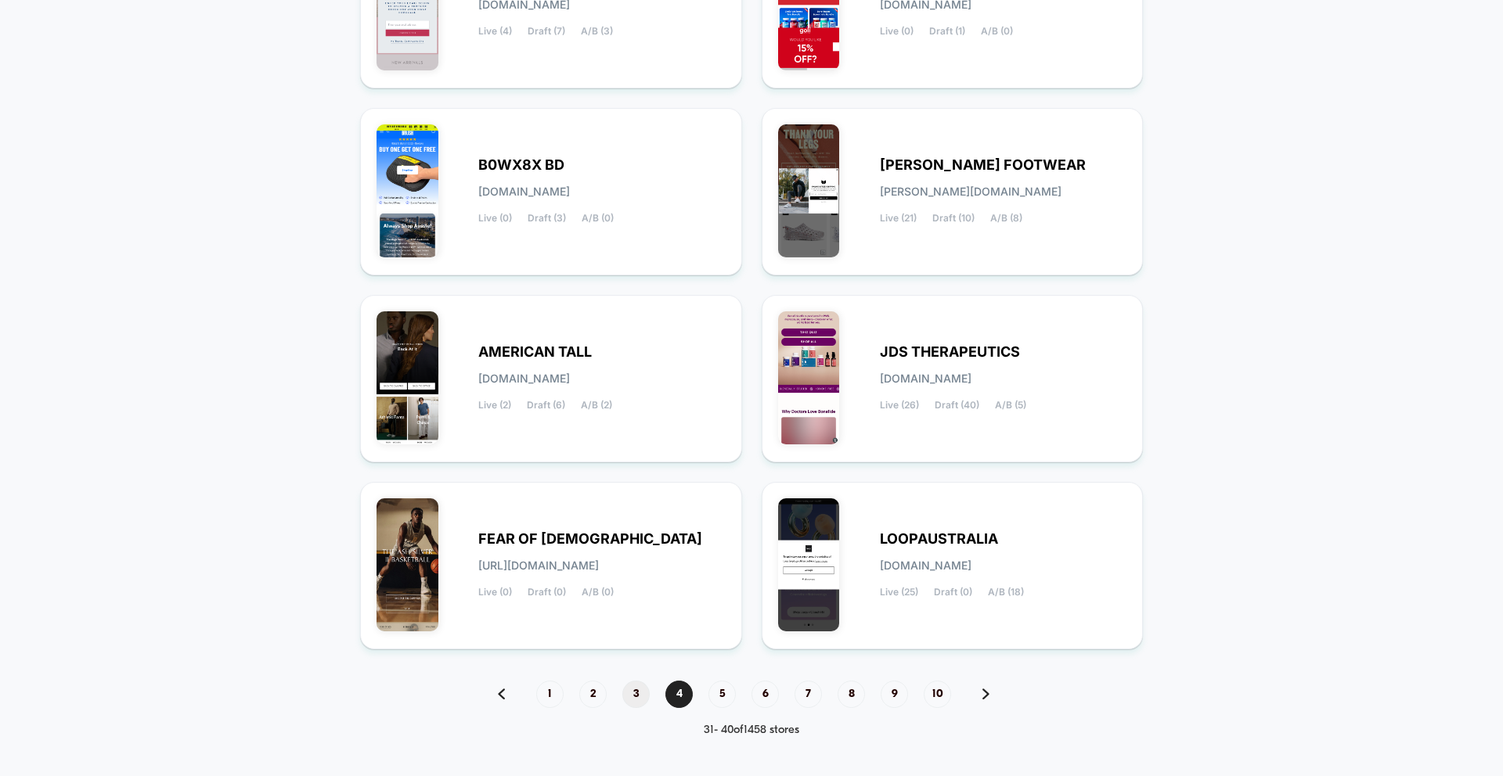
click at [640, 693] on span "3" at bounding box center [635, 694] width 27 height 27
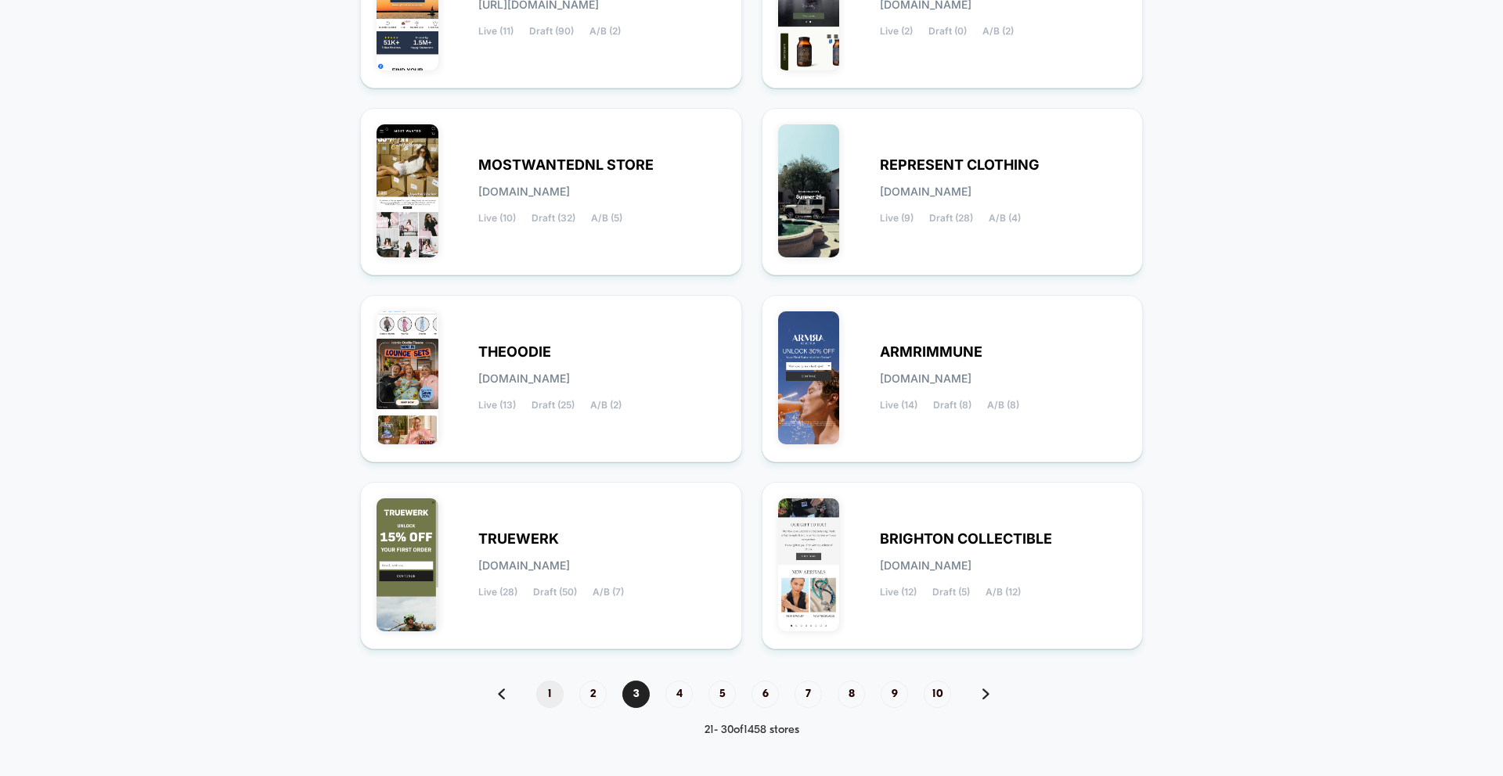
click at [542, 697] on span "1" at bounding box center [549, 694] width 27 height 27
